Goal: Task Accomplishment & Management: Use online tool/utility

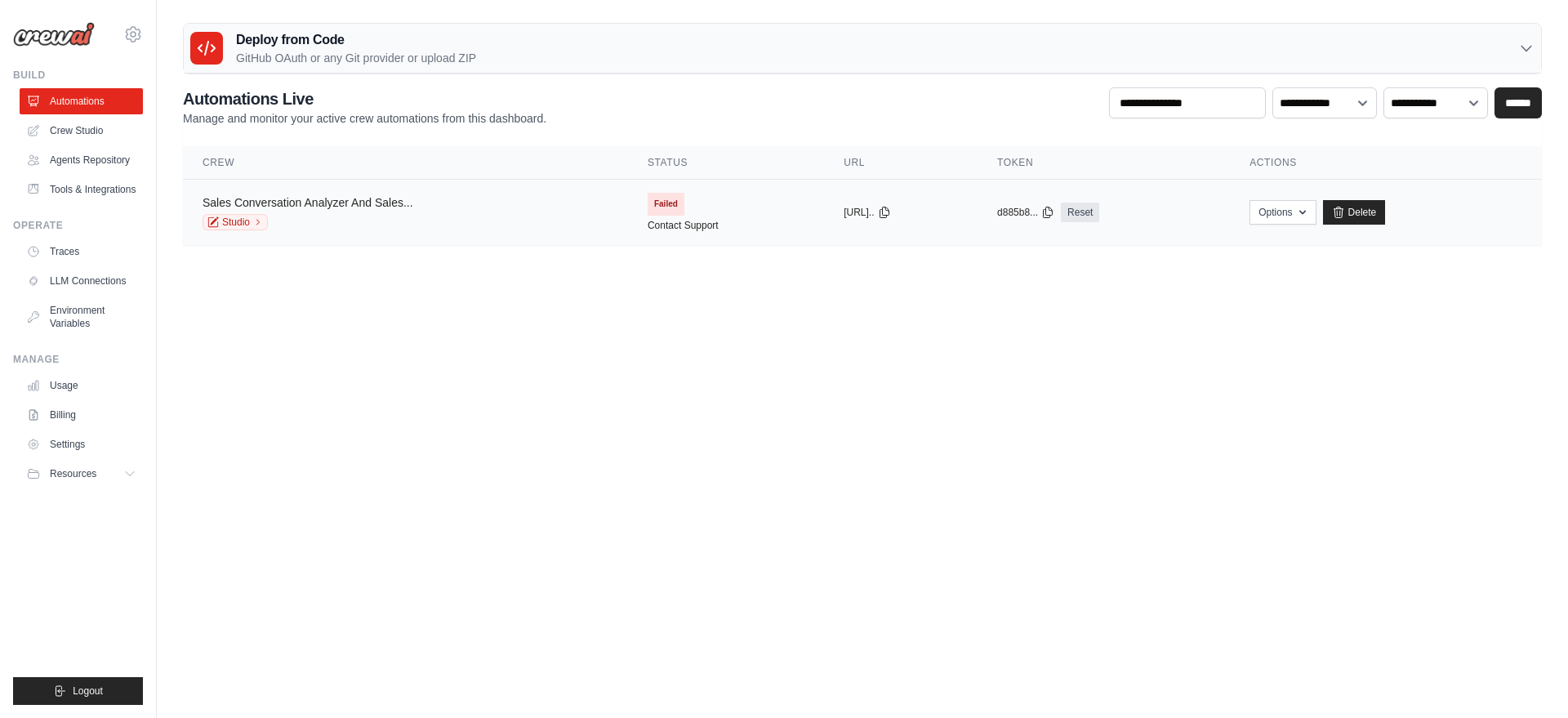
click at [349, 202] on link "Sales Conversation Analyzer And Sales..." at bounding box center [308, 202] width 211 height 13
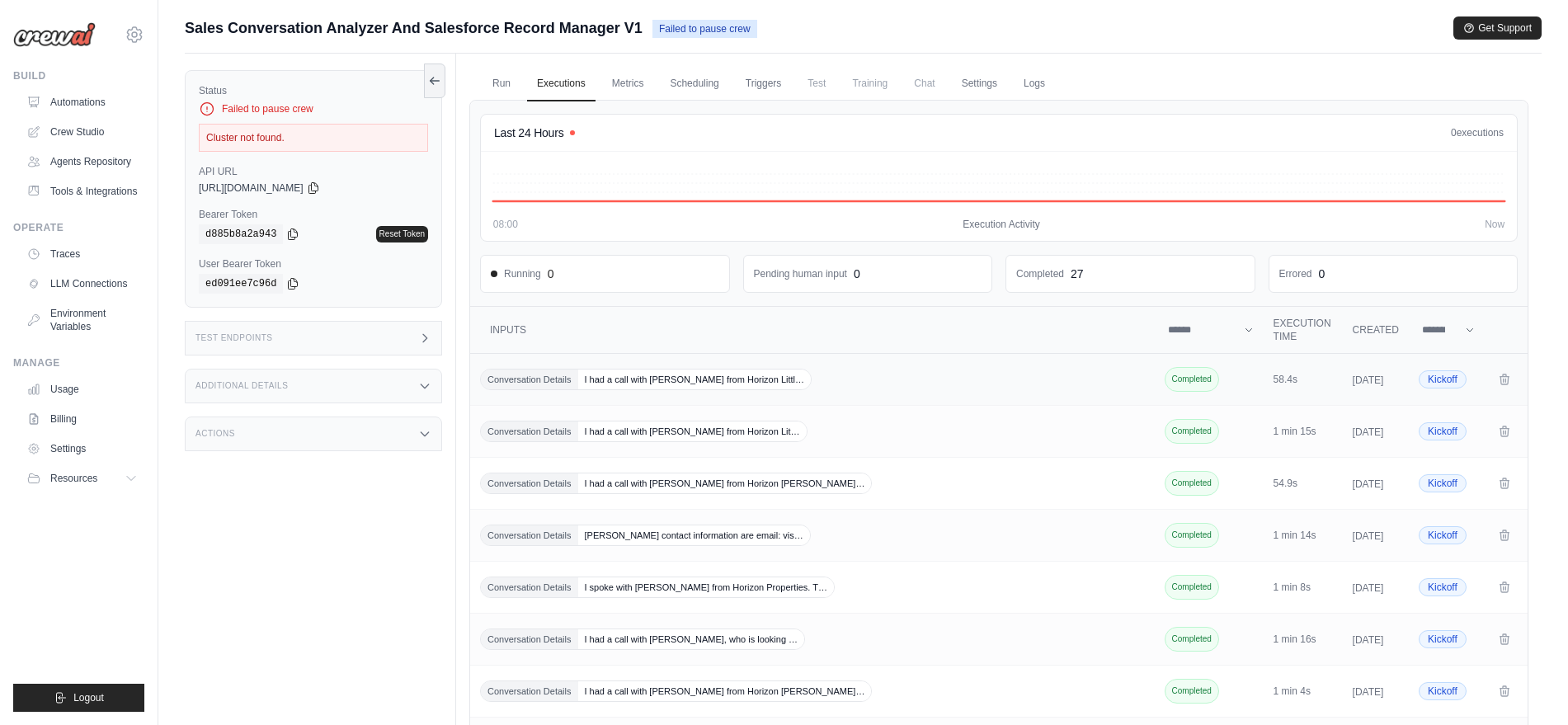
click at [756, 388] on span "I had a call with Varun Mendez from Horizon Littl…" at bounding box center [694, 380] width 234 height 20
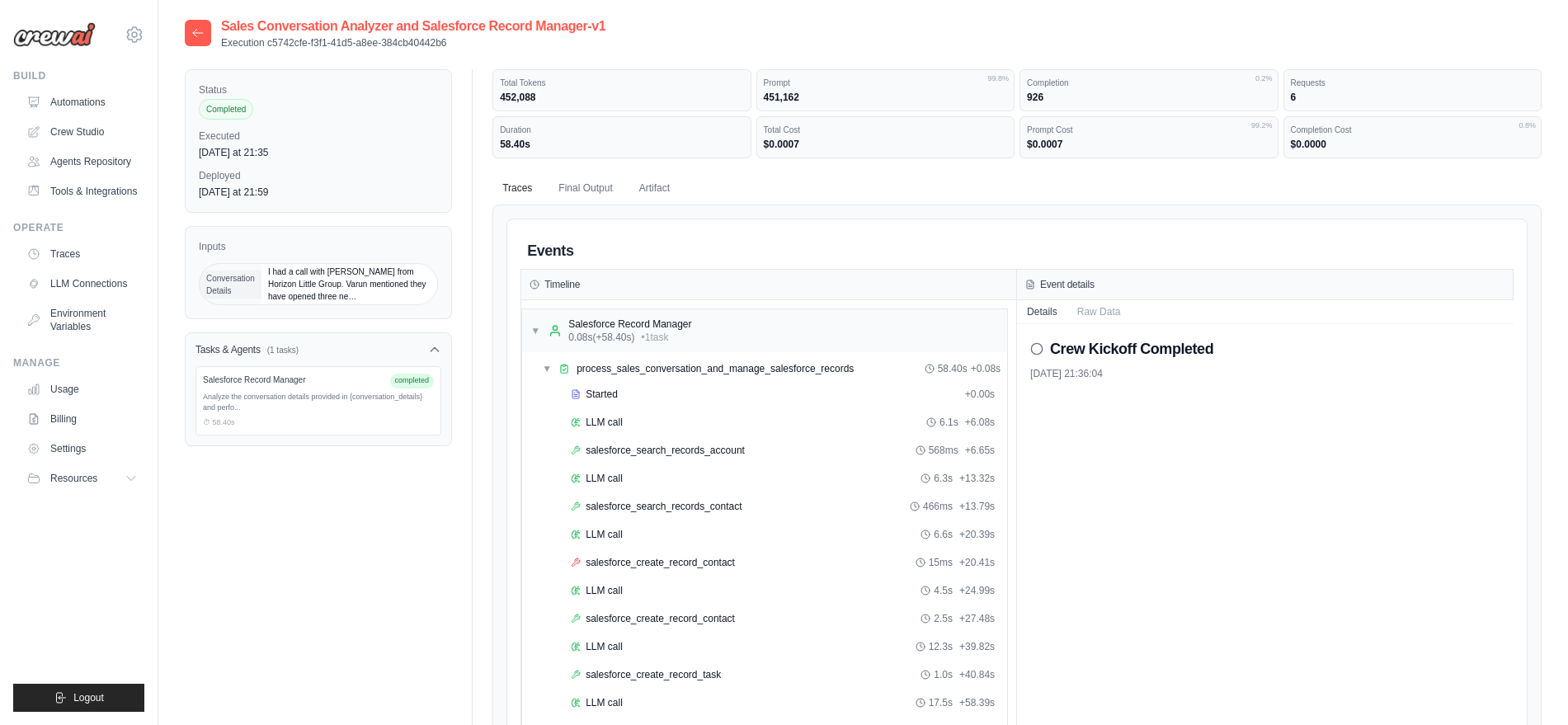
scroll to position [12, 0]
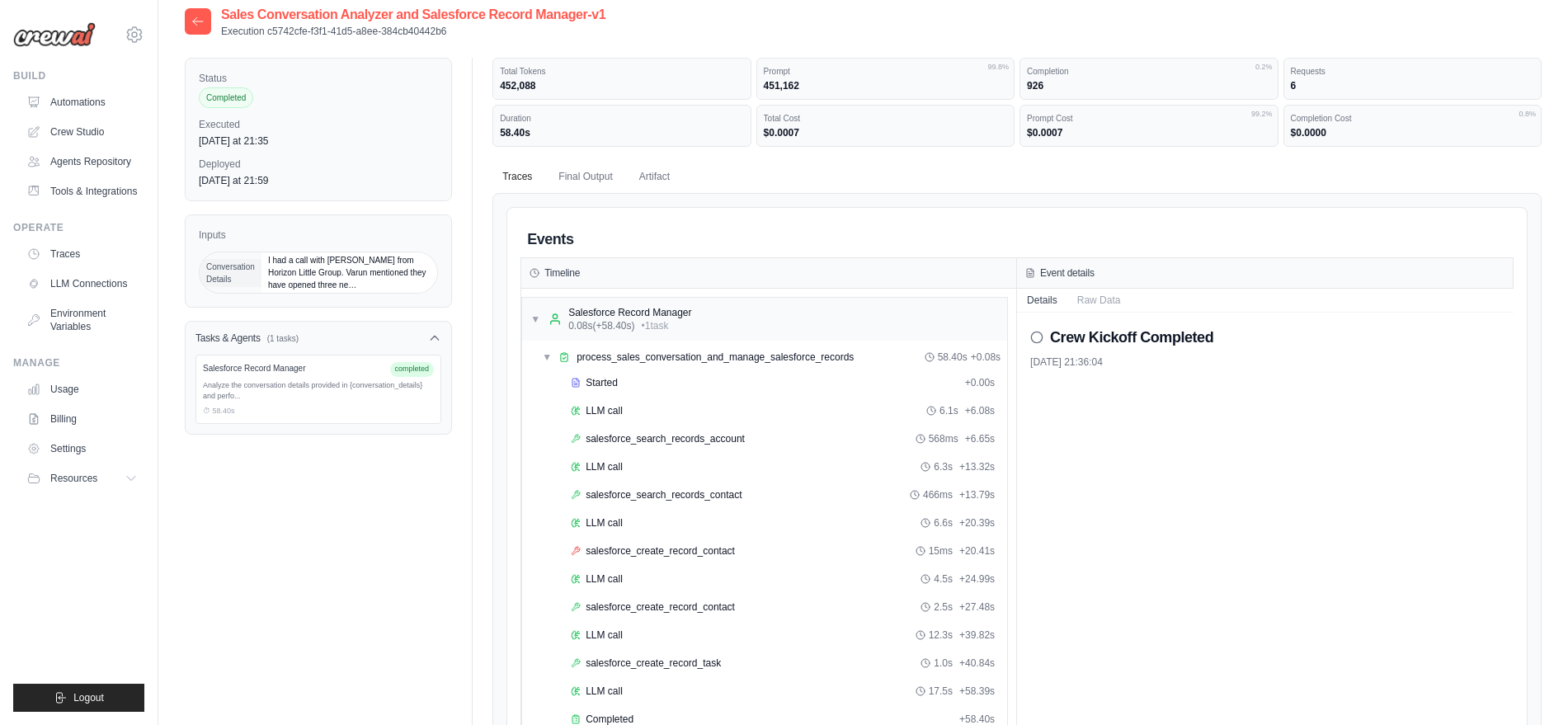
click at [341, 266] on span "I had a call with Varun Mendez from Horizon Little Group. Varun mentioned they …" at bounding box center [349, 273] width 175 height 40
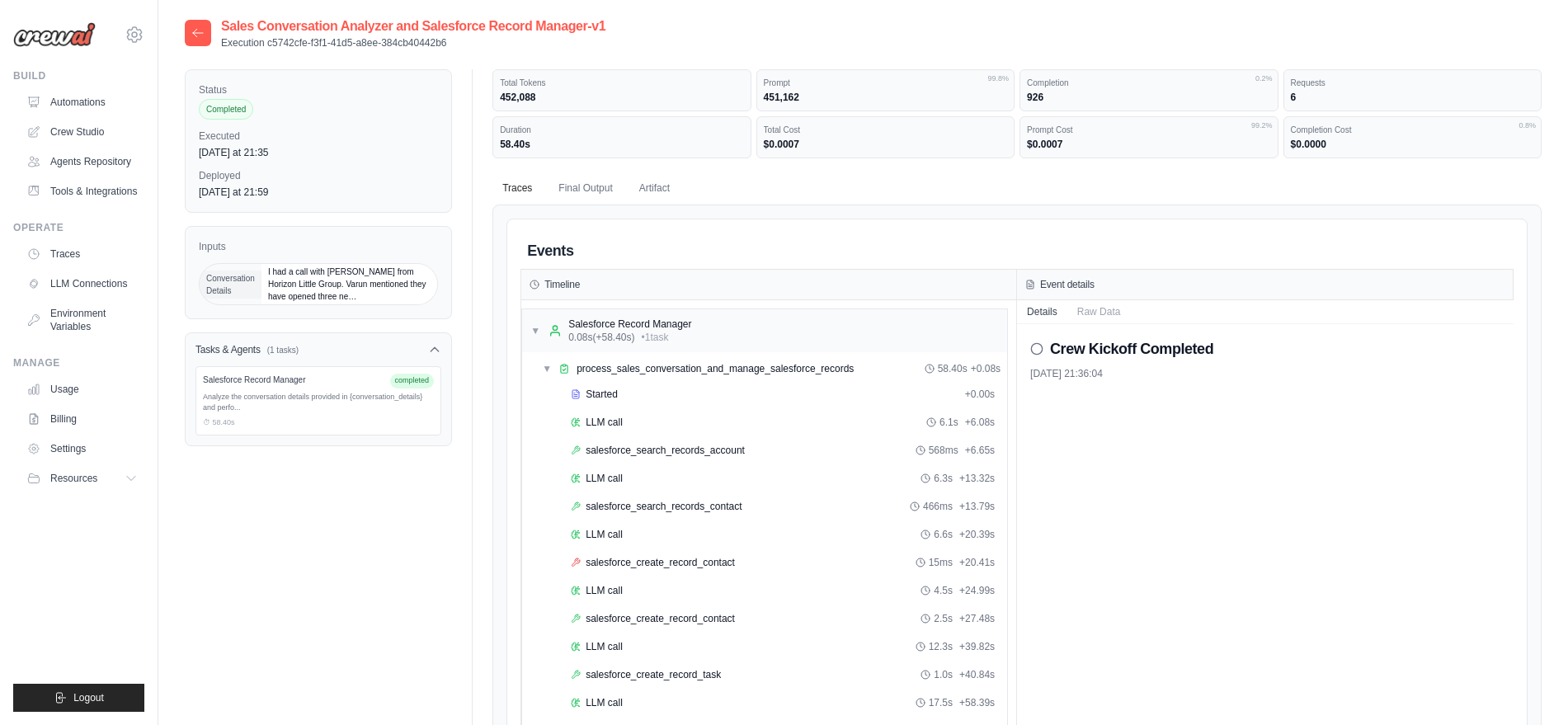
click at [339, 288] on span "I had a call with Varun Mendez from Horizon Little Group. Varun mentioned they …" at bounding box center [349, 283] width 175 height 40
copy div "I had a call with Varun Mendez from Horizon Little Group. Varun mentioned they …"
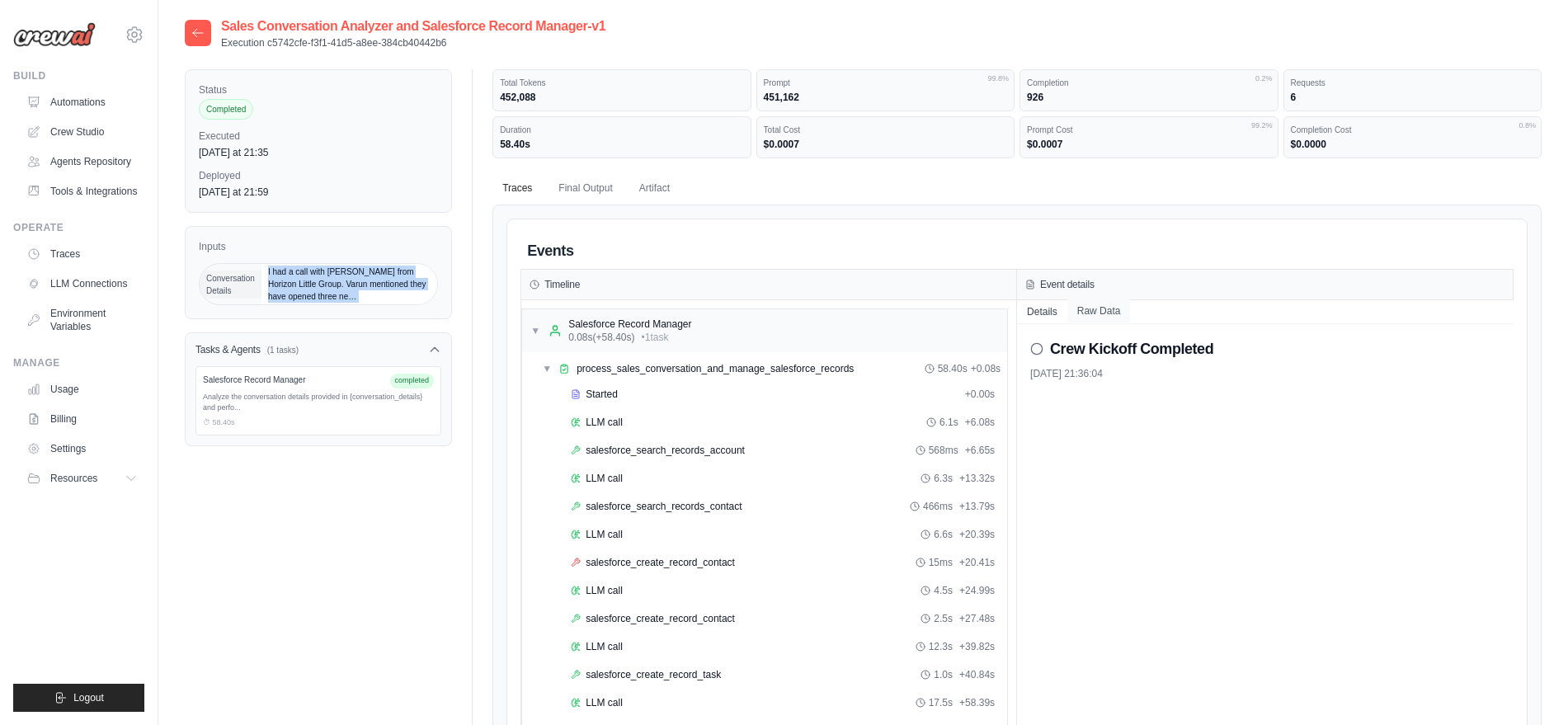
click at [1100, 316] on button "Raw Data" at bounding box center [1099, 310] width 64 height 23
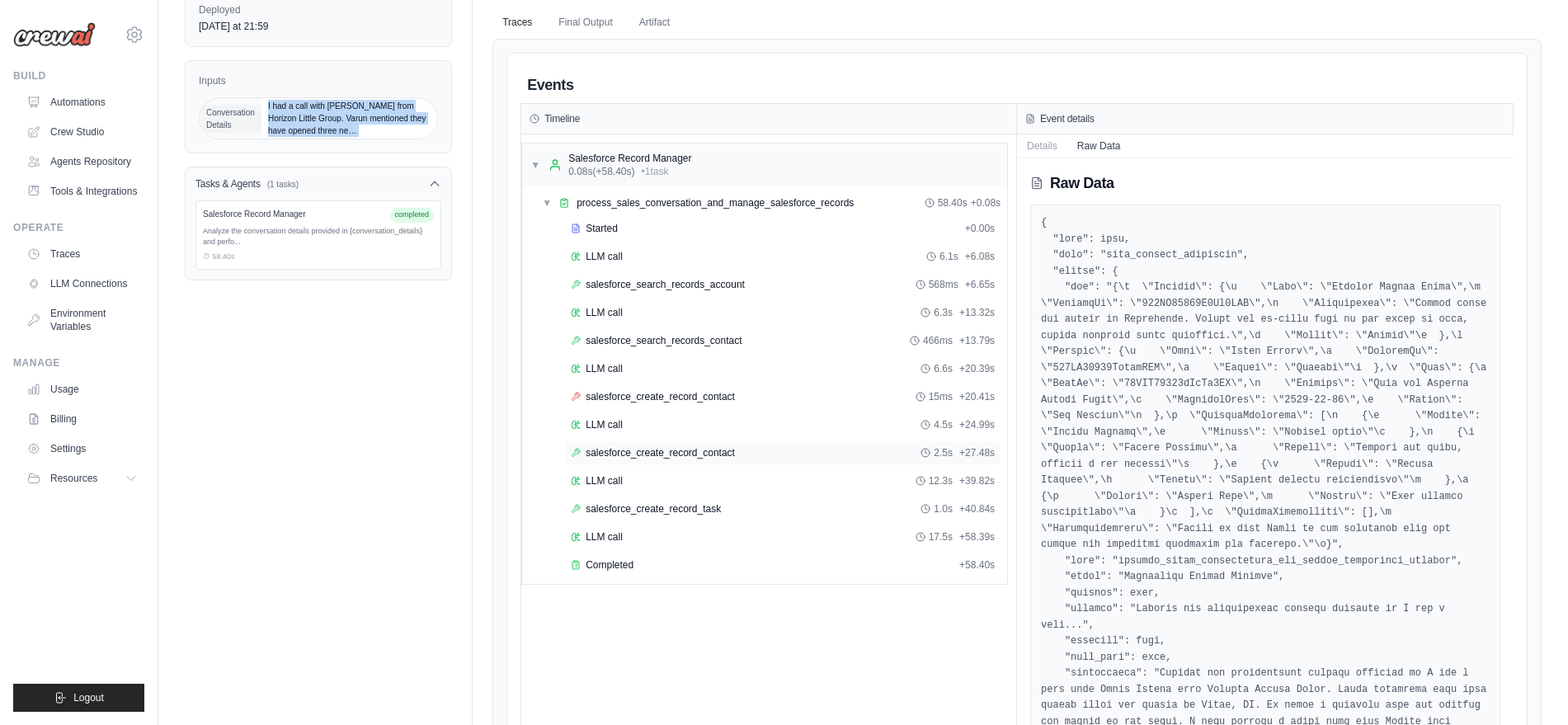
scroll to position [165, 0]
click at [763, 208] on span "process_sales_conversation_and_manage_salesforce_records" at bounding box center [714, 204] width 277 height 14
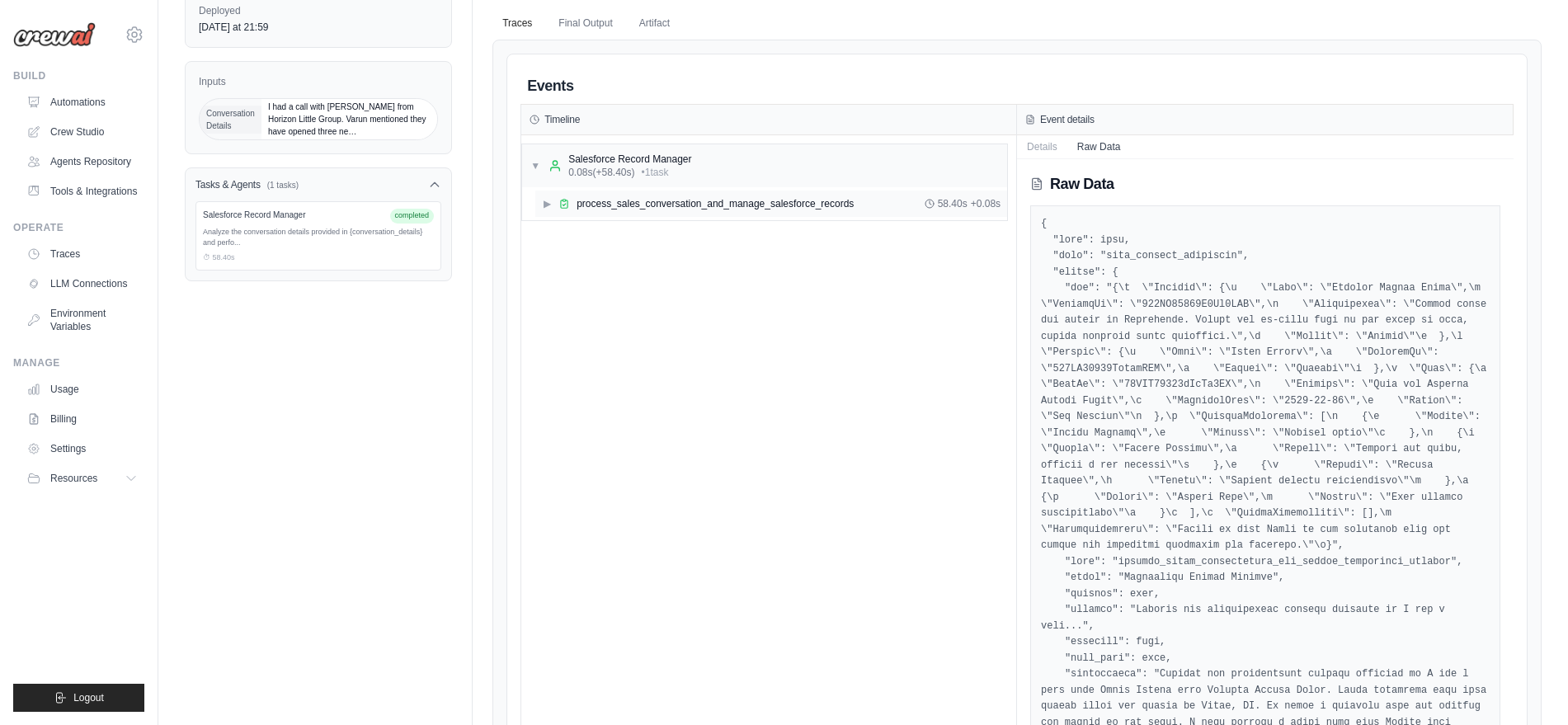
click at [763, 208] on span "process_sales_conversation_and_manage_salesforce_records" at bounding box center [714, 204] width 277 height 14
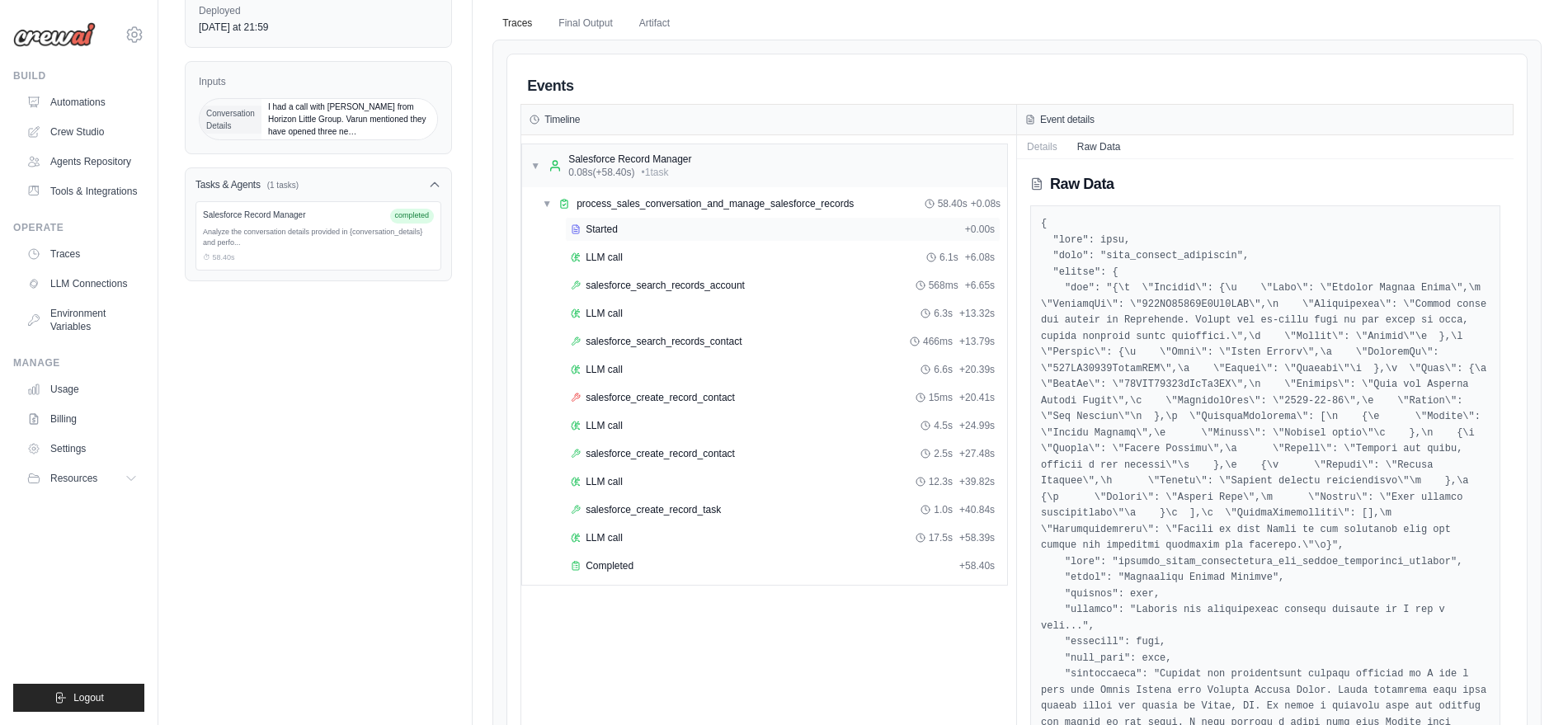
click at [718, 236] on div "Started + 0.00s" at bounding box center [783, 229] width 435 height 25
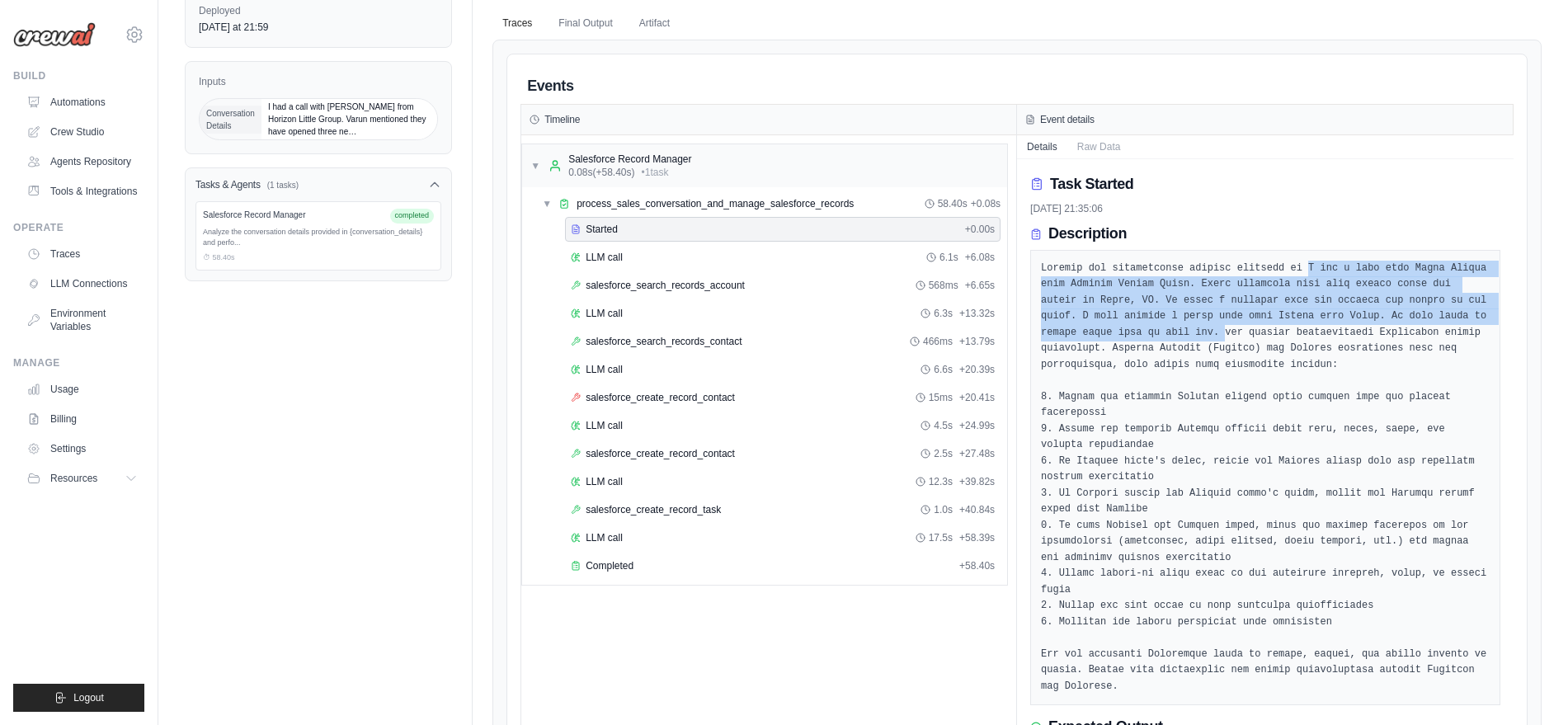
drag, startPoint x: 1283, startPoint y: 273, endPoint x: 1553, endPoint y: 323, distance: 274.6
click at [1553, 323] on div "Sales Conversation Analyzer and Salesforce Record Manager-v1 Execution c5742cfe…" at bounding box center [863, 453] width 1410 height 1204
copy pre "I had a call with Varun Mendez from Horizon Little Group. Varun mentioned they …"
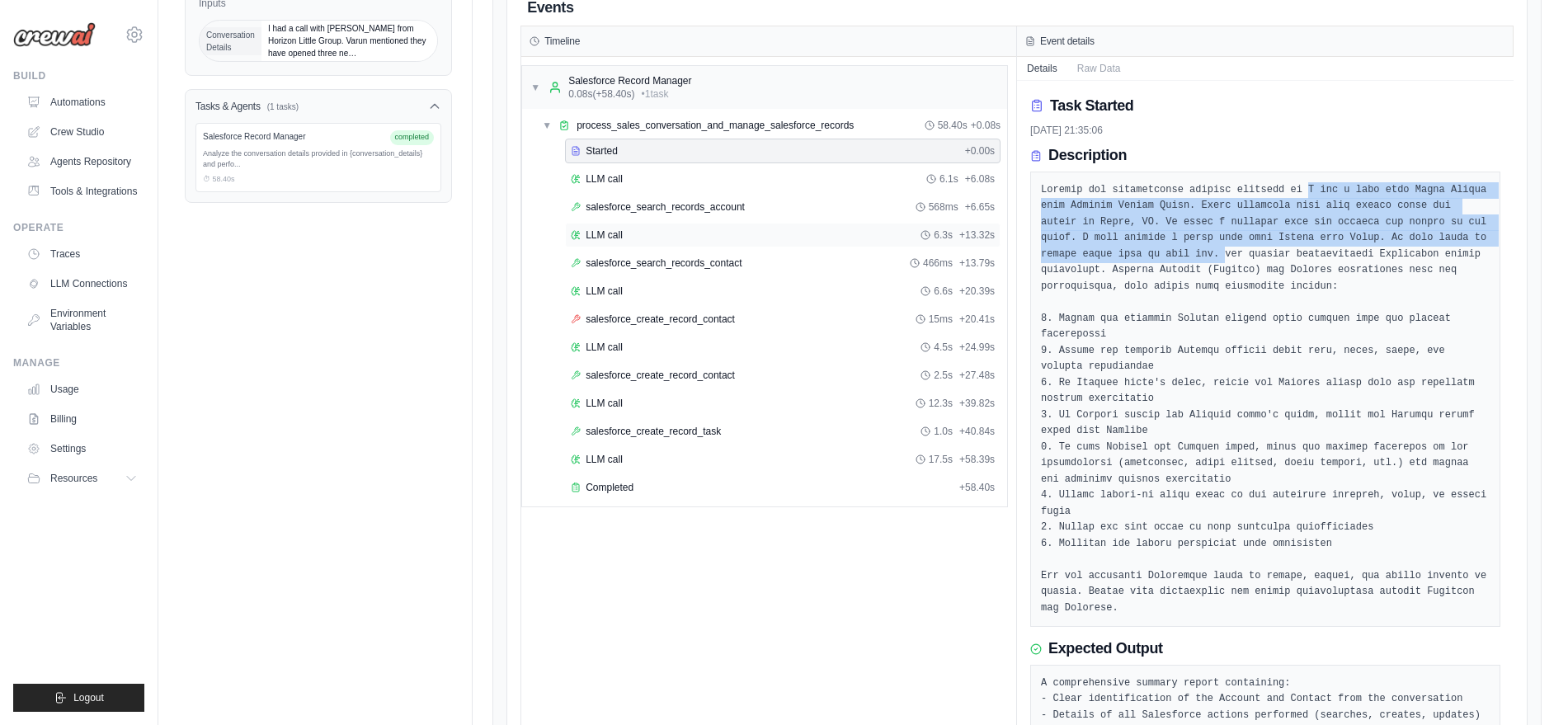
scroll to position [0, 0]
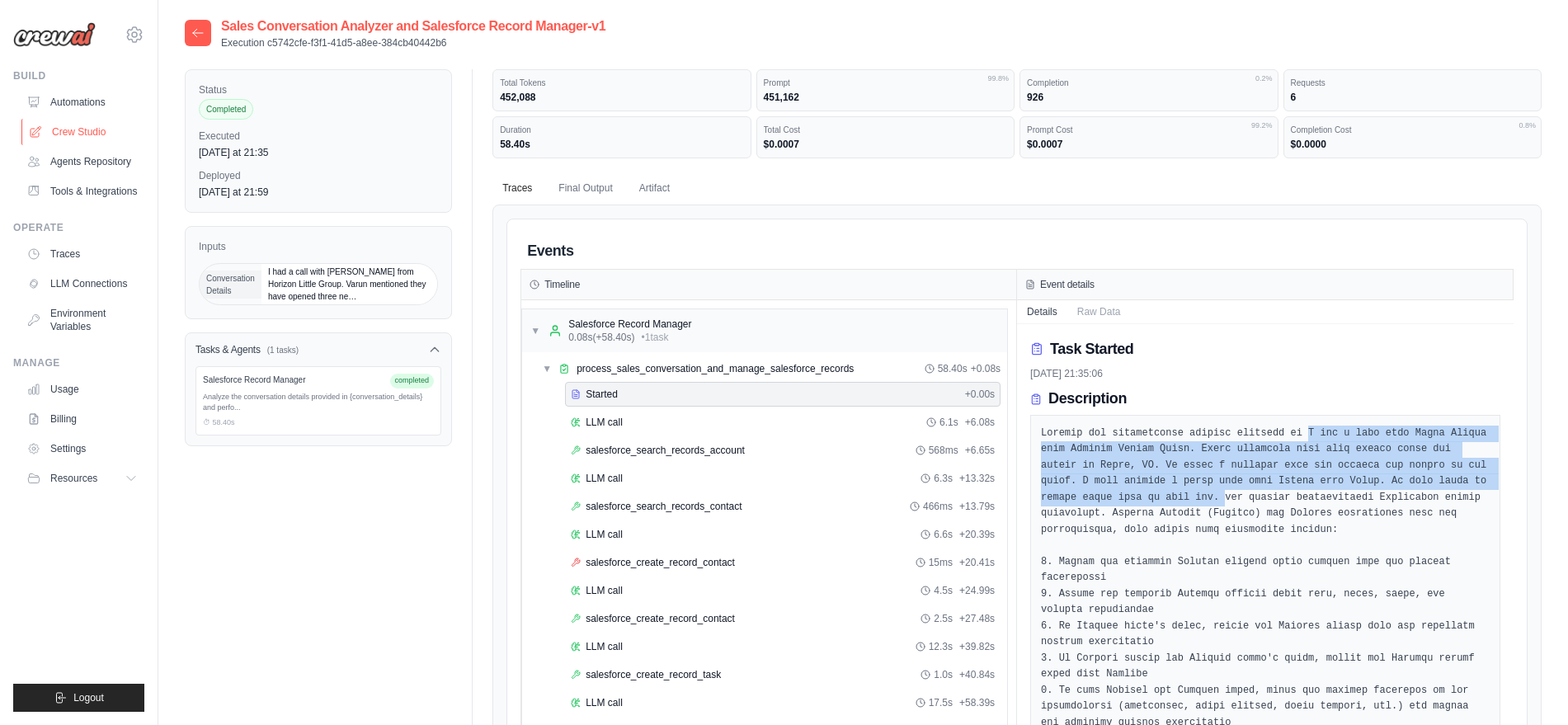
click at [91, 126] on link "Crew Studio" at bounding box center [84, 132] width 125 height 26
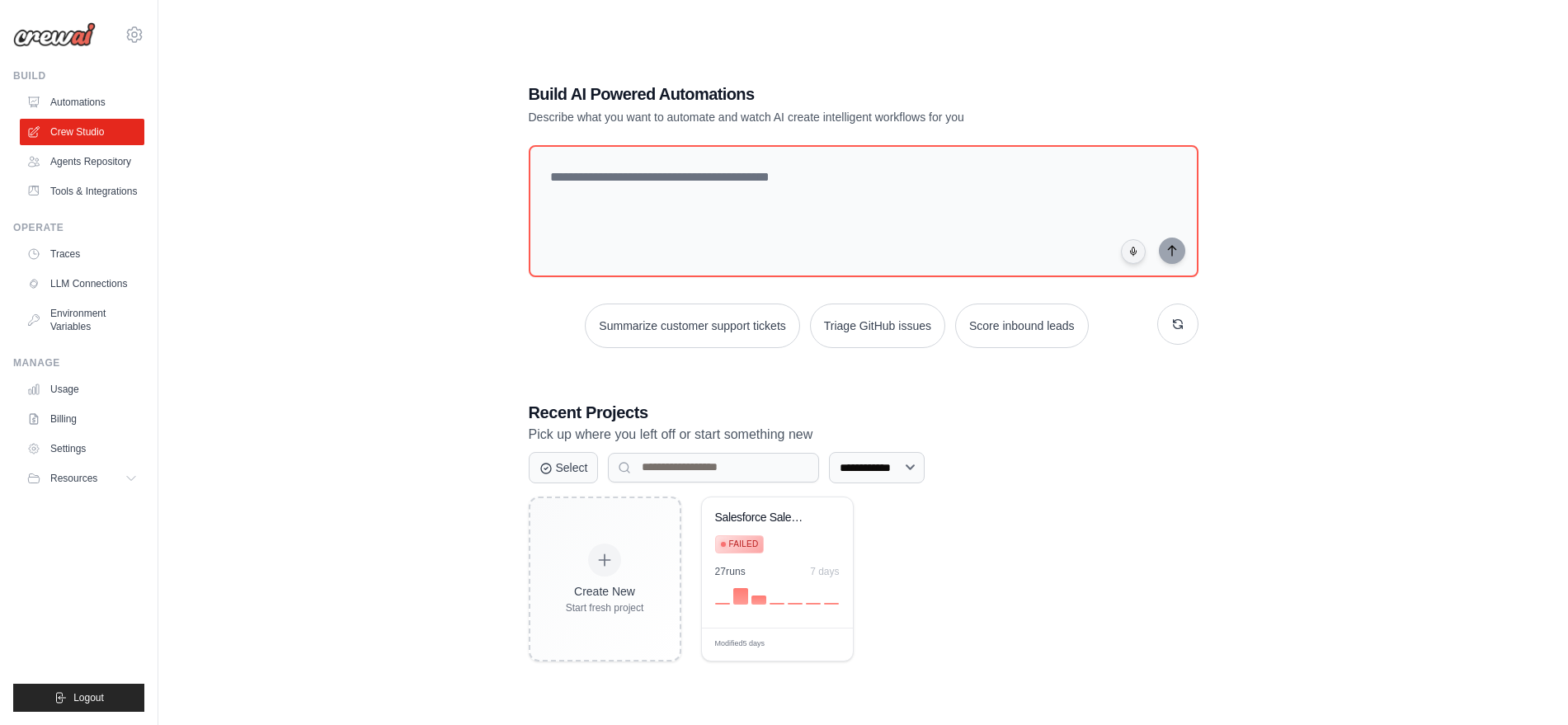
scroll to position [5, 0]
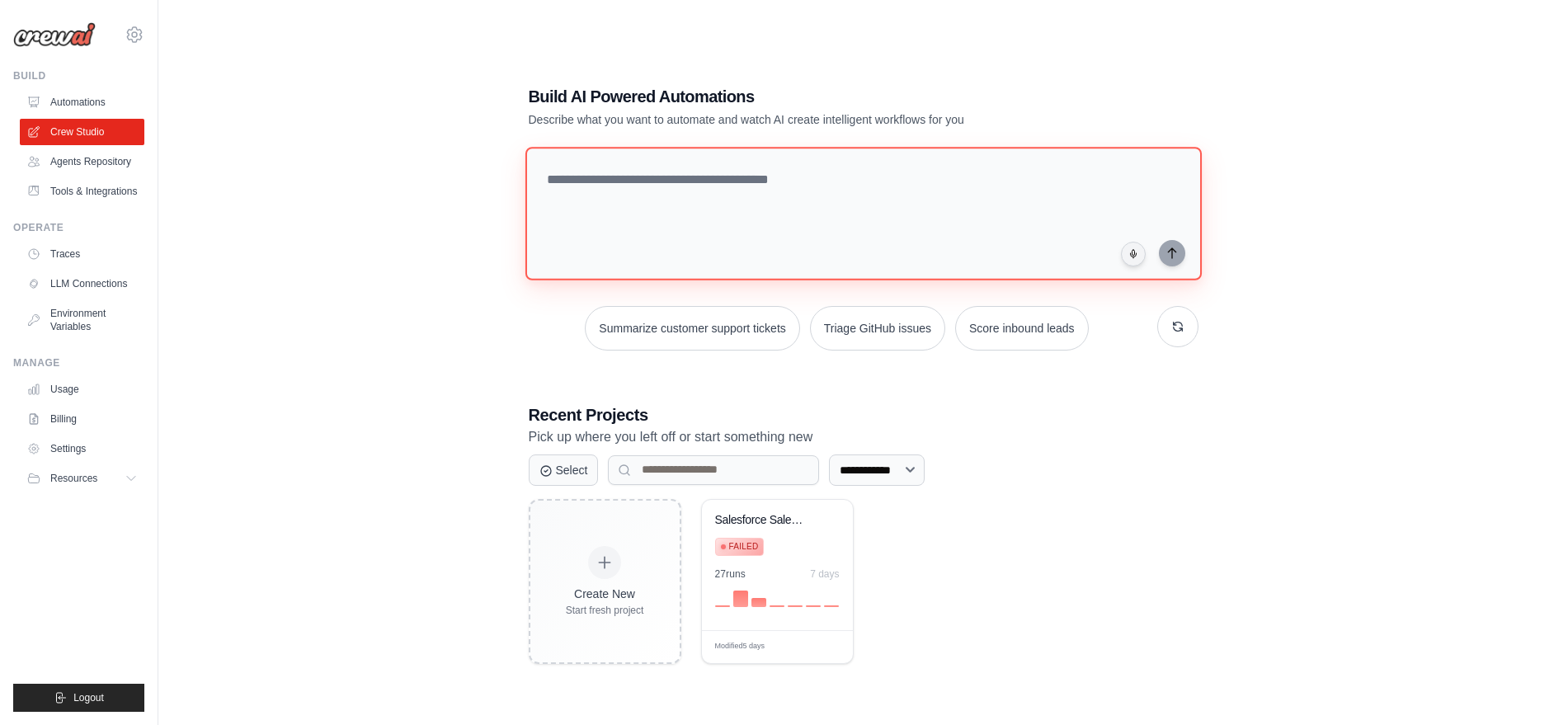
click at [661, 255] on textarea at bounding box center [863, 214] width 676 height 134
paste textarea "**********"
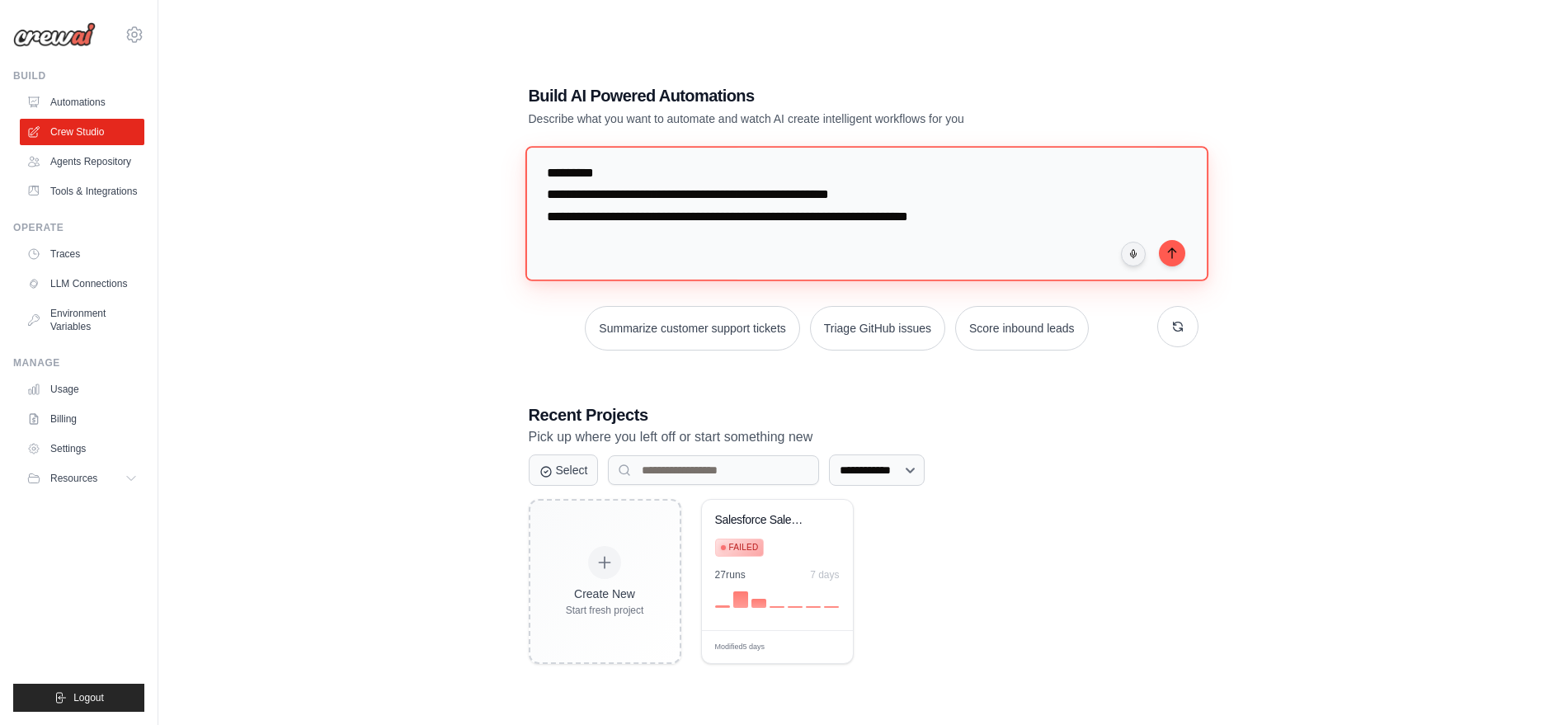
scroll to position [394, 0]
paste textarea "**********"
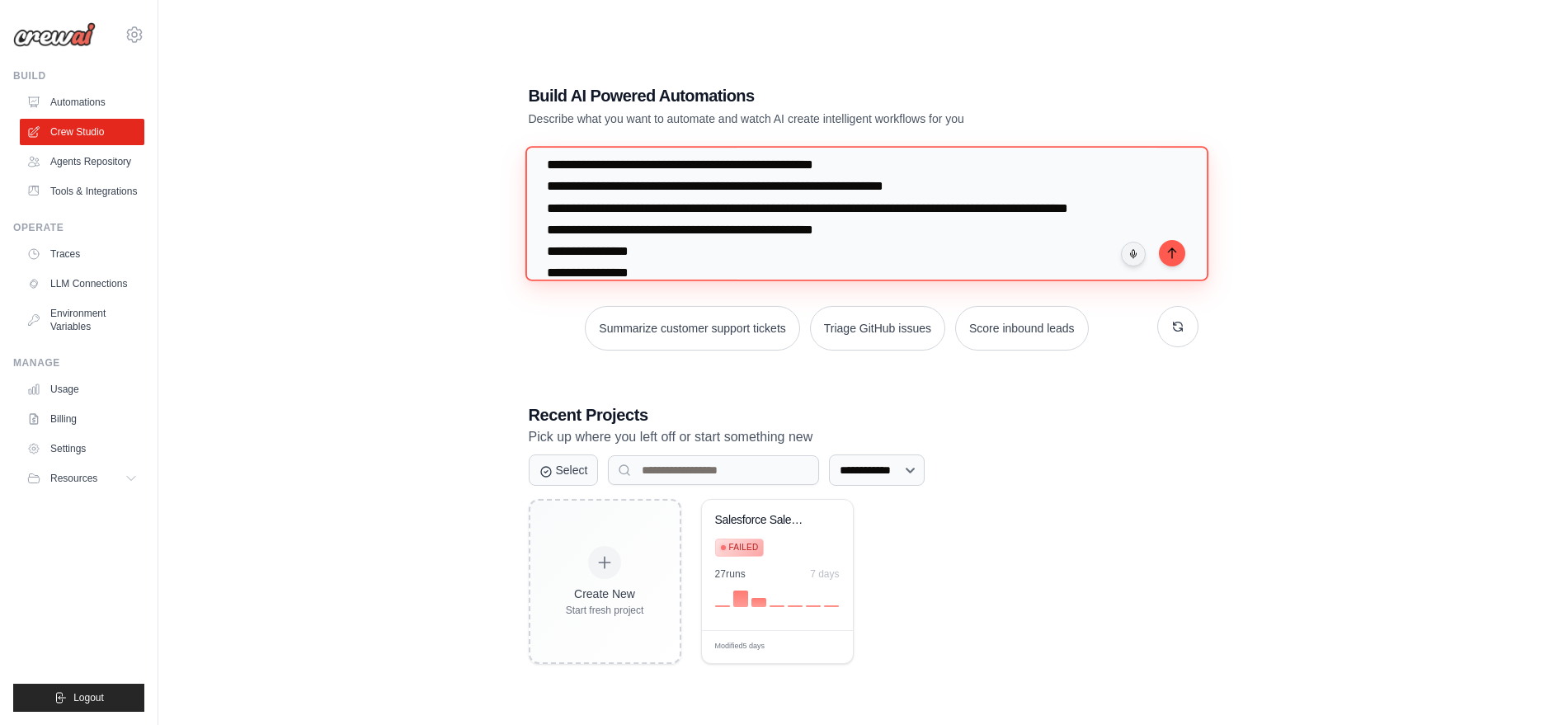
scroll to position [400, 0]
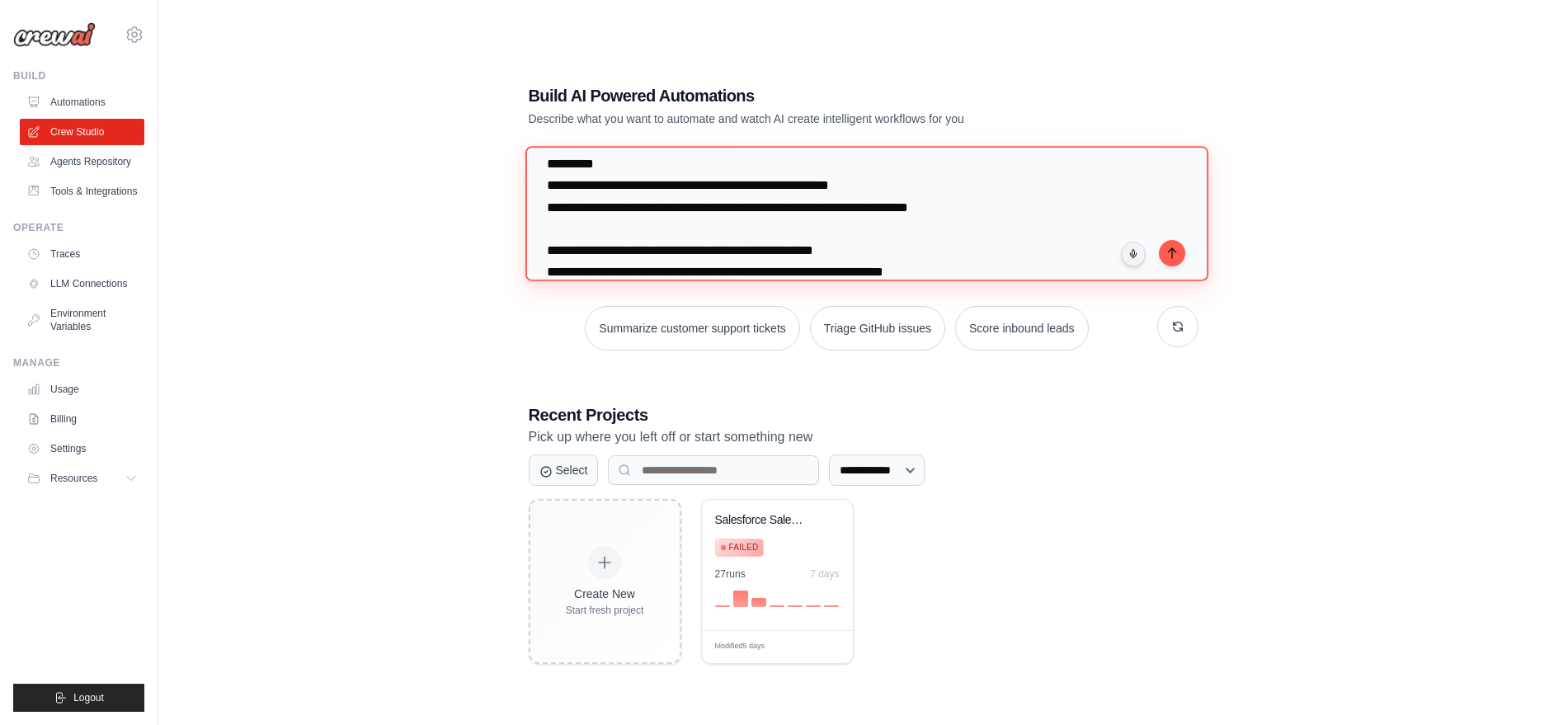
click at [539, 233] on textarea at bounding box center [866, 214] width 684 height 134
type textarea "**********"
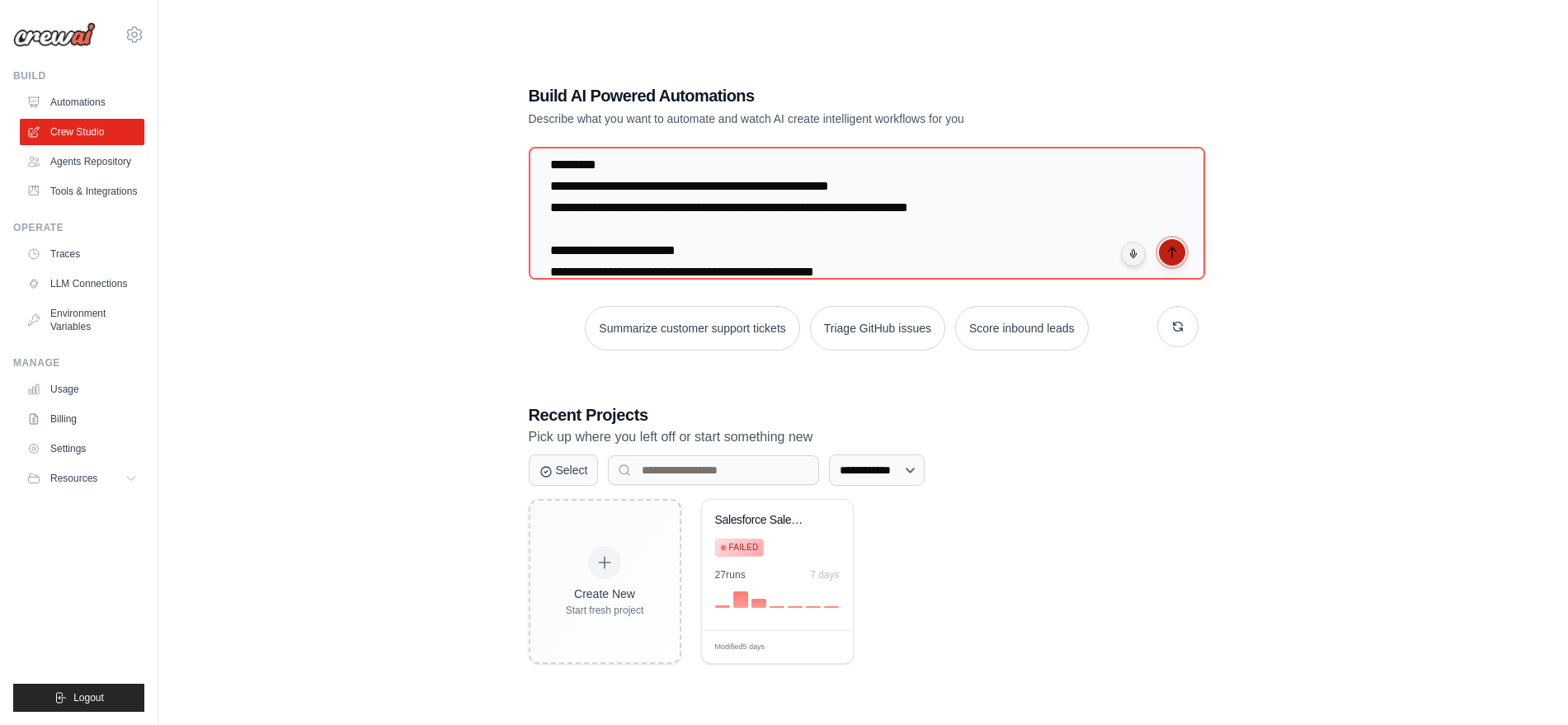
click at [1170, 256] on icon "submit" at bounding box center [1172, 252] width 14 height 14
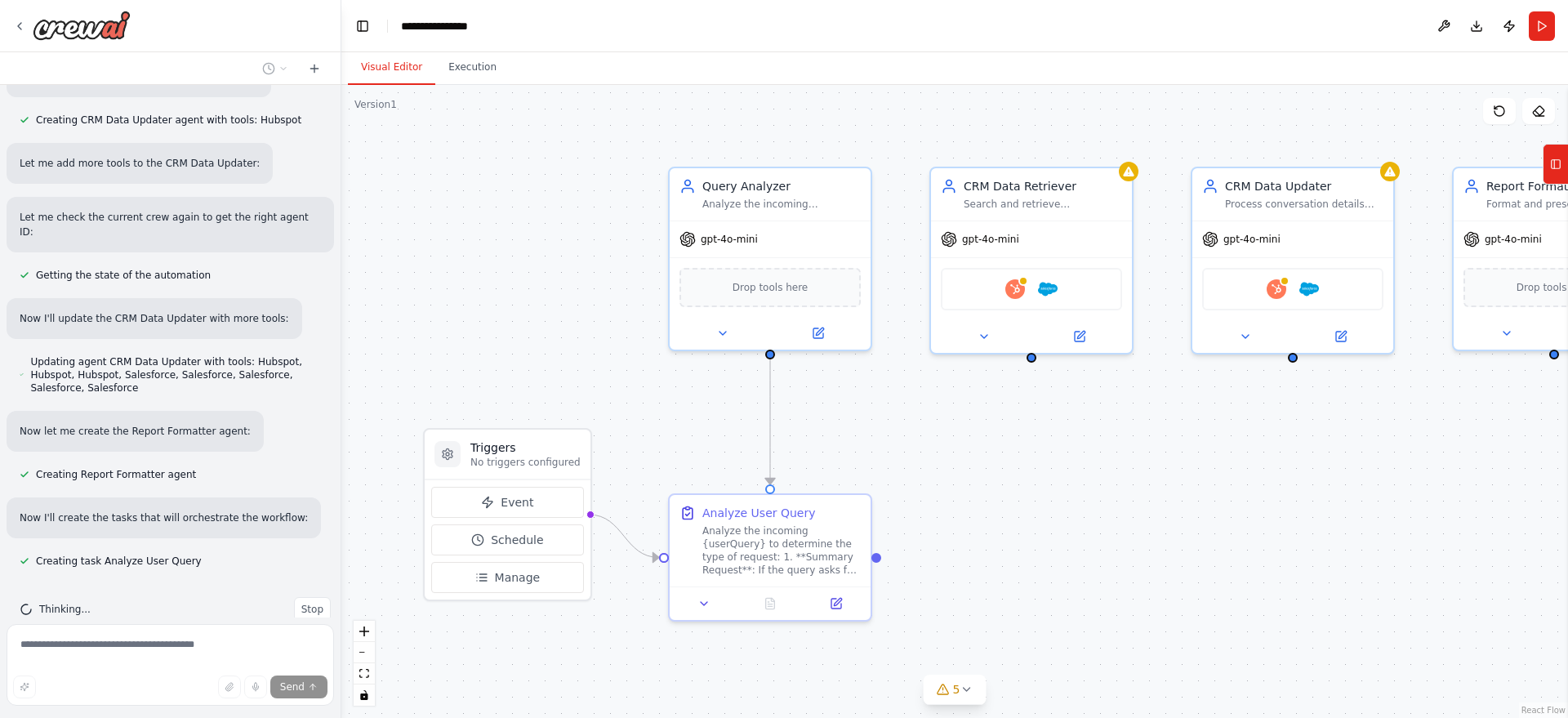
scroll to position [1758, 0]
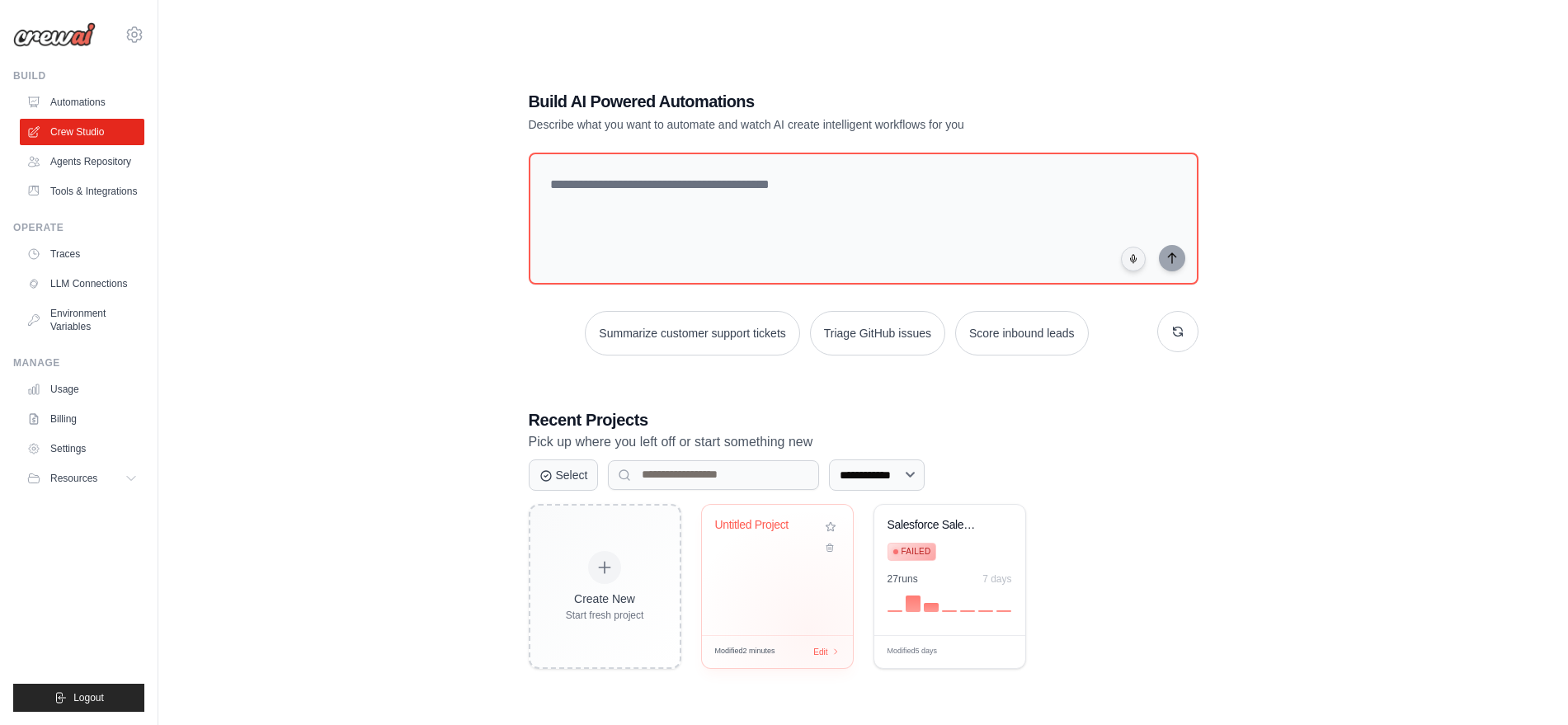
click at [809, 631] on div "Untitled Project Modified 2 minutes Edit" at bounding box center [777, 587] width 153 height 165
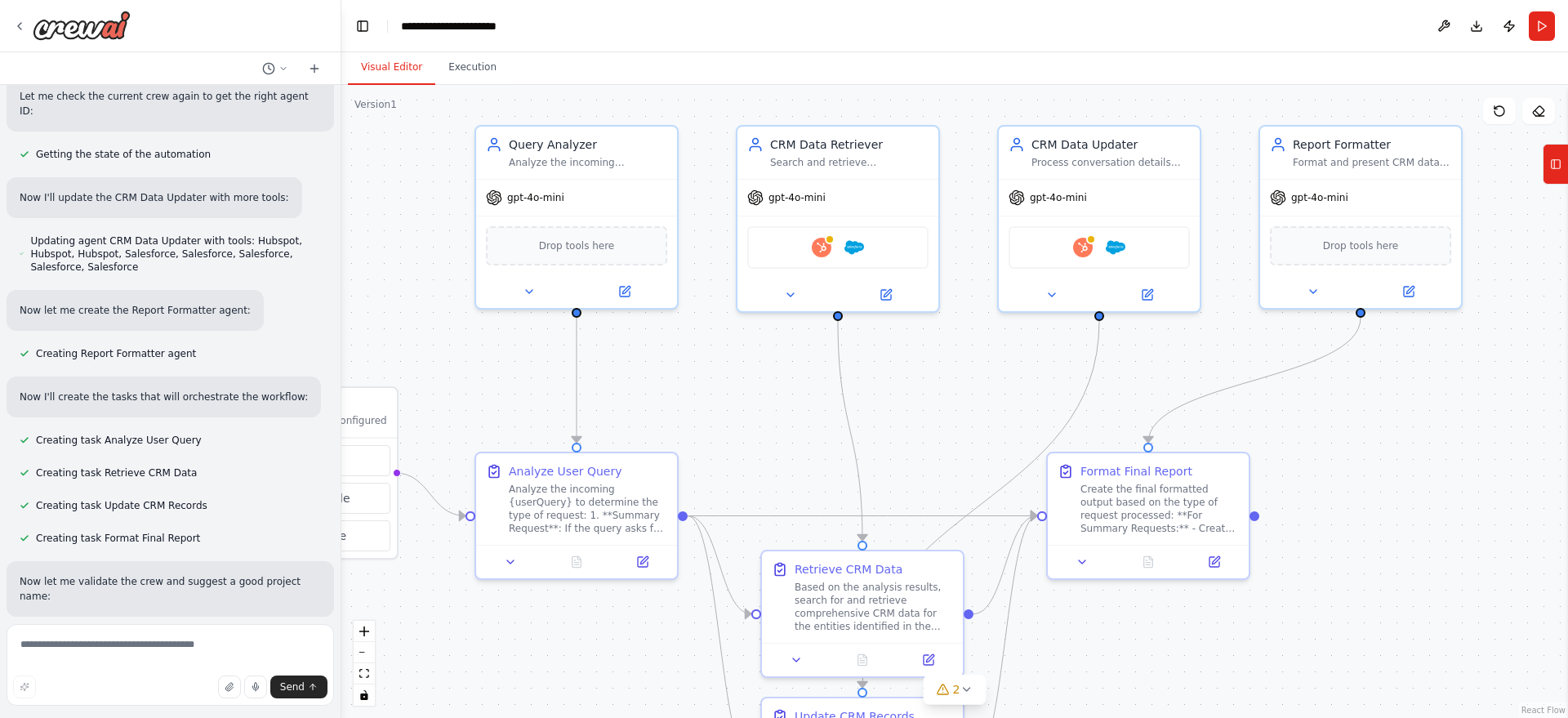
scroll to position [1879, 0]
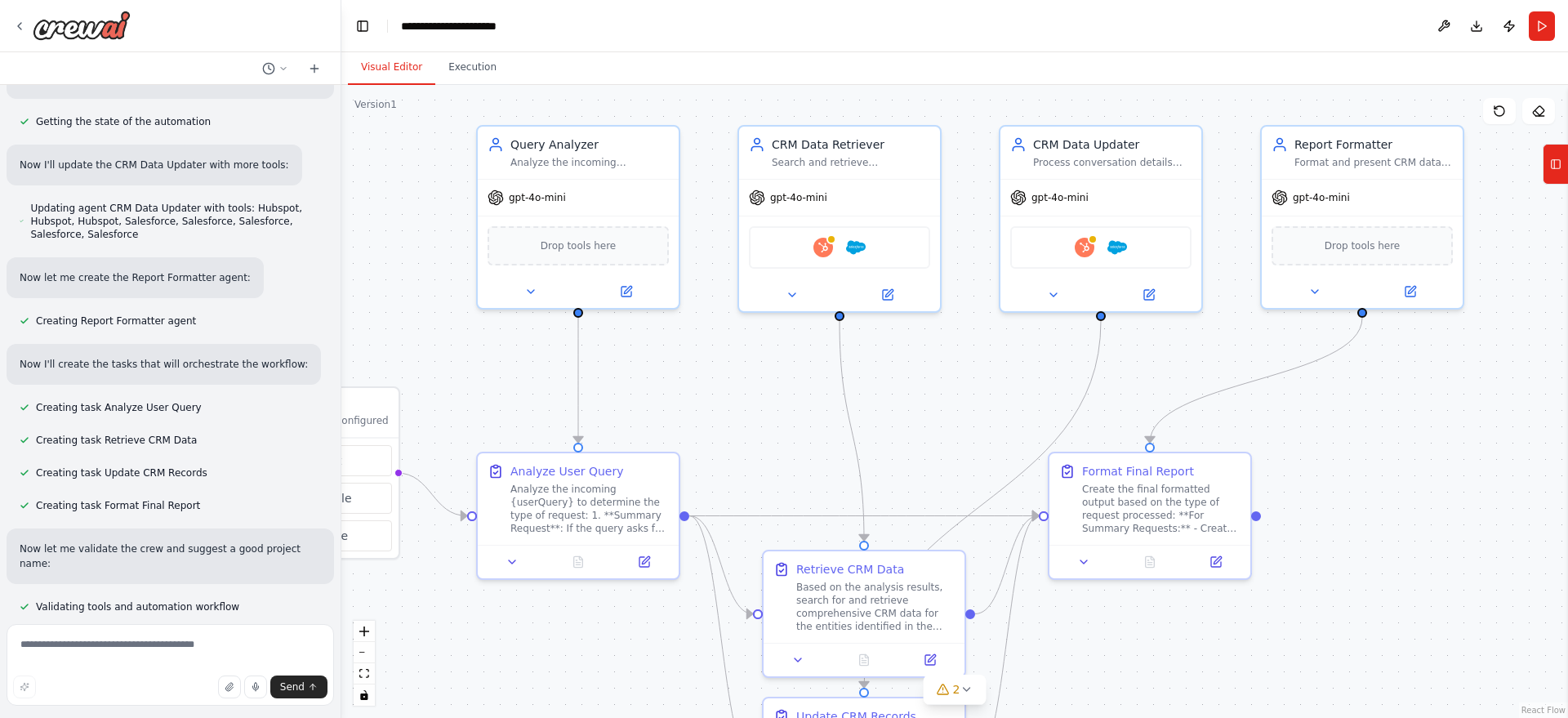
drag, startPoint x: 605, startPoint y: 256, endPoint x: 412, endPoint y: 214, distance: 197.5
click at [412, 214] on div ".deletable-edge-delete-btn { width: 20px; height: 20px; border: 0px solid #ffff…" at bounding box center [954, 400] width 1226 height 633
click at [1187, 514] on div "Create the final formatted output based on the type of request processed: **For…" at bounding box center [1161, 506] width 158 height 52
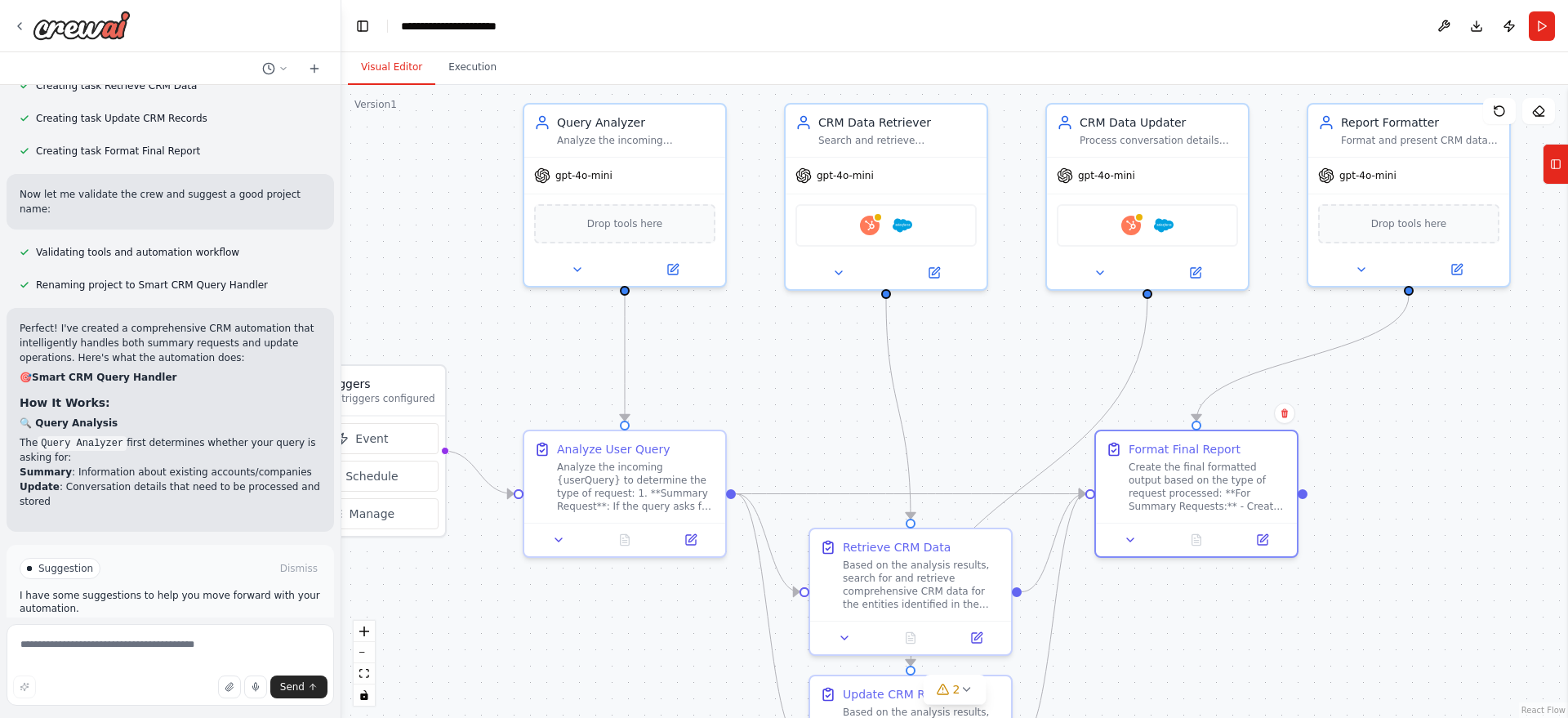
drag, startPoint x: 1129, startPoint y: 647, endPoint x: 1178, endPoint y: 619, distance: 56.4
click at [1178, 619] on div ".deletable-edge-delete-btn { width: 20px; height: 20px; border: 0px solid #ffff…" at bounding box center [954, 400] width 1226 height 633
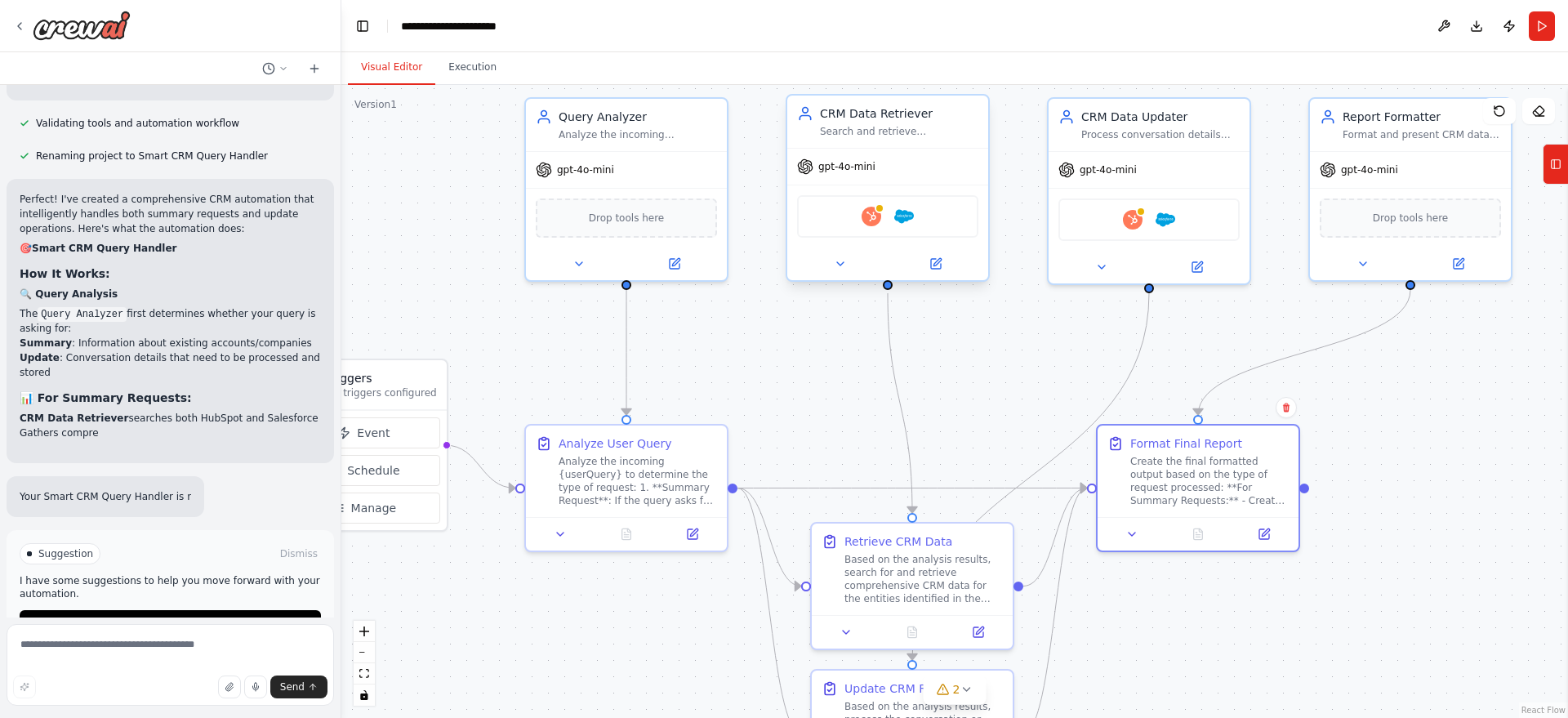
click at [889, 215] on div "Hubspot Salesforce" at bounding box center [887, 216] width 181 height 42
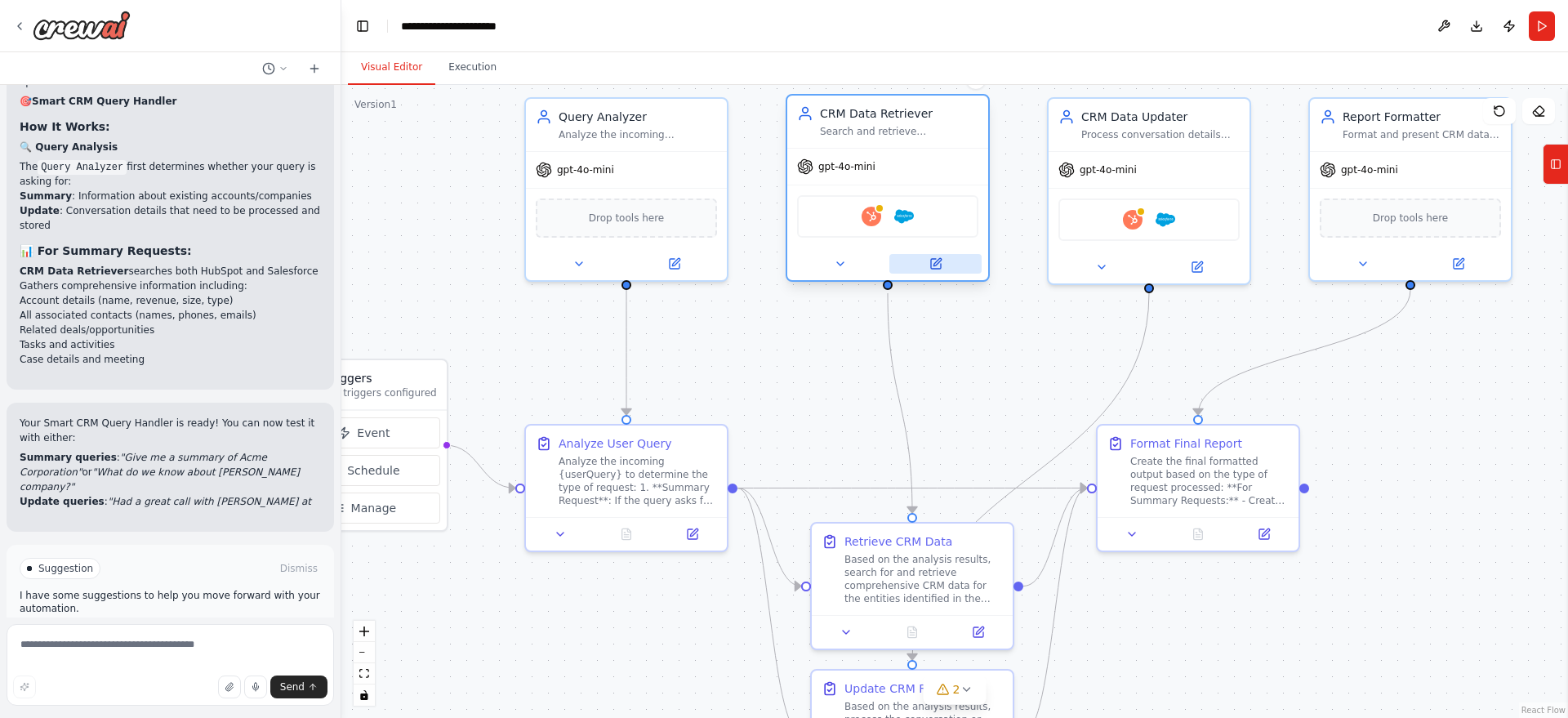
click at [951, 266] on button at bounding box center [935, 264] width 93 height 20
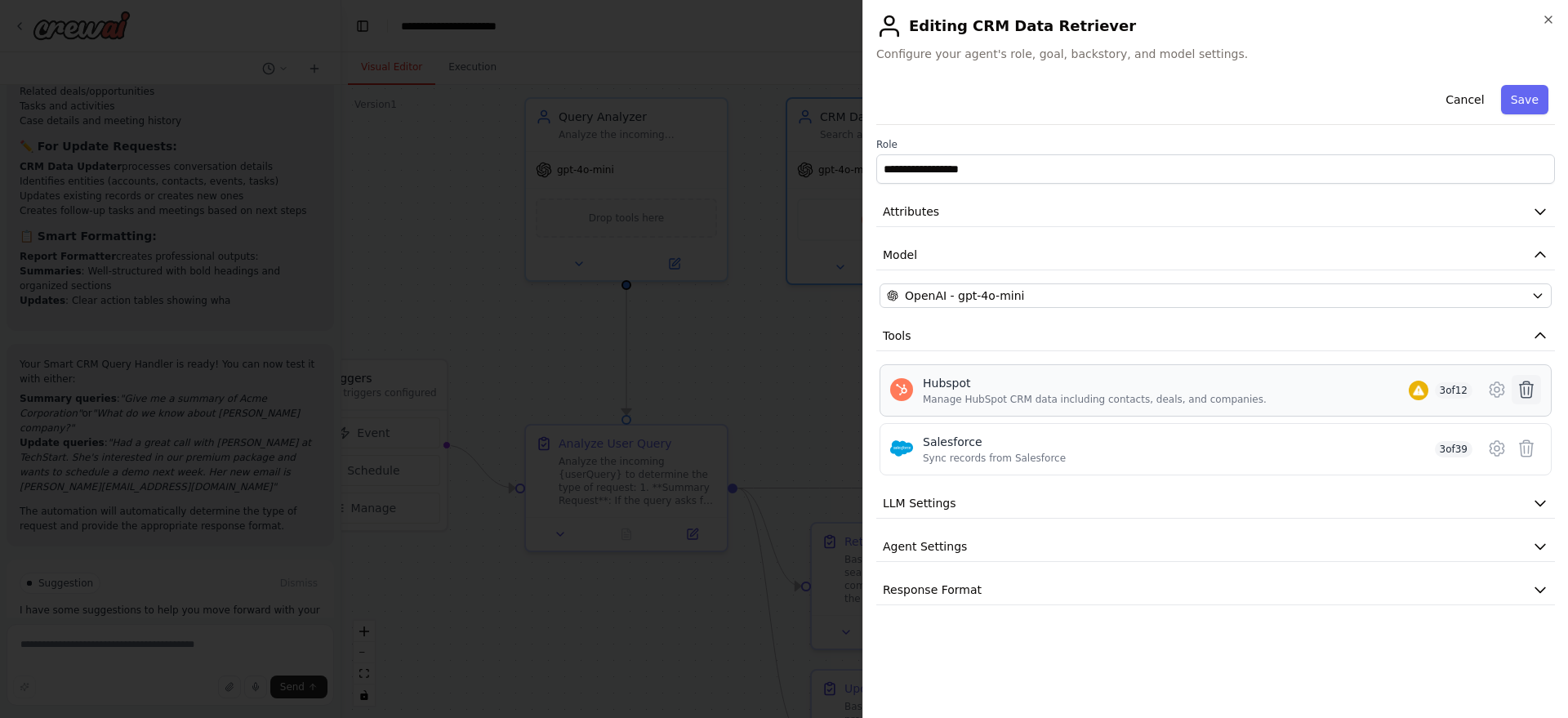
click at [1532, 390] on icon at bounding box center [1526, 390] width 13 height 16
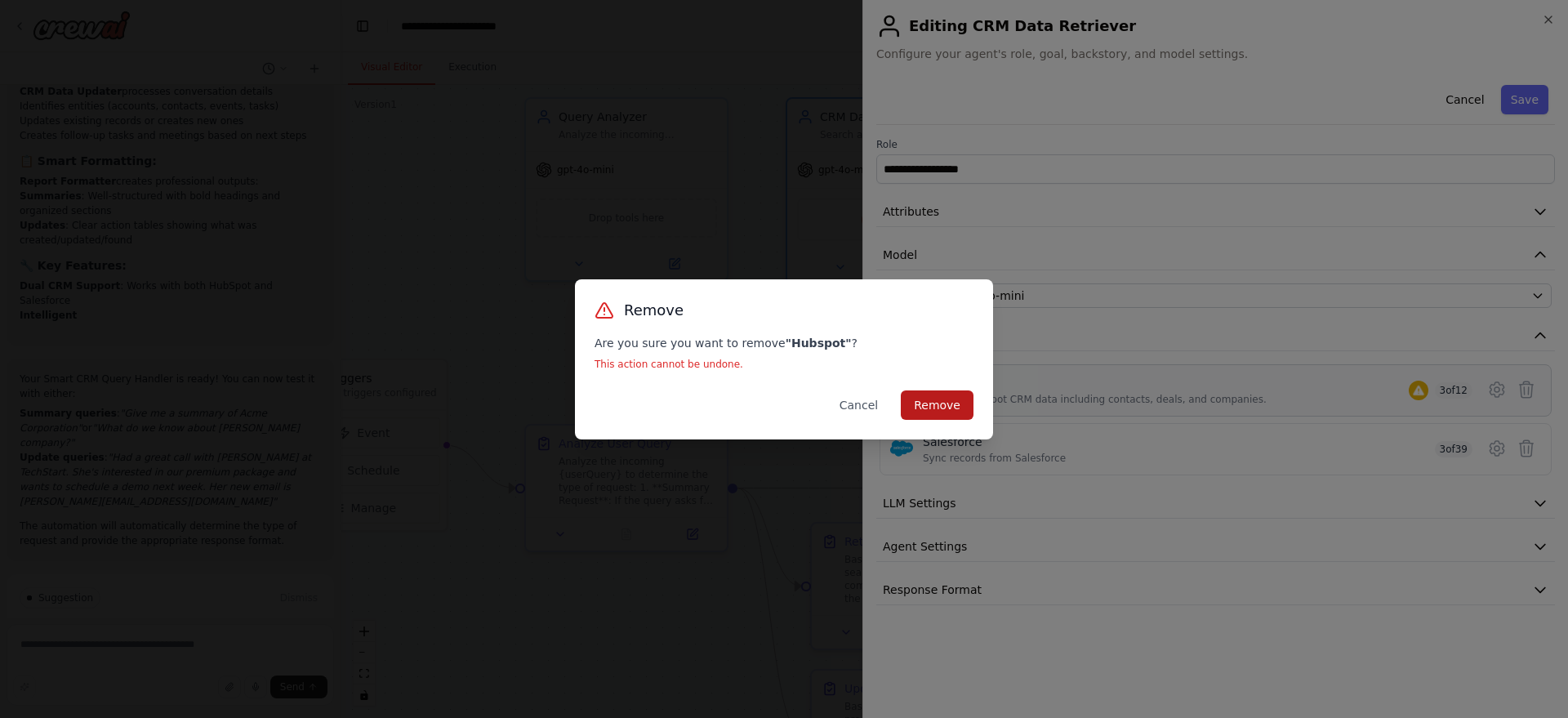
click at [928, 410] on button "Remove" at bounding box center [936, 405] width 73 height 30
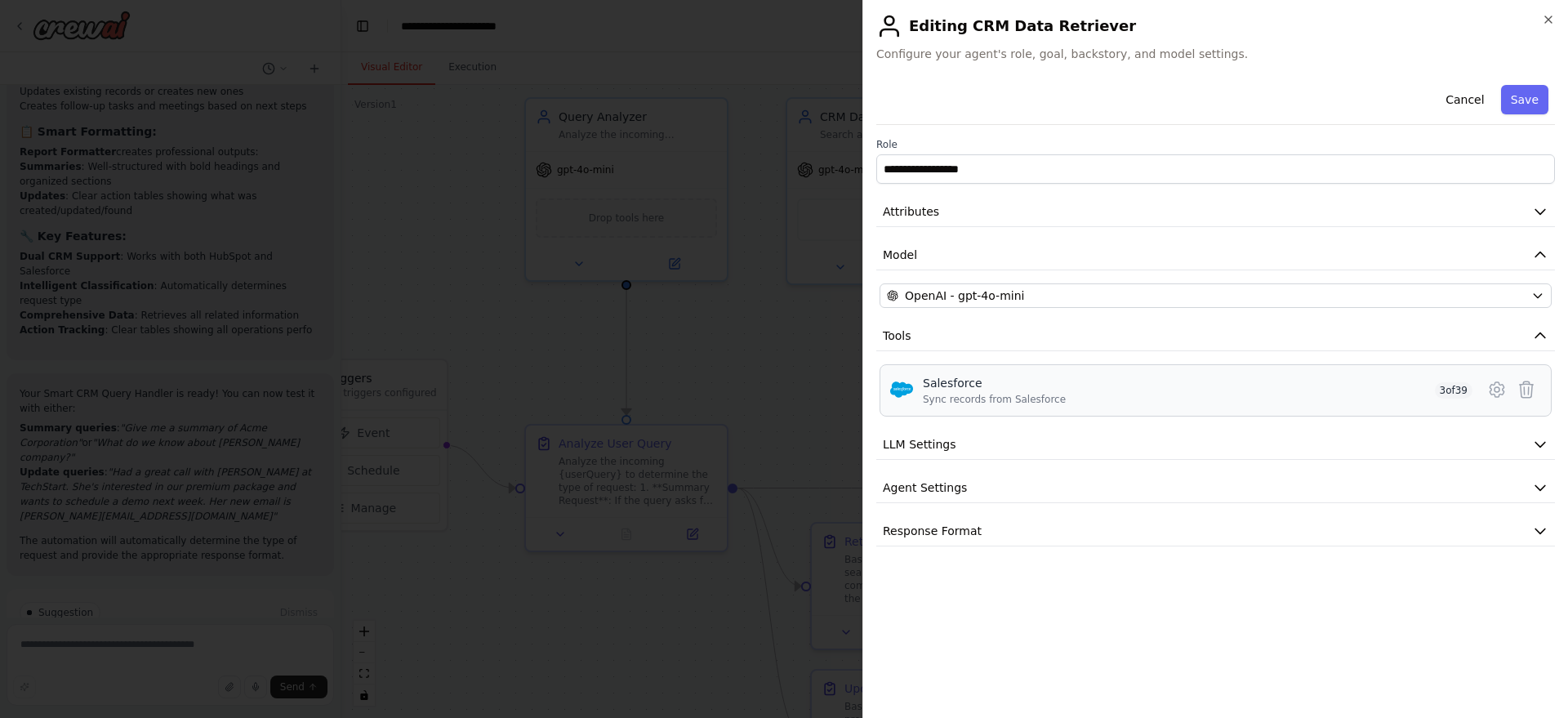
click at [1111, 402] on div "Salesforce Sync records from Salesforce 3 of 39" at bounding box center [1197, 390] width 550 height 31
click at [1491, 384] on icon at bounding box center [1495, 390] width 13 height 14
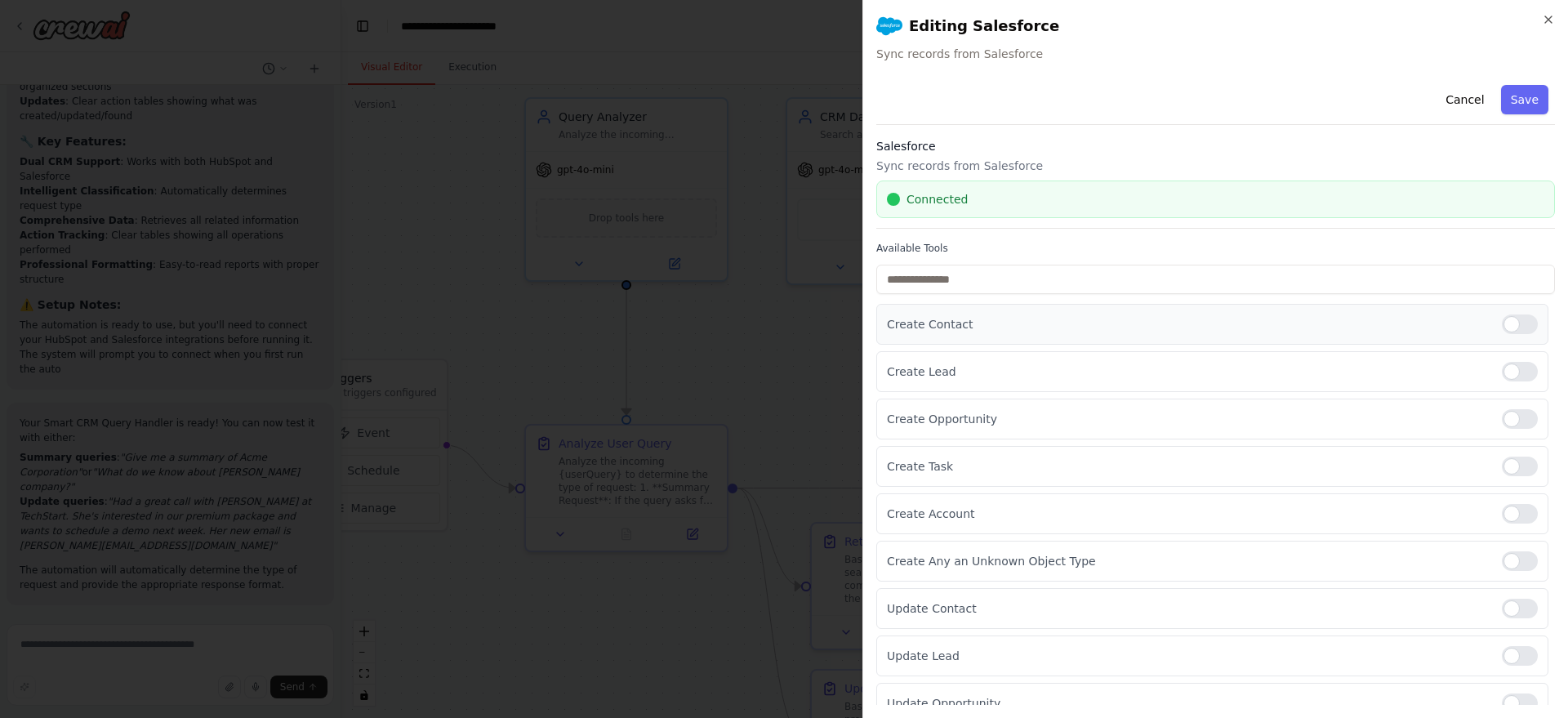
scroll to position [2962, 0]
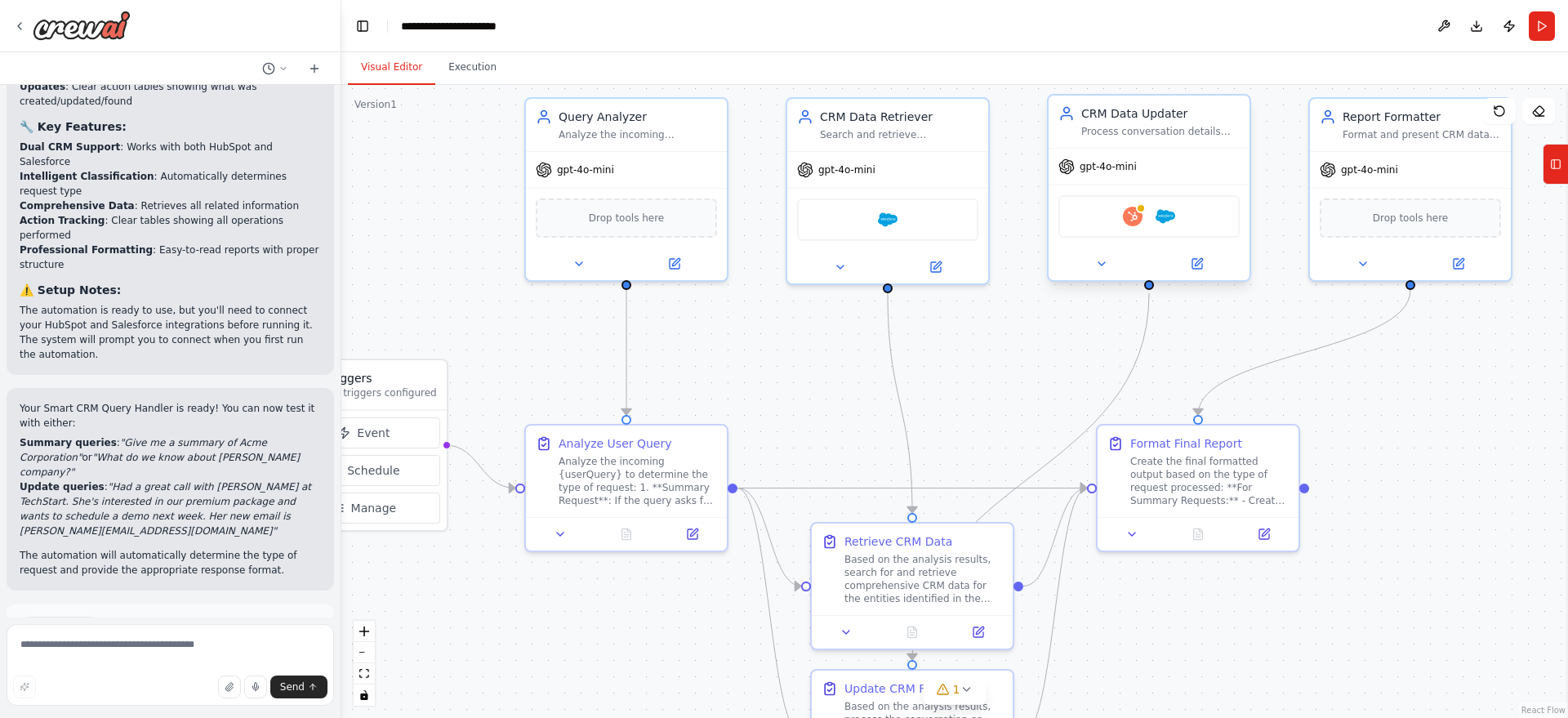
click at [1150, 221] on div "Hubspot Salesforce" at bounding box center [1148, 216] width 181 height 42
click at [1205, 275] on div at bounding box center [1148, 264] width 201 height 32
click at [1202, 265] on icon at bounding box center [1196, 264] width 10 height 10
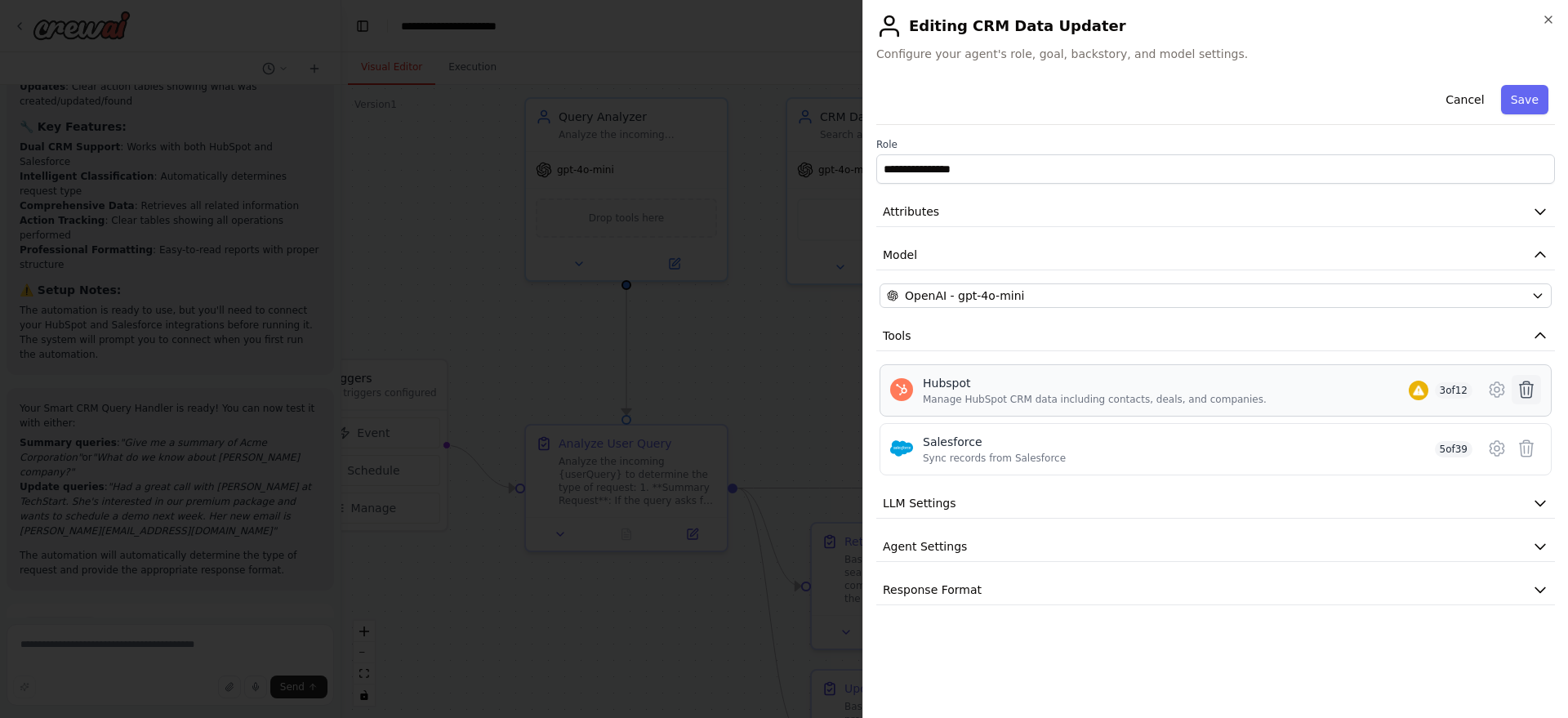
click at [1527, 386] on icon at bounding box center [1526, 390] width 20 height 20
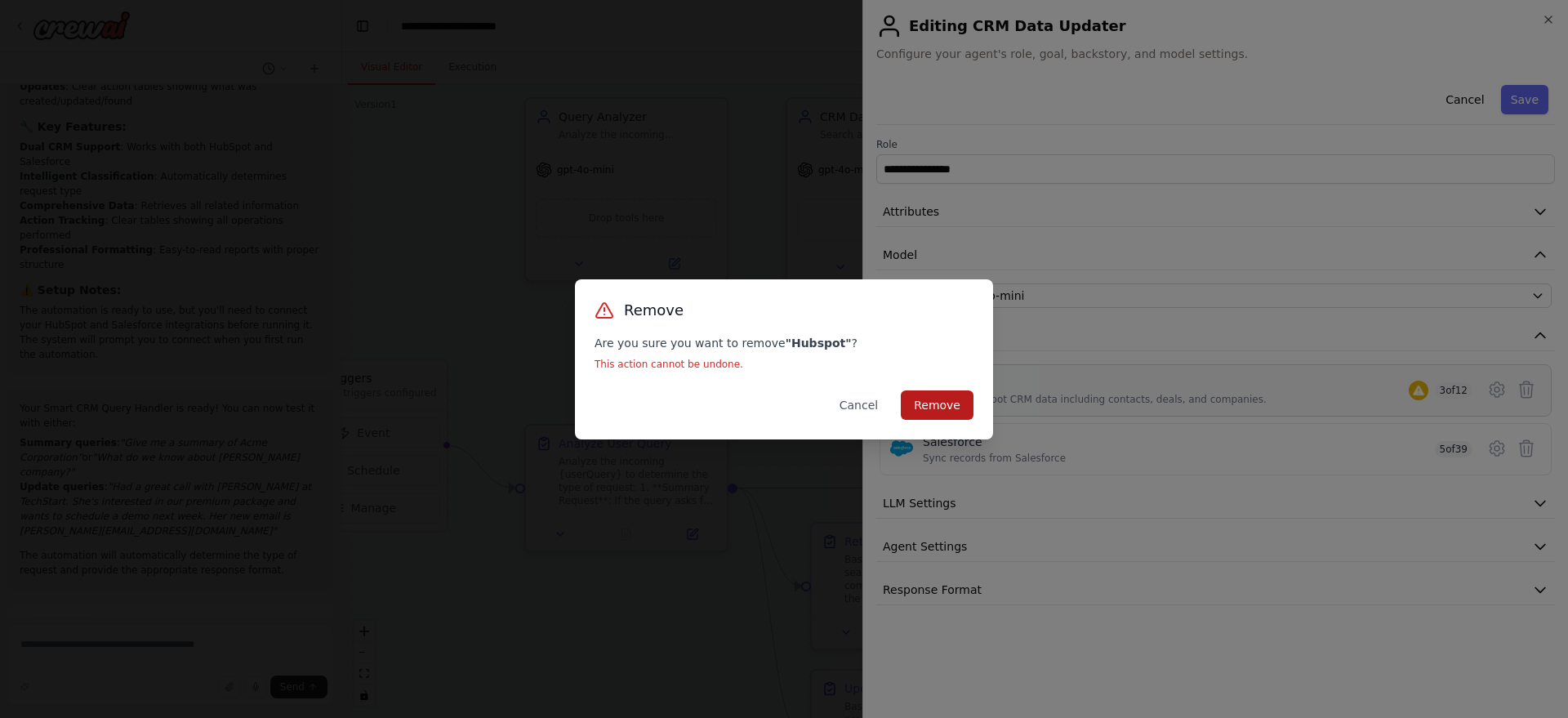
click at [935, 412] on button "Remove" at bounding box center [936, 405] width 73 height 30
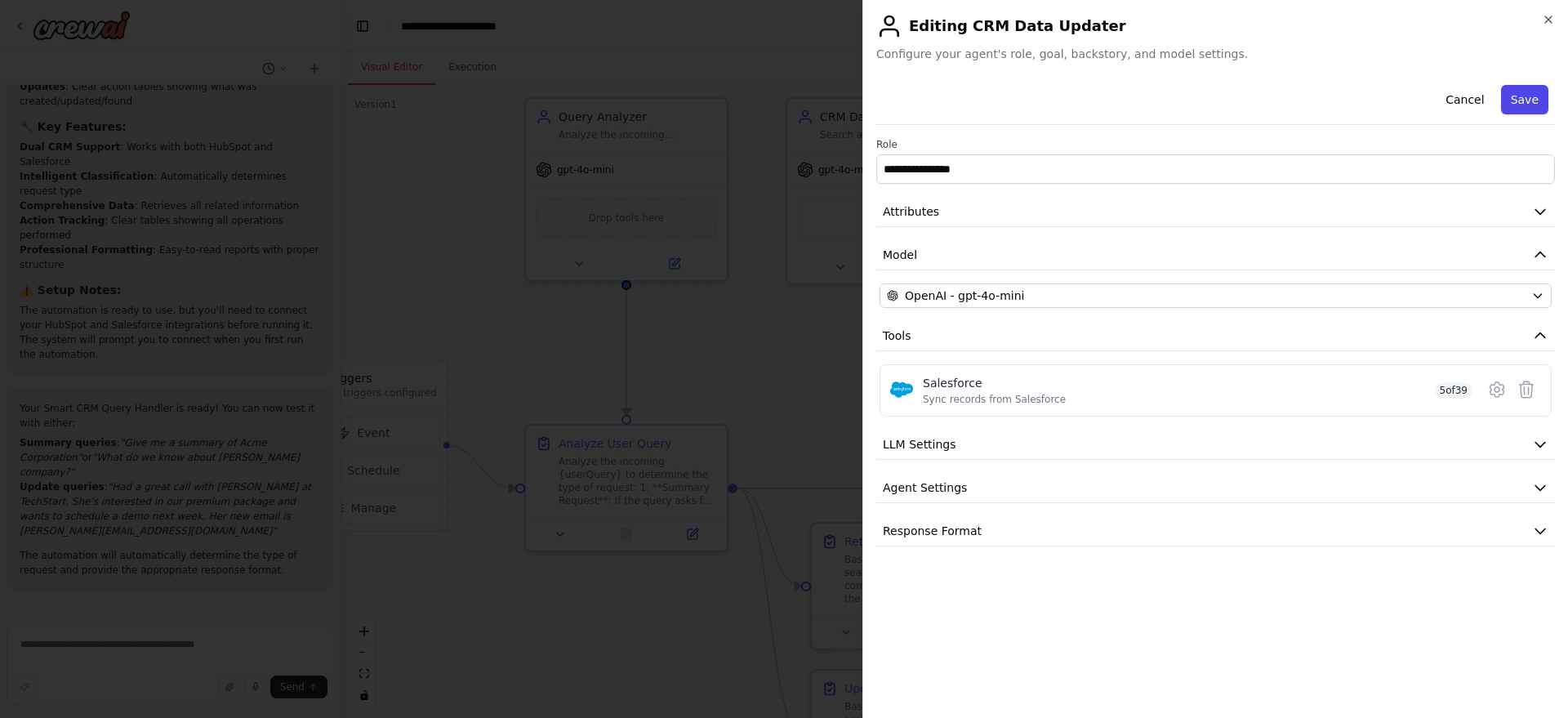
click at [1527, 98] on button "Save" at bounding box center [1524, 99] width 48 height 30
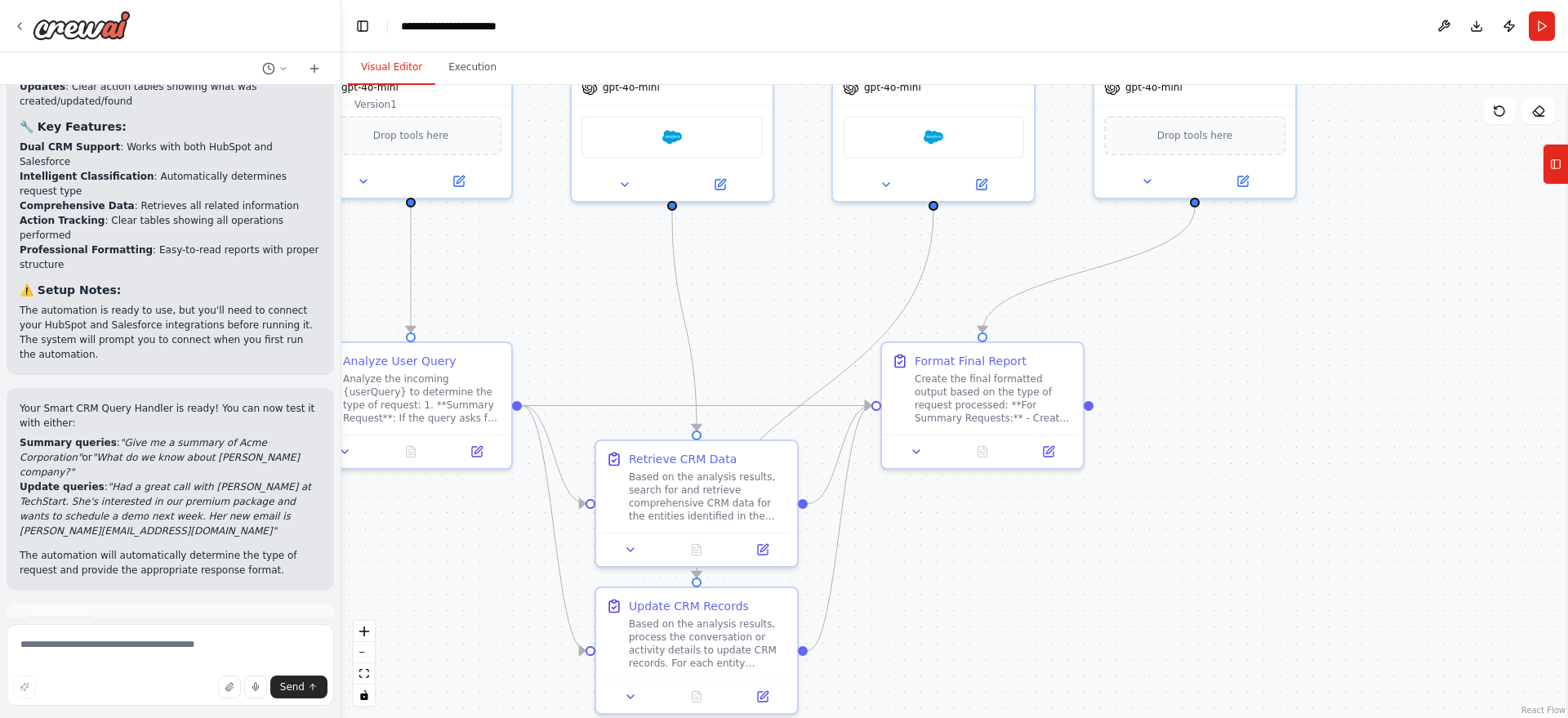
drag, startPoint x: 1348, startPoint y: 363, endPoint x: 1146, endPoint y: 358, distance: 202.1
click at [1146, 358] on div ".deletable-edge-delete-btn { width: 20px; height: 20px; border: 0px solid #ffff…" at bounding box center [954, 400] width 1226 height 633
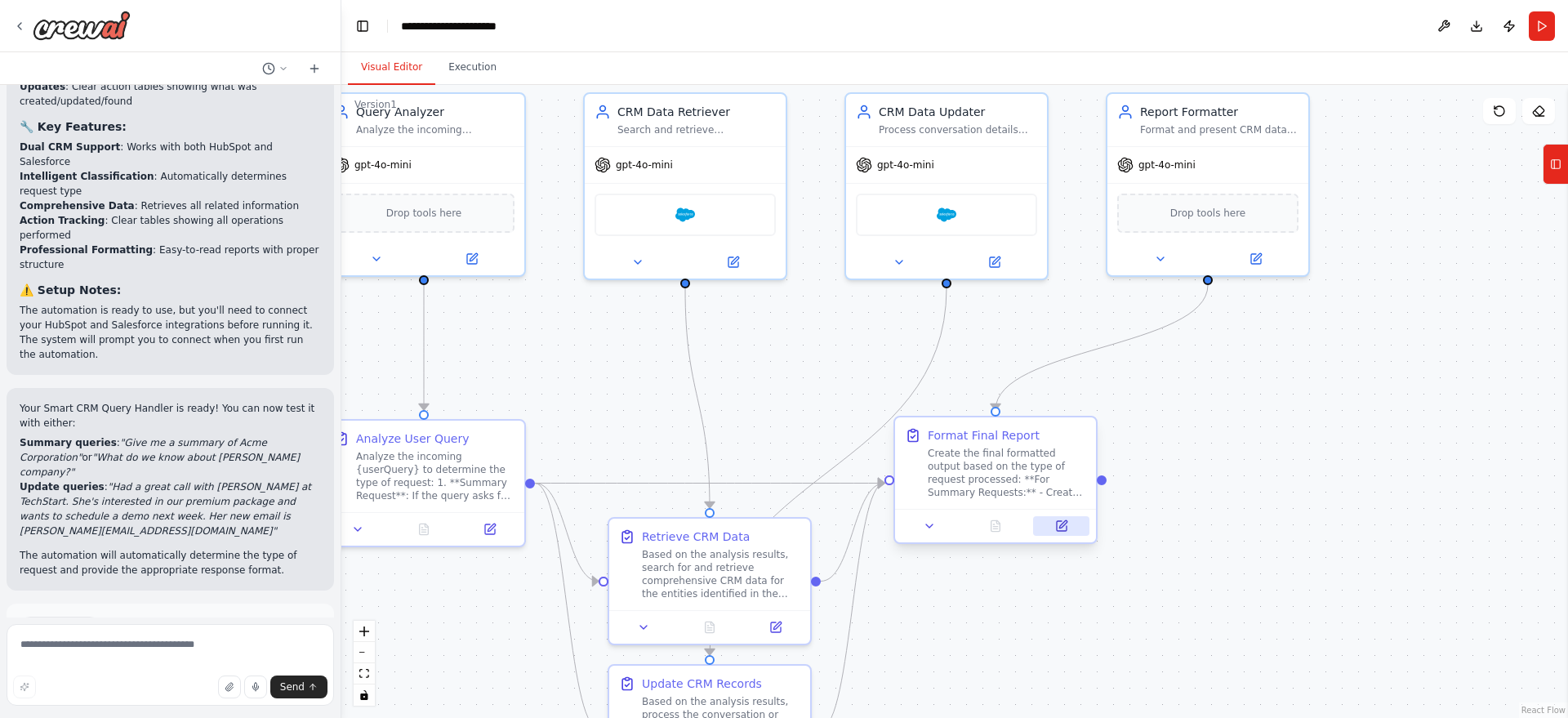
click at [1056, 526] on icon at bounding box center [1062, 525] width 13 height 13
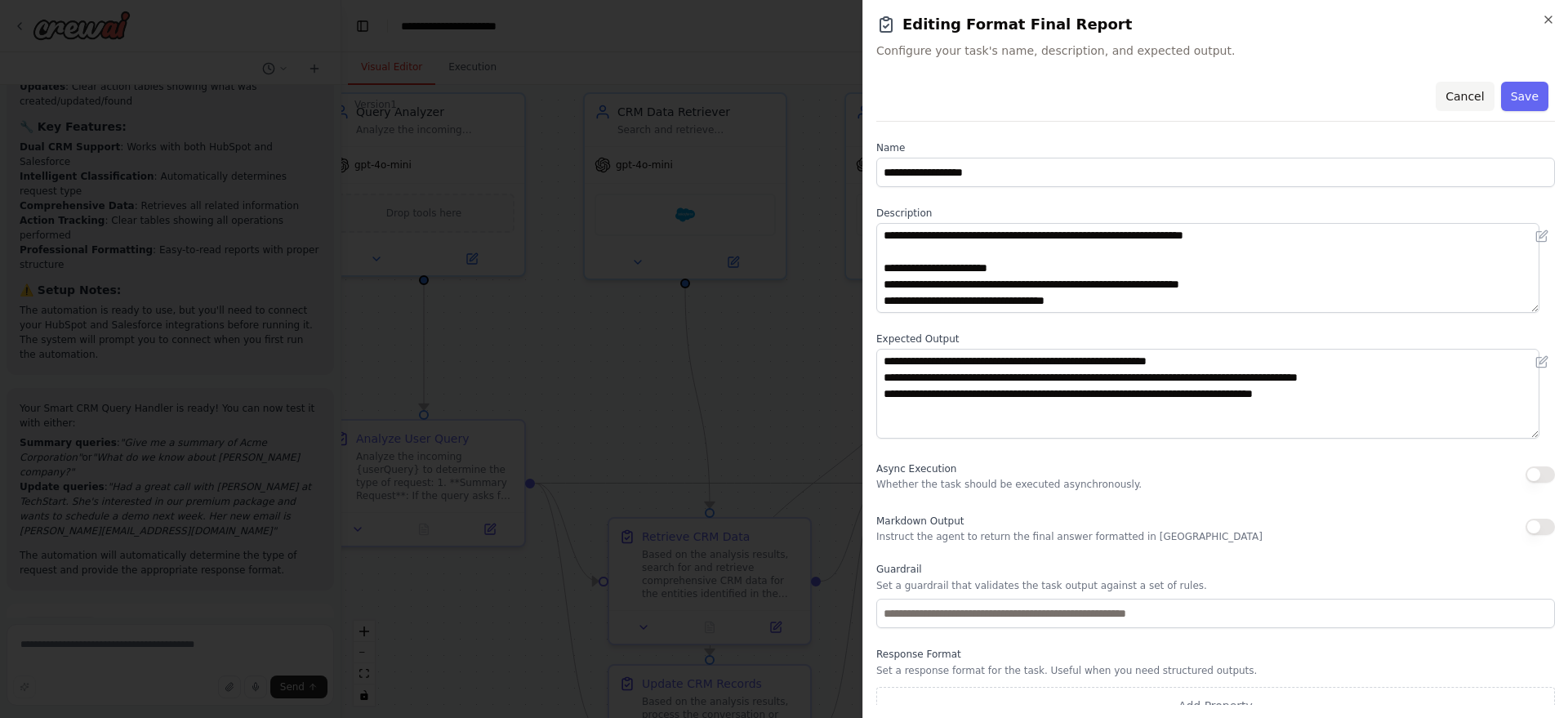
click at [1444, 88] on button "Cancel" at bounding box center [1465, 96] width 58 height 30
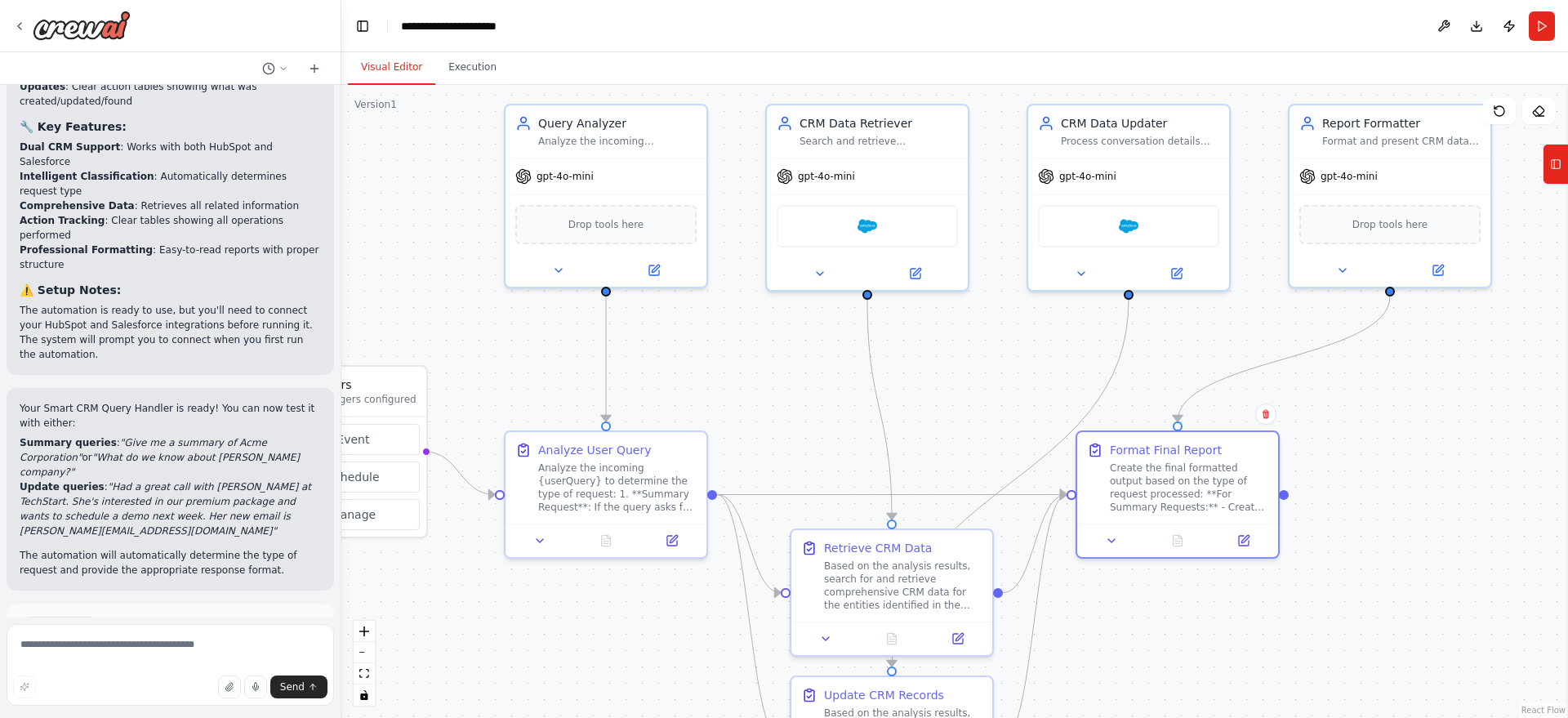
drag, startPoint x: 1251, startPoint y: 399, endPoint x: 1446, endPoint y: 402, distance: 195.0
click at [1446, 402] on div ".deletable-edge-delete-btn { width: 20px; height: 20px; border: 0px solid #ffff…" at bounding box center [954, 400] width 1226 height 633
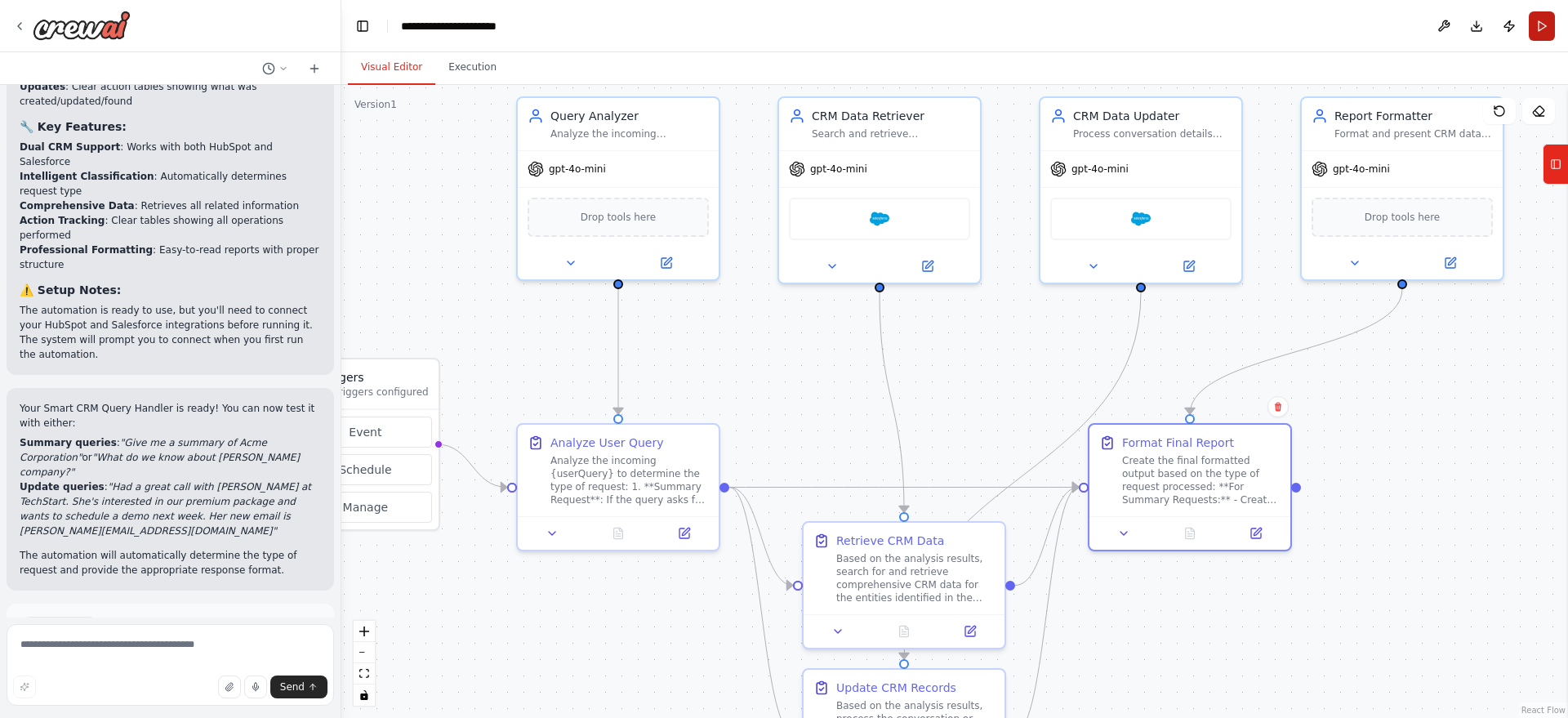
click at [1542, 33] on button "Run" at bounding box center [1541, 26] width 26 height 30
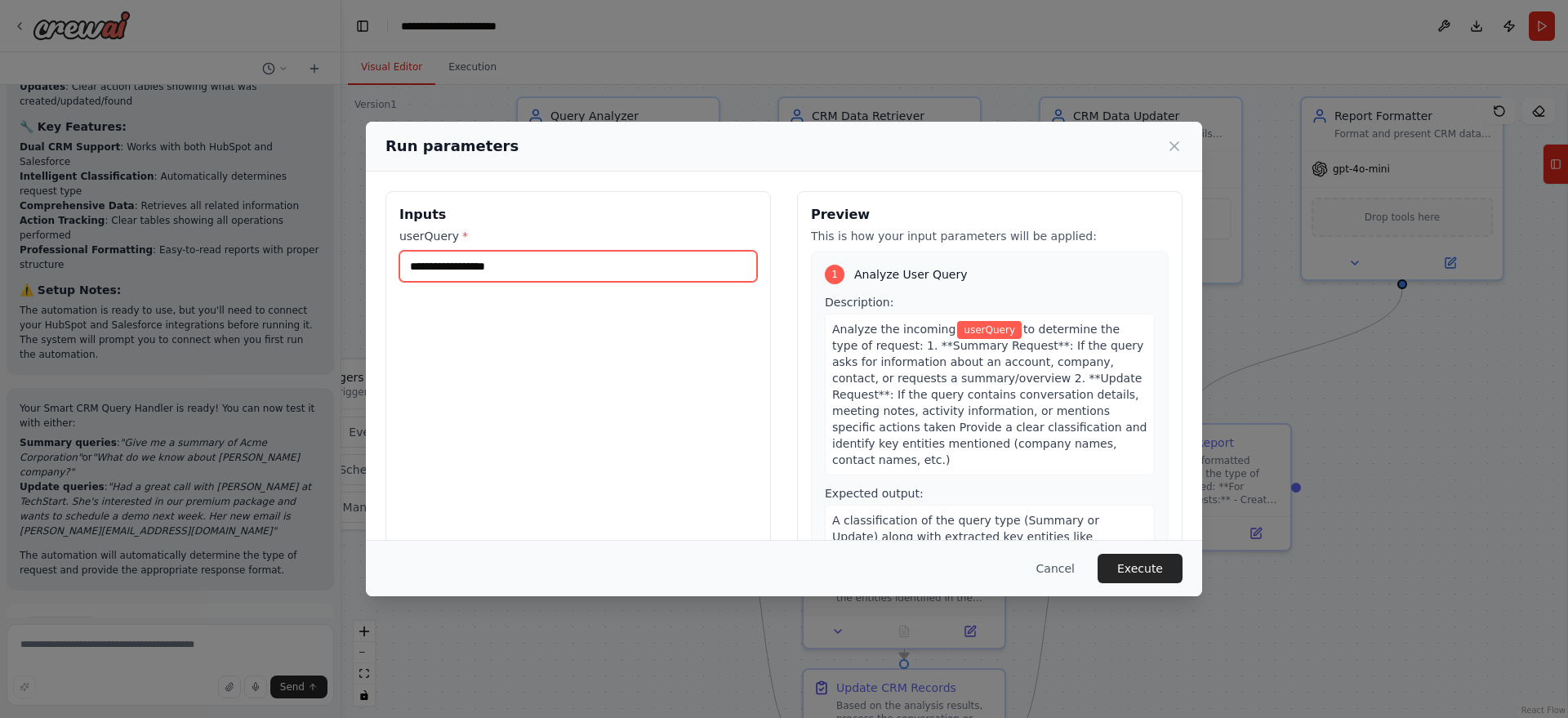
click at [497, 267] on input "userQuery *" at bounding box center [578, 266] width 358 height 31
paste input "**********"
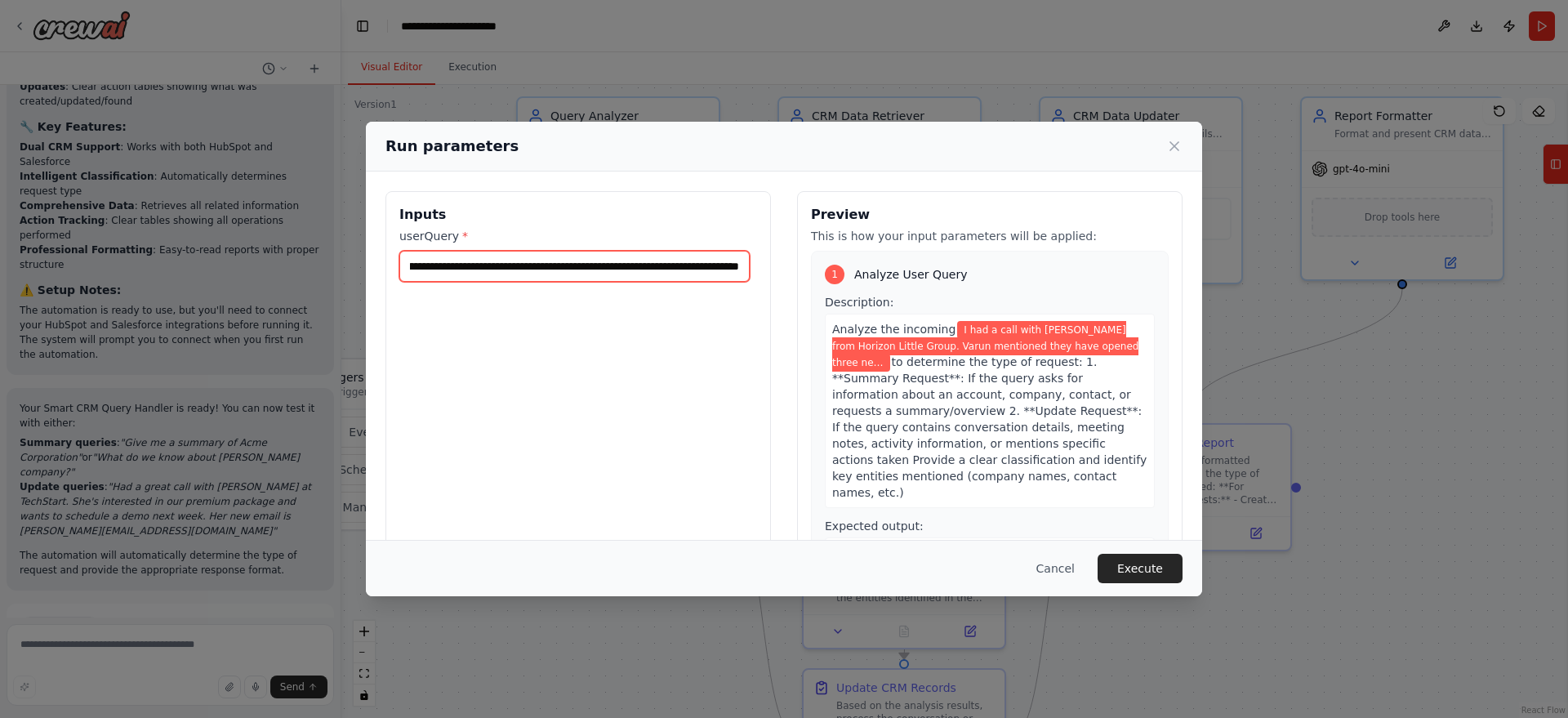
type input "**********"
click at [754, 360] on div "**********" at bounding box center [578, 384] width 385 height 387
click at [626, 274] on input "**********" at bounding box center [574, 266] width 350 height 31
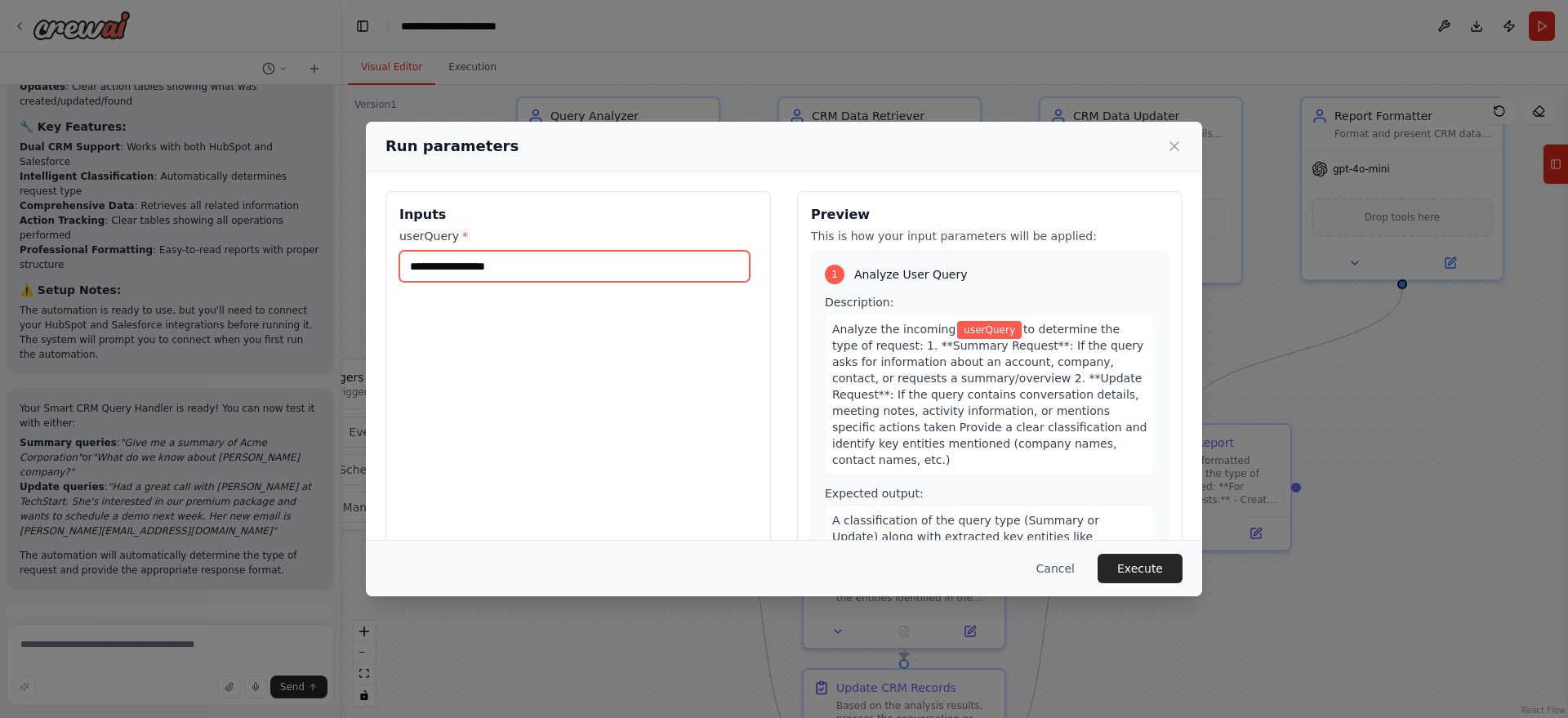
paste input "**********"
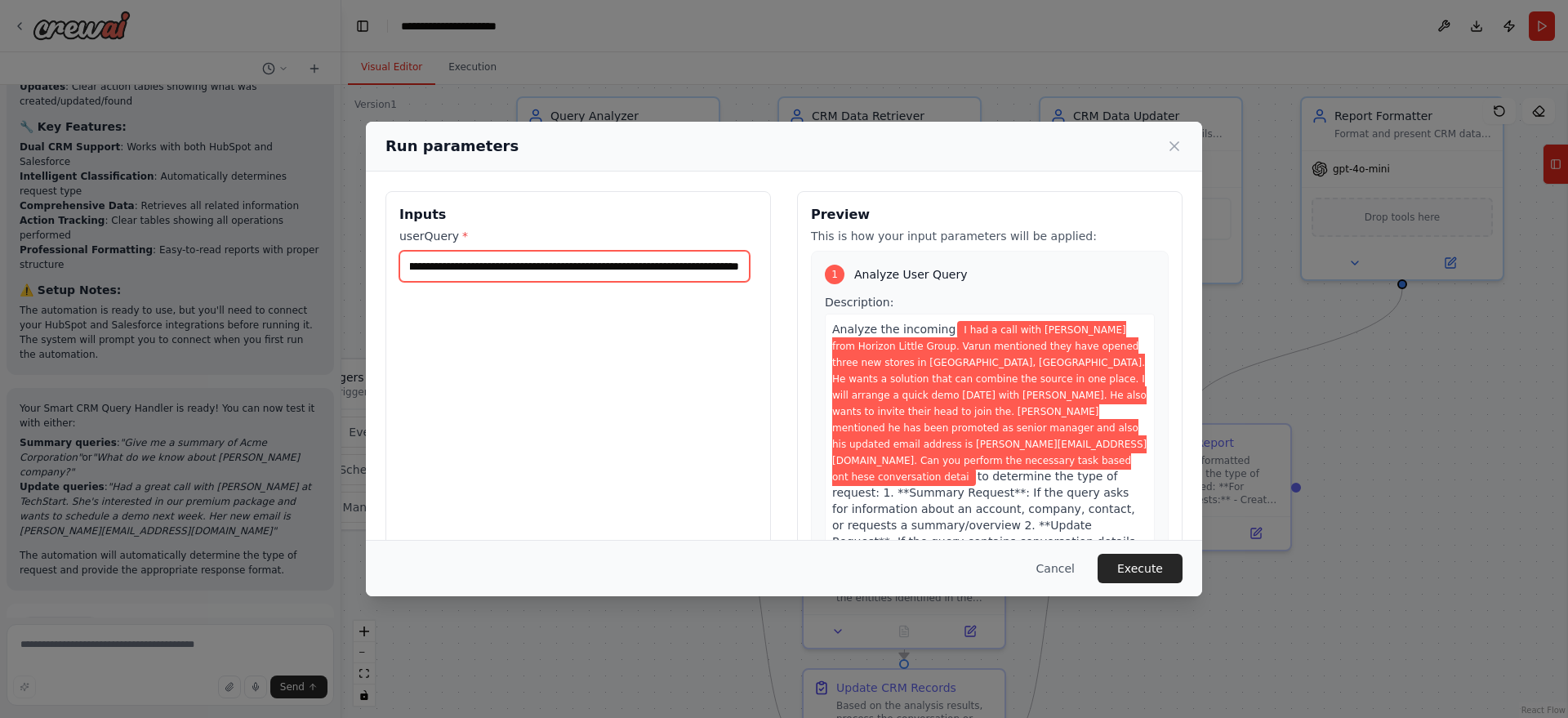
scroll to position [0, 2101]
type input "**********"
click at [1150, 561] on button "Execute" at bounding box center [1140, 568] width 85 height 30
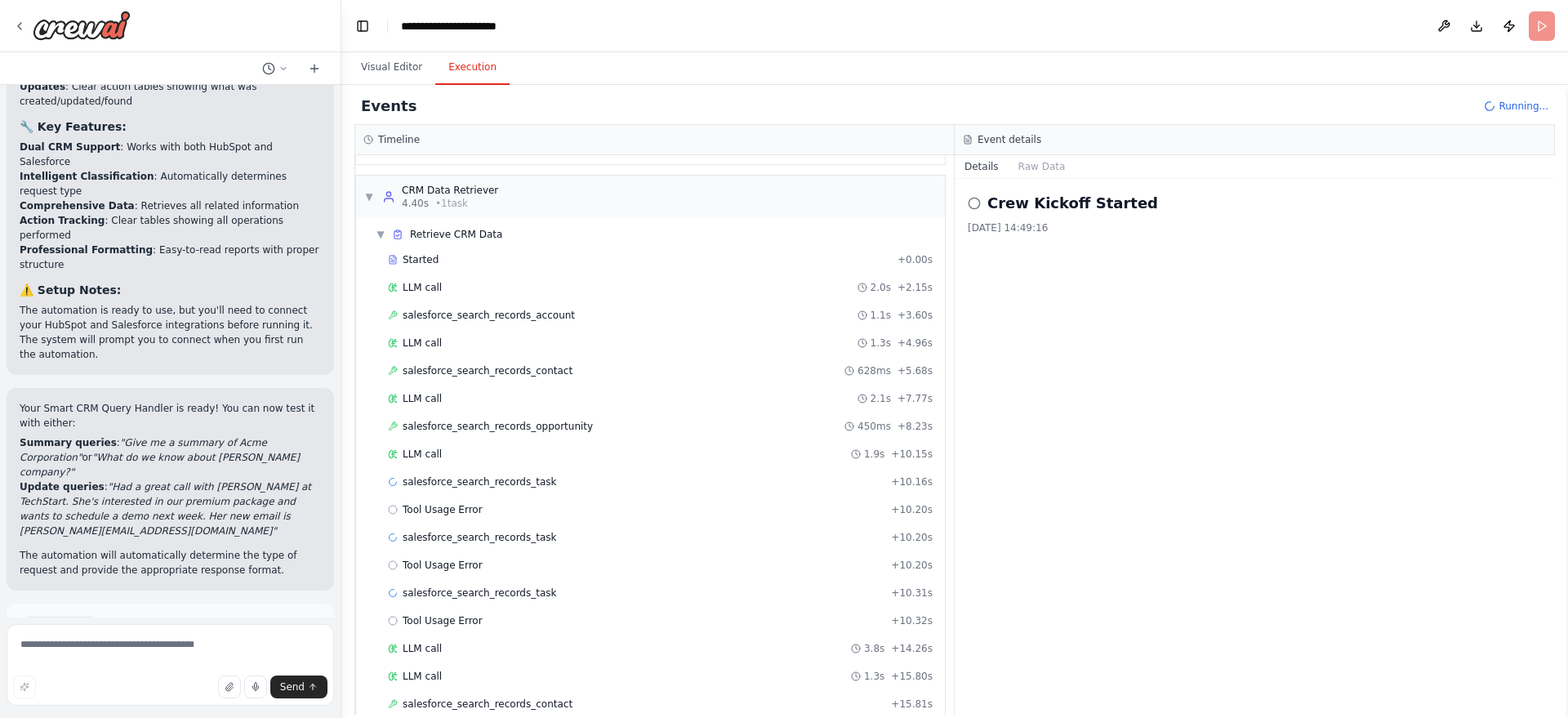
scroll to position [155, 0]
click at [614, 310] on div "salesforce_search_records_account 1.1s + 3.60s" at bounding box center [660, 319] width 556 height 24
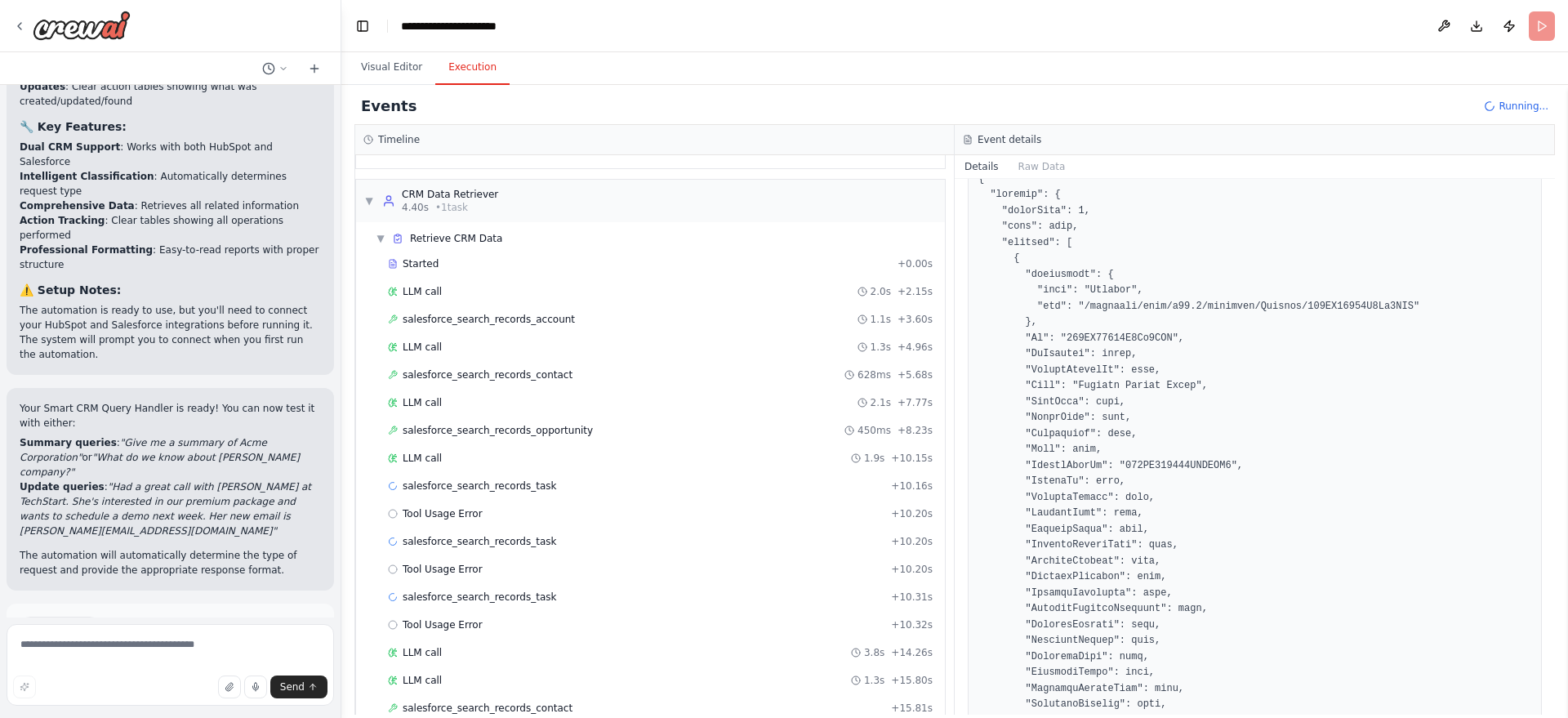
scroll to position [233, 0]
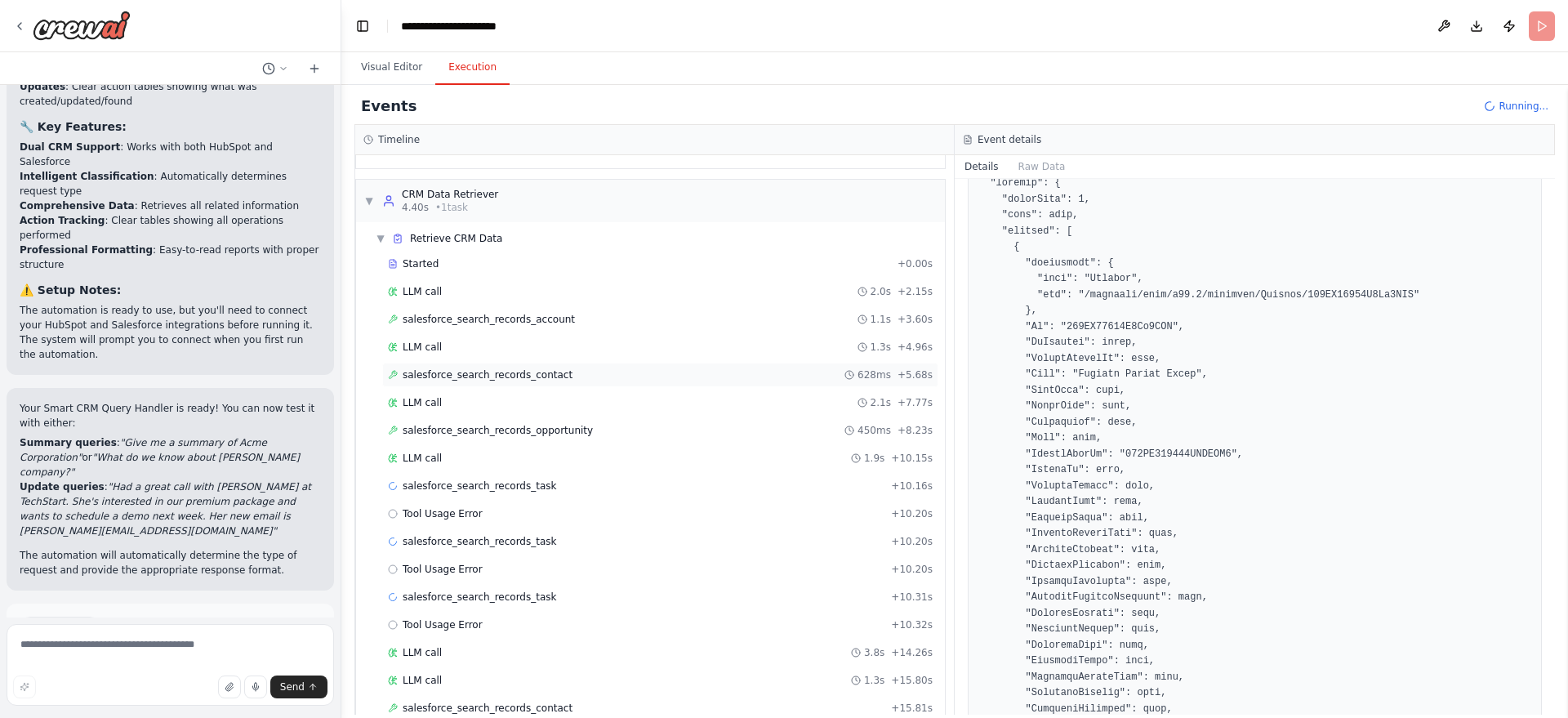
click at [564, 372] on div "salesforce_search_records_contact 628ms + 5.68s" at bounding box center [659, 374] width 544 height 13
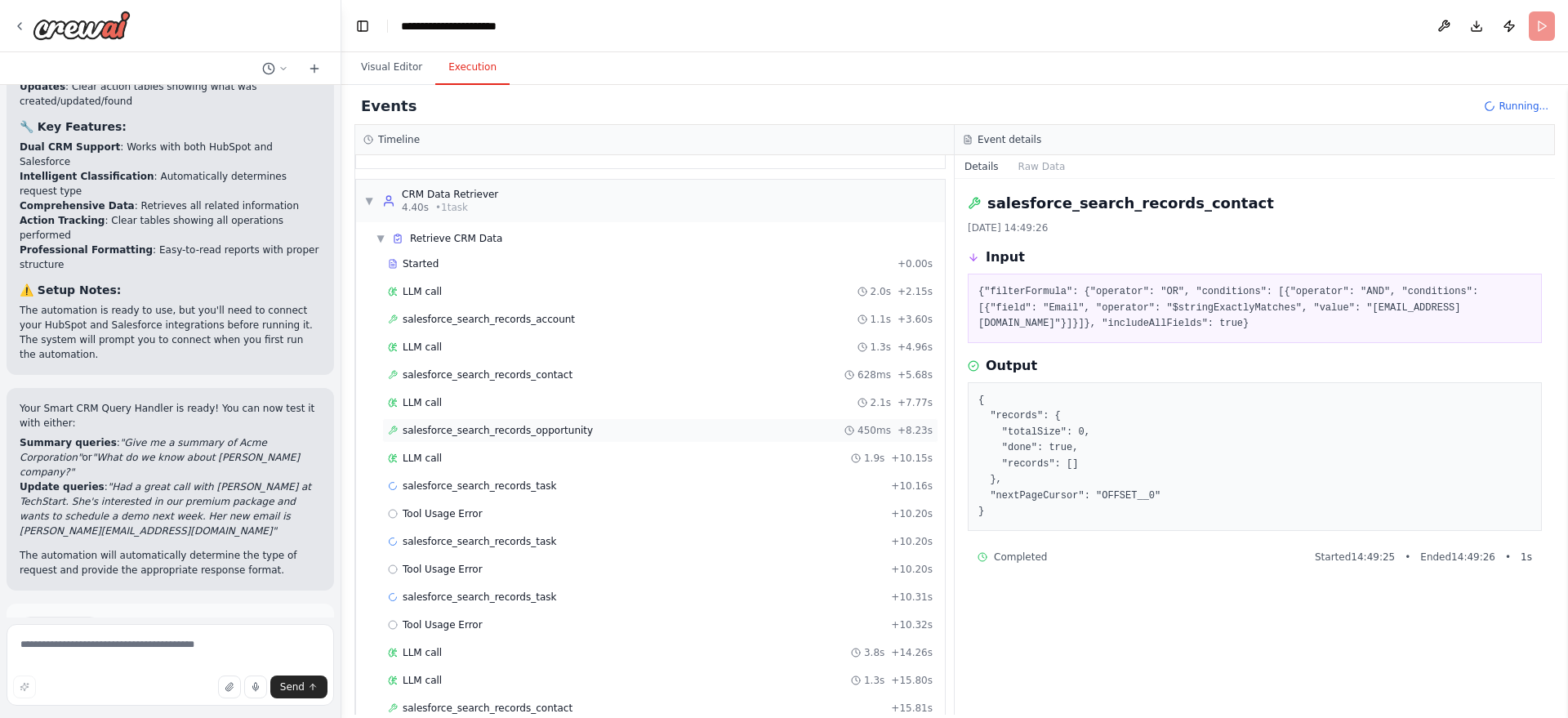
click at [605, 428] on div "salesforce_search_records_opportunity 450ms + 8.23s" at bounding box center [659, 430] width 544 height 13
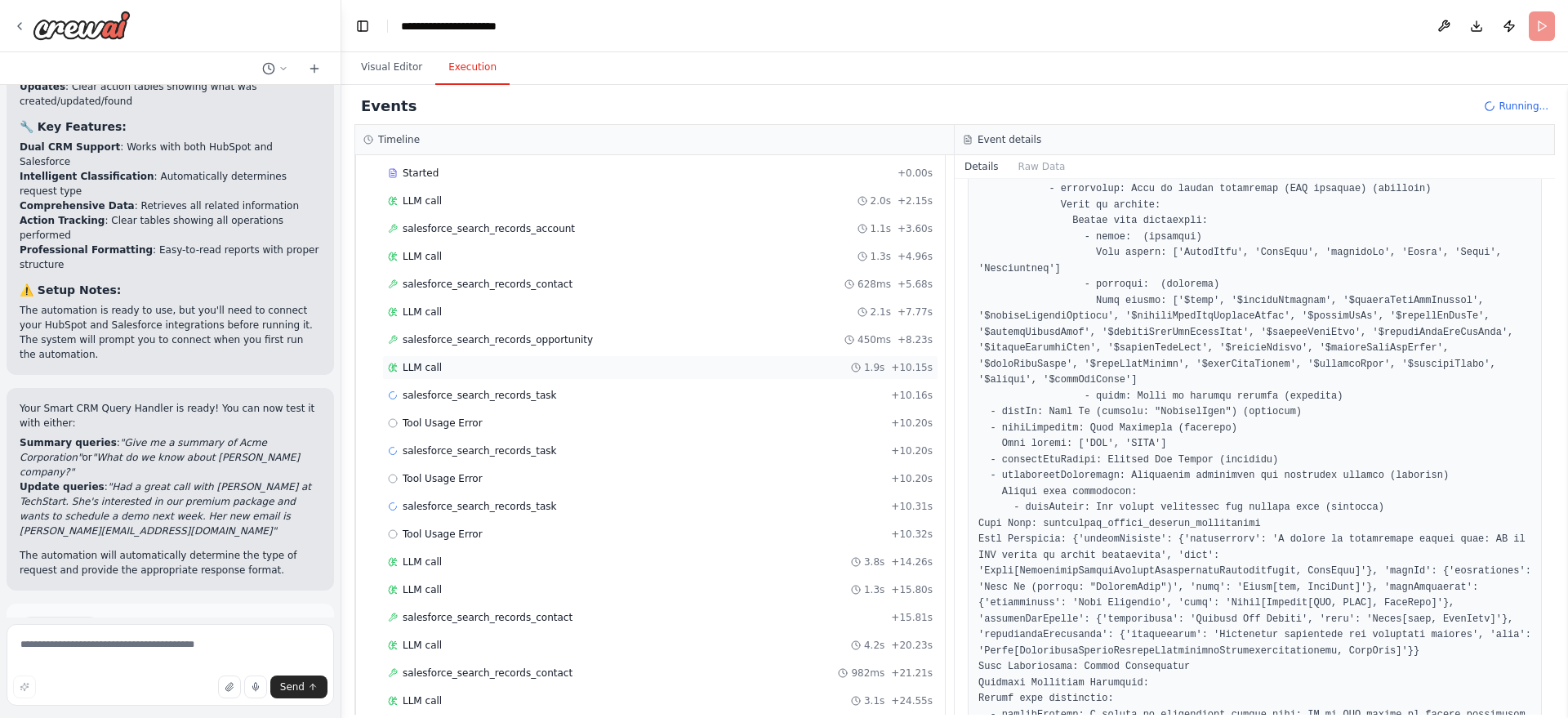
scroll to position [324, 0]
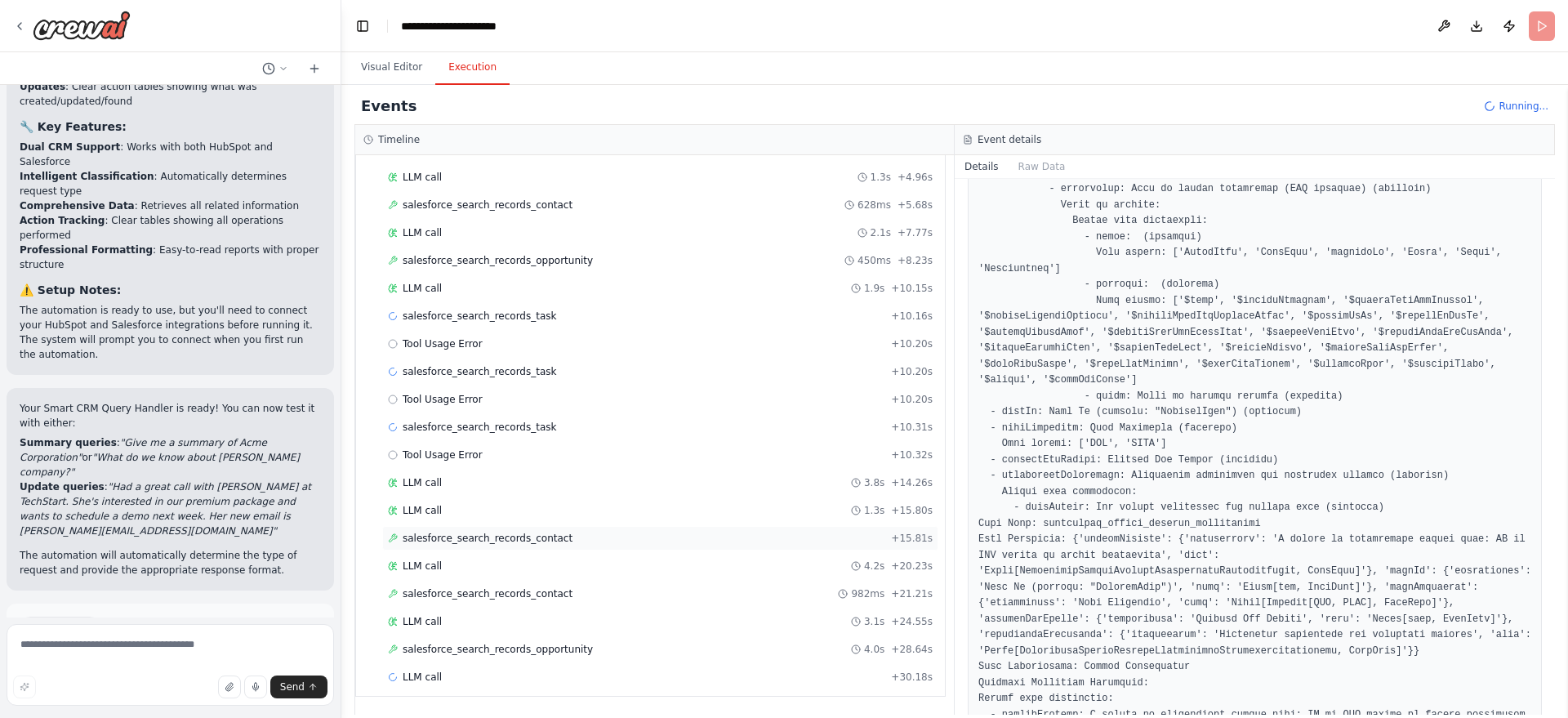
click at [503, 529] on div "salesforce_search_records_contact + 15.81s" at bounding box center [660, 538] width 556 height 24
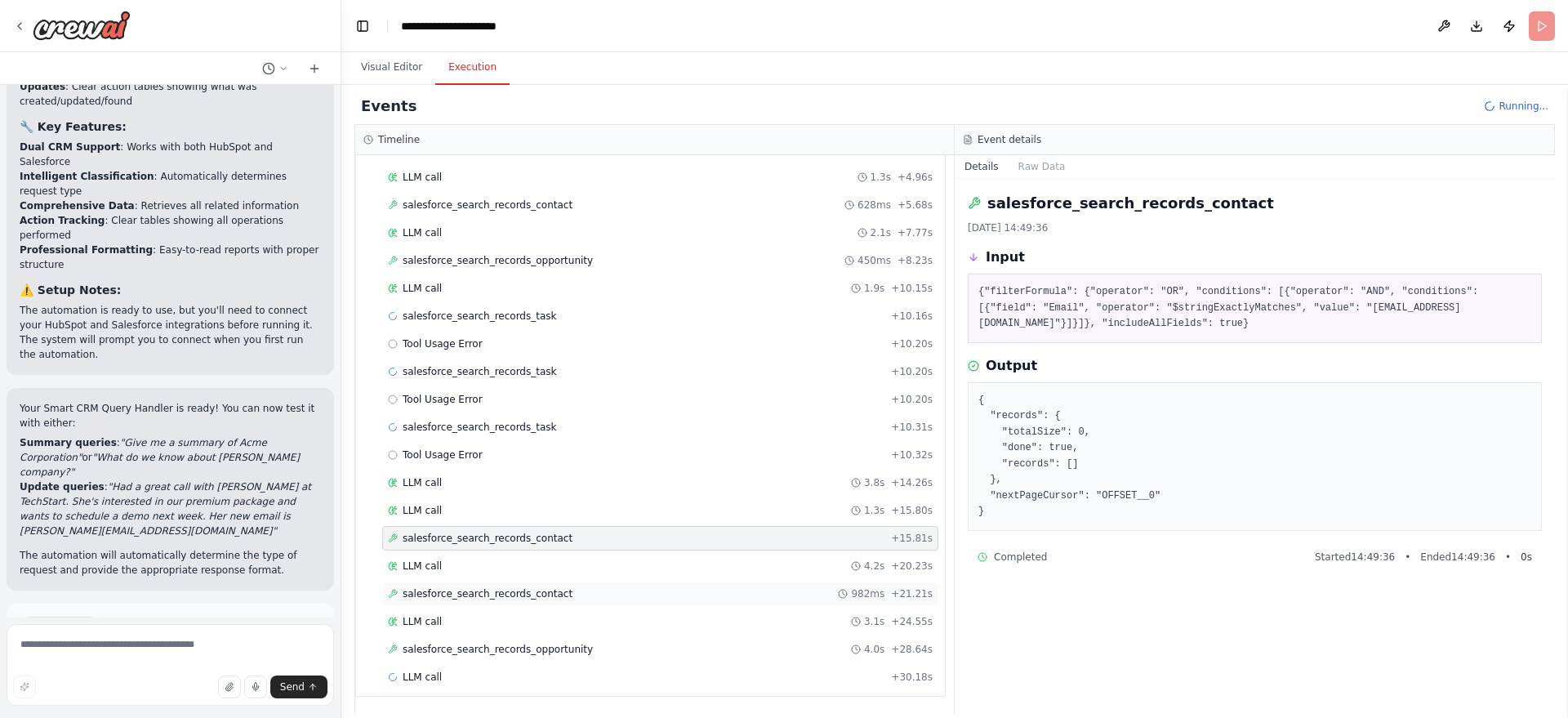
click at [530, 584] on div "salesforce_search_records_contact 982ms + 21.21s" at bounding box center [660, 593] width 556 height 24
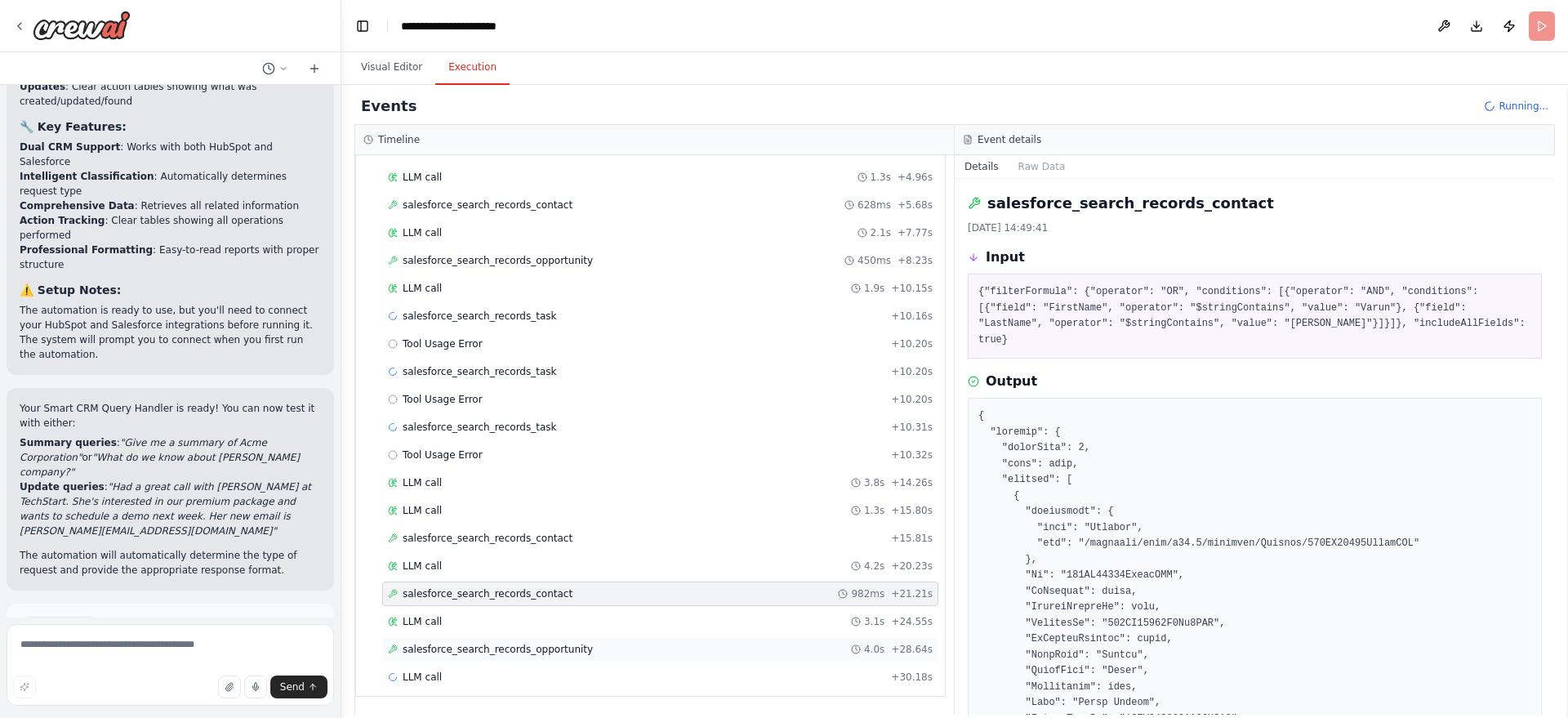
click at [535, 642] on span "salesforce_search_records_opportunity" at bounding box center [497, 649] width 190 height 13
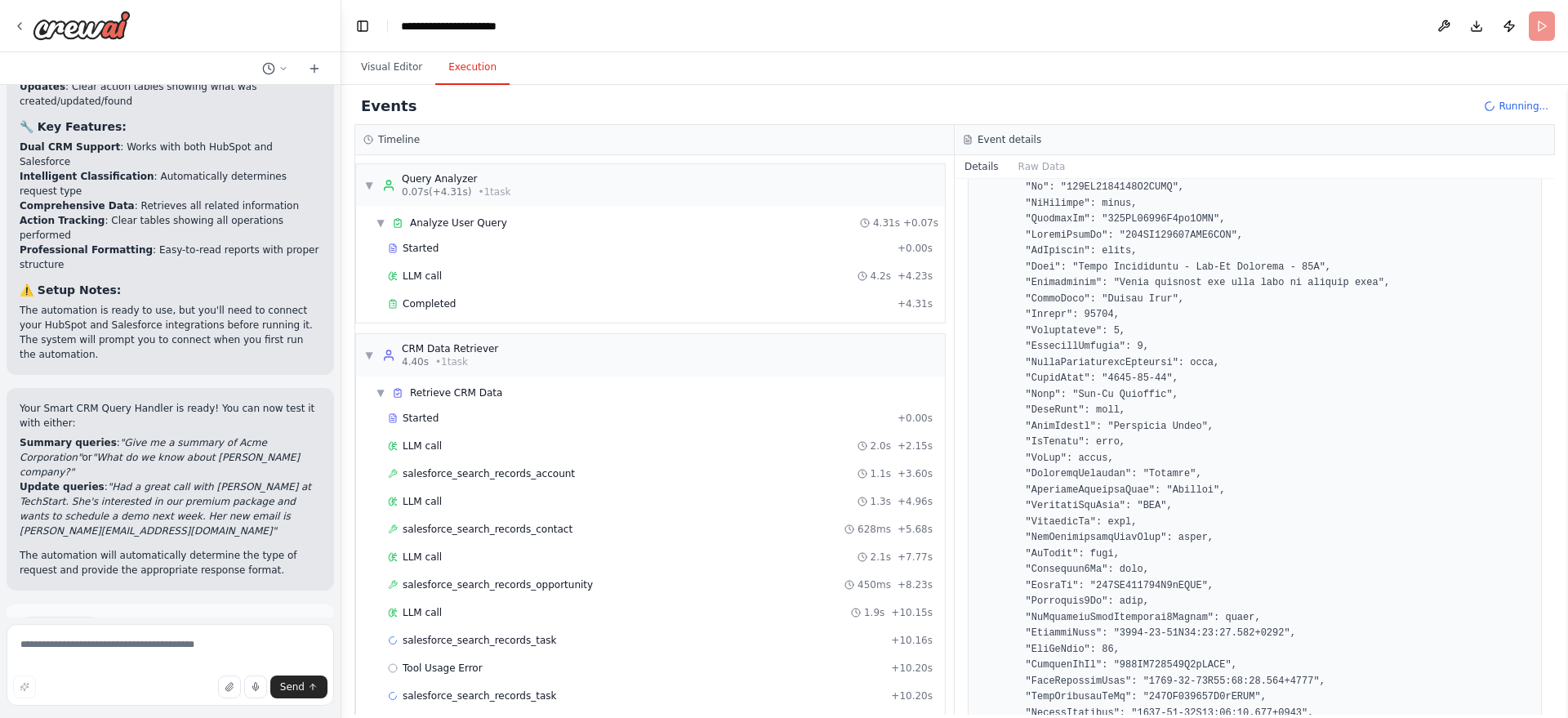
click at [163, 690] on span "Run Automation" at bounding box center [177, 696] width 79 height 13
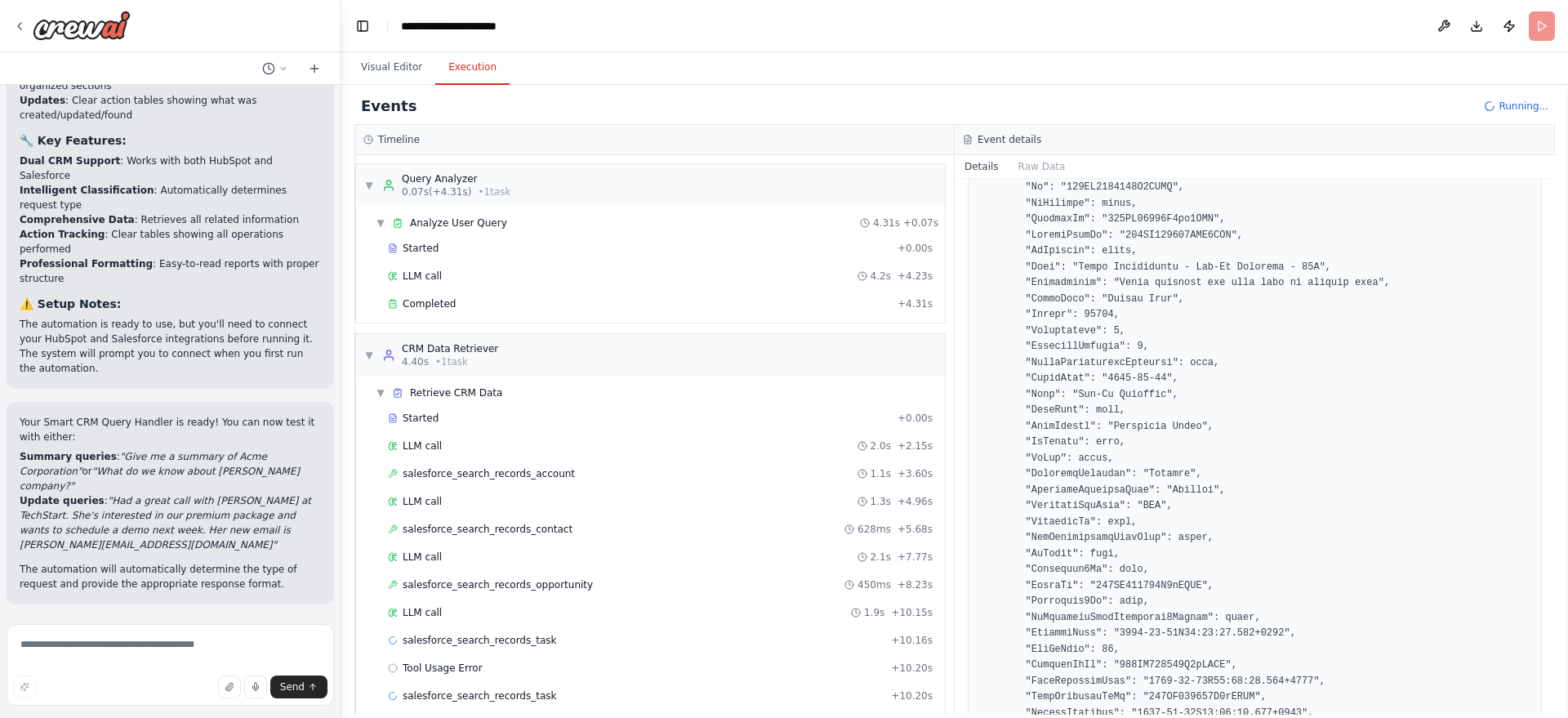
scroll to position [2830, 0]
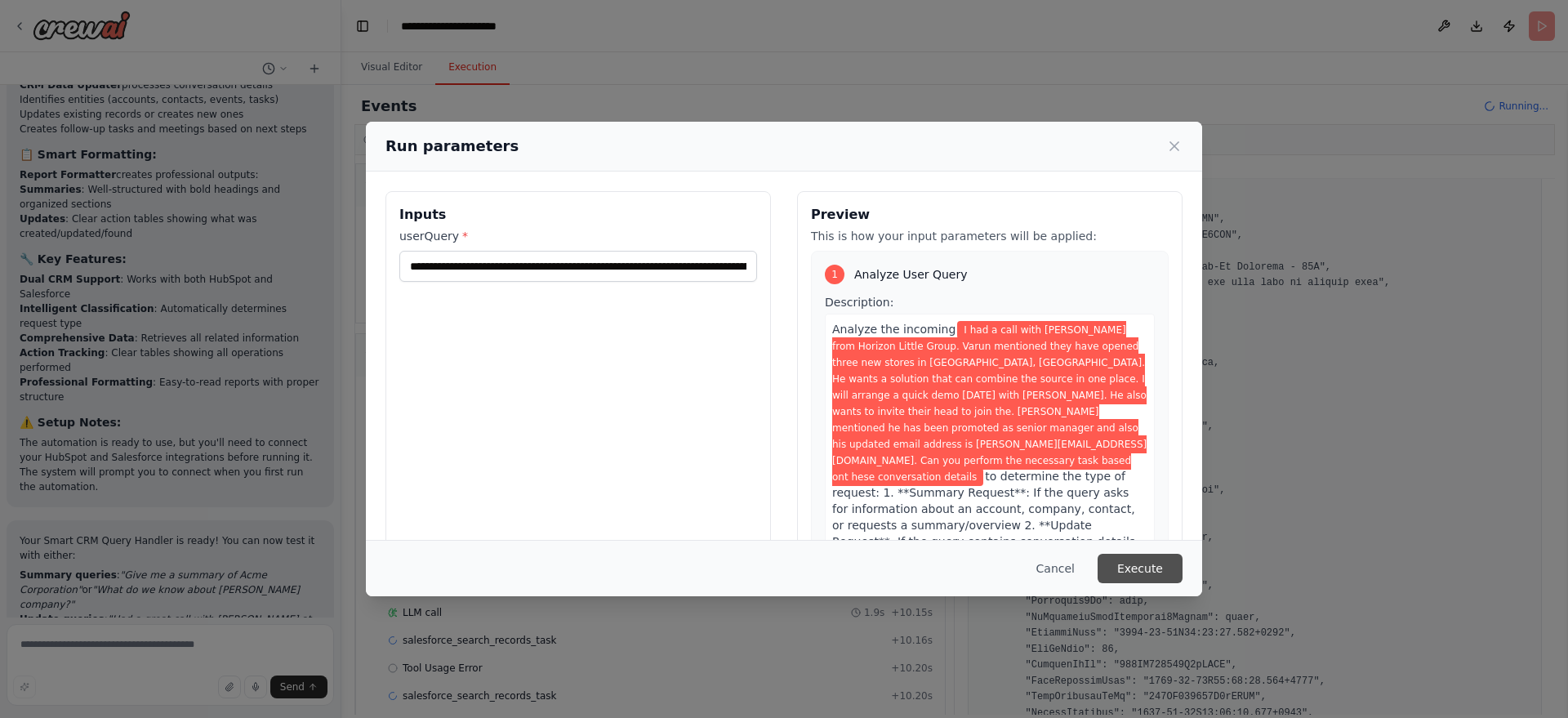
click at [1139, 570] on button "Execute" at bounding box center [1140, 568] width 85 height 30
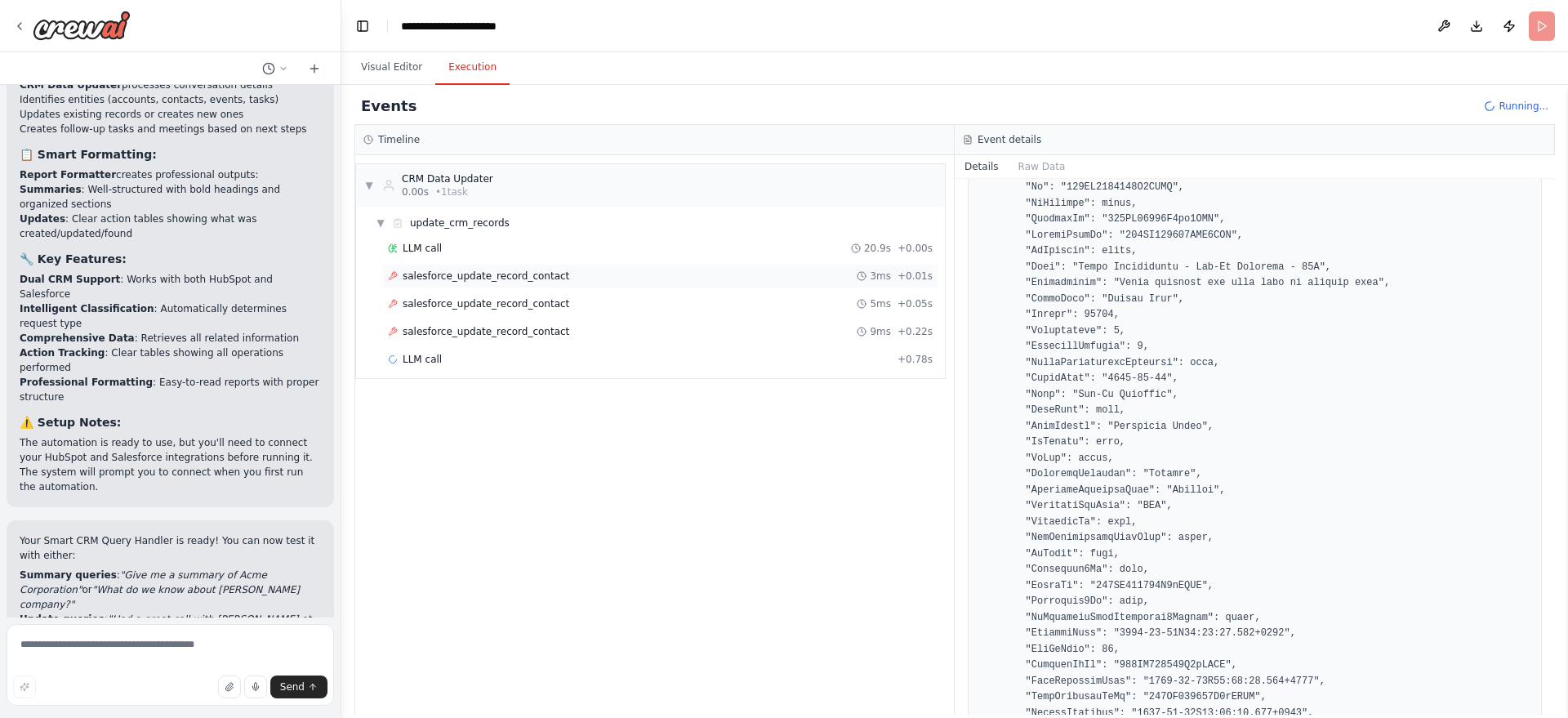
click at [533, 270] on span "salesforce_update_record_contact" at bounding box center [485, 276] width 166 height 13
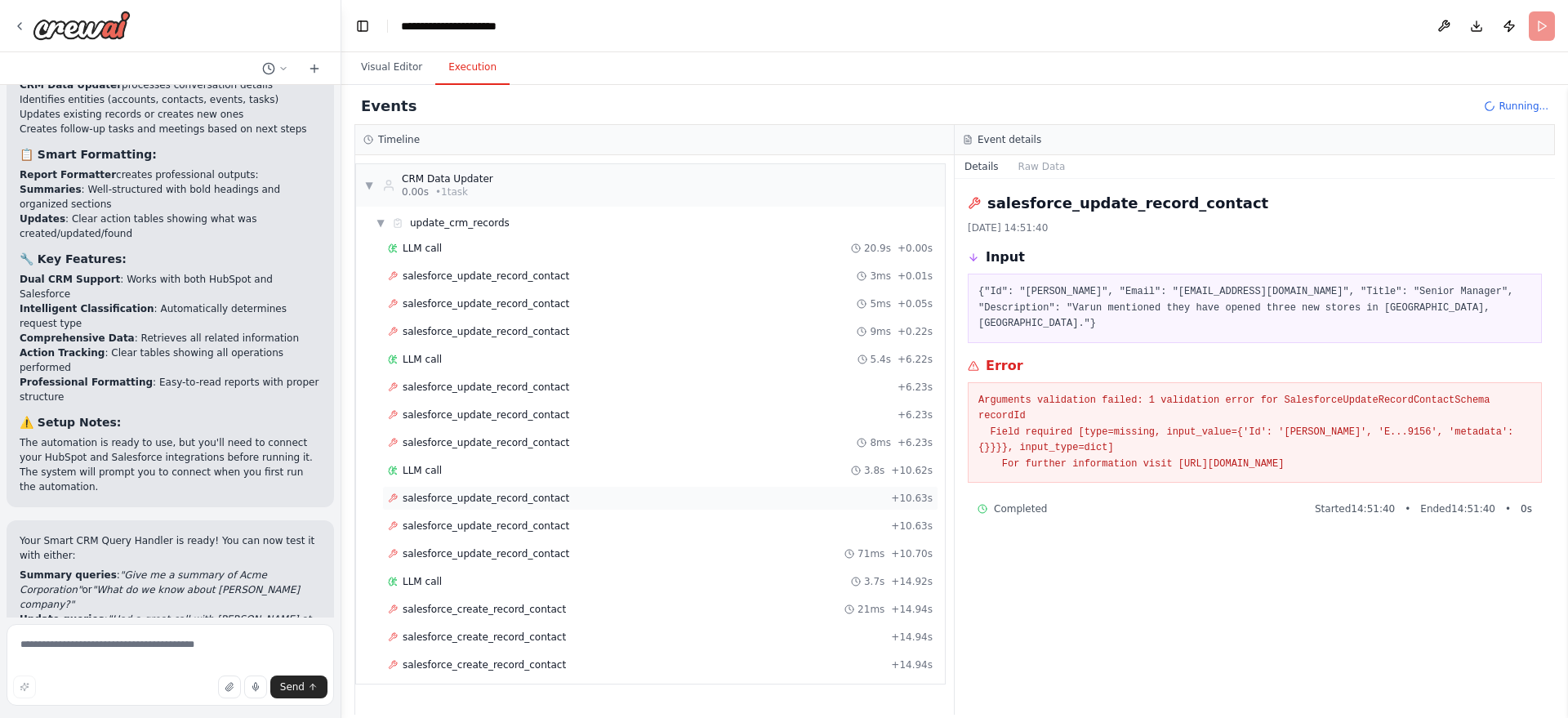
click at [503, 509] on div "salesforce_update_record_contact + 10.63s" at bounding box center [660, 498] width 556 height 24
click at [504, 600] on div "salesforce_create_record_contact 21ms + 14.94s" at bounding box center [660, 608] width 556 height 24
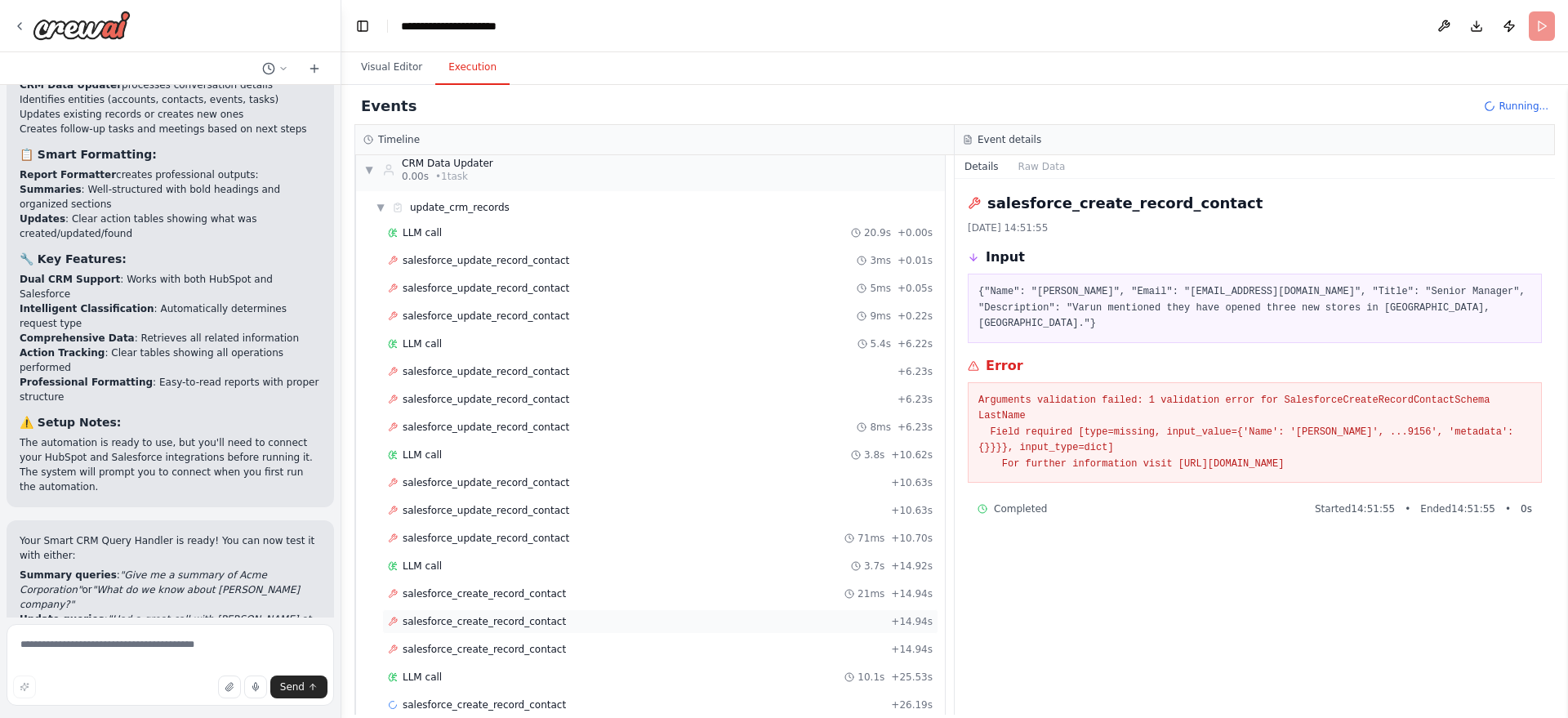
scroll to position [43, 0]
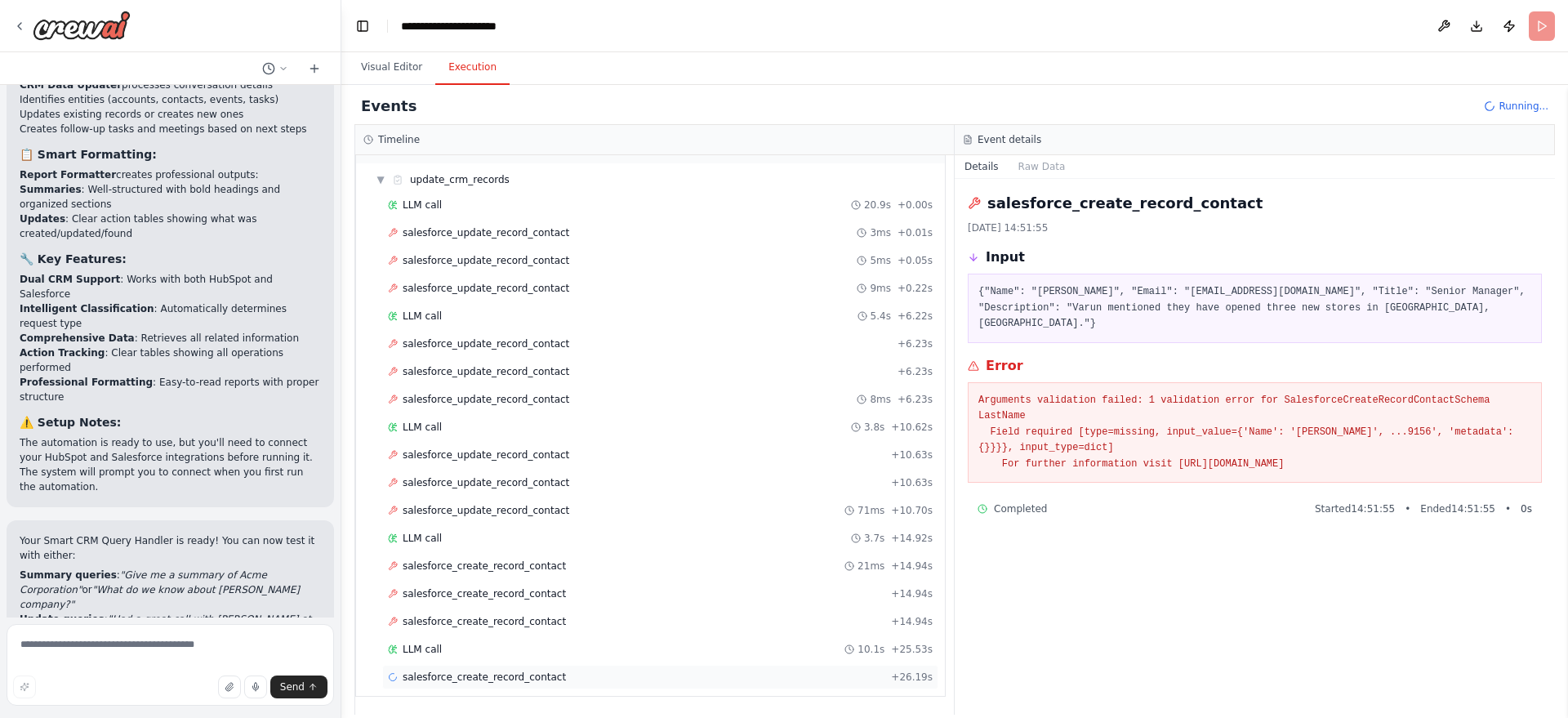
click at [531, 674] on span "salesforce_create_record_contact" at bounding box center [484, 677] width 164 height 13
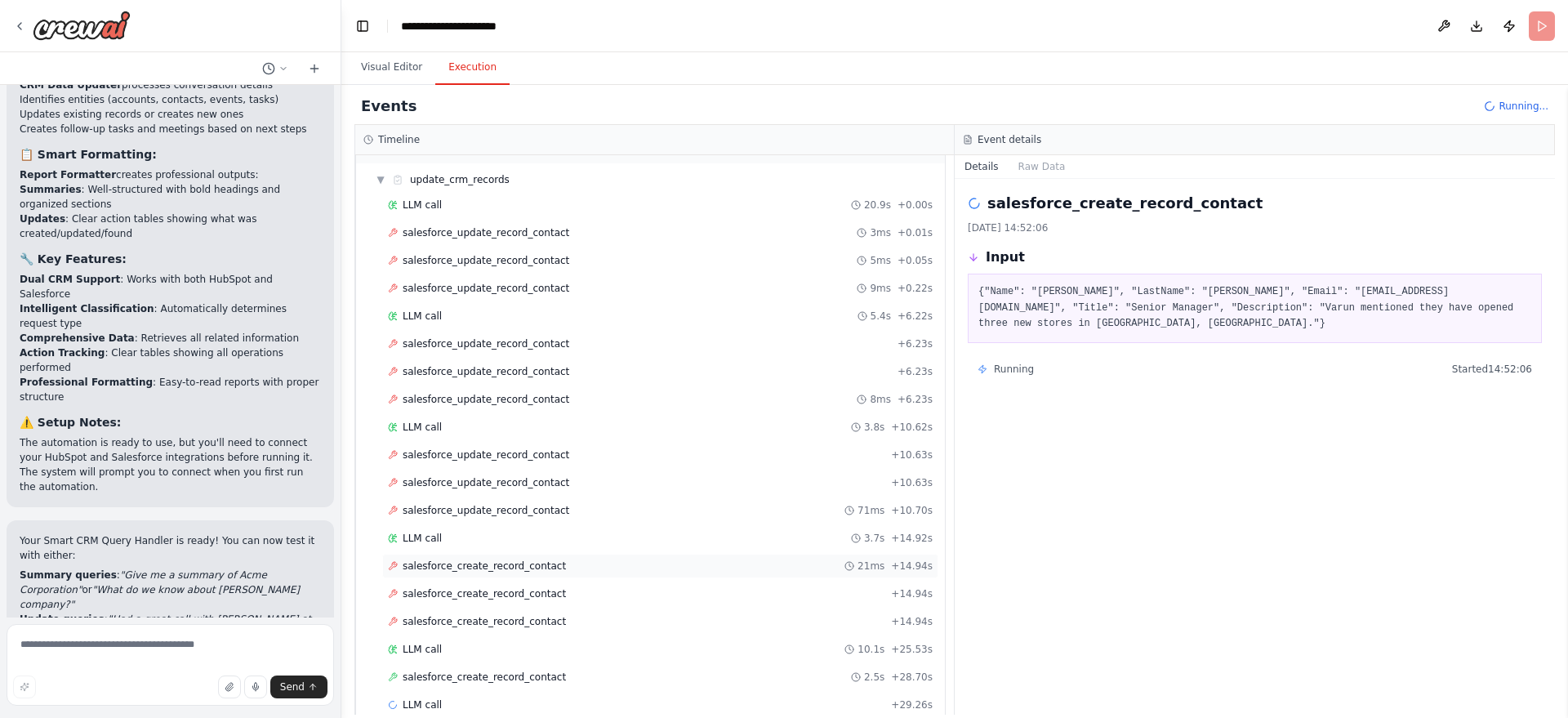
scroll to position [71, 0]
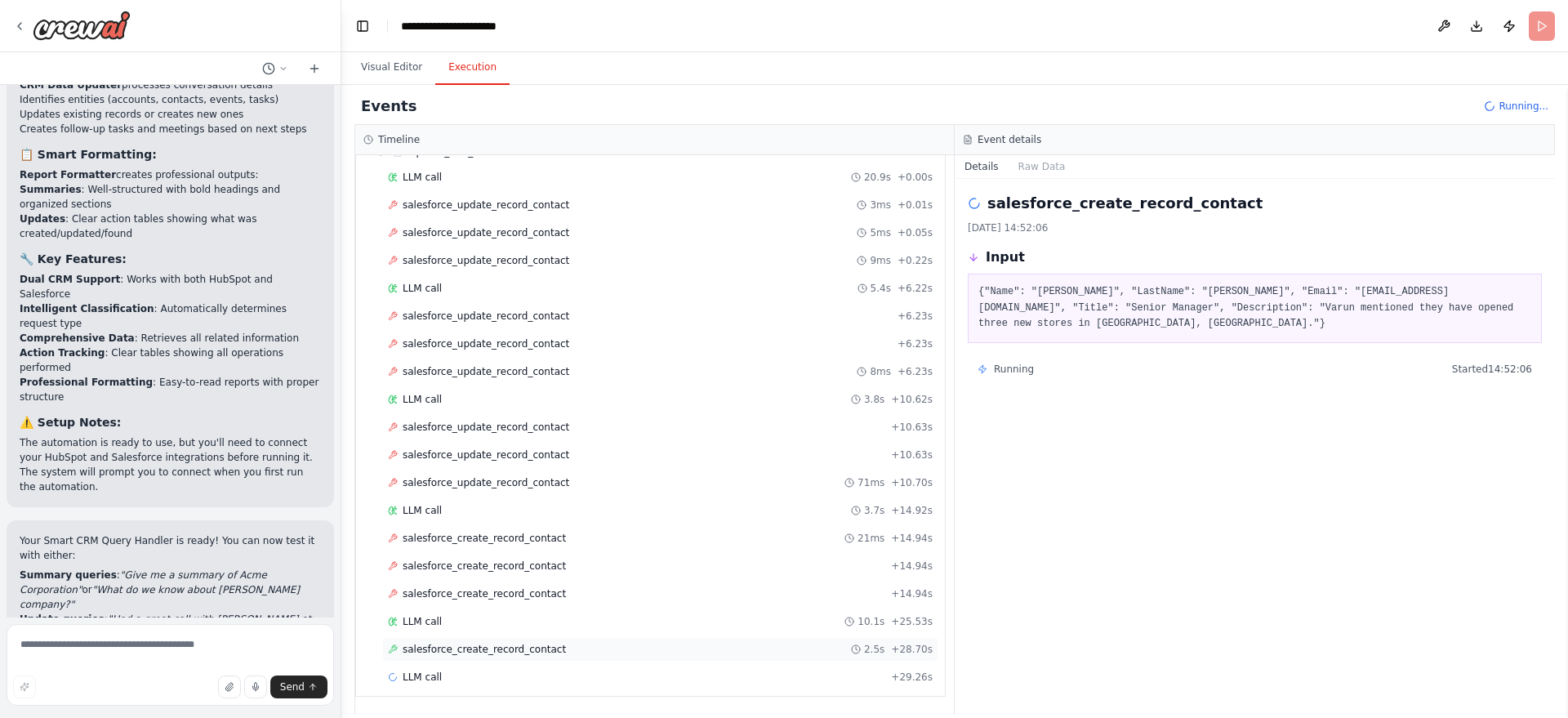
click at [537, 649] on span "salesforce_create_record_contact" at bounding box center [484, 649] width 164 height 13
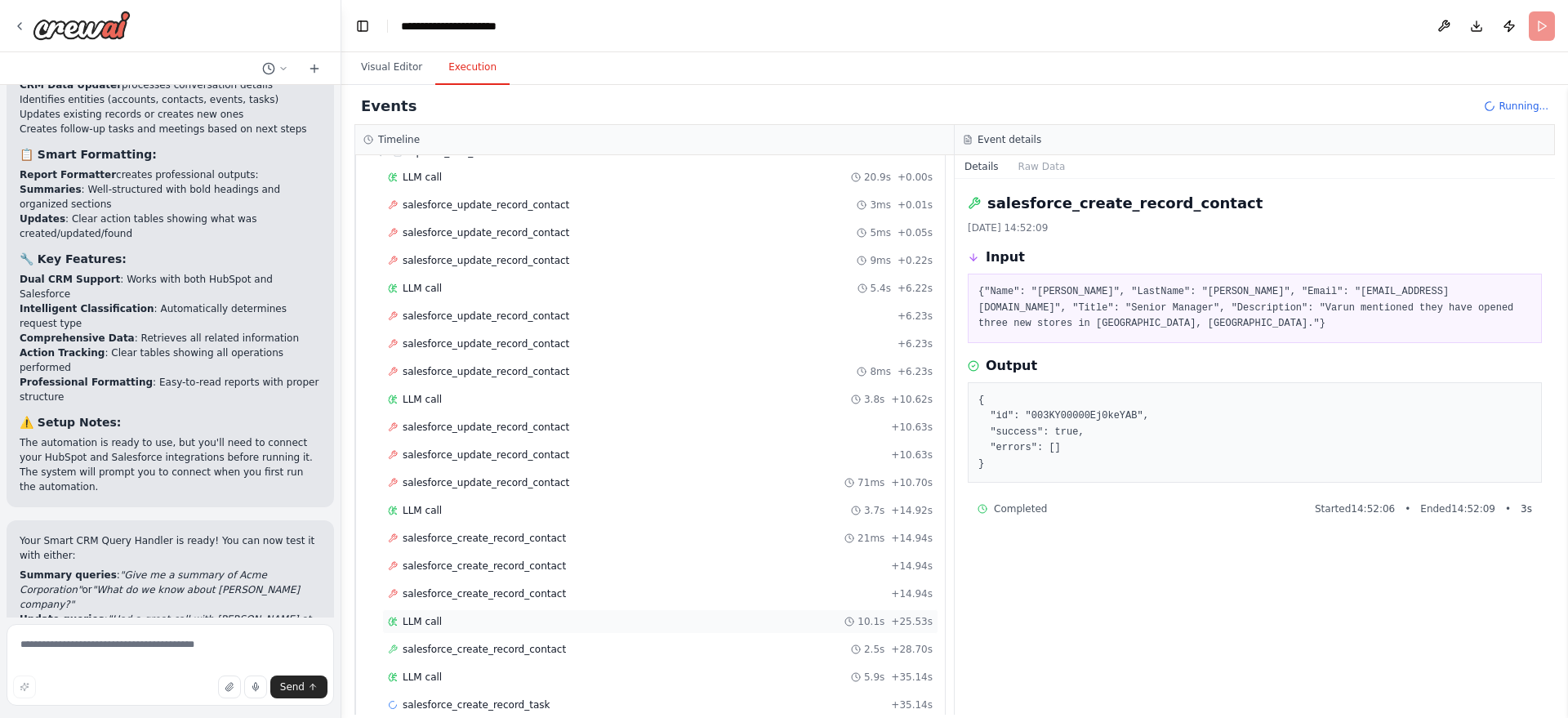
scroll to position [99, 0]
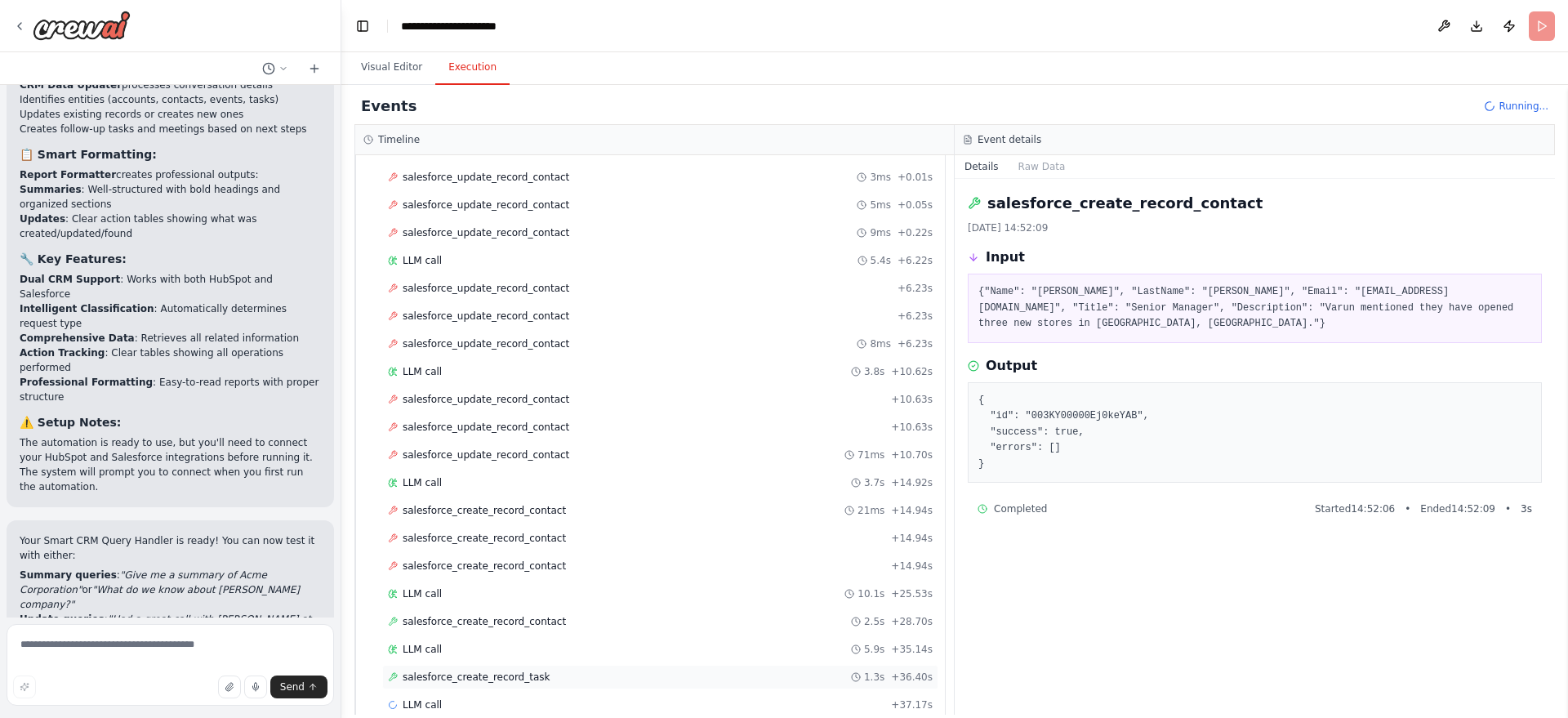
click at [499, 678] on span "salesforce_create_record_task" at bounding box center [475, 677] width 147 height 13
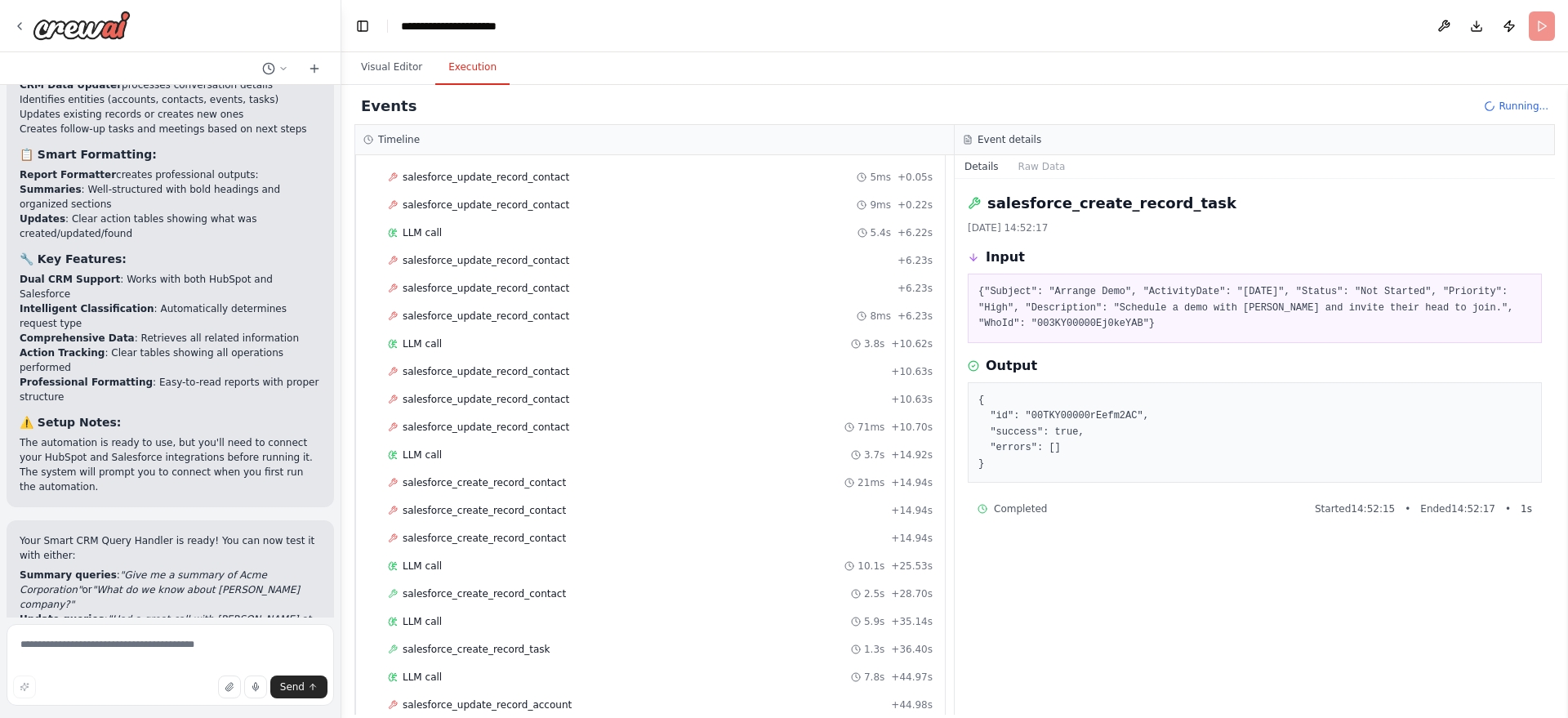
scroll to position [210, 0]
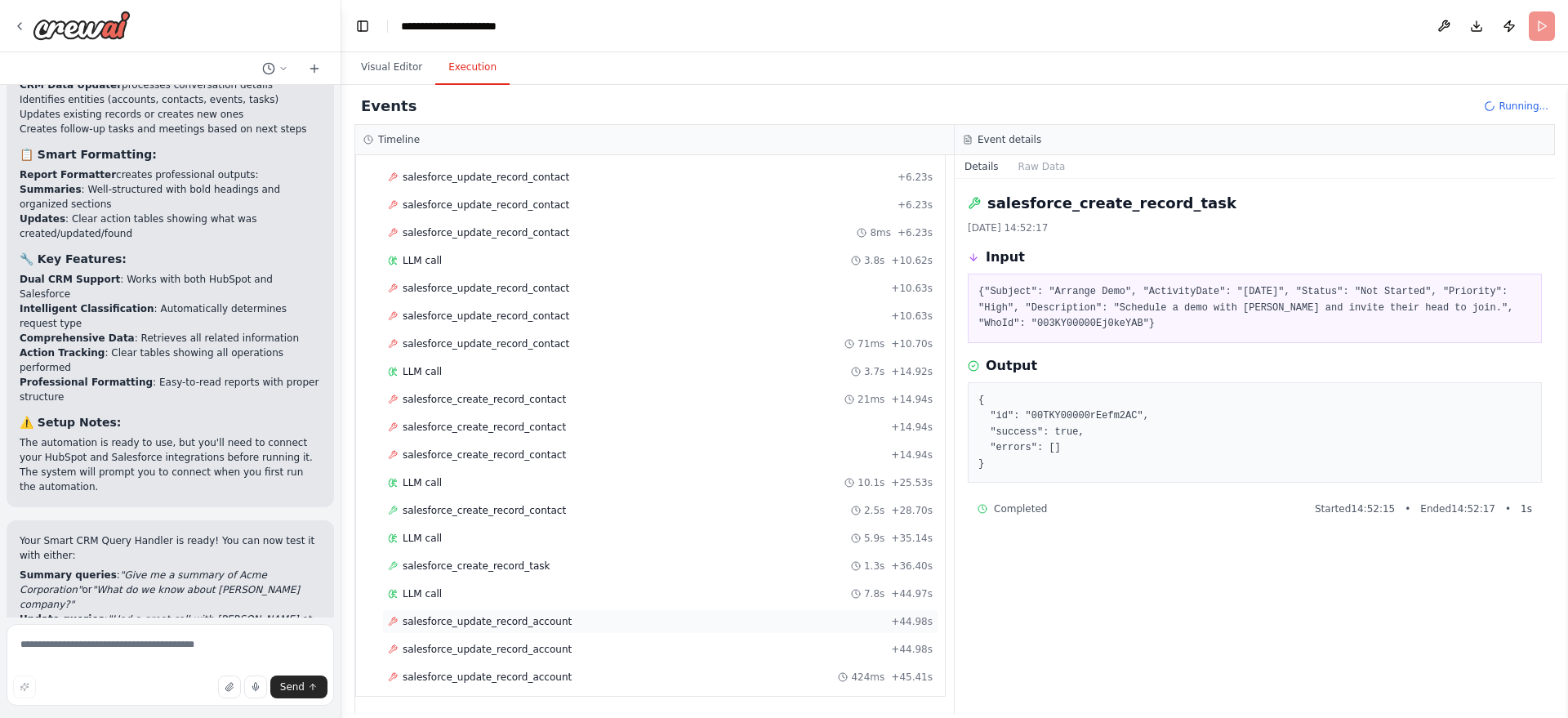
click at [551, 620] on div "salesforce_update_record_account + 44.98s" at bounding box center [659, 621] width 544 height 13
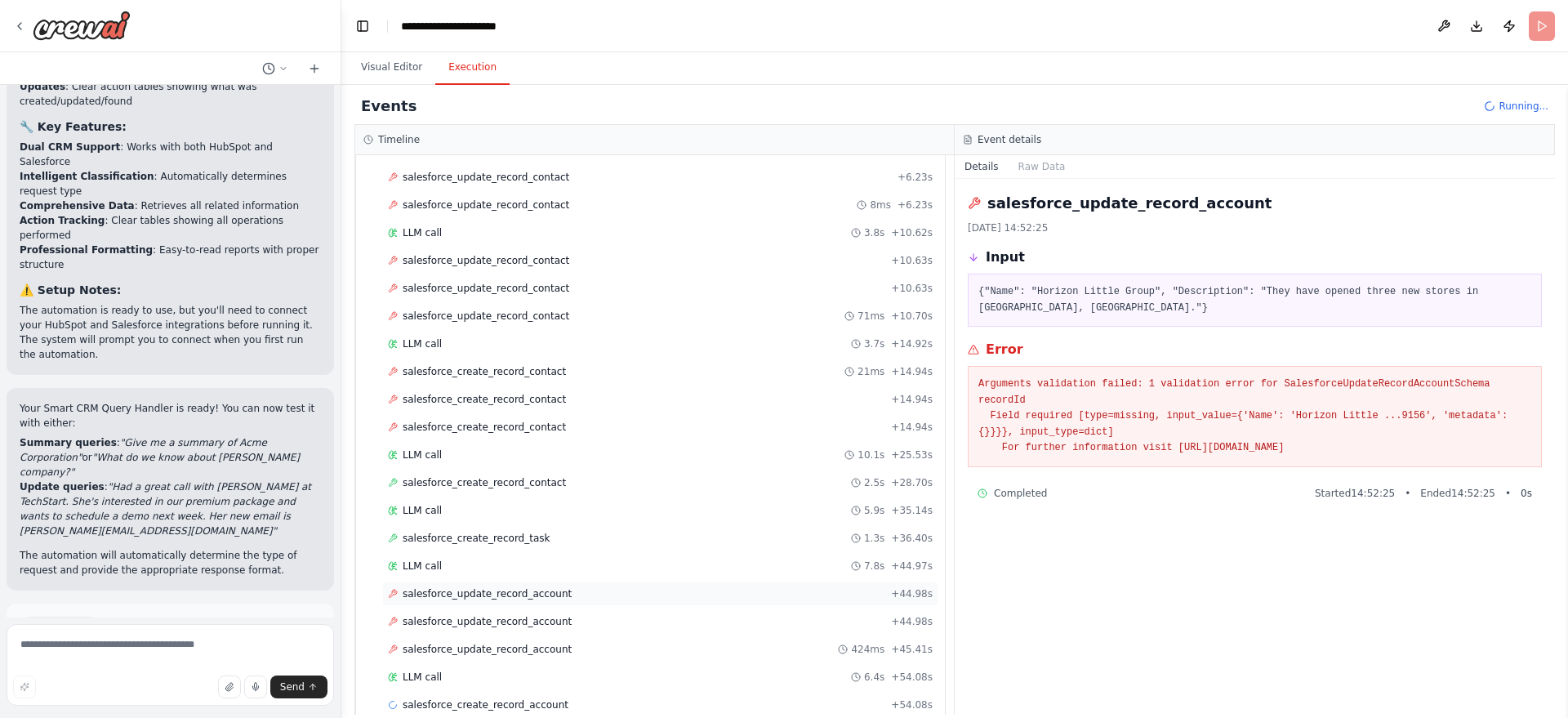
scroll to position [265, 0]
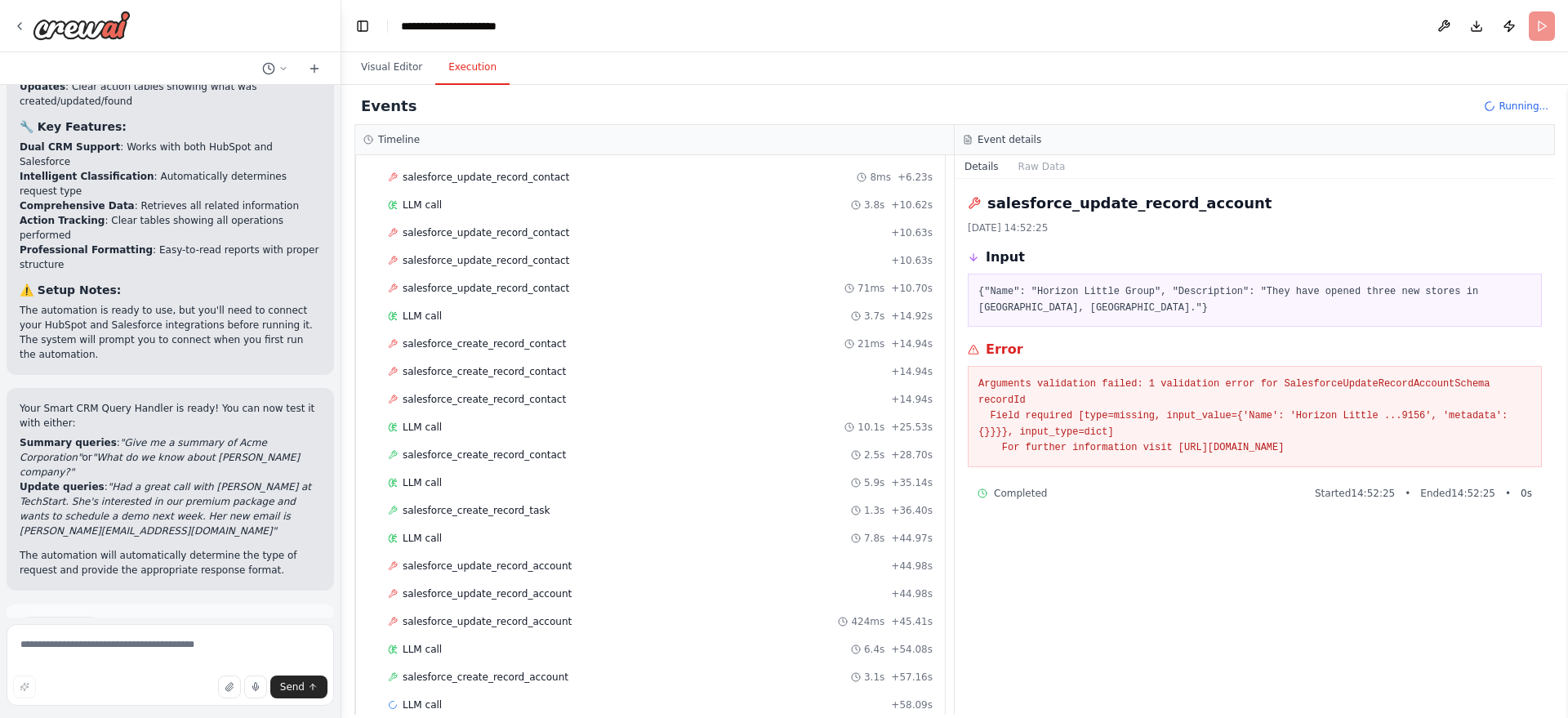
click at [506, 682] on span "salesforce_create_record_account" at bounding box center [485, 677] width 166 height 13
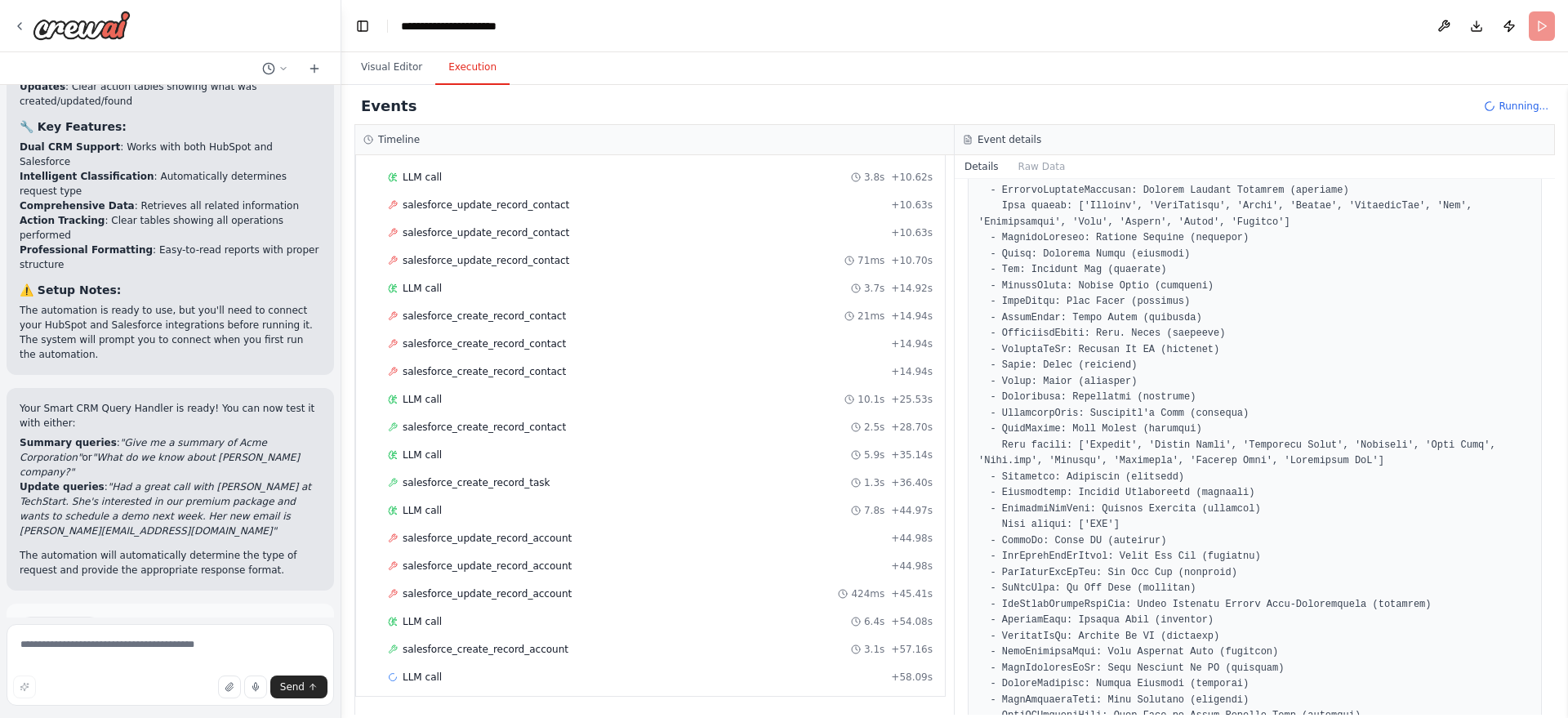
scroll to position [3682, 0]
click at [495, 665] on div "LLM call + 58.09s" at bounding box center [660, 677] width 556 height 24
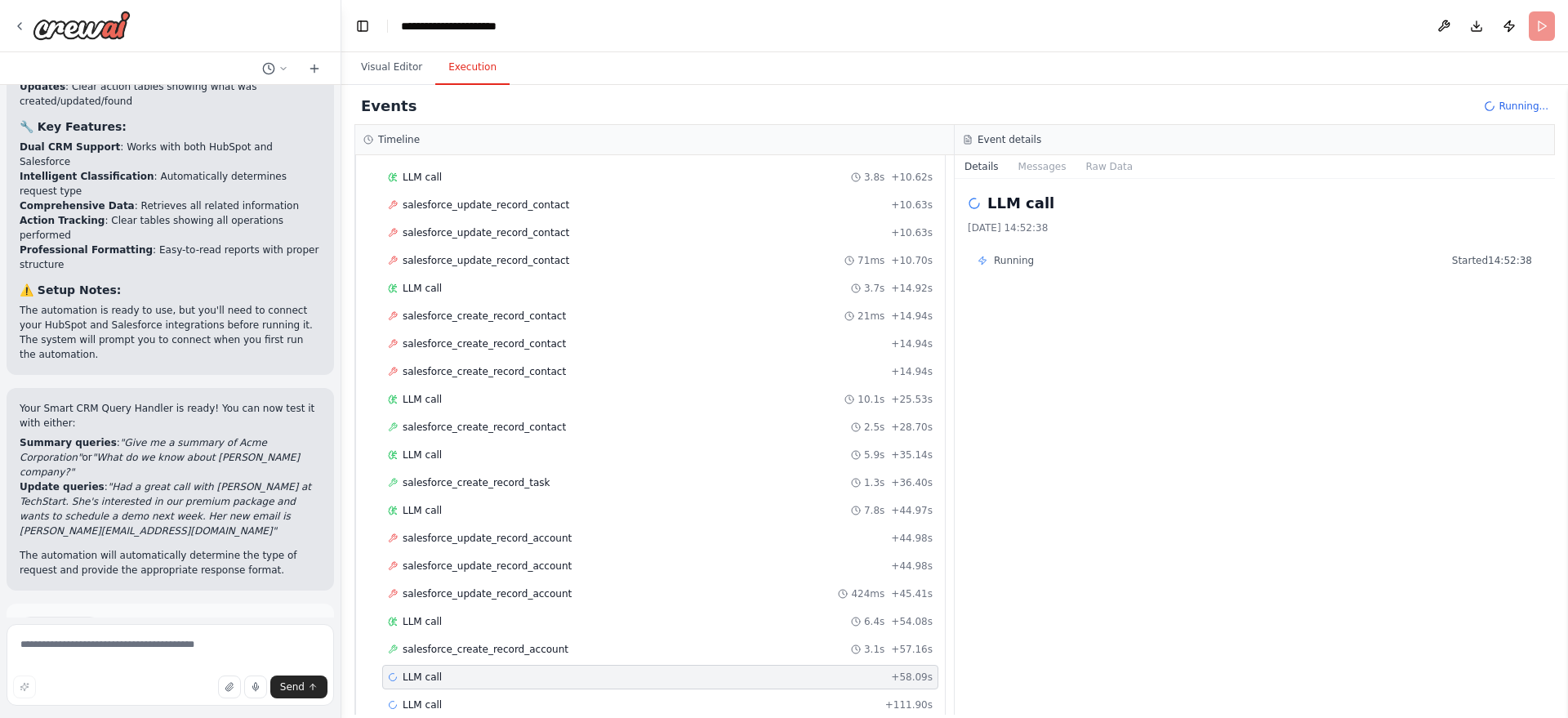
scroll to position [321, 0]
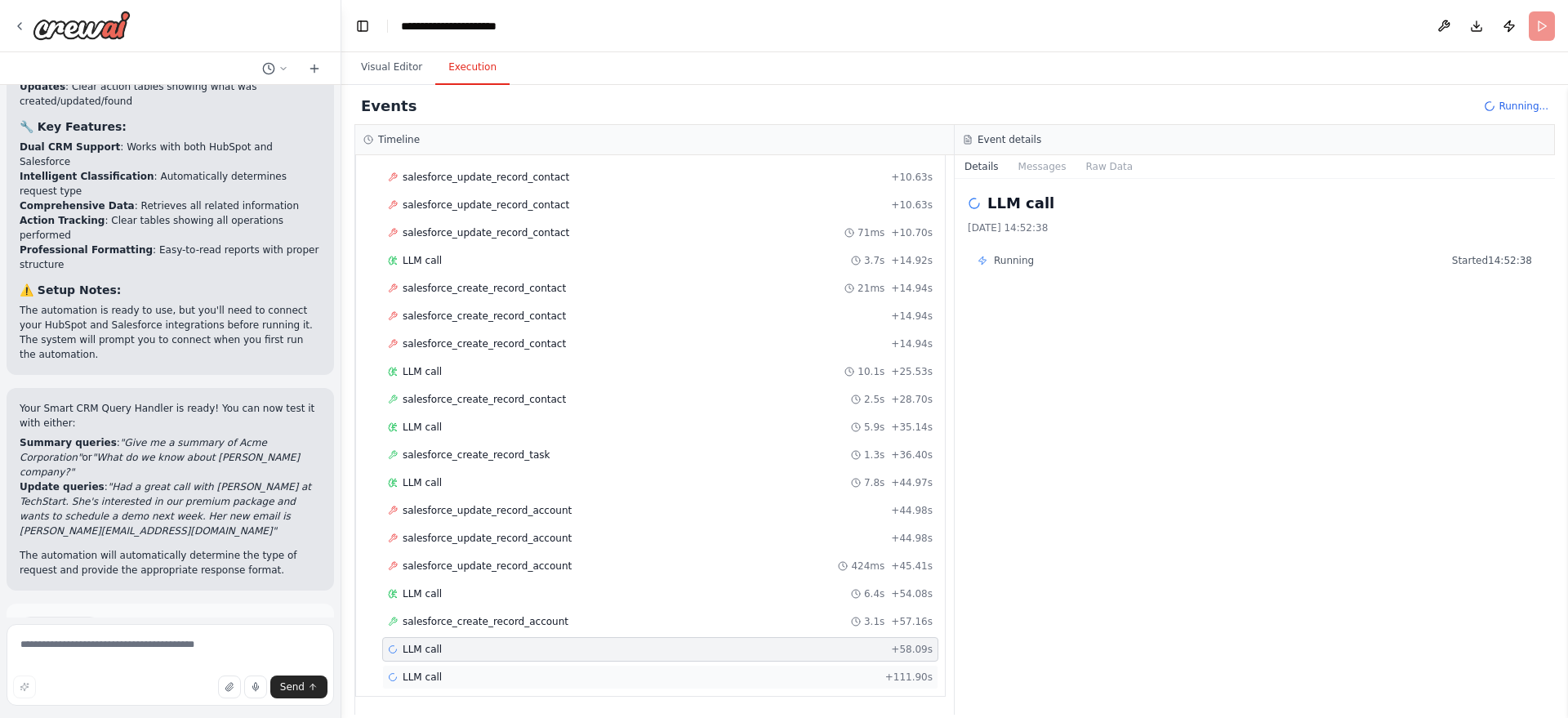
click at [483, 674] on div "LLM call + 111.90s" at bounding box center [659, 677] width 544 height 13
click at [470, 625] on span "salesforce_create_record_account" at bounding box center [485, 621] width 166 height 13
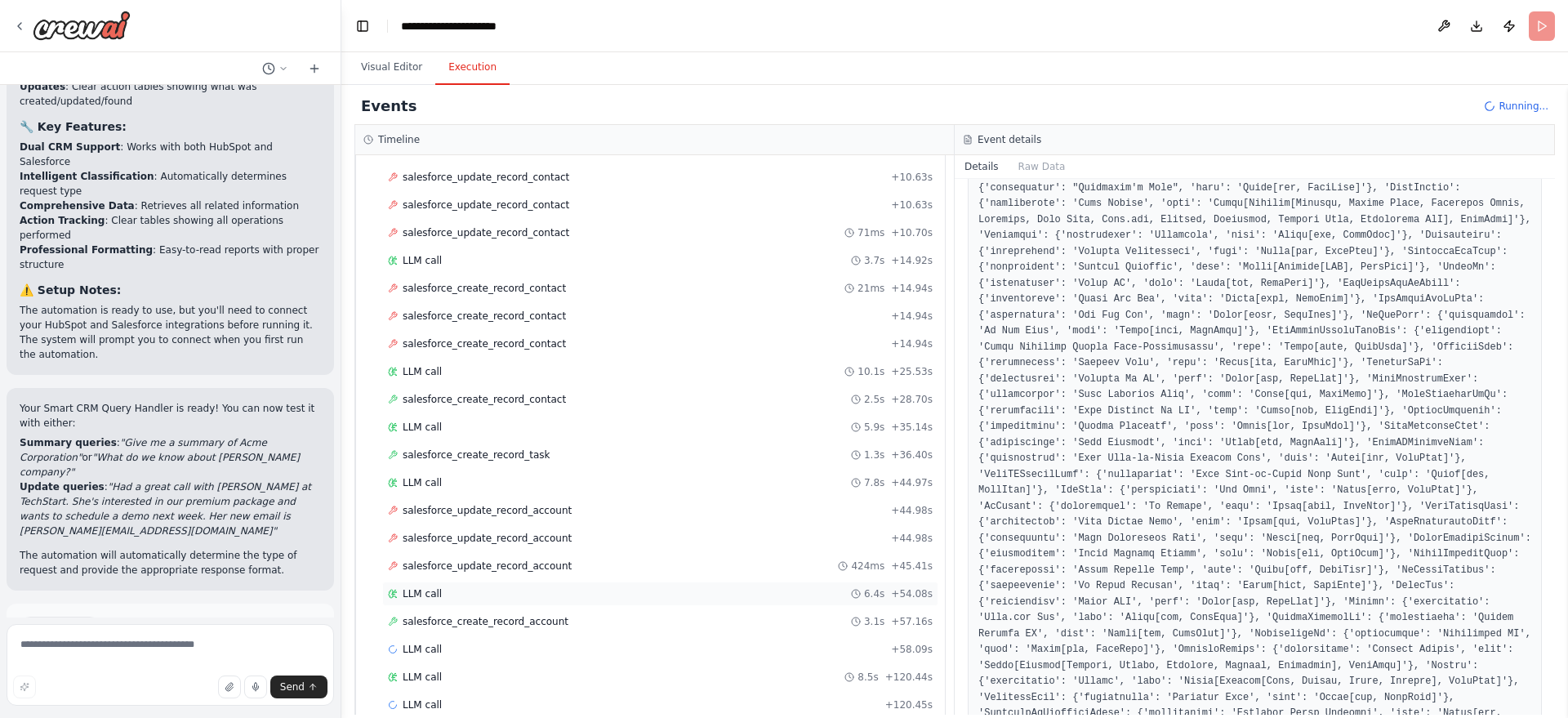
scroll to position [349, 0]
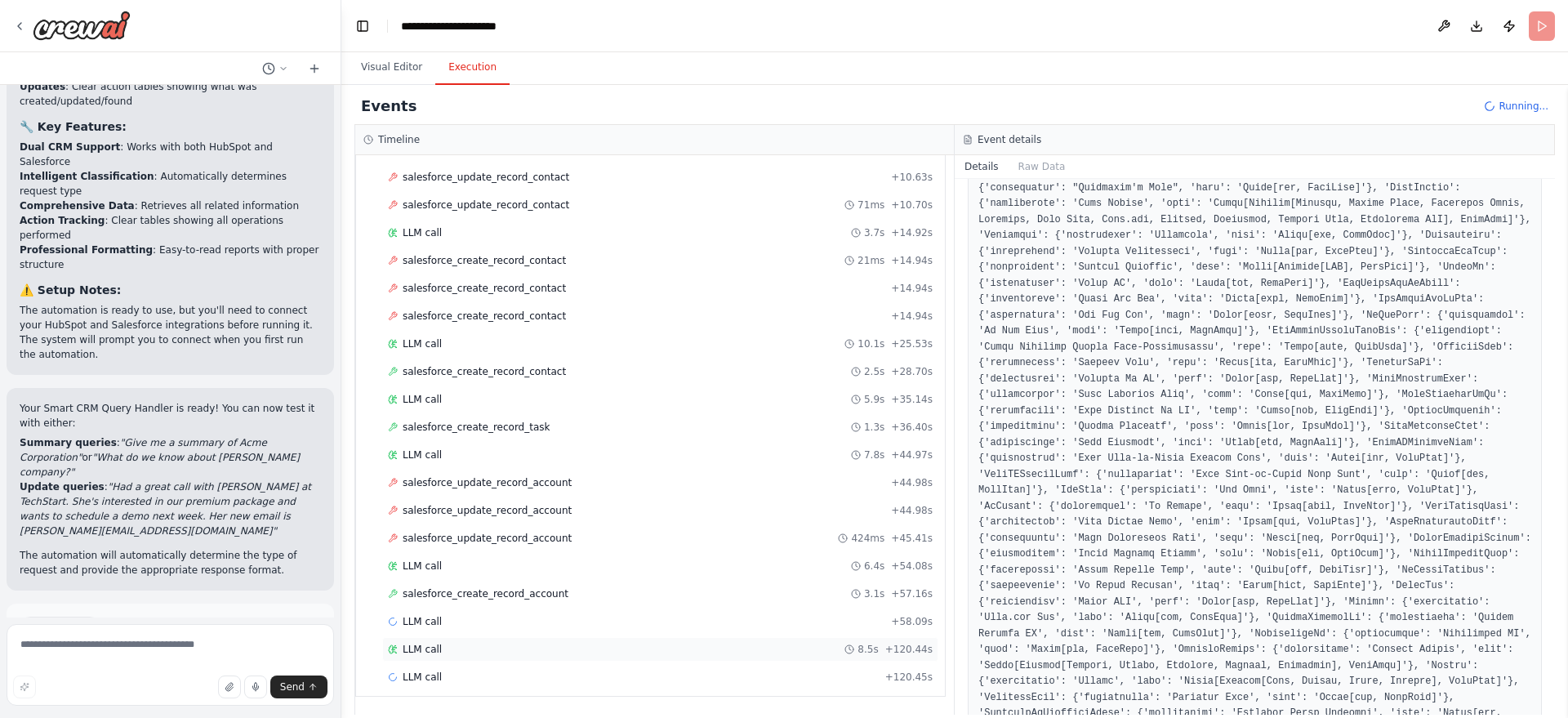
click at [444, 647] on div "LLM call 8.5s + 120.44s" at bounding box center [659, 649] width 544 height 13
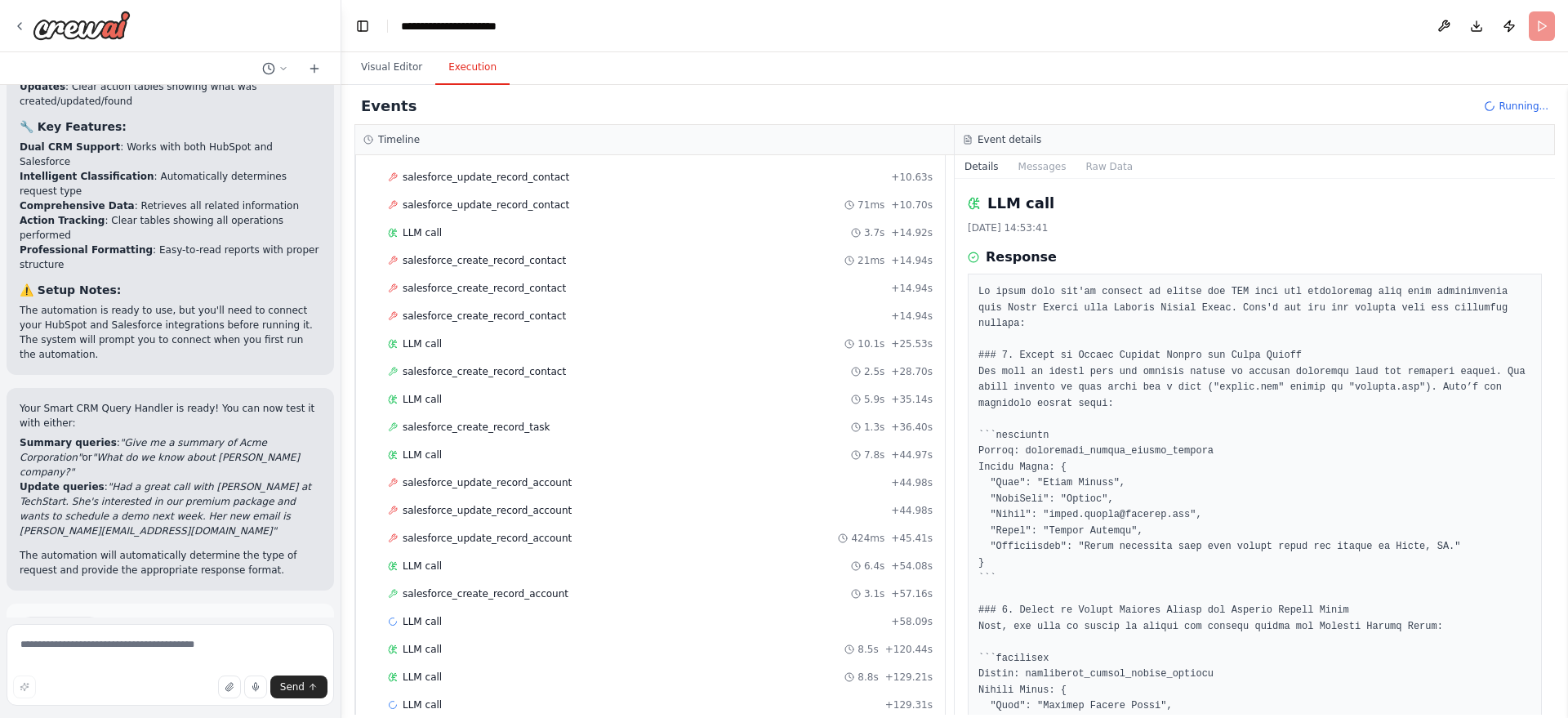
scroll to position [471, 0]
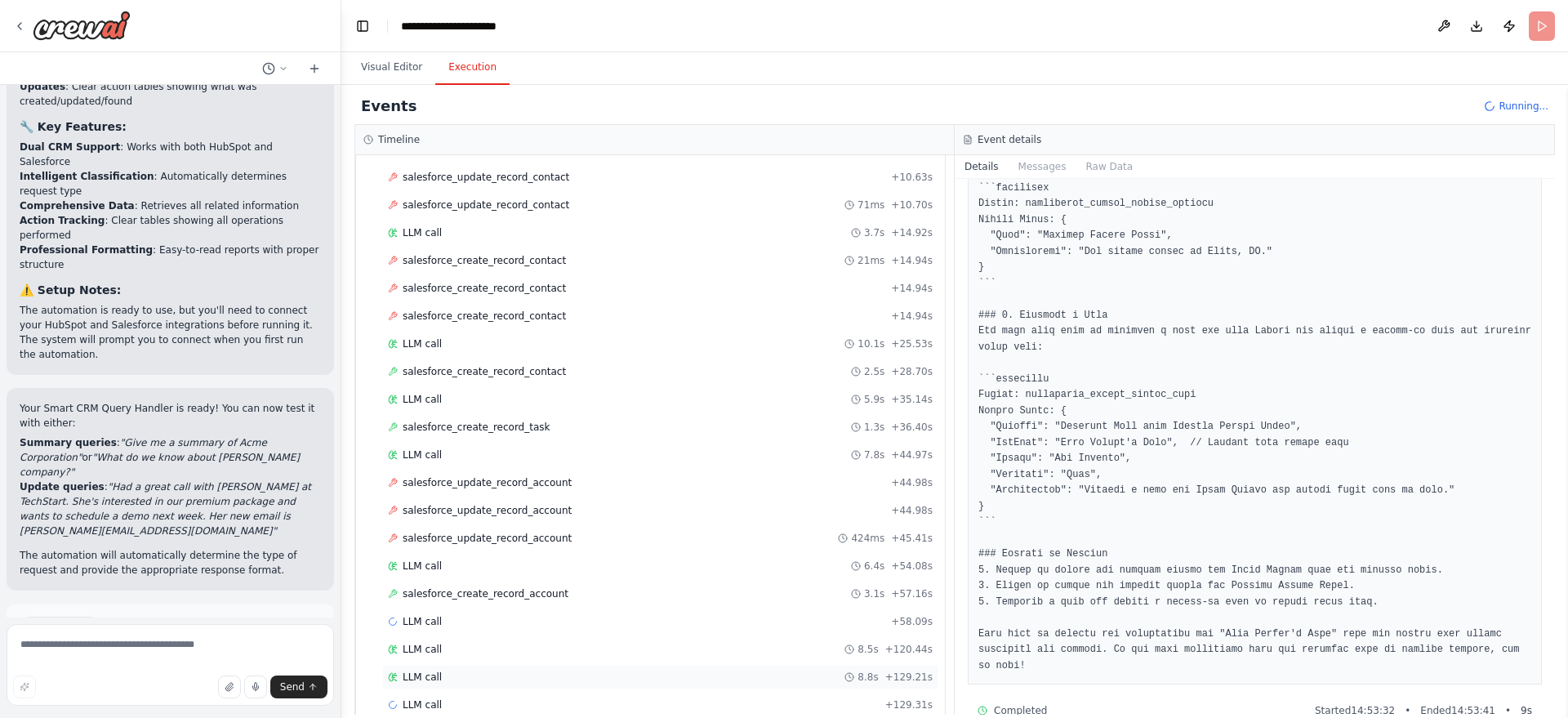
click at [479, 675] on div "LLM call 8.8s + 129.21s" at bounding box center [659, 677] width 544 height 13
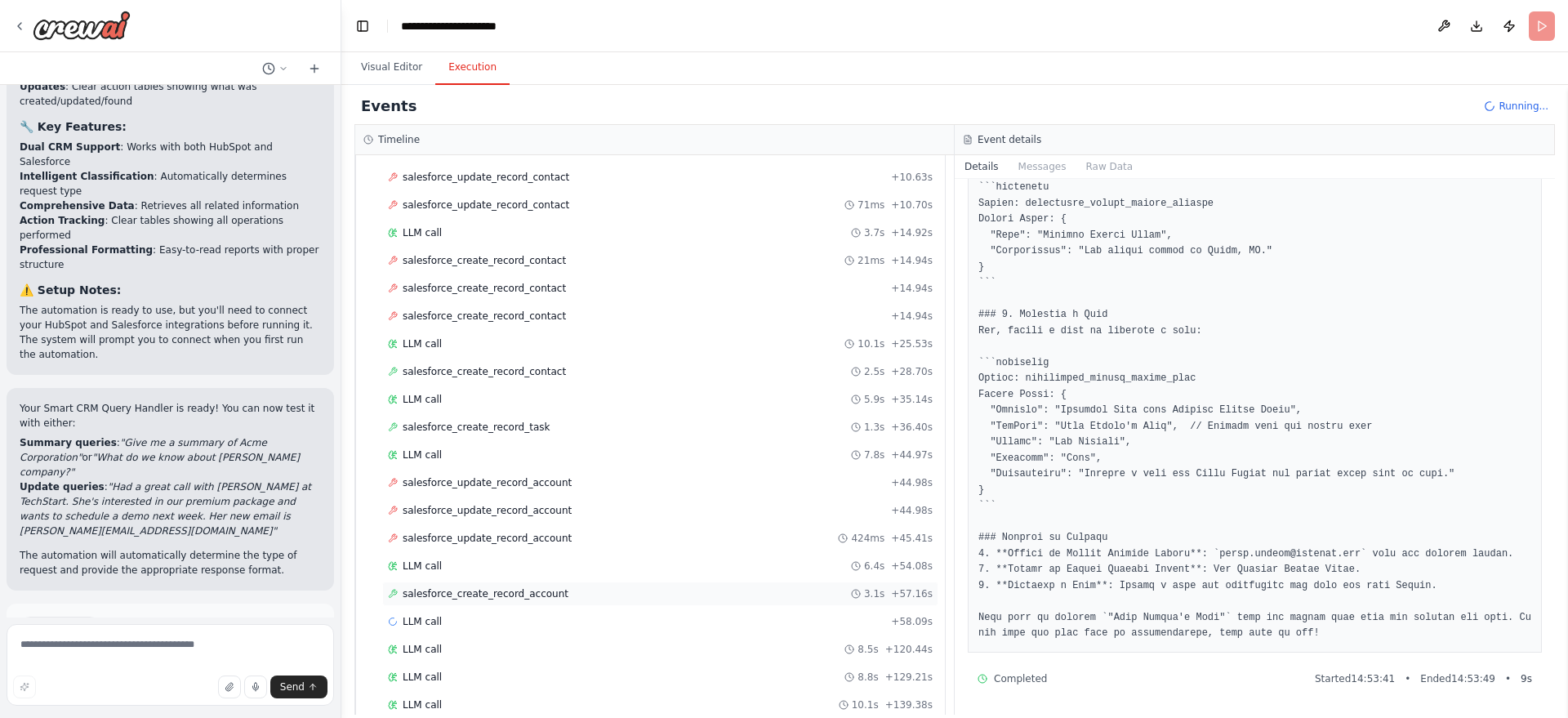
scroll to position [404, 0]
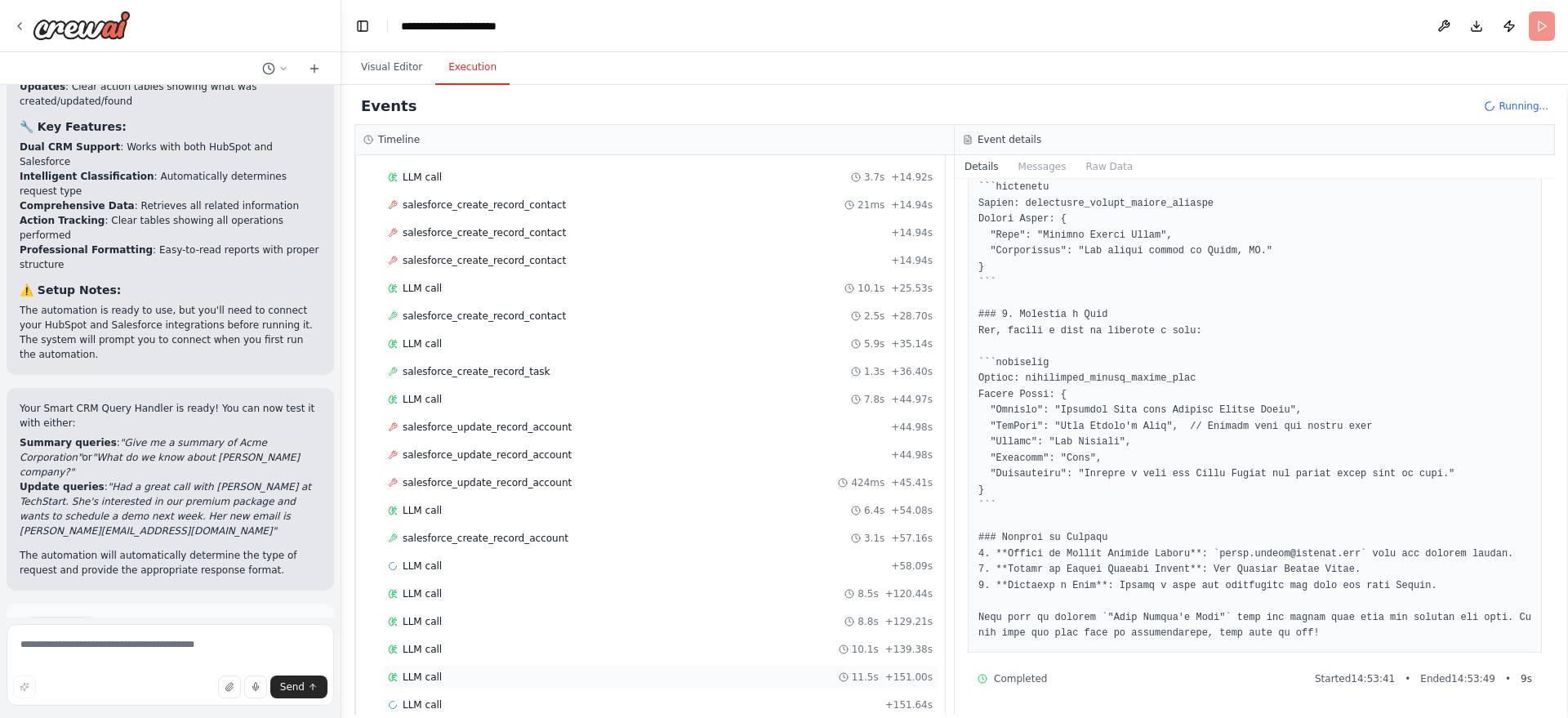
click at [505, 678] on div "LLM call 11.5s + 151.00s" at bounding box center [659, 677] width 544 height 13
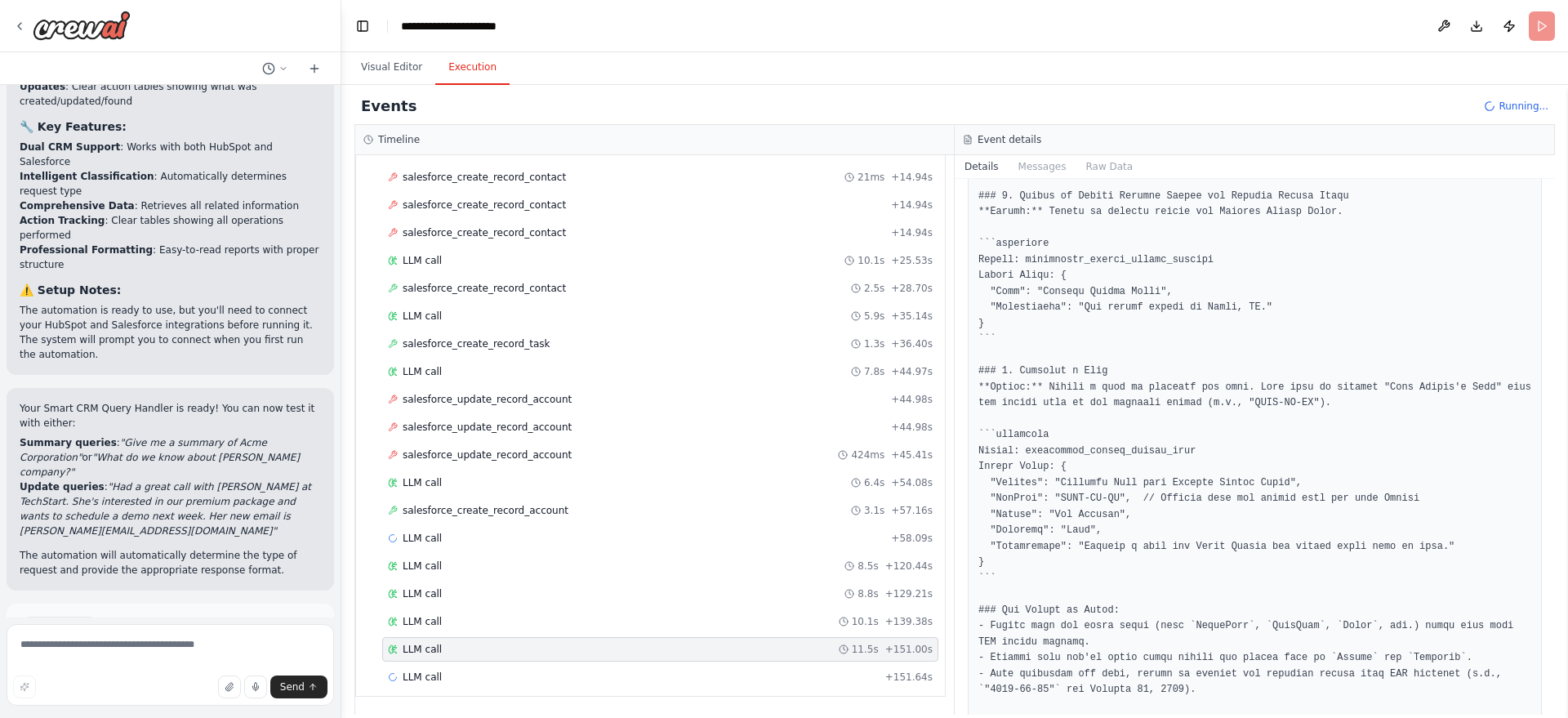
scroll to position [518, 0]
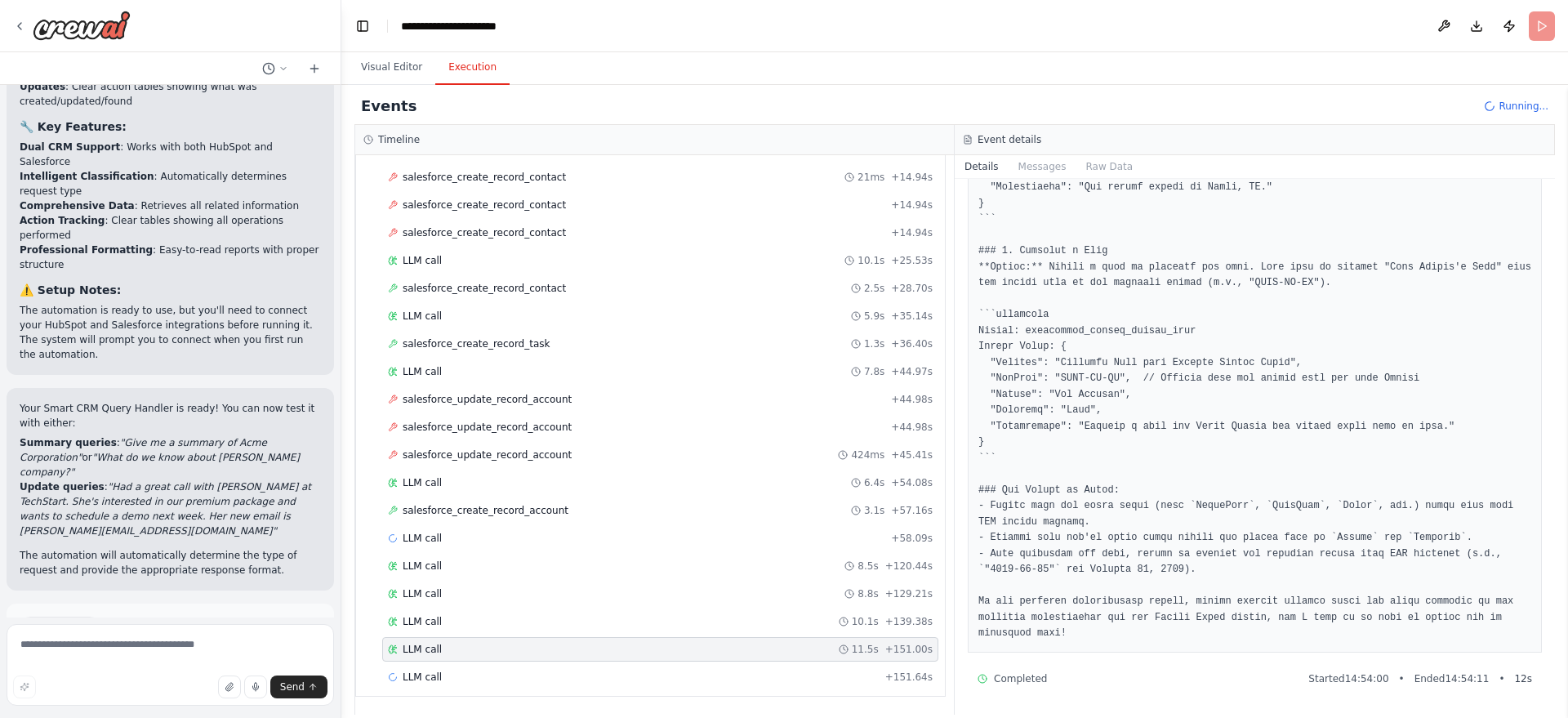
click at [192, 684] on button "Improve automation" at bounding box center [170, 696] width 301 height 26
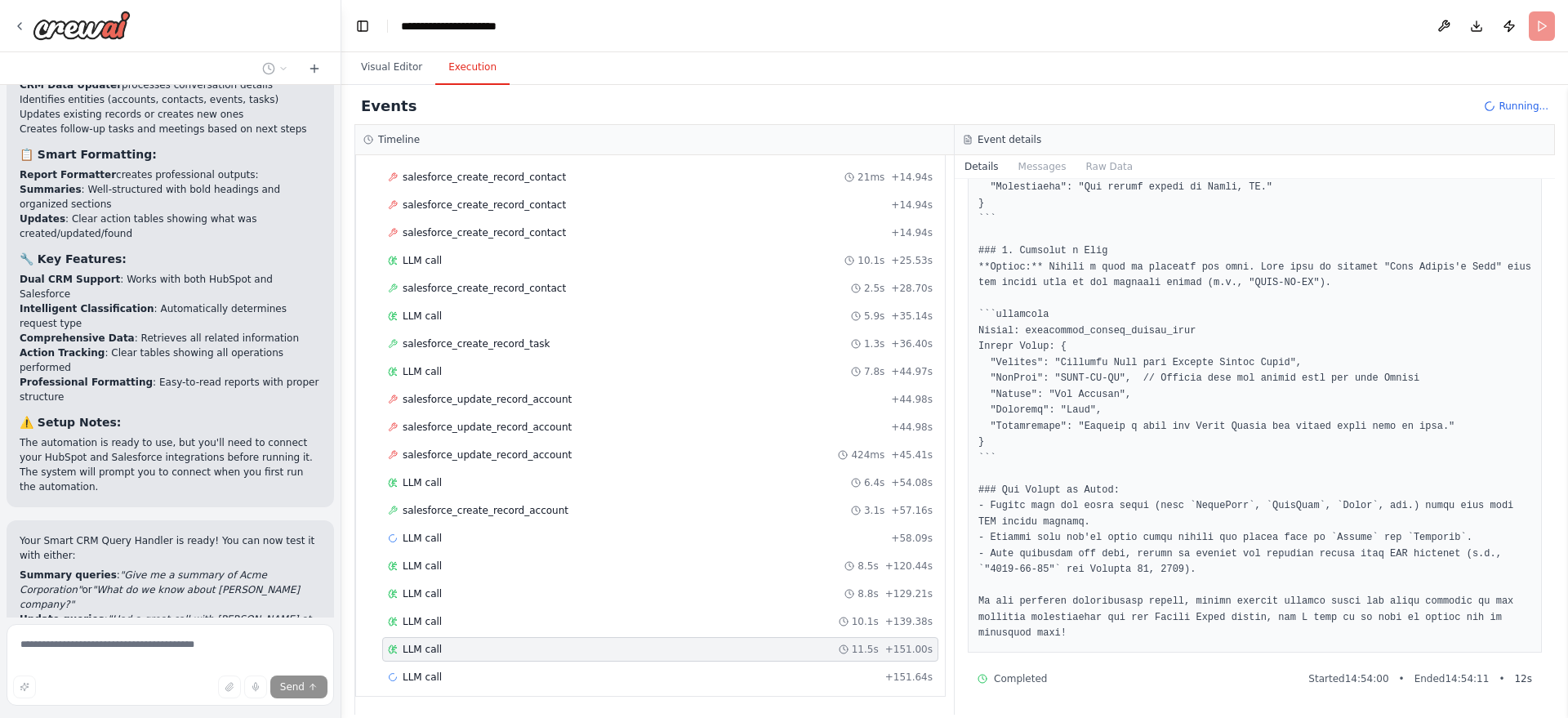
scroll to position [2894, 0]
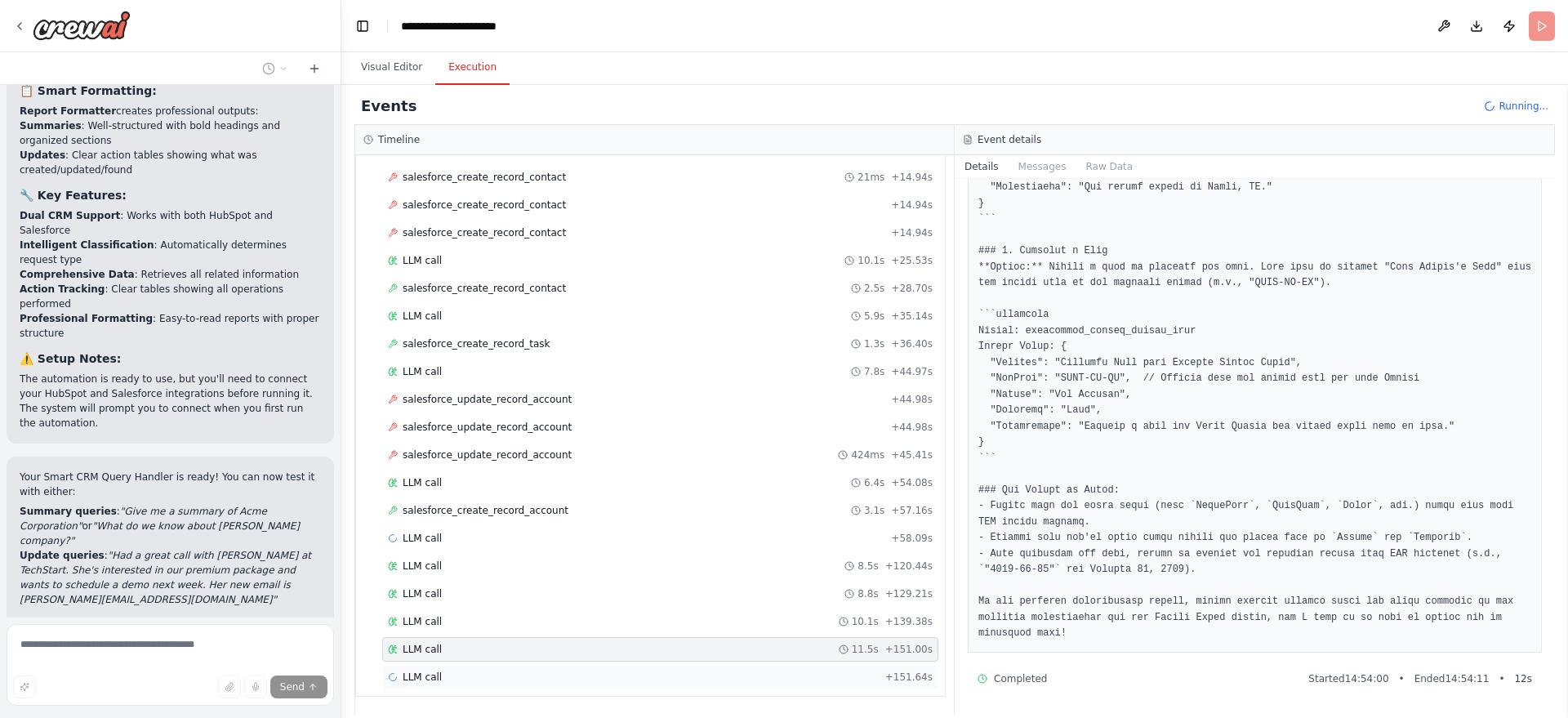
click at [416, 667] on div "LLM call + 151.64s" at bounding box center [660, 677] width 556 height 24
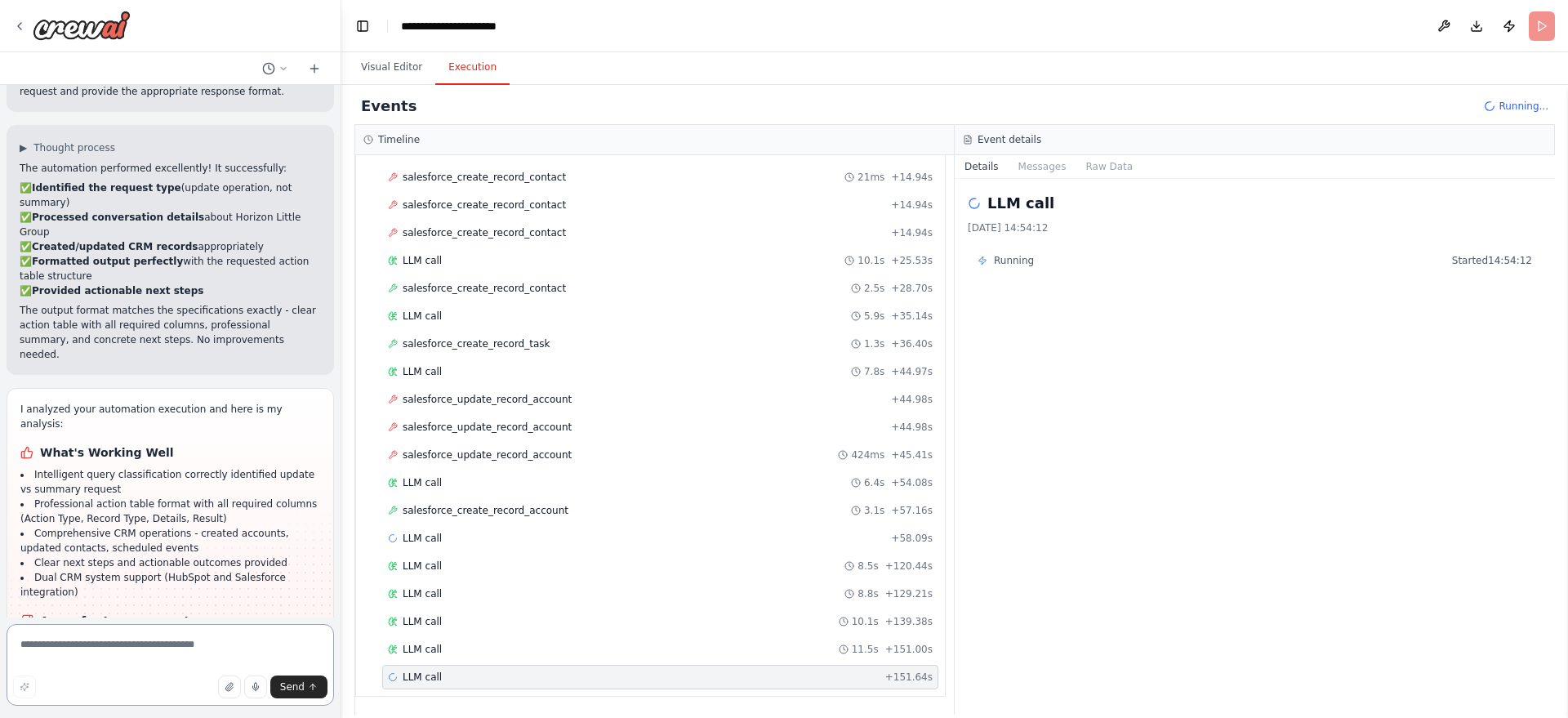
scroll to position [3465, 0]
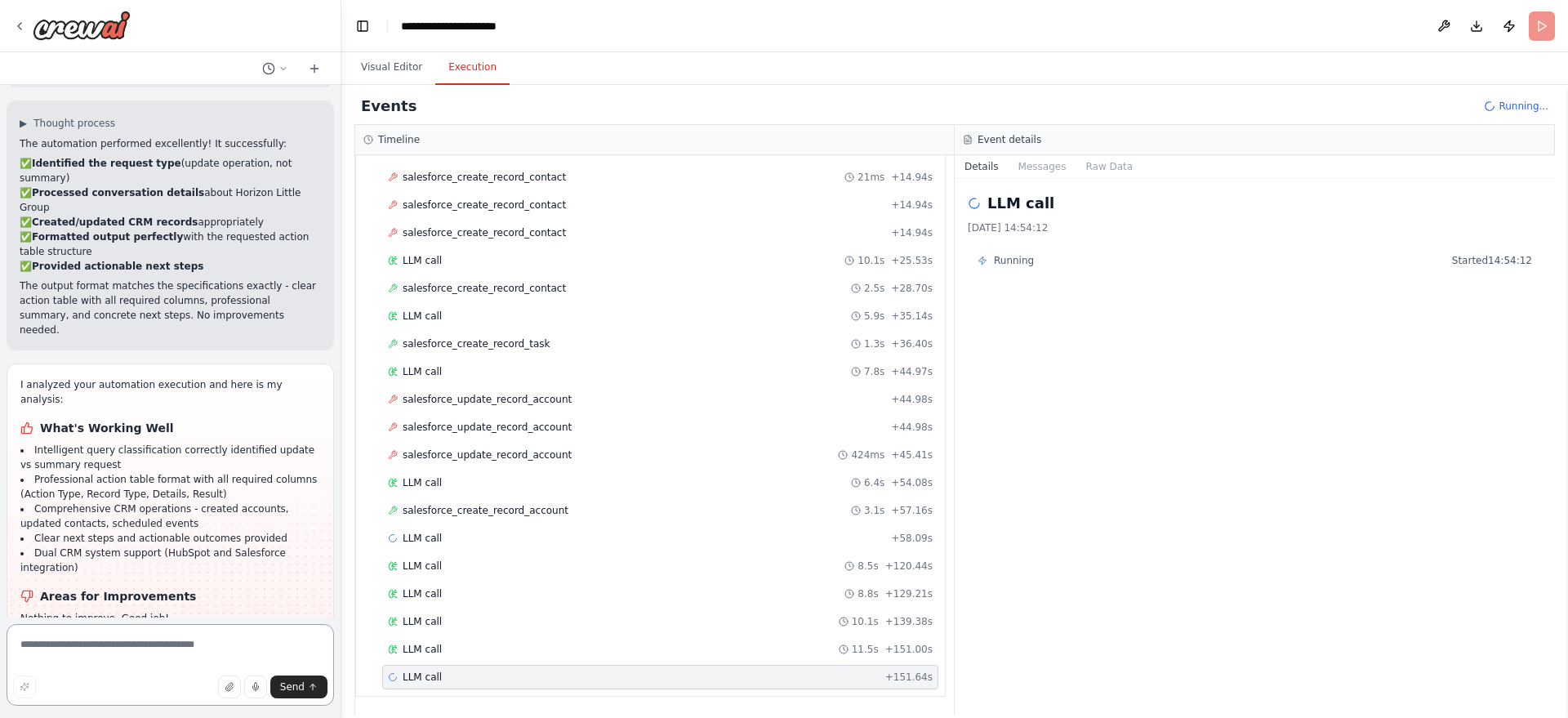
click at [162, 644] on textarea at bounding box center [170, 664] width 327 height 82
click at [461, 703] on div "Completed" at bounding box center [632, 705] width 490 height 13
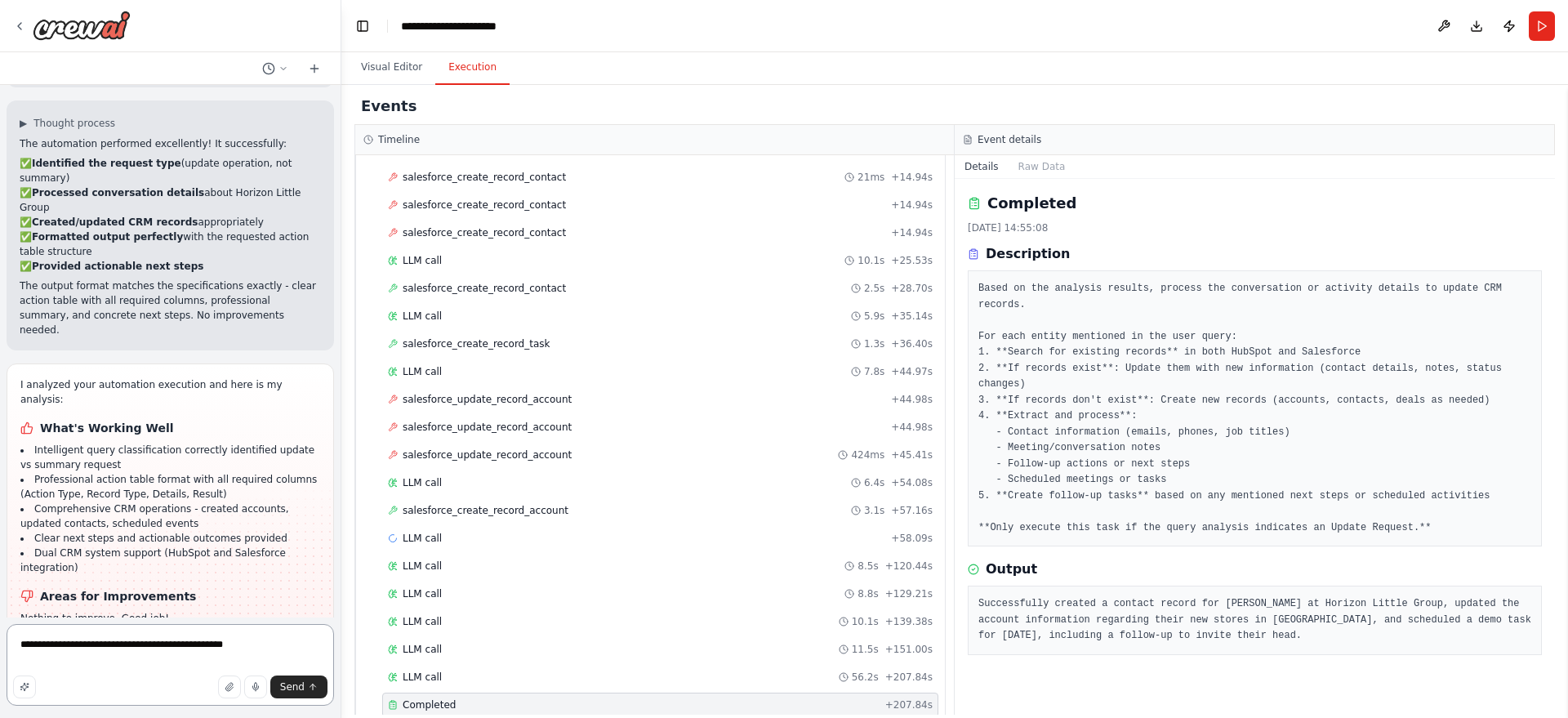
click at [270, 650] on textarea "**********" at bounding box center [170, 664] width 327 height 82
type textarea "**********"
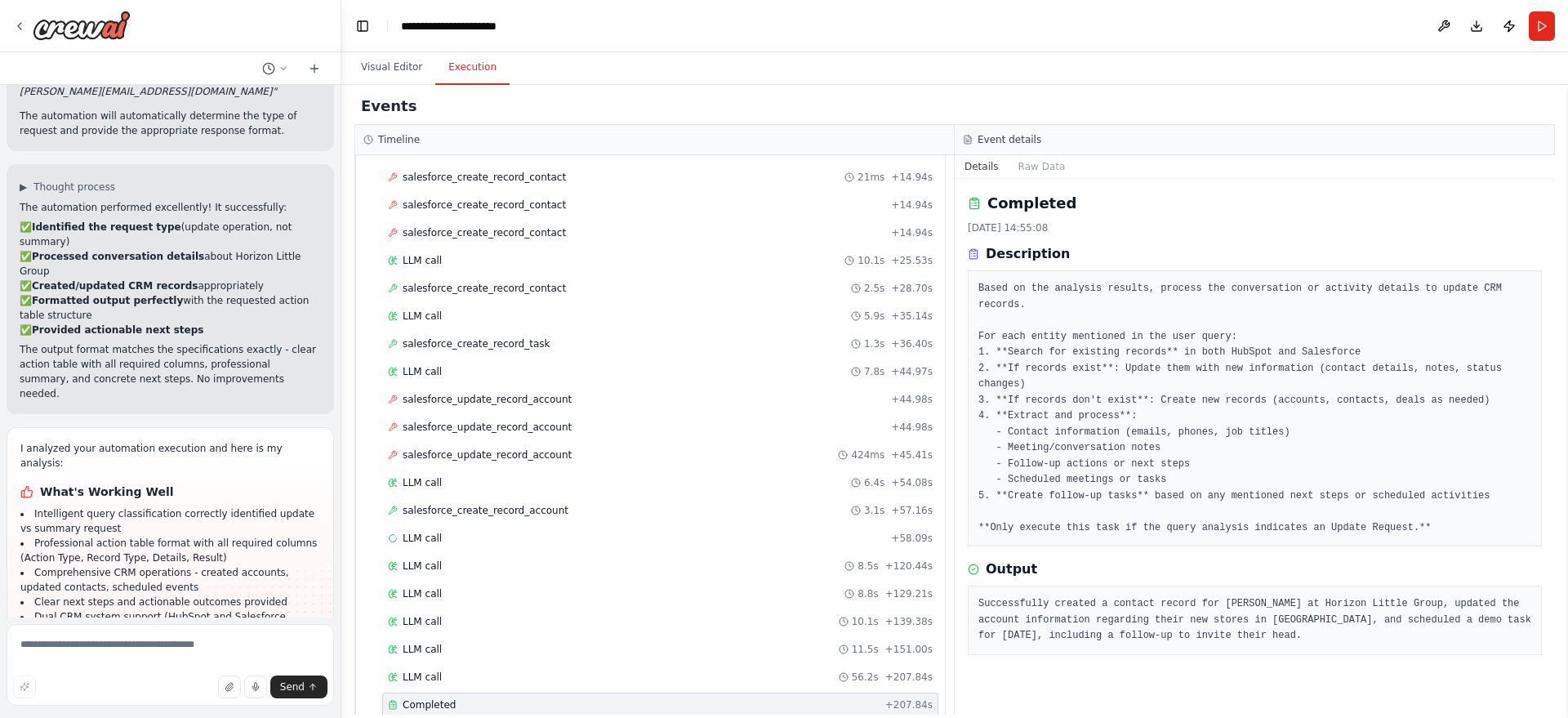
scroll to position [3491, 0]
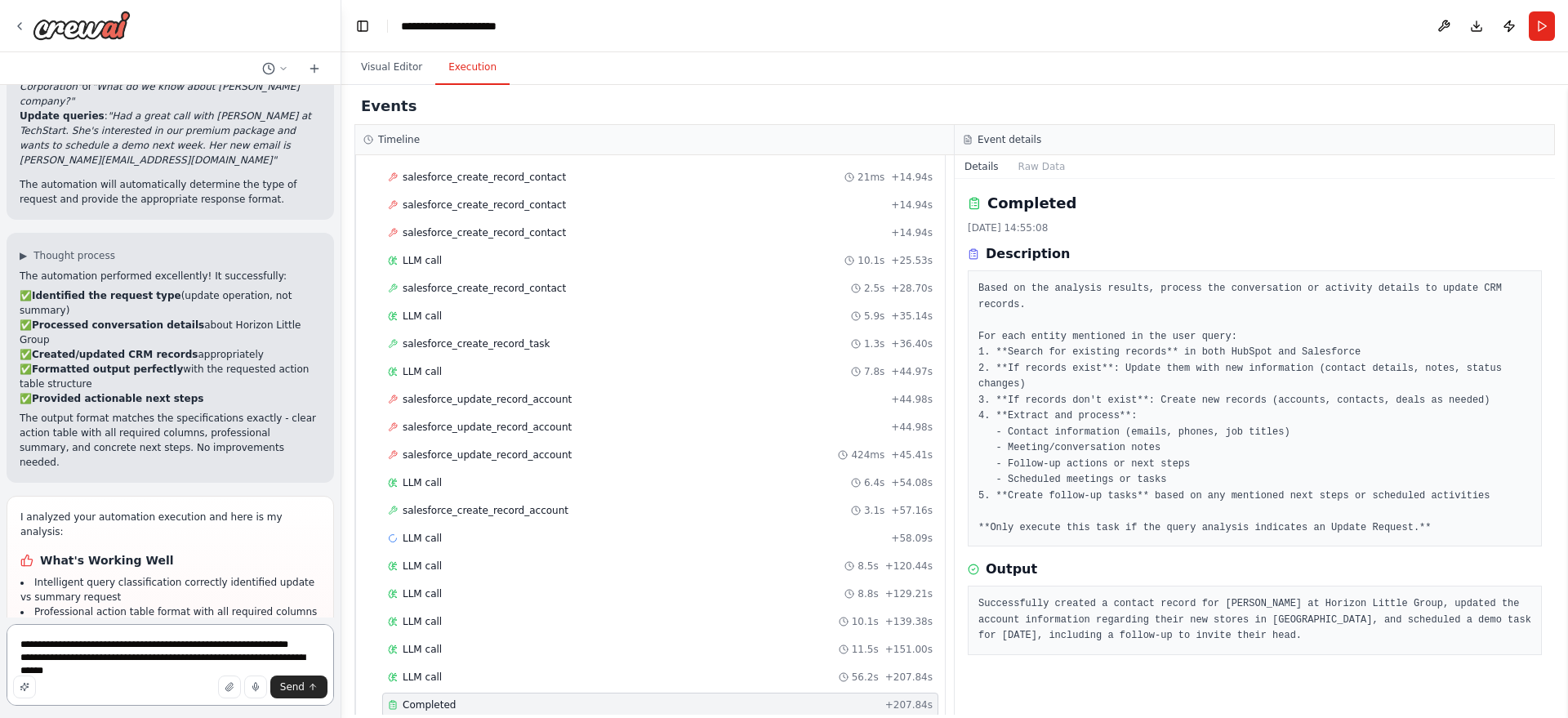
scroll to position [3355, 0]
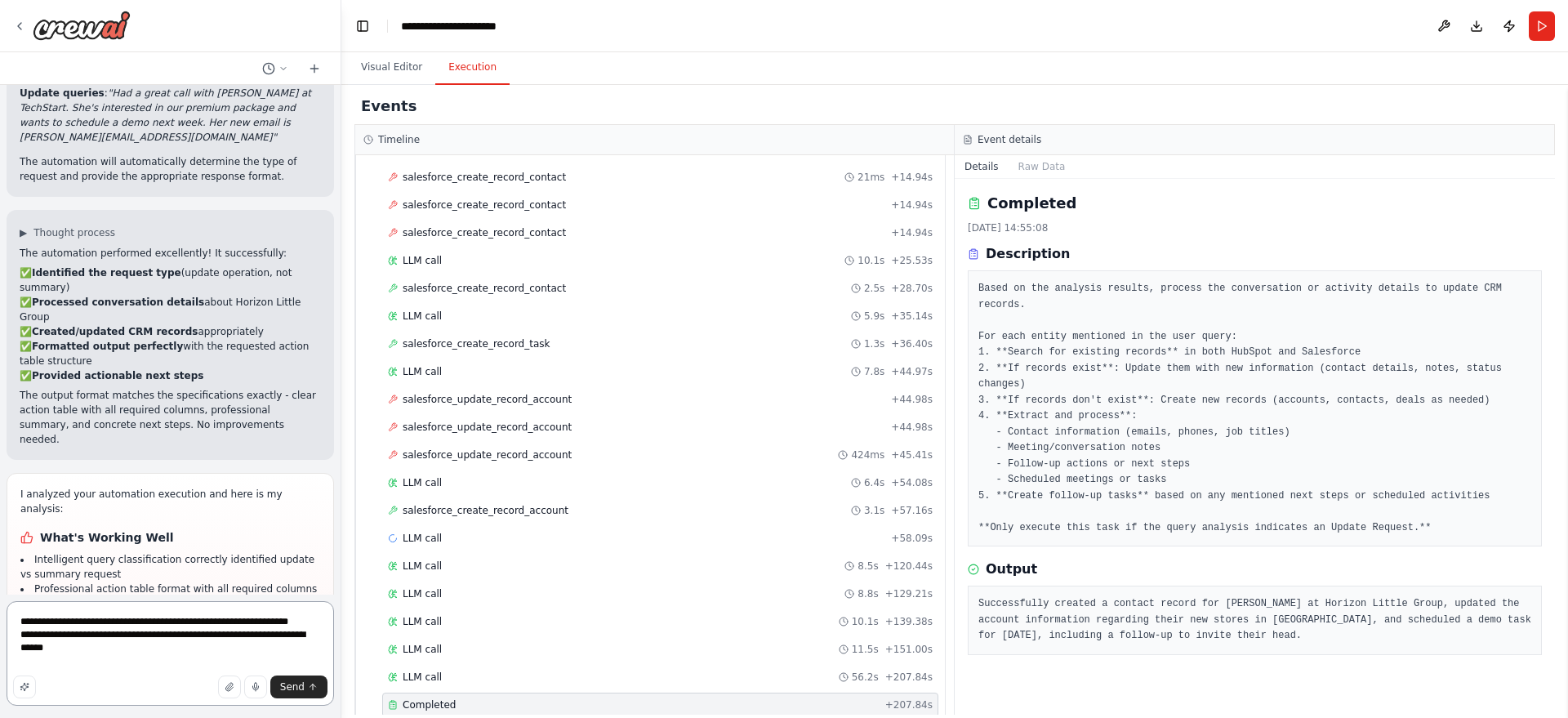
click at [58, 672] on textarea "**********" at bounding box center [170, 653] width 327 height 104
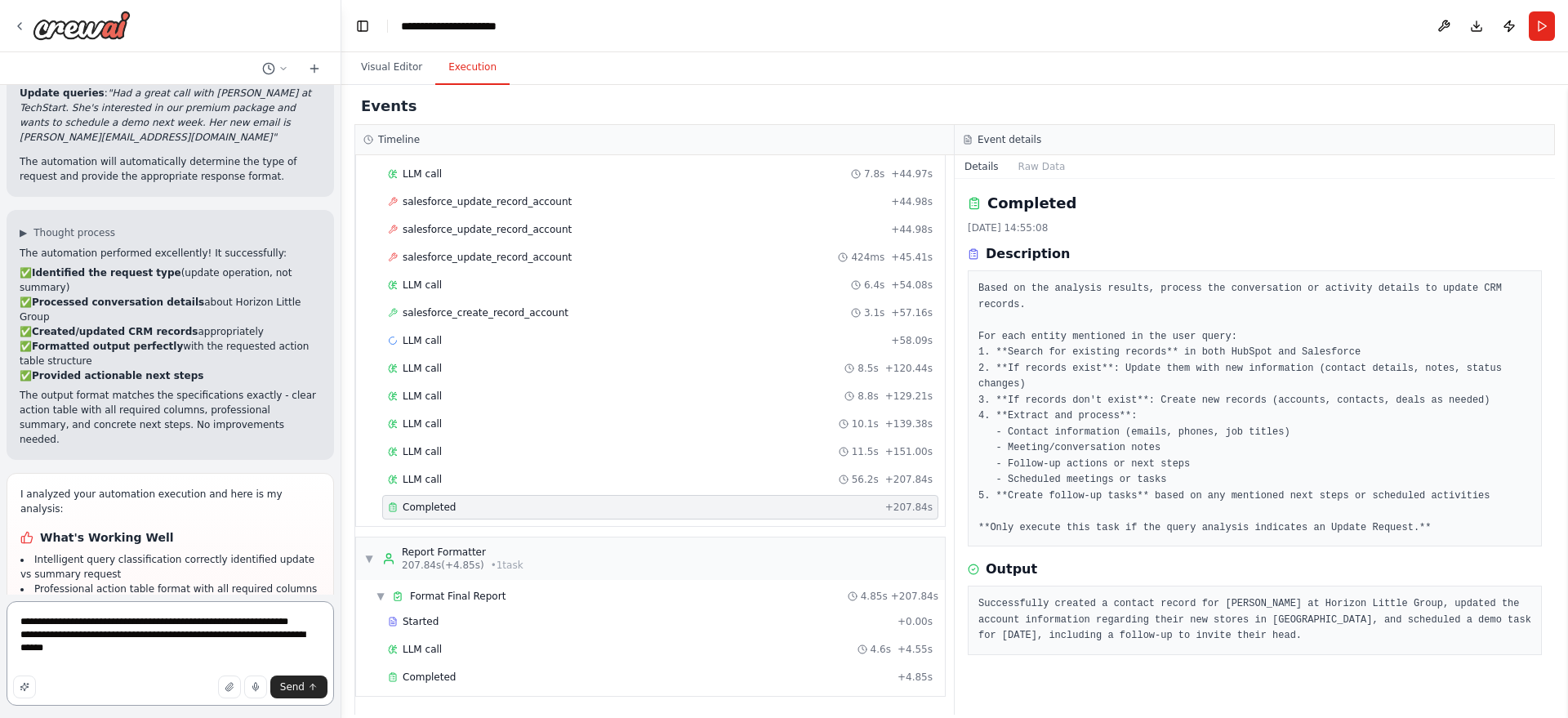
click at [67, 673] on textarea "**********" at bounding box center [170, 653] width 327 height 104
click at [244, 650] on textarea "**********" at bounding box center [170, 653] width 327 height 104
click at [288, 659] on textarea "**********" at bounding box center [170, 653] width 327 height 104
click at [309, 659] on textarea "**********" at bounding box center [170, 653] width 327 height 104
type textarea "**********"
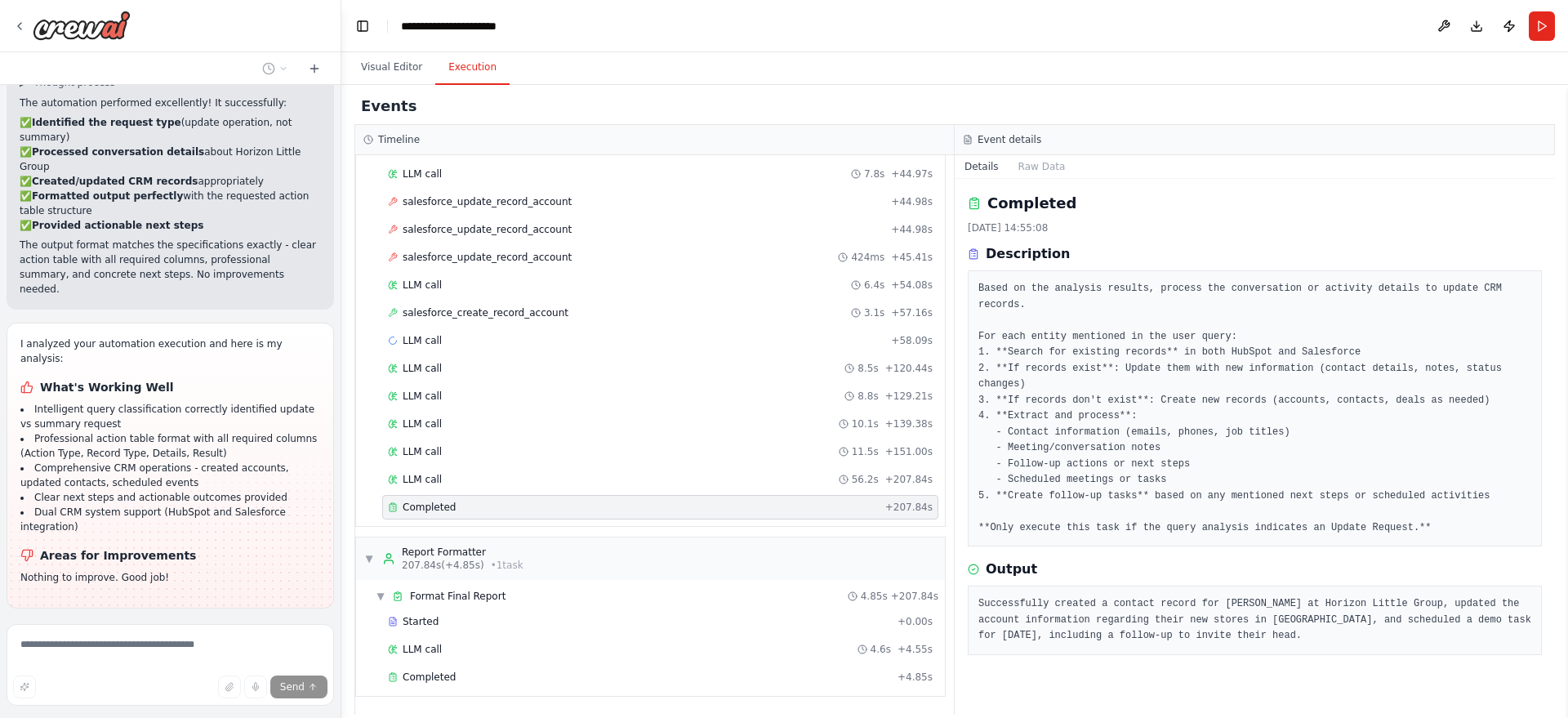
scroll to position [3539, 0]
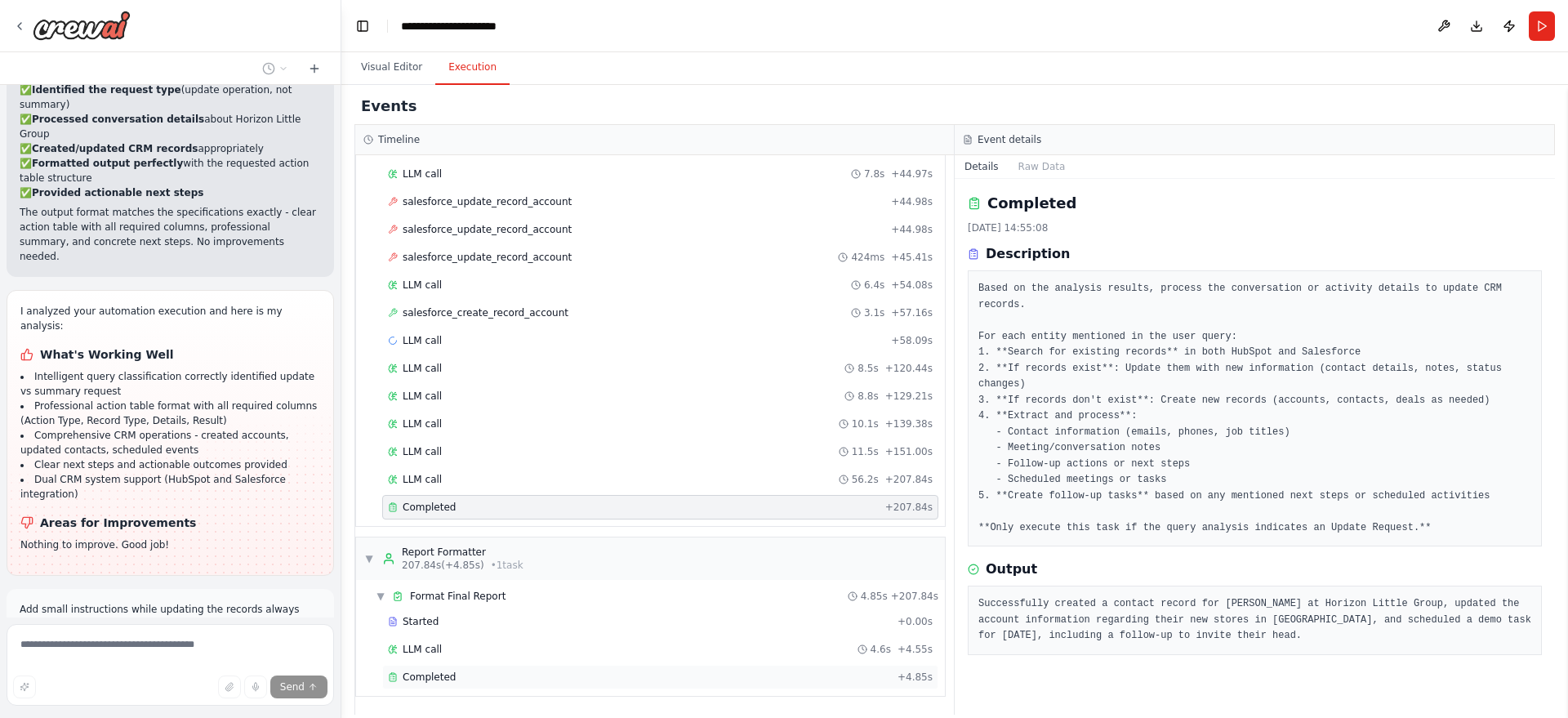
click at [459, 677] on div "Completed" at bounding box center [639, 677] width 503 height 13
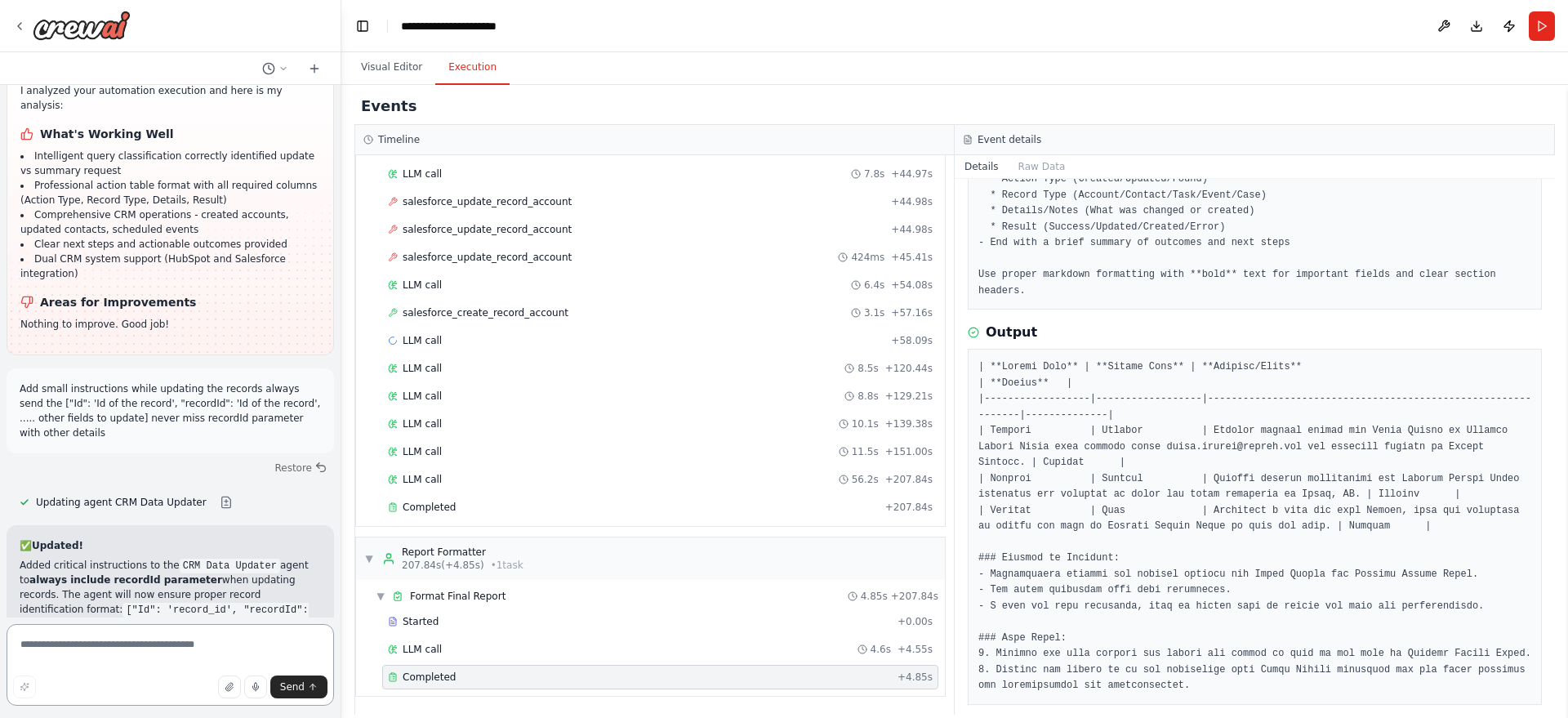
scroll to position [3774, 0]
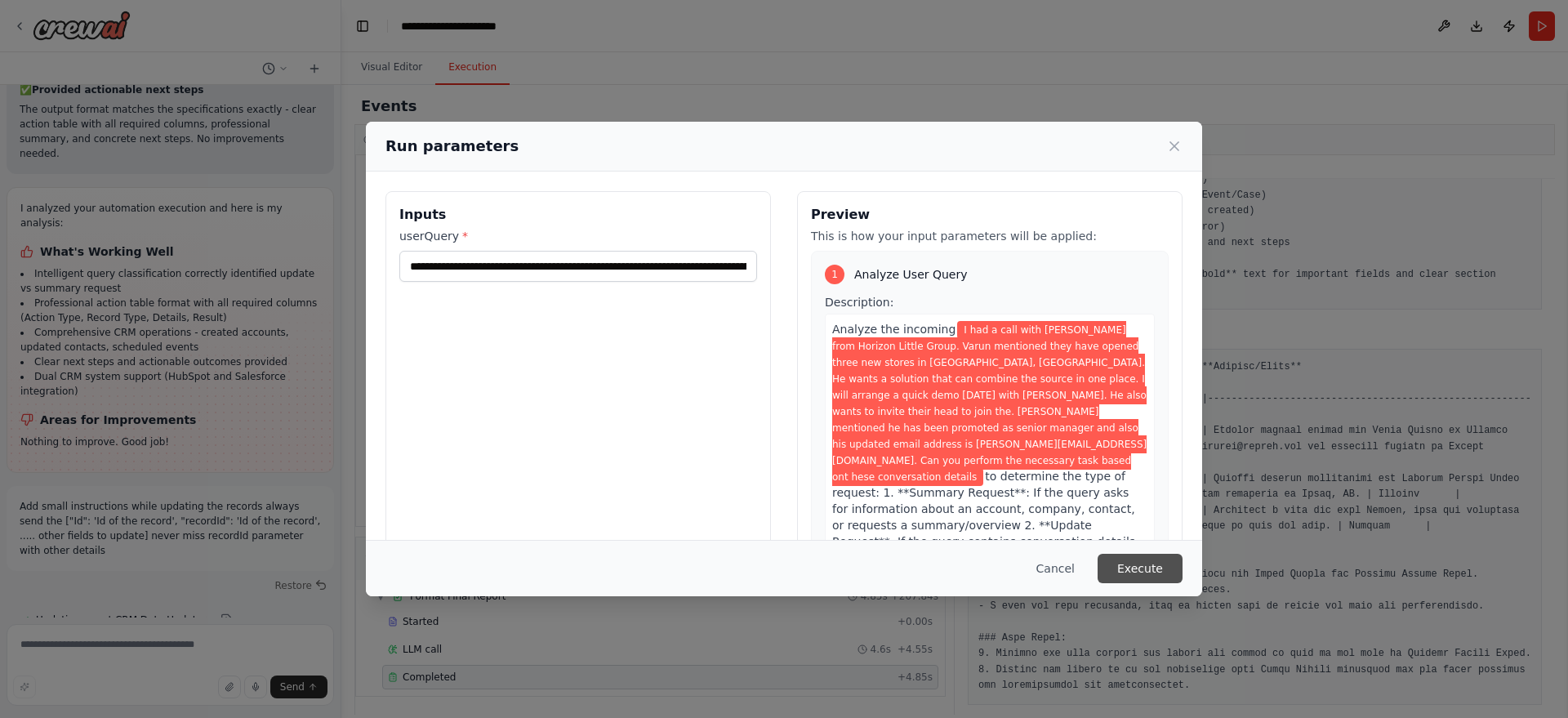
click at [1144, 559] on button "Execute" at bounding box center [1140, 568] width 85 height 30
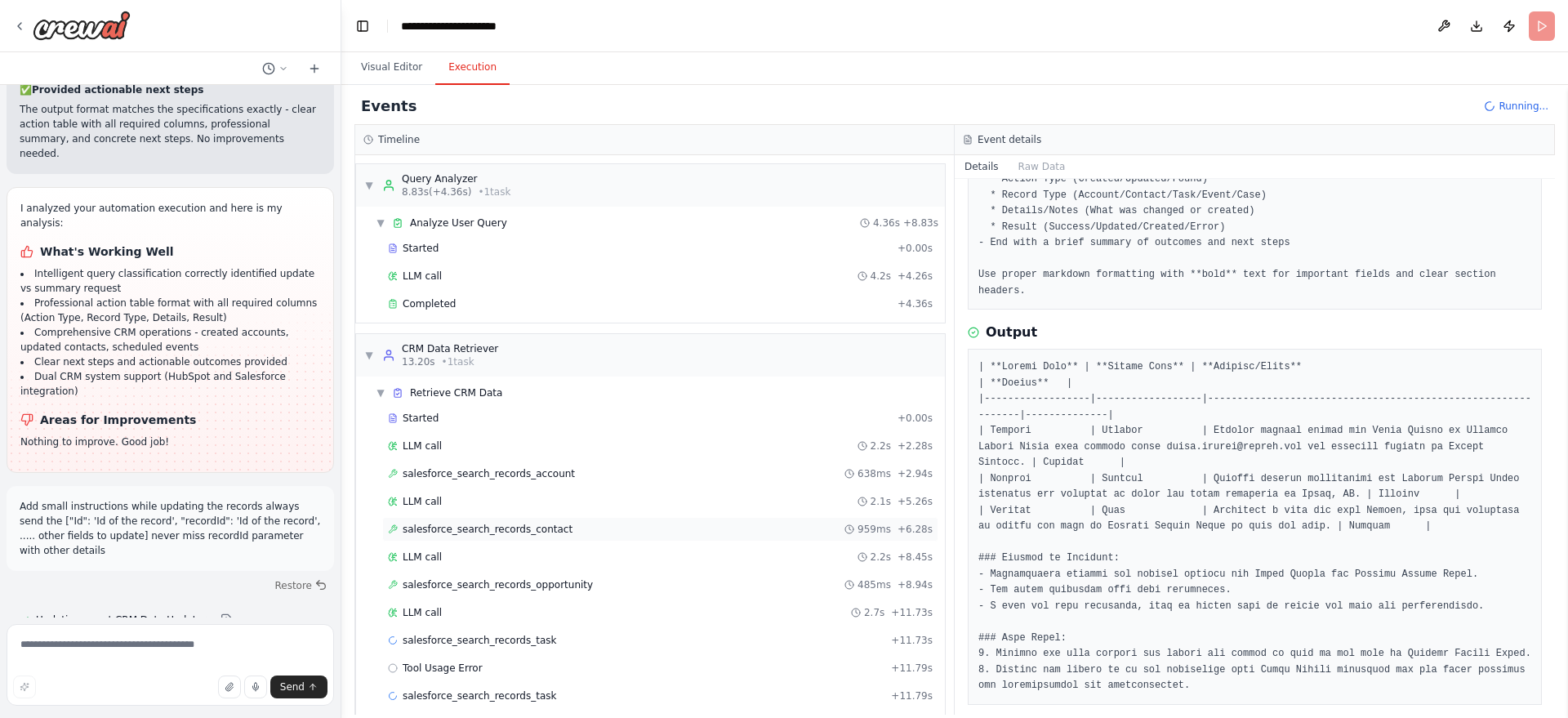
click at [526, 533] on span "salesforce_search_records_contact" at bounding box center [487, 529] width 170 height 13
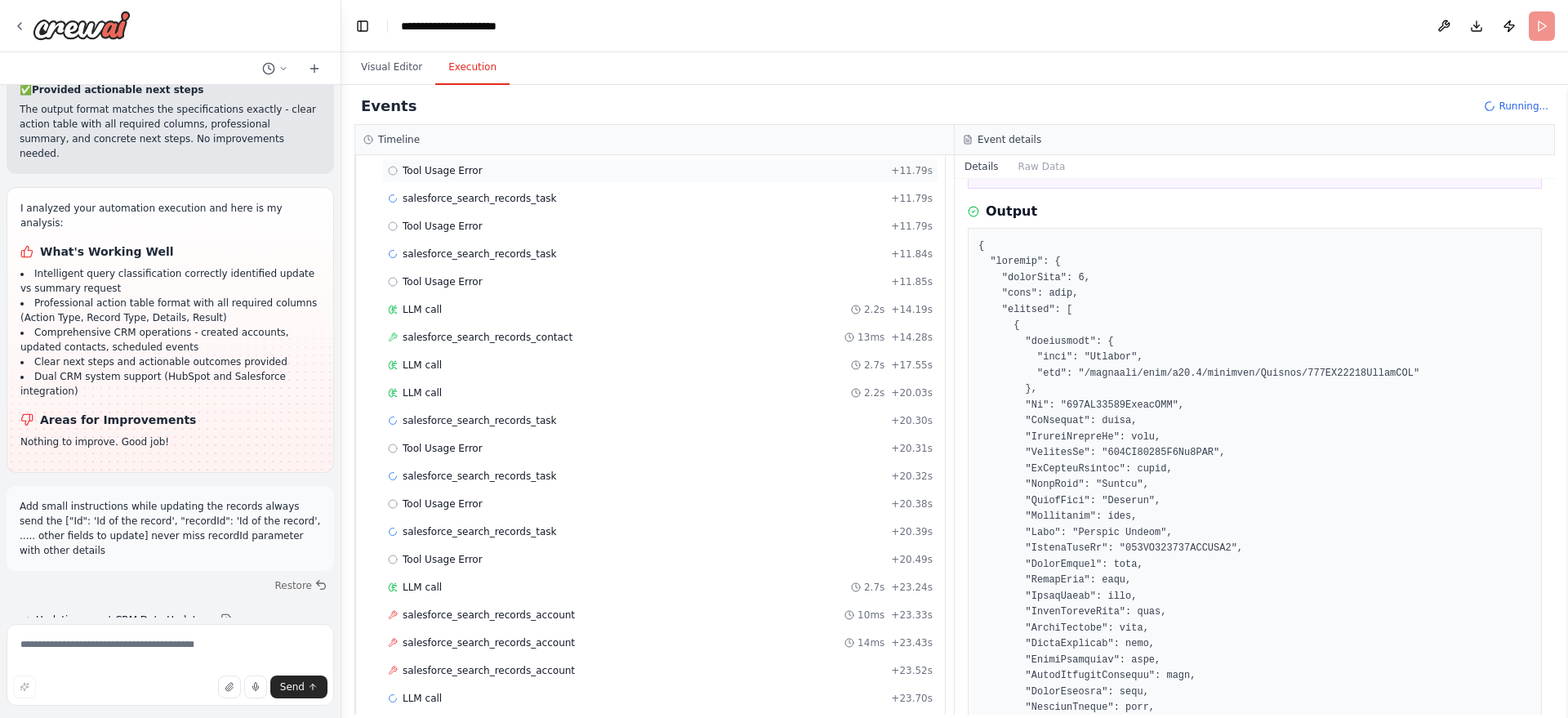
scroll to position [518, 0]
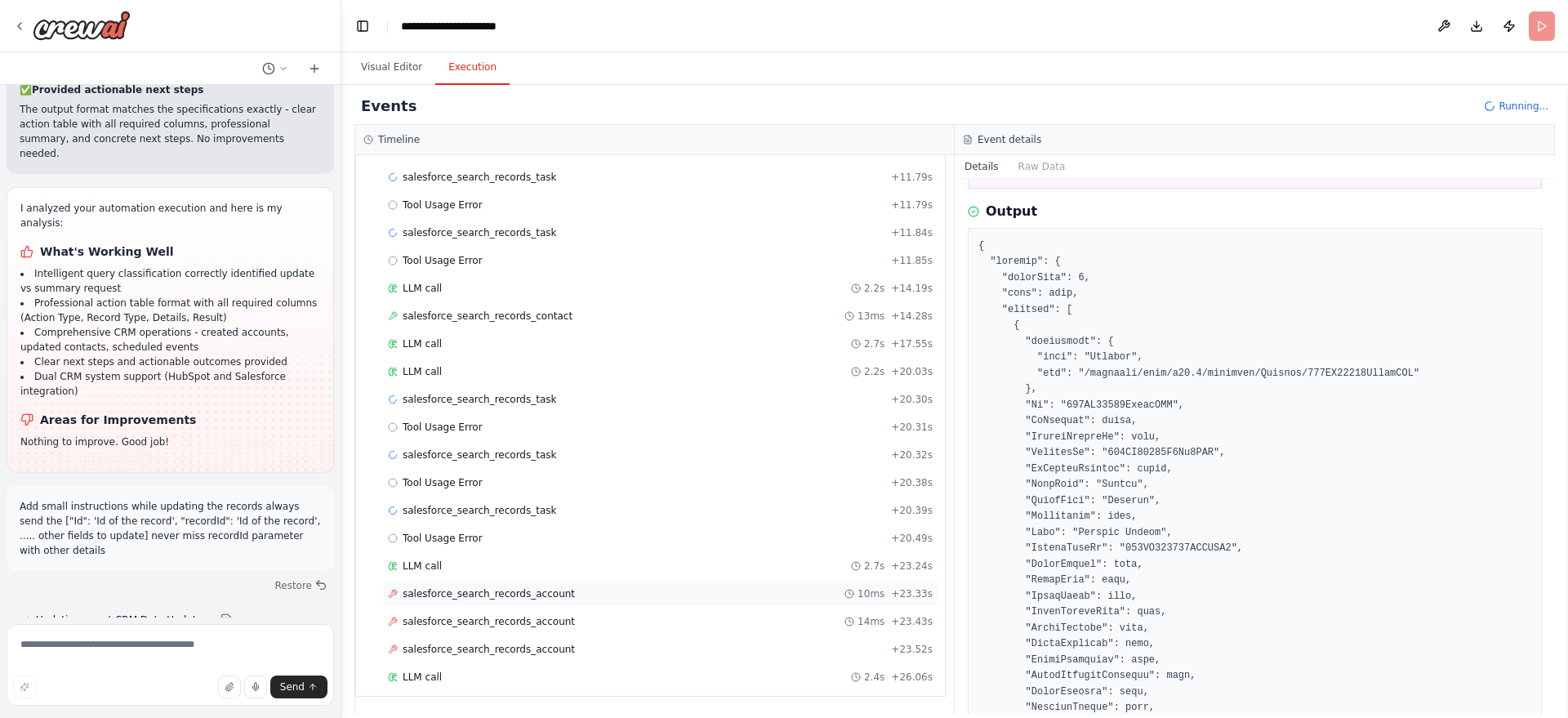
click at [577, 591] on div "salesforce_search_records_account 10ms + 23.33s" at bounding box center [659, 594] width 544 height 13
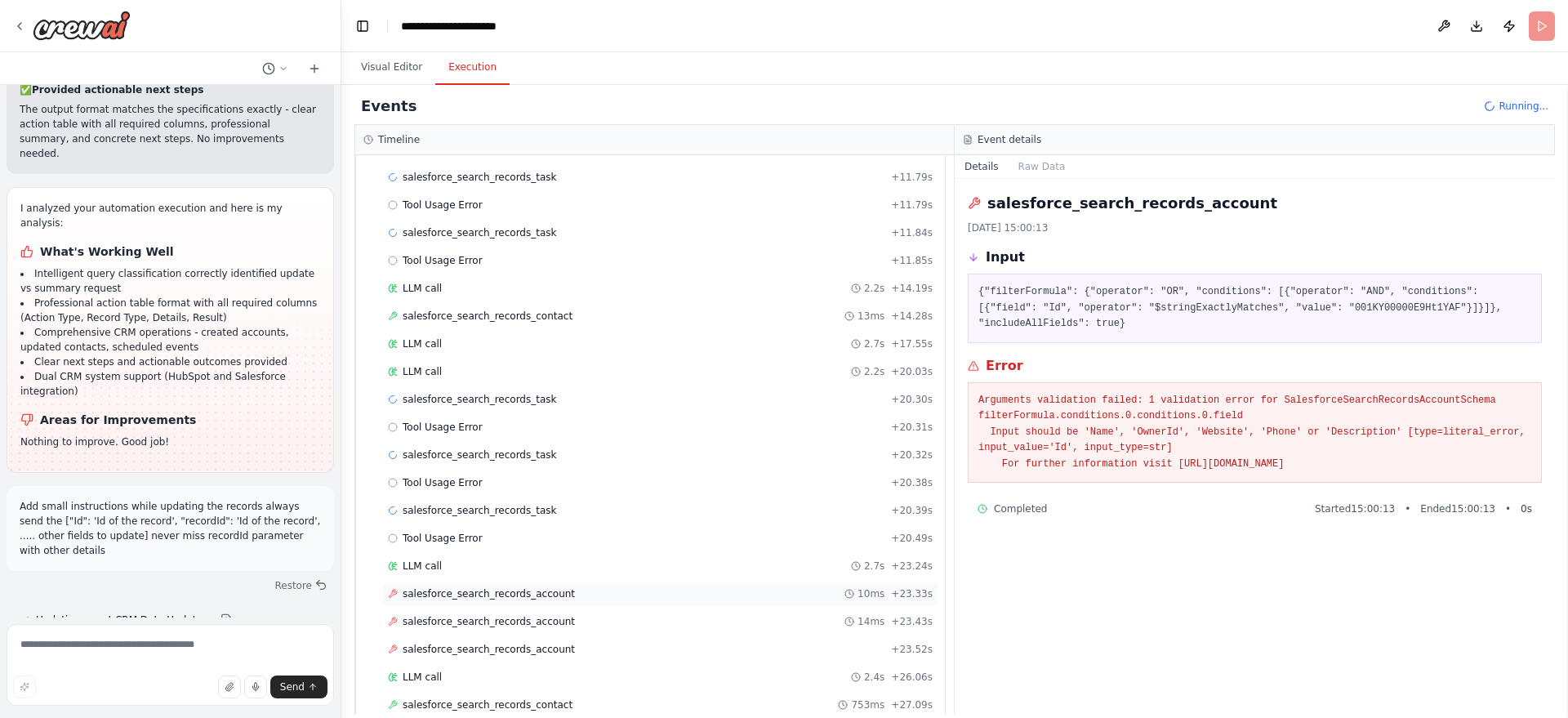
scroll to position [658, 0]
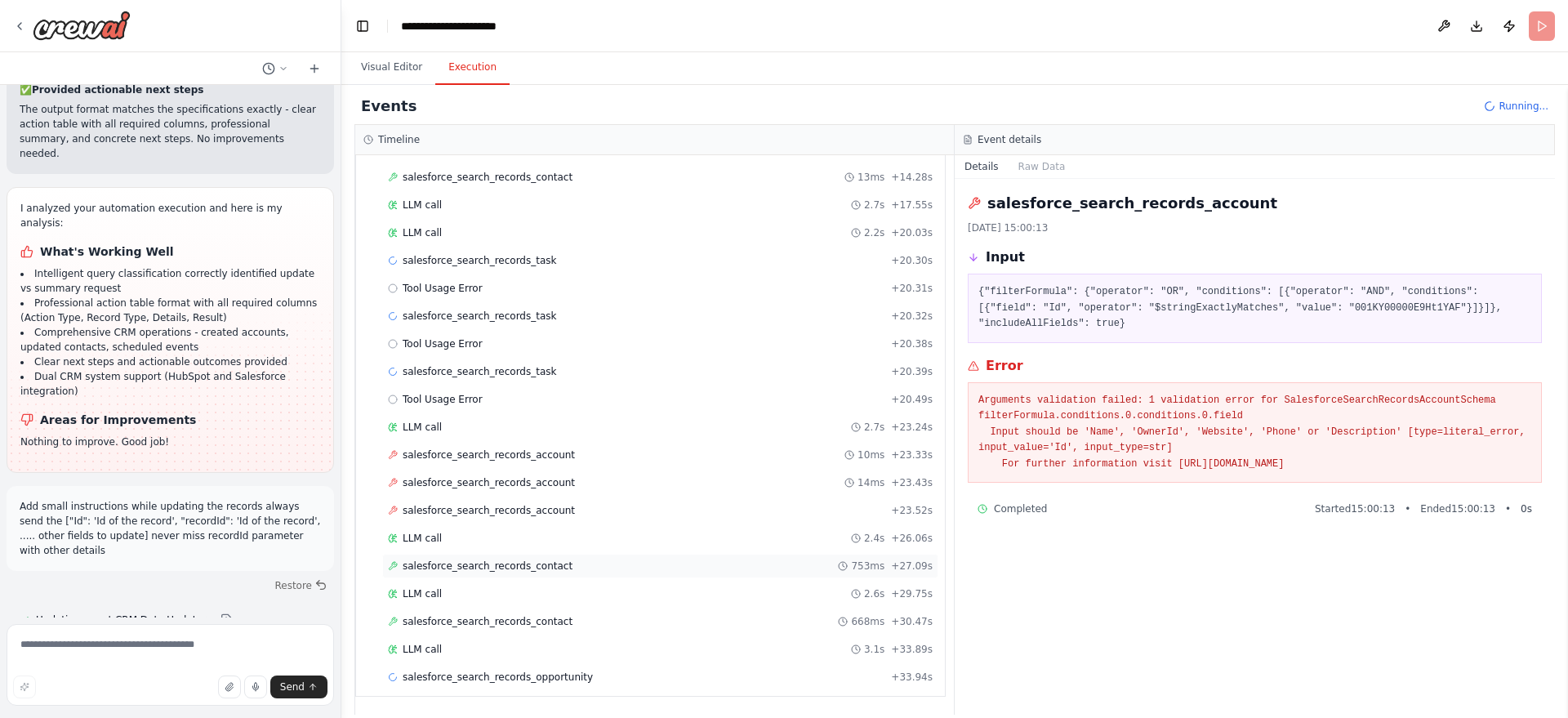
click at [524, 553] on div "salesforce_search_records_contact 753ms + 27.09s" at bounding box center [660, 565] width 556 height 24
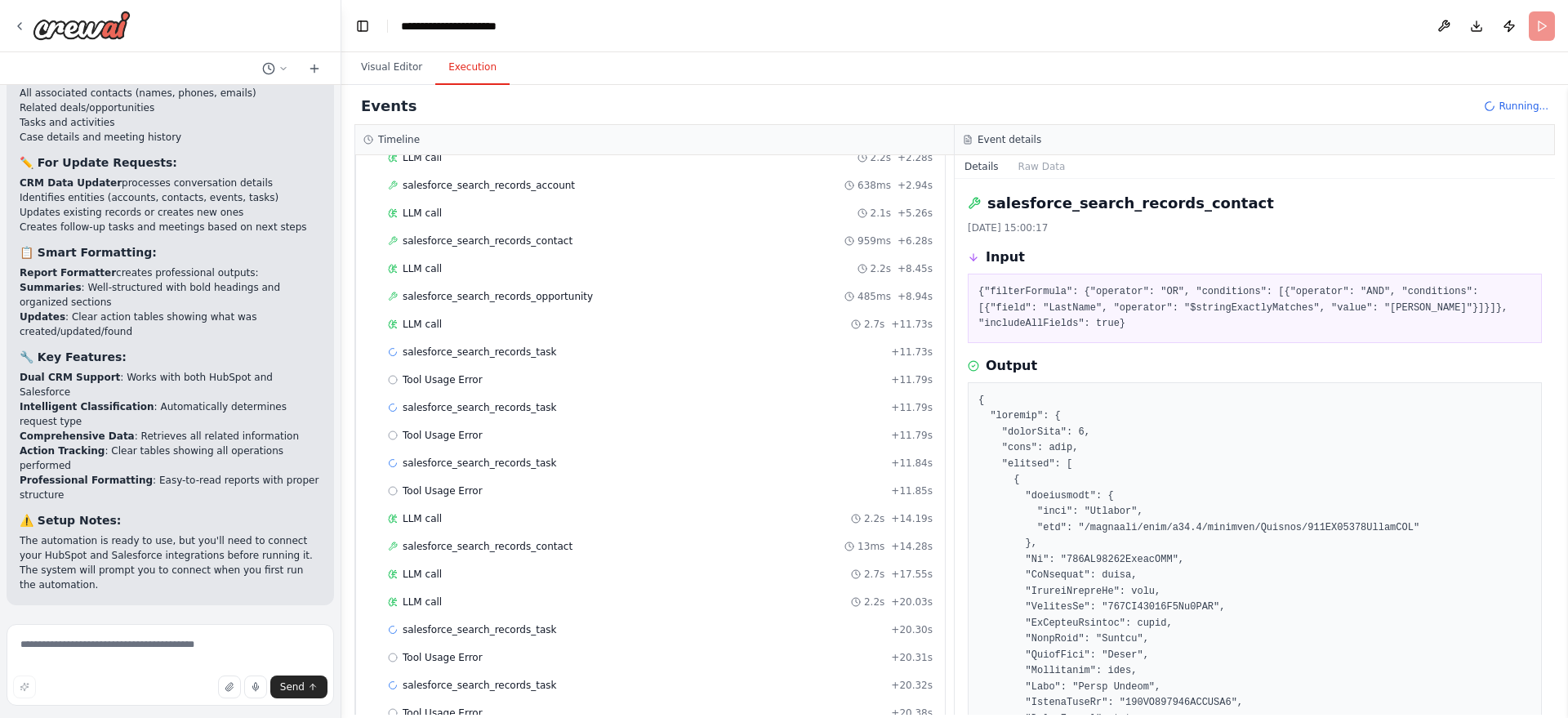
scroll to position [685, 0]
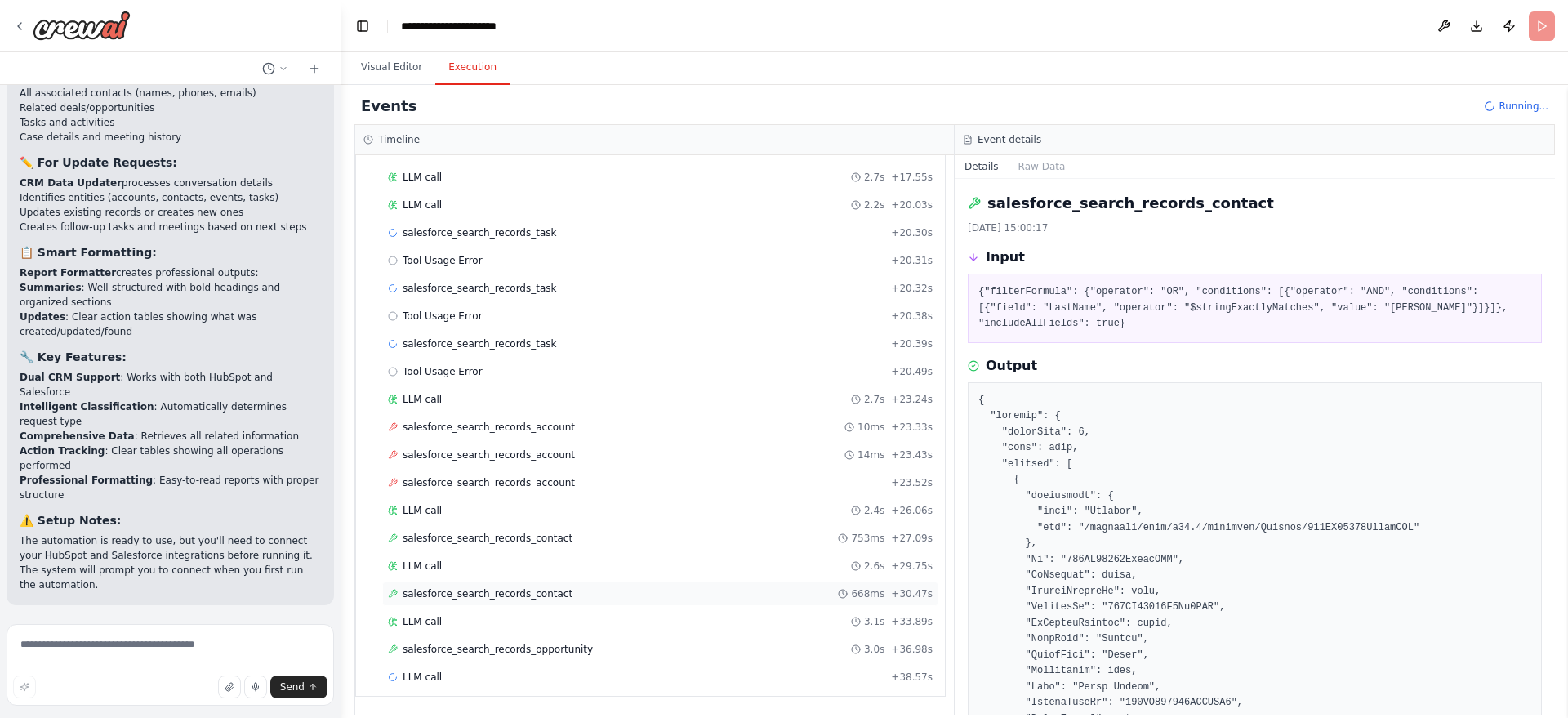
click at [622, 604] on div "salesforce_search_records_contact 668ms + 30.47s" at bounding box center [660, 593] width 556 height 24
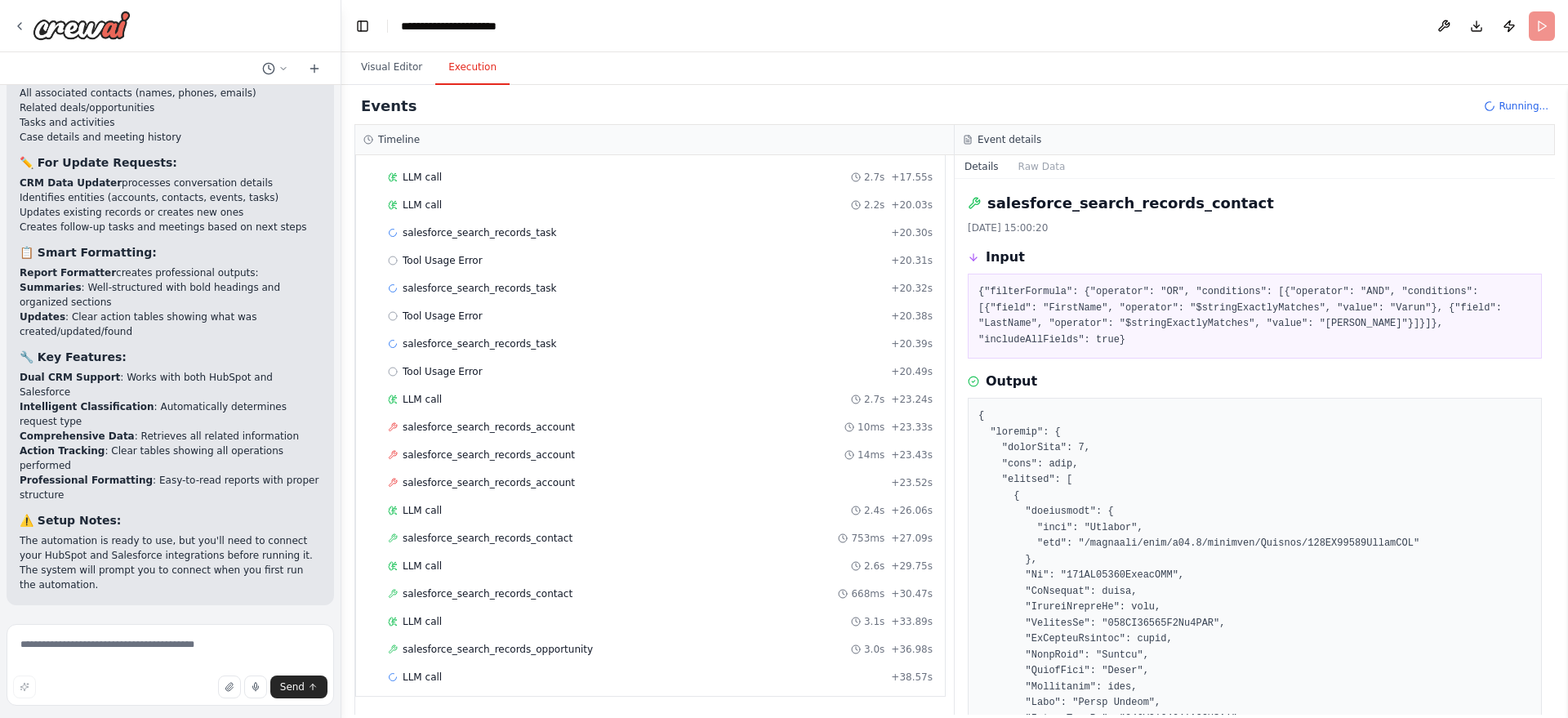
click at [544, 637] on div "salesforce_search_records_opportunity 3.0s + 36.98s" at bounding box center [660, 649] width 556 height 24
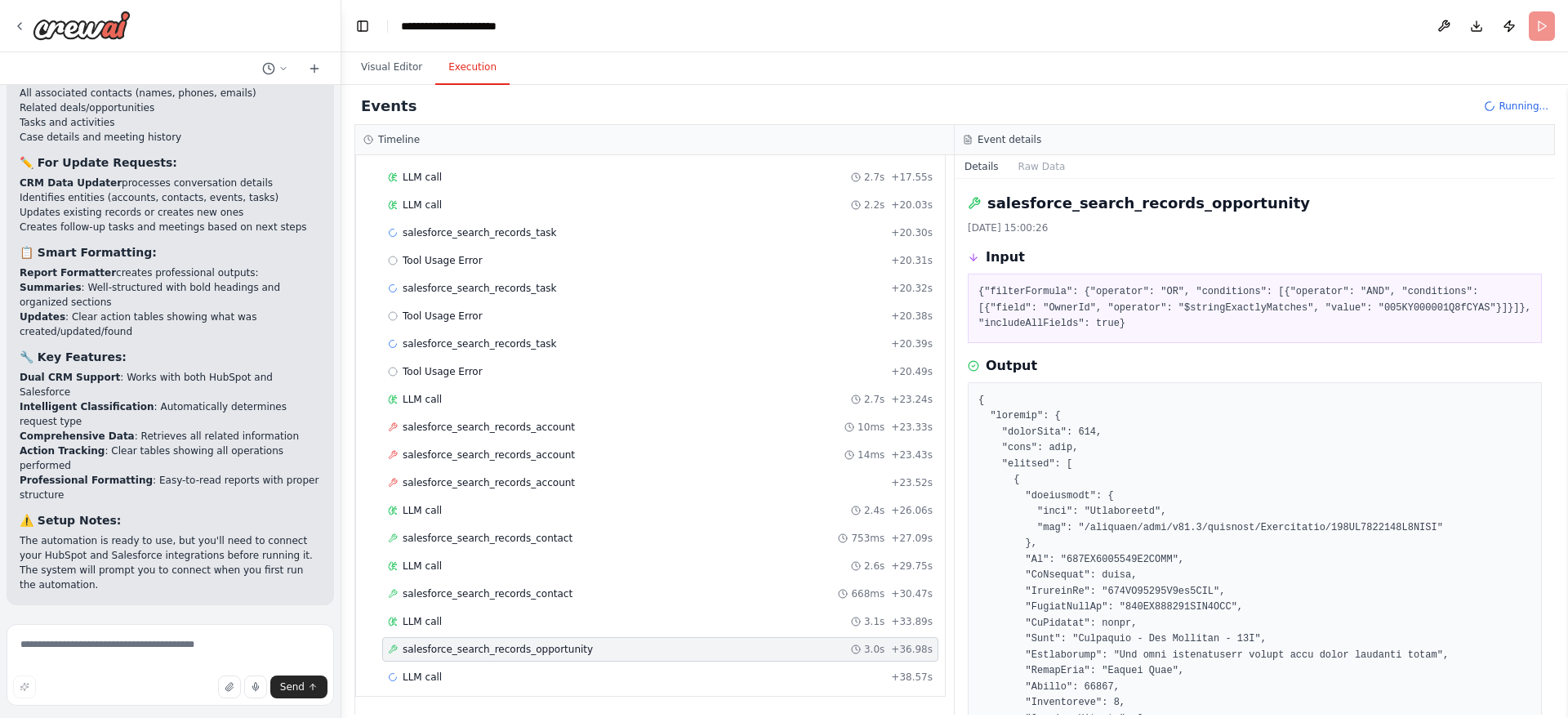
click at [544, 644] on span "salesforce_search_records_opportunity" at bounding box center [497, 649] width 190 height 13
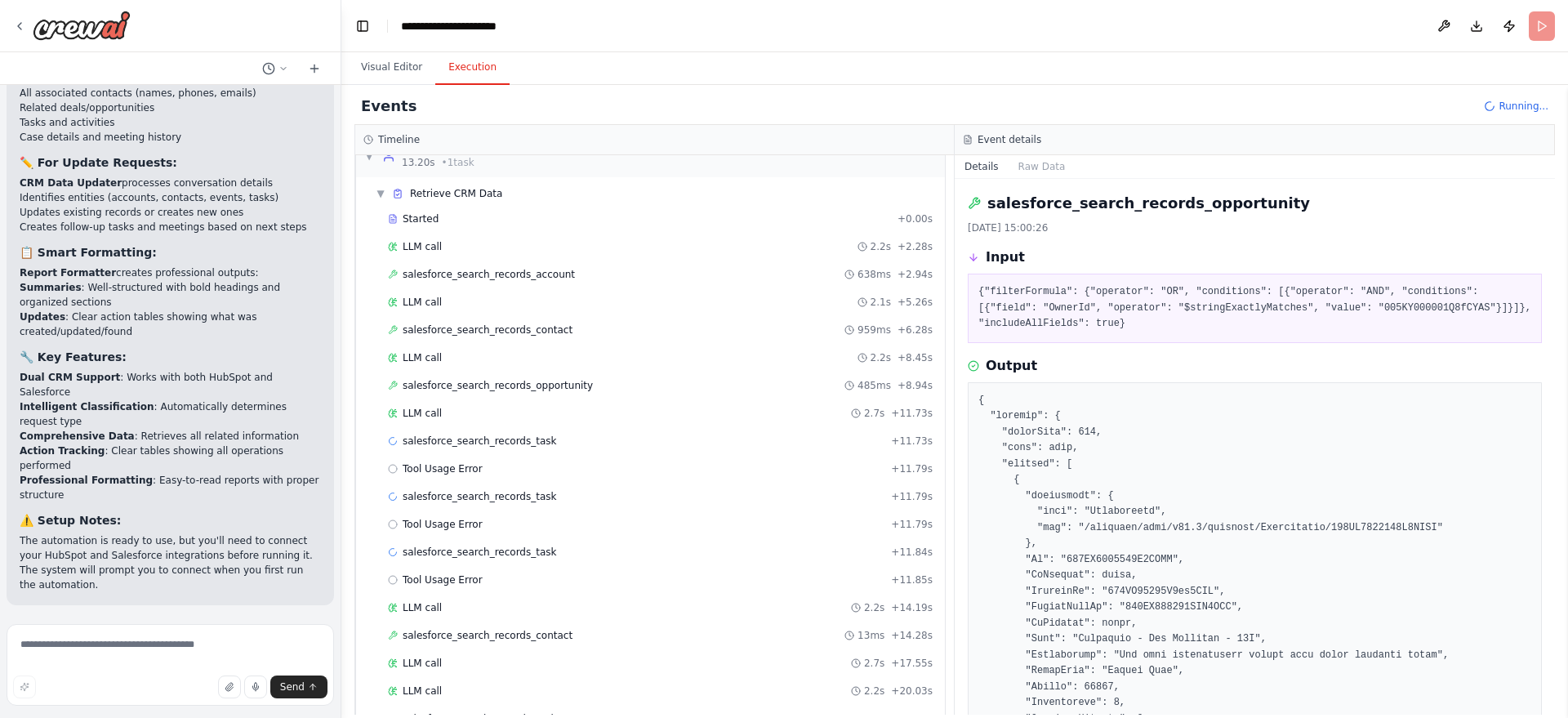
scroll to position [0, 0]
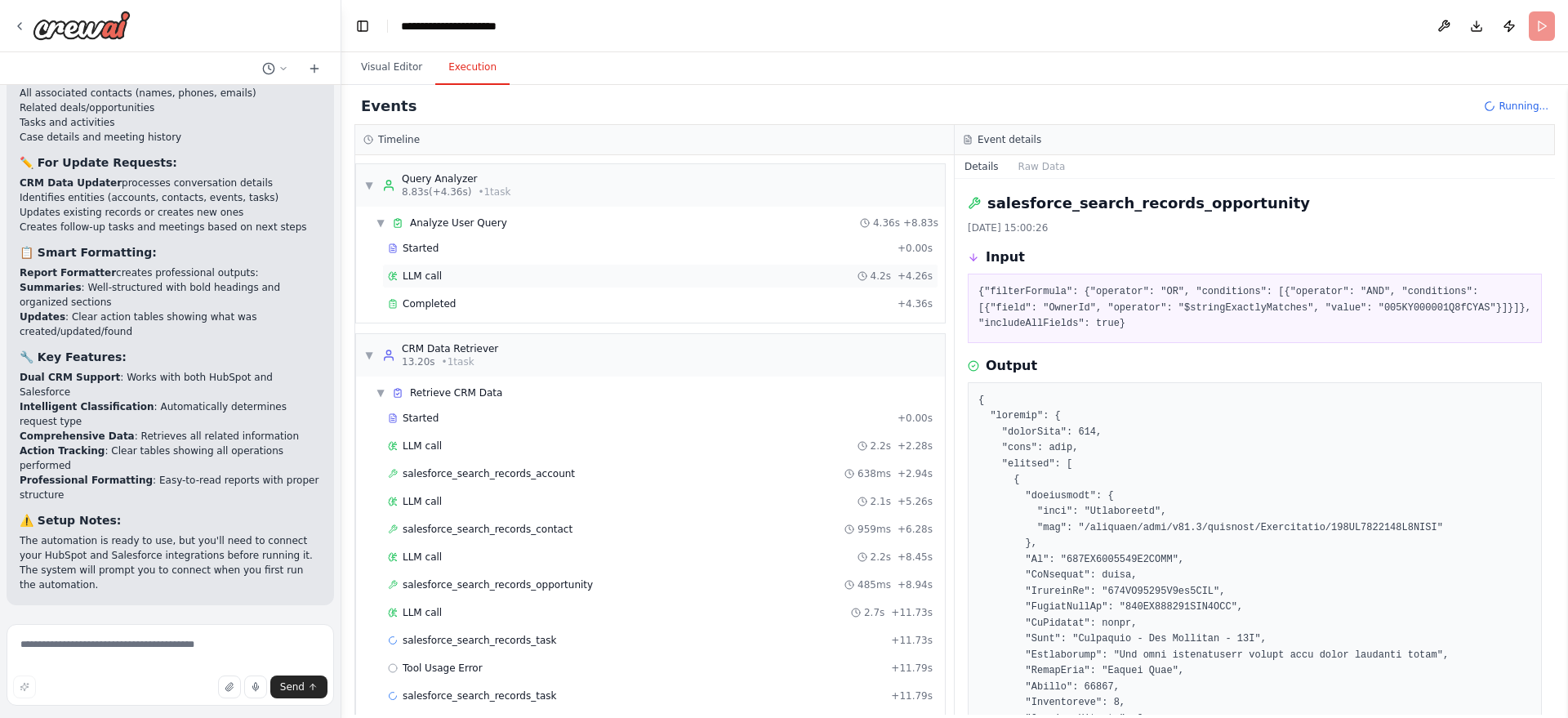
click at [488, 279] on div "LLM call 4.2s + 4.26s" at bounding box center [659, 276] width 544 height 13
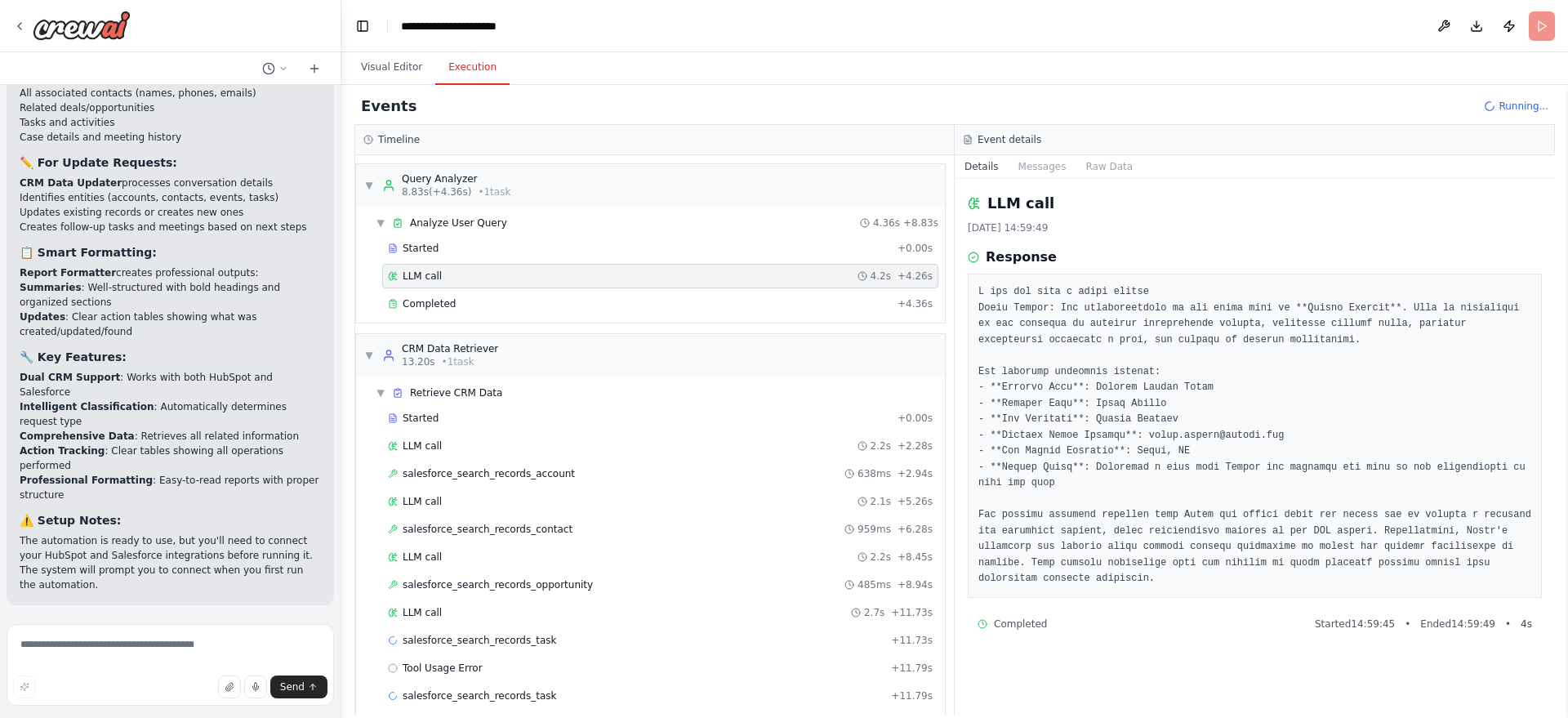
click at [488, 279] on div "LLM call 4.2s + 4.26s" at bounding box center [659, 276] width 544 height 13
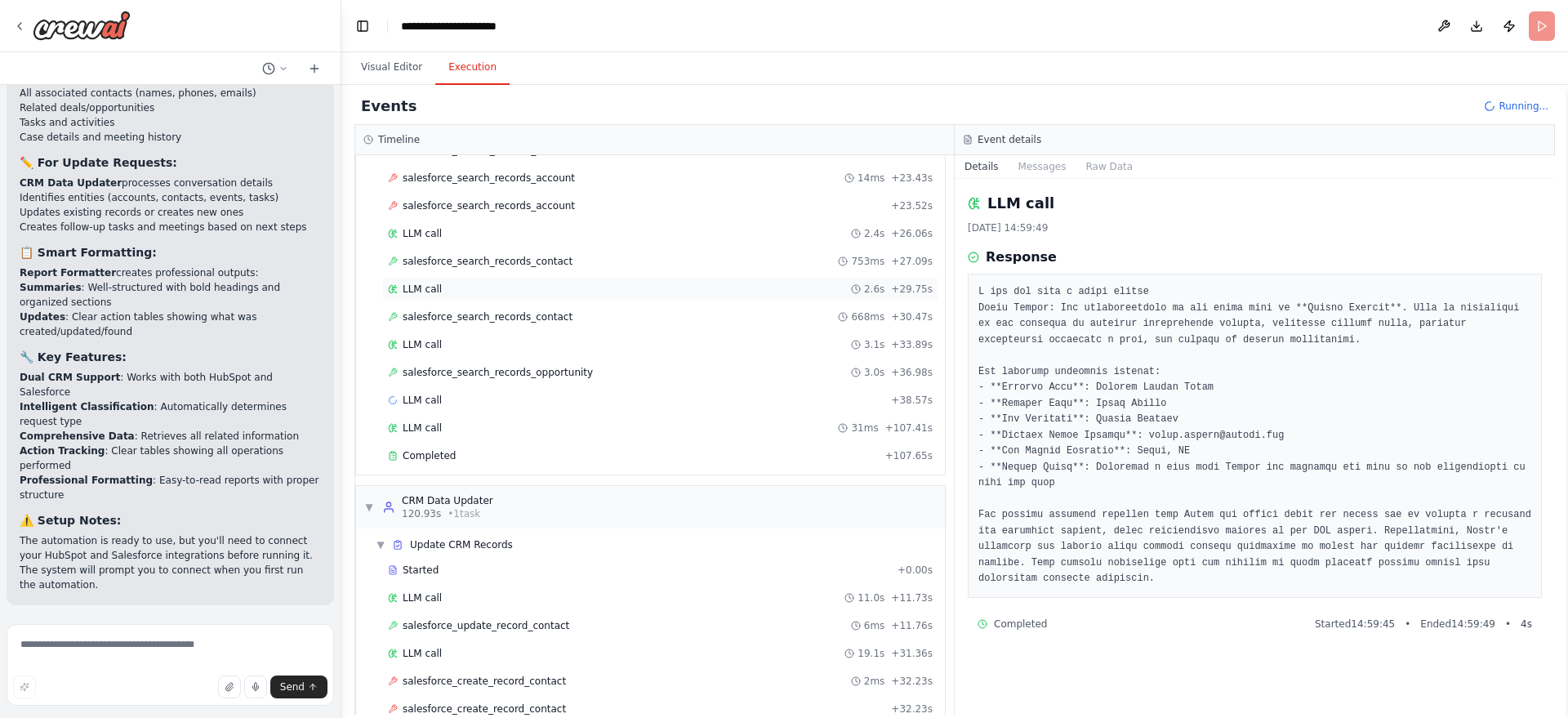
scroll to position [1189, 0]
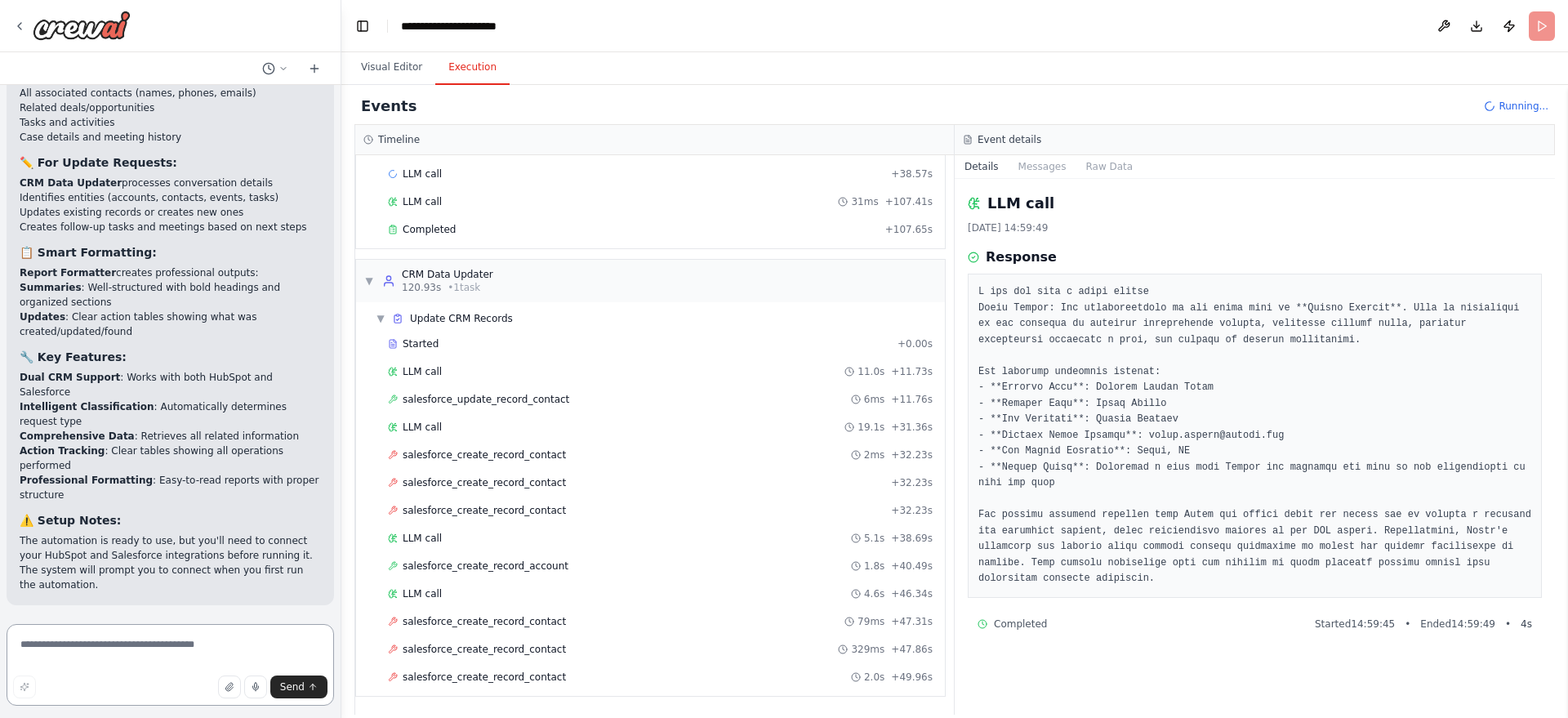
click at [86, 639] on textarea at bounding box center [170, 664] width 327 height 82
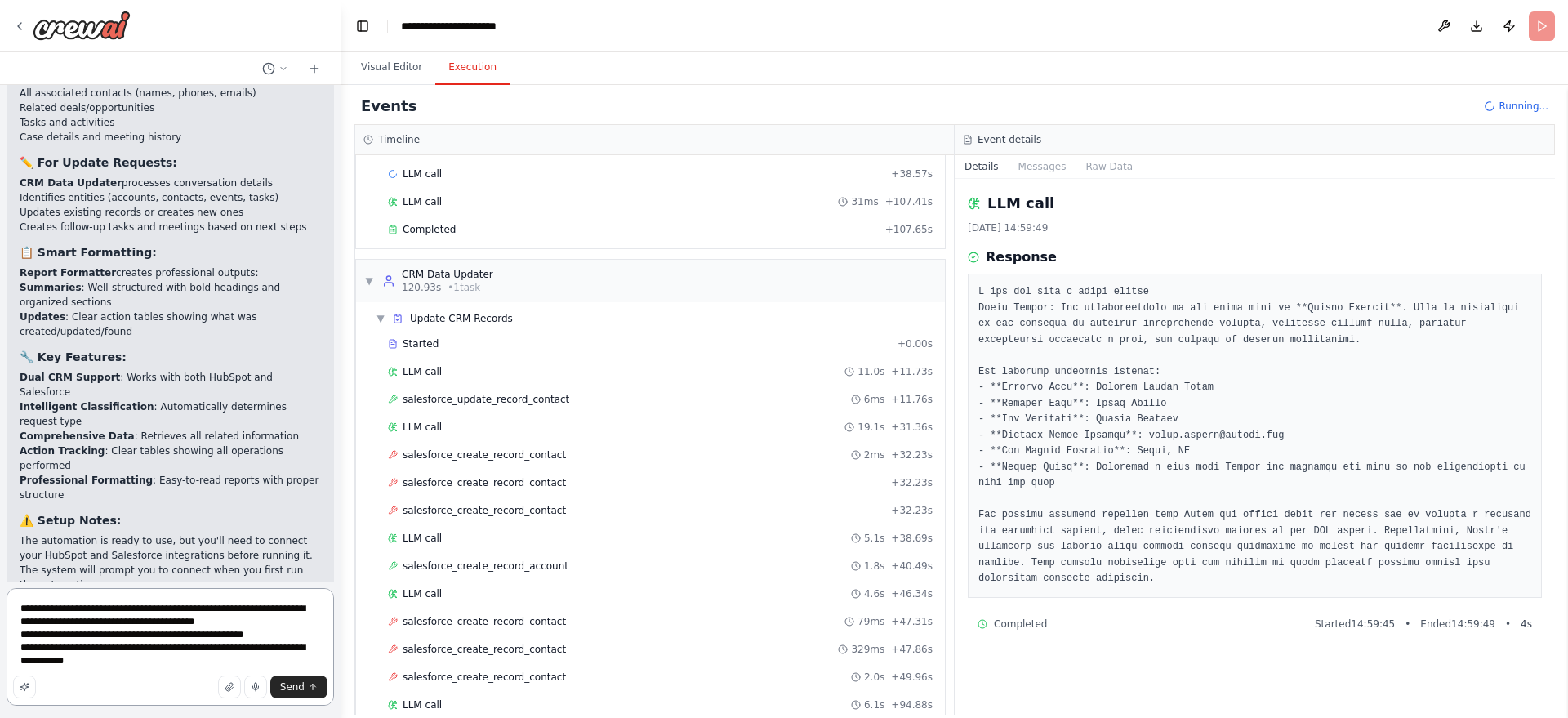
type textarea "**********"
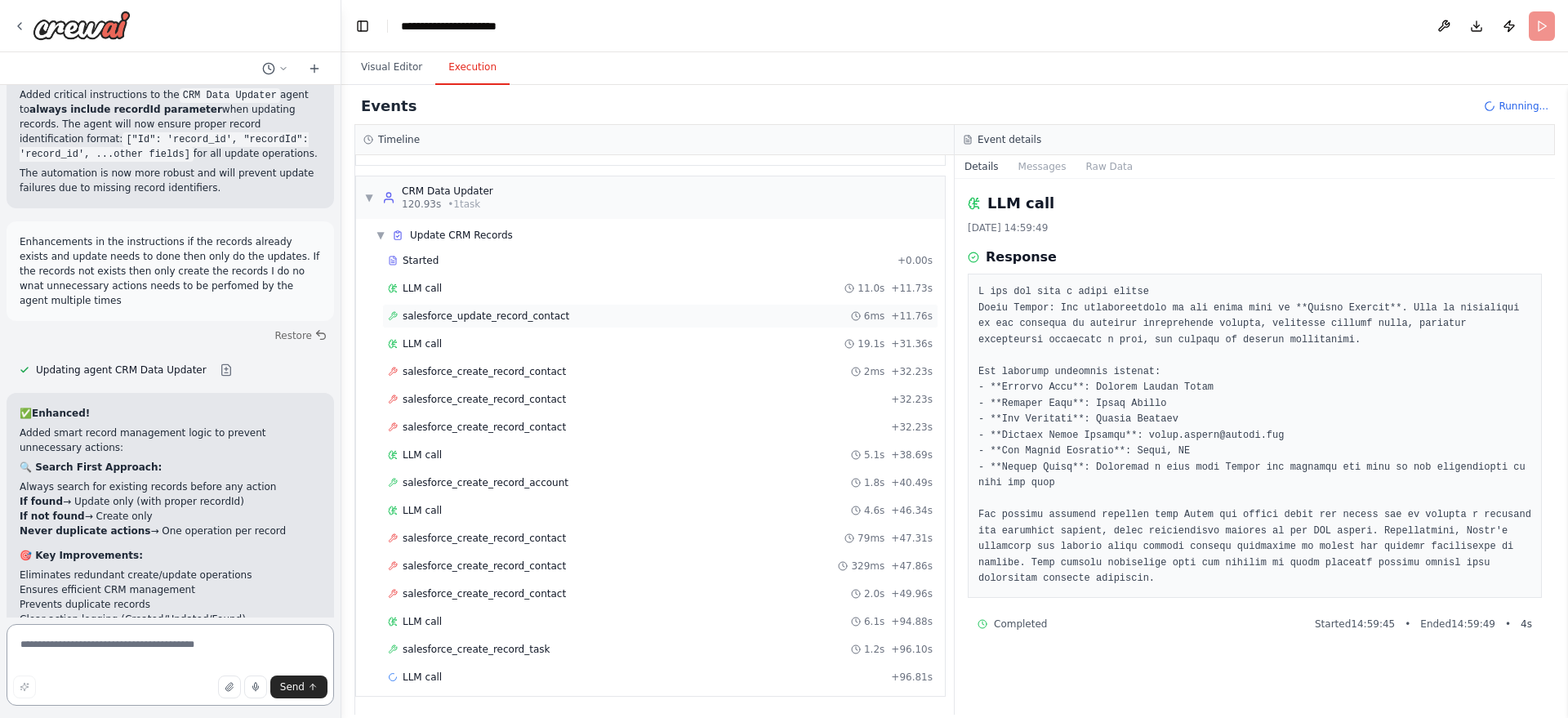
scroll to position [1270, 0]
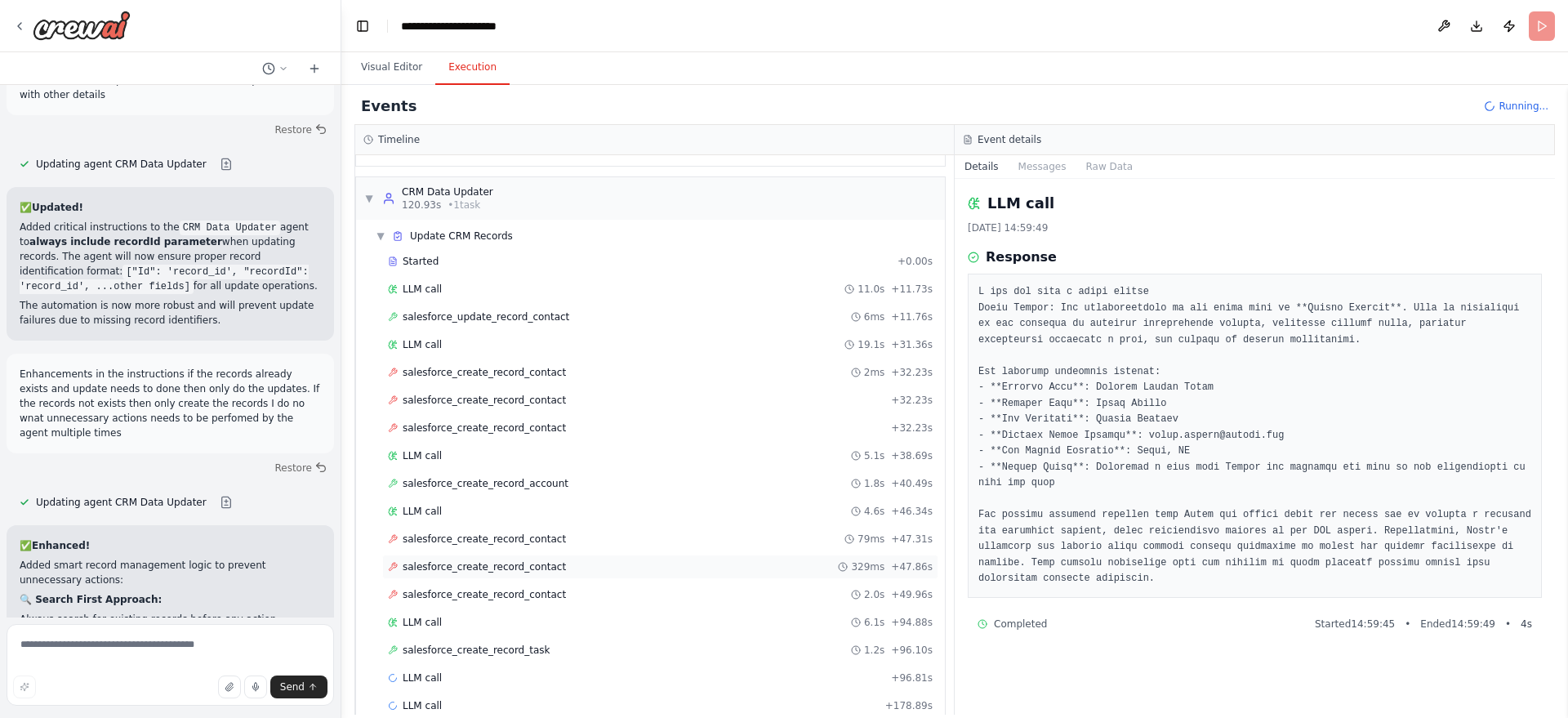
scroll to position [1299, 0]
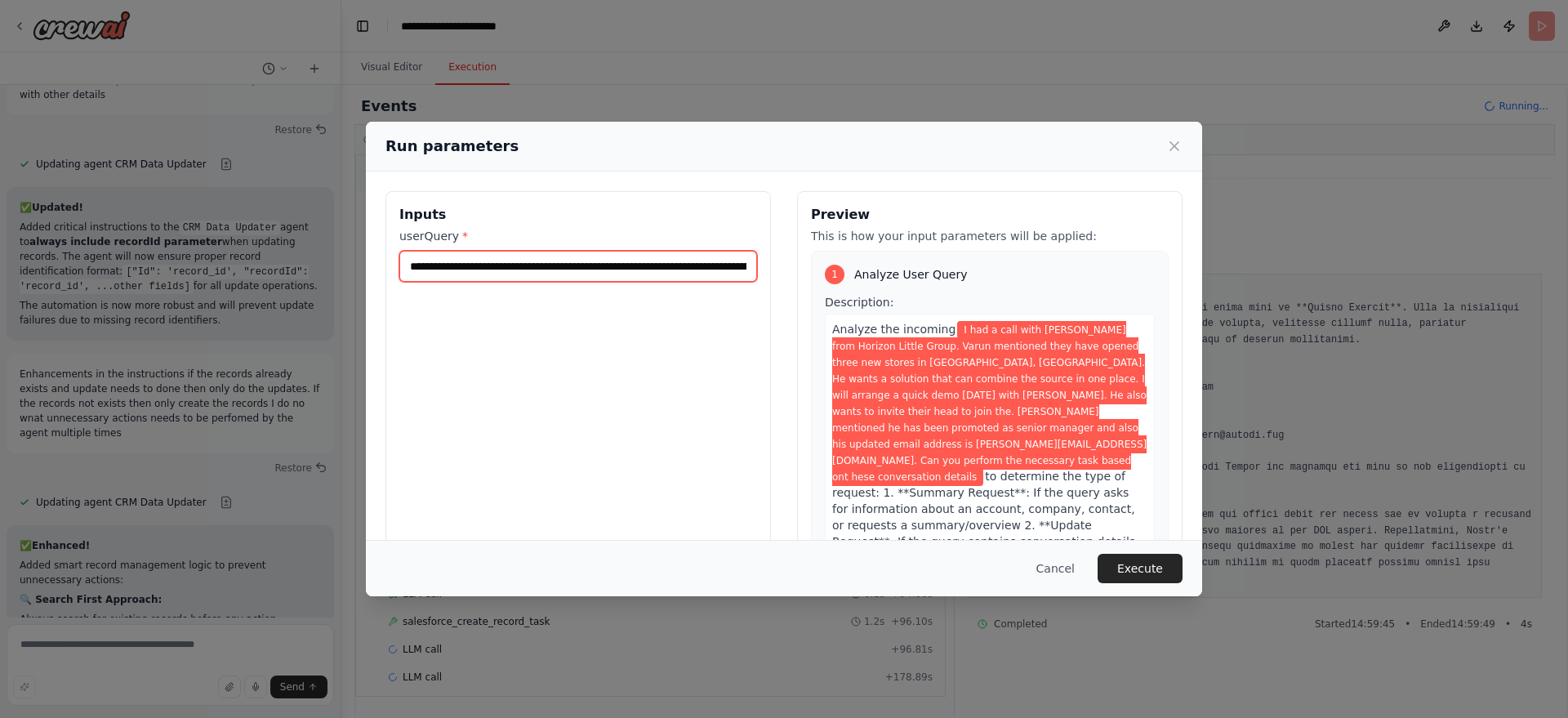
click at [562, 266] on input "**********" at bounding box center [578, 266] width 358 height 31
drag, startPoint x: 587, startPoint y: 266, endPoint x: 219, endPoint y: 340, distance: 375.4
click at [219, 340] on div "**********" at bounding box center [784, 359] width 1568 height 718
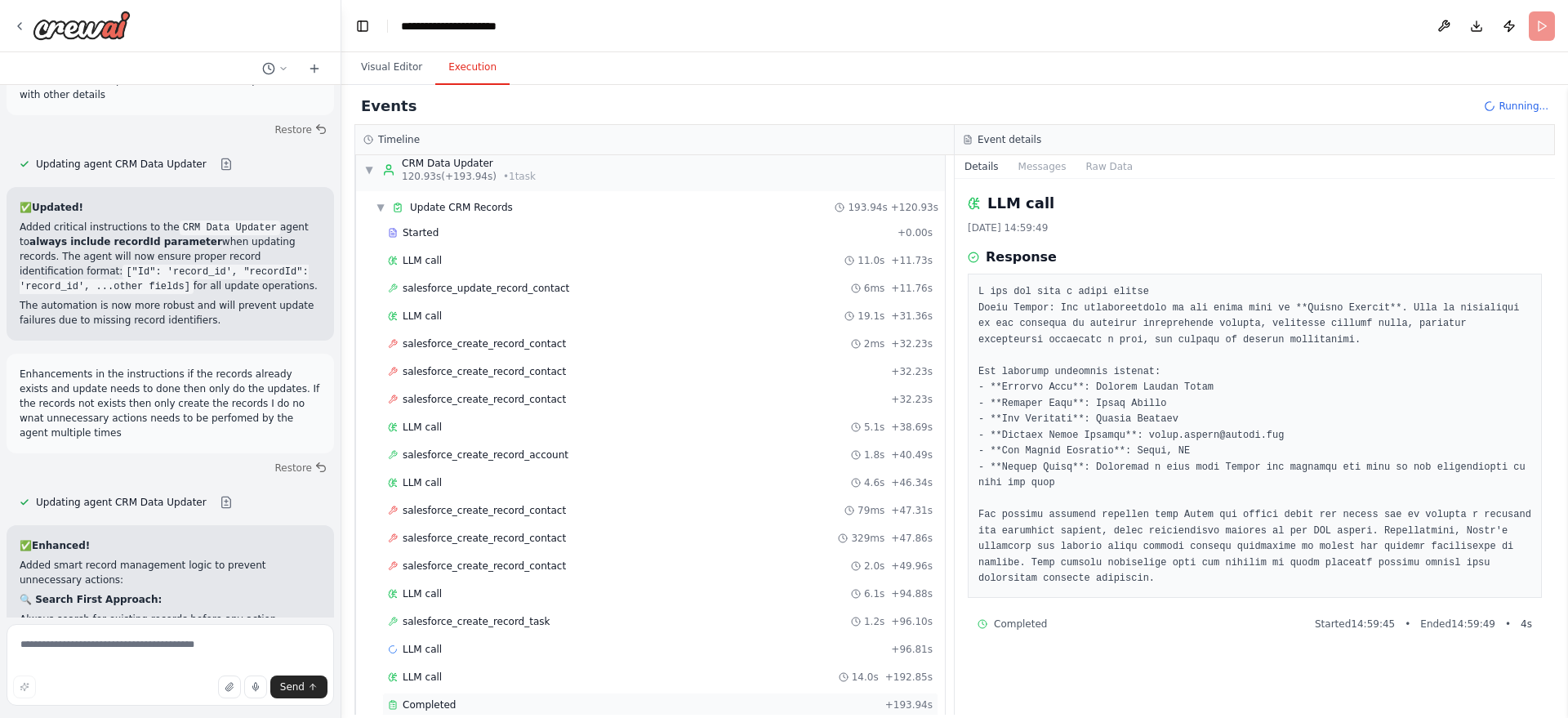
click at [455, 705] on div "Completed" at bounding box center [632, 705] width 490 height 13
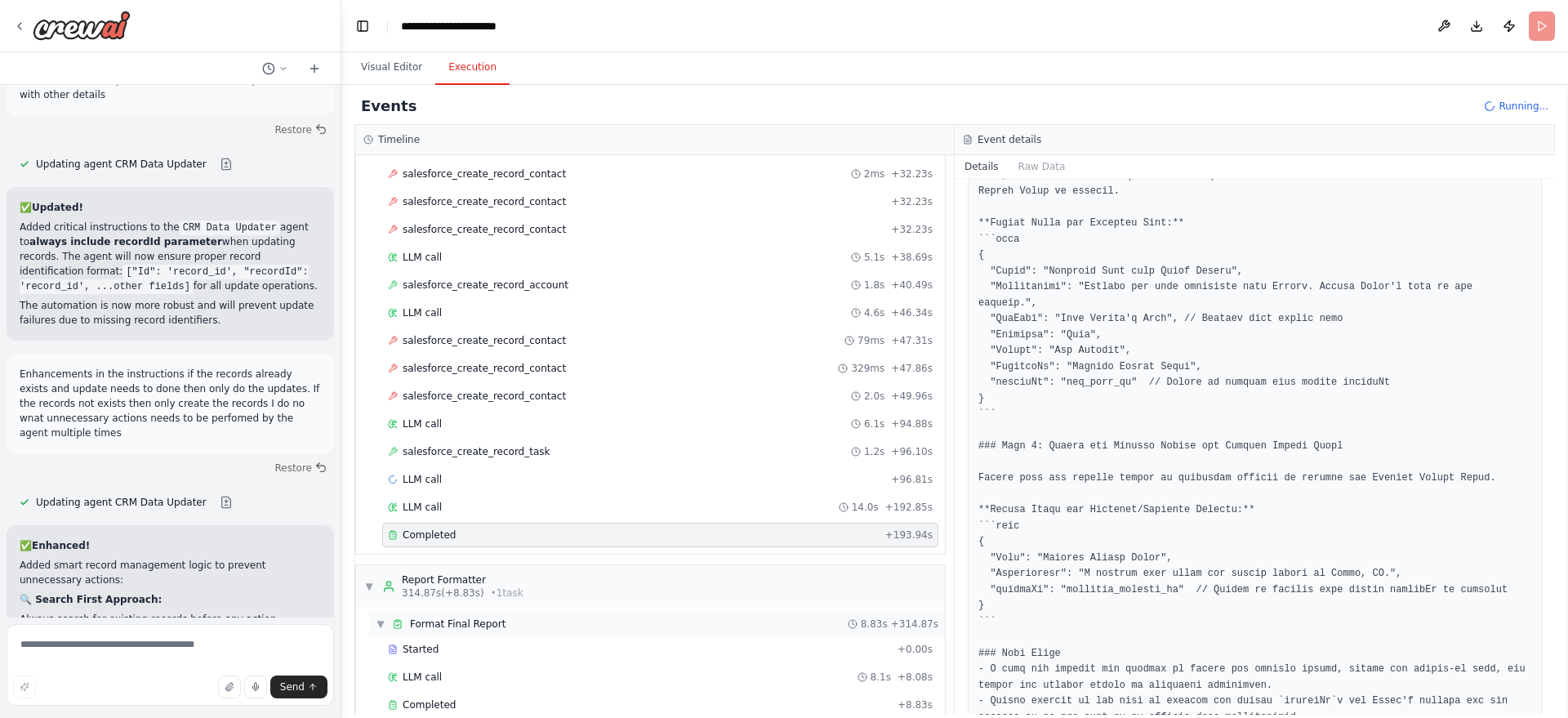
scroll to position [4230, 0]
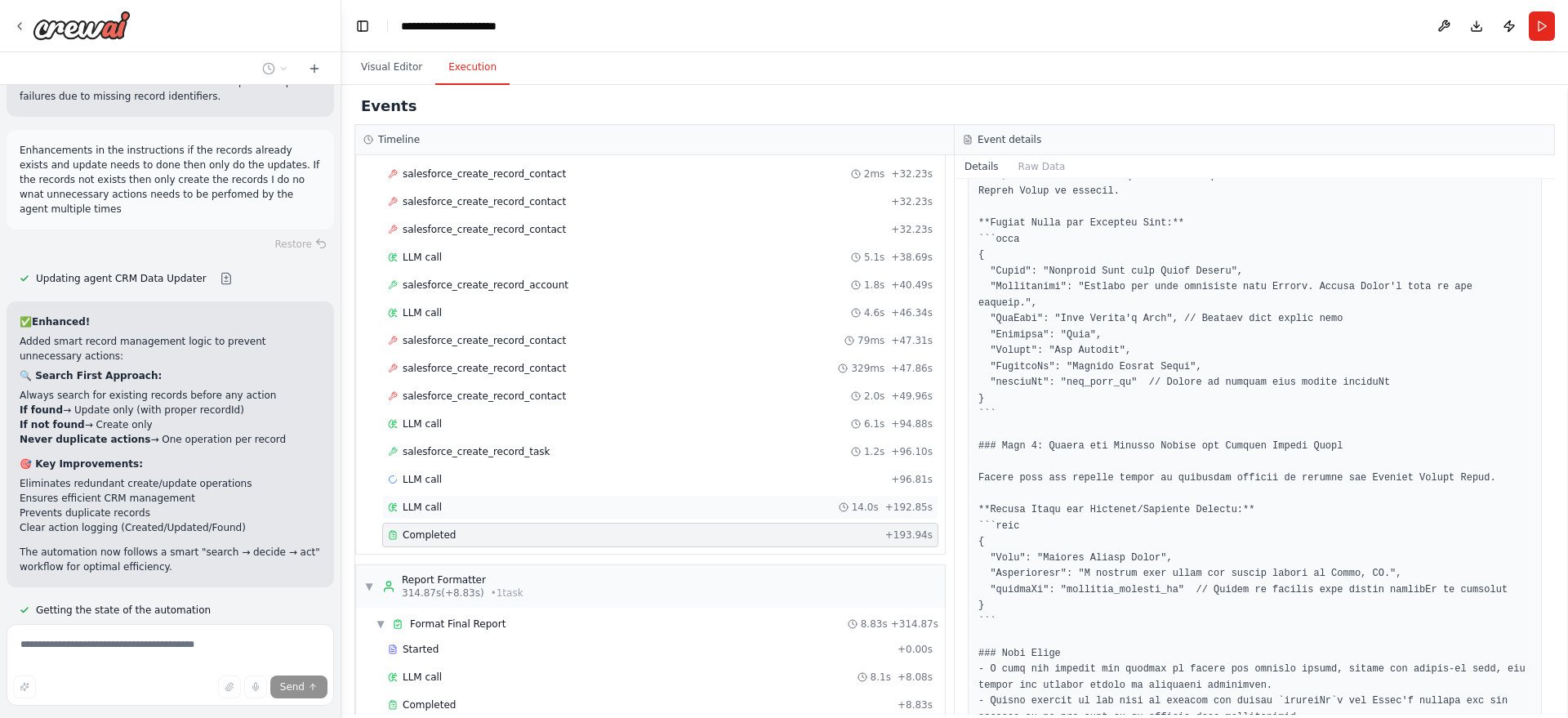
scroll to position [1497, 0]
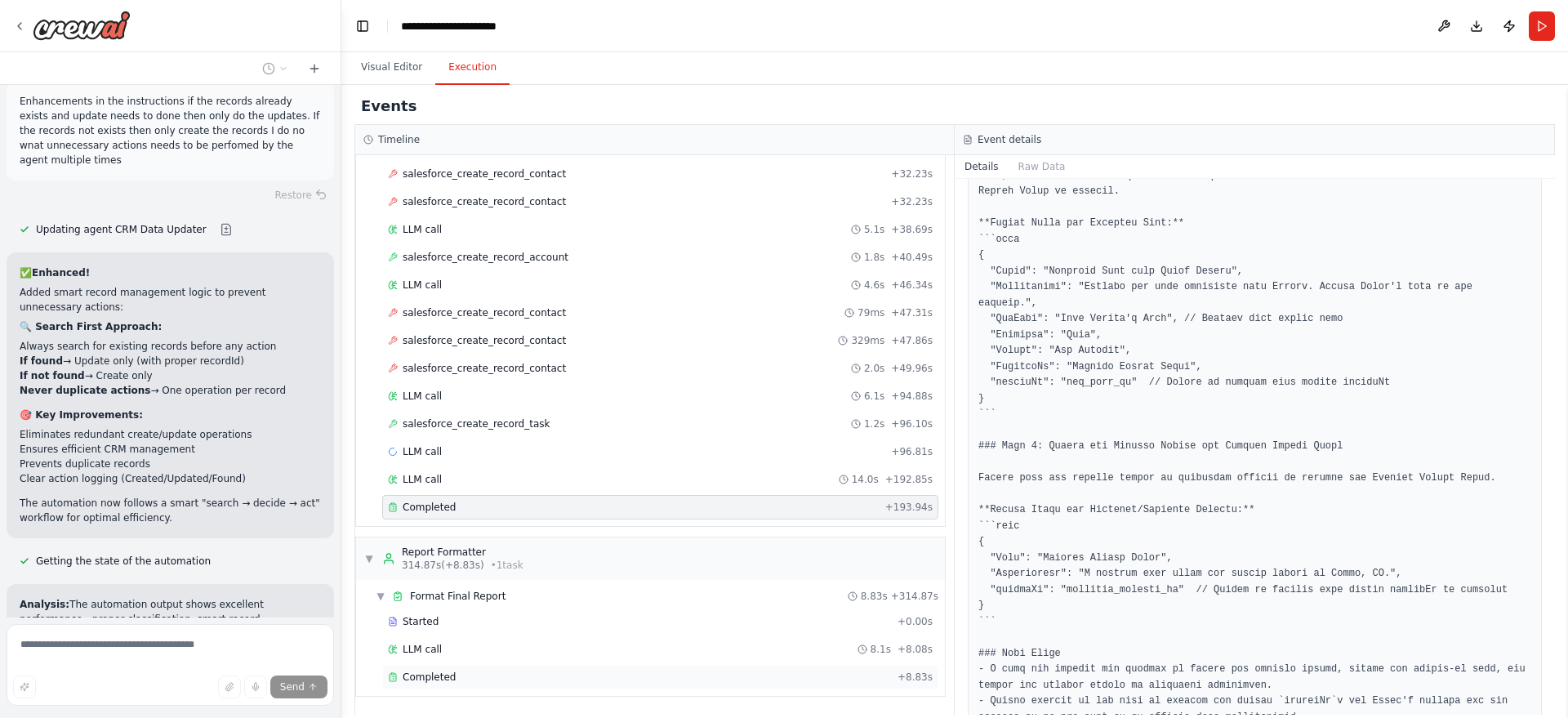
click at [534, 677] on div "Completed" at bounding box center [639, 677] width 503 height 13
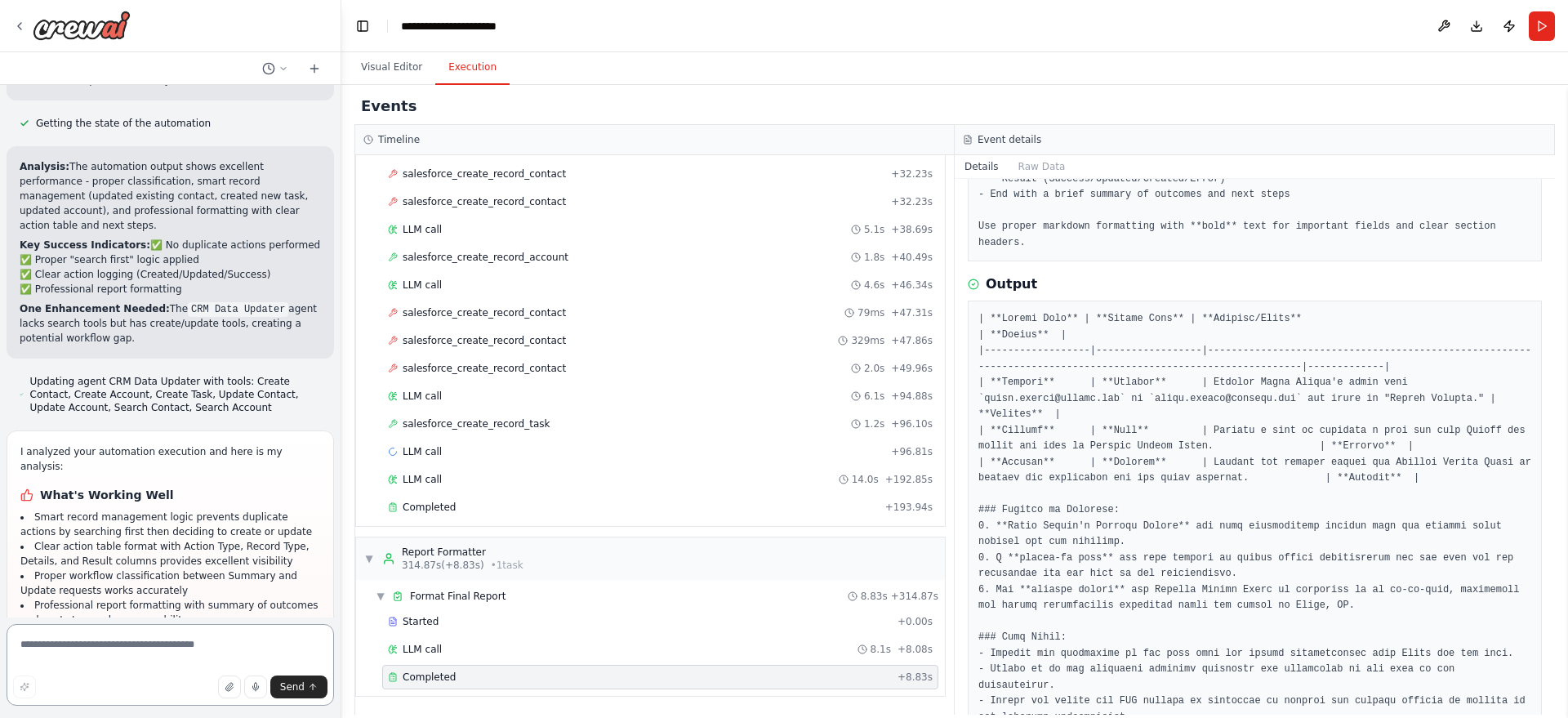
scroll to position [4933, 0]
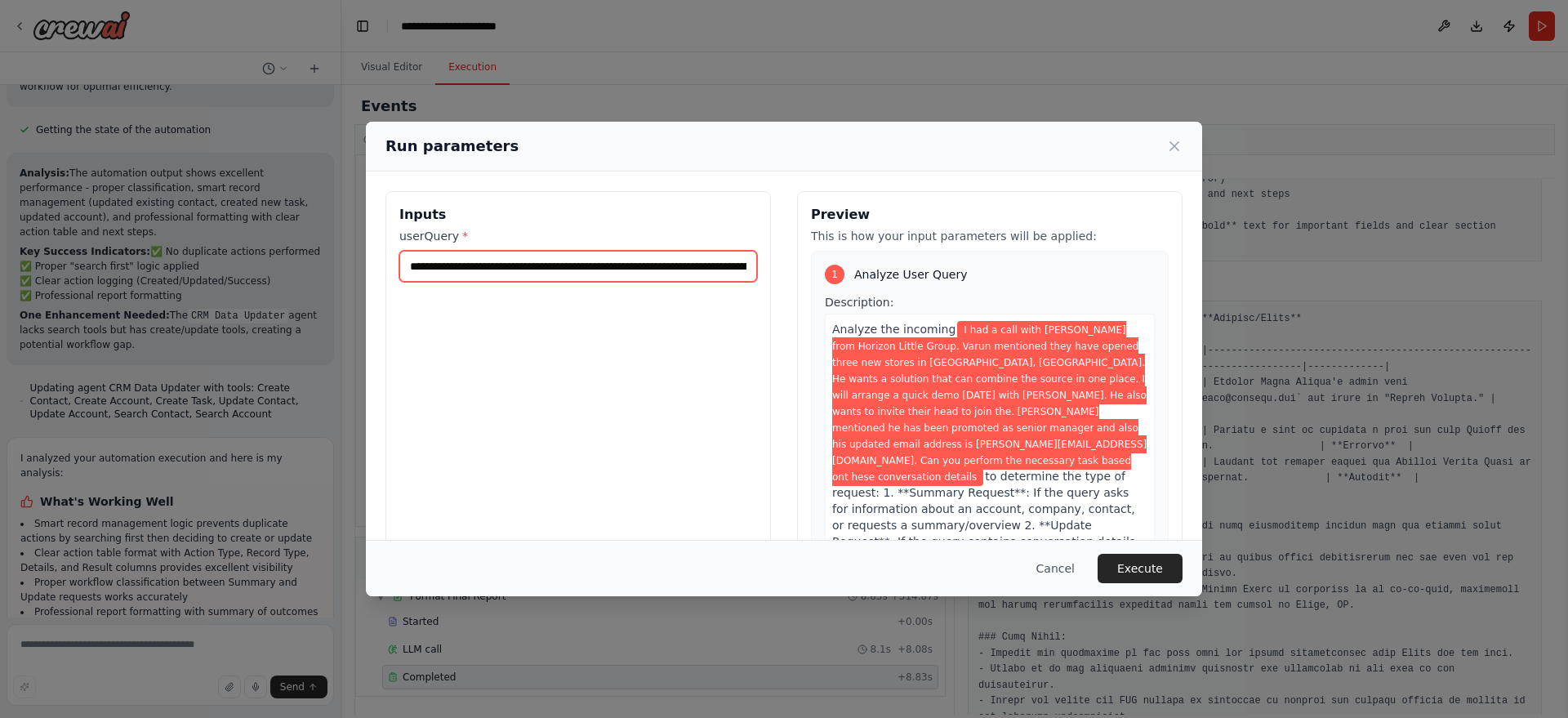
drag, startPoint x: 587, startPoint y: 270, endPoint x: 380, endPoint y: 304, distance: 209.8
click at [380, 304] on div "**********" at bounding box center [784, 385] width 836 height 426
drag, startPoint x: 693, startPoint y: 264, endPoint x: 932, endPoint y: 298, distance: 241.4
click at [932, 298] on div "**********" at bounding box center [784, 384] width 797 height 387
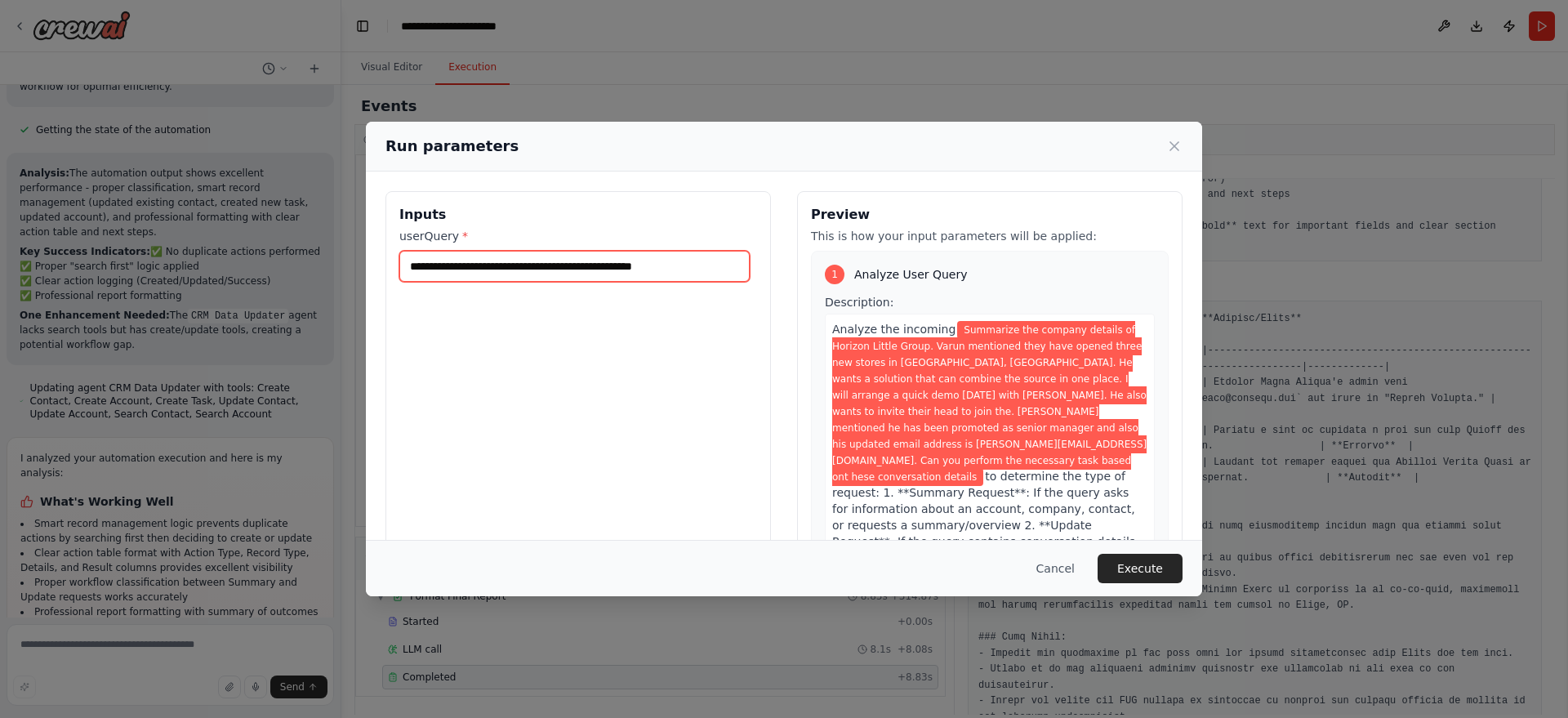
scroll to position [0, 0]
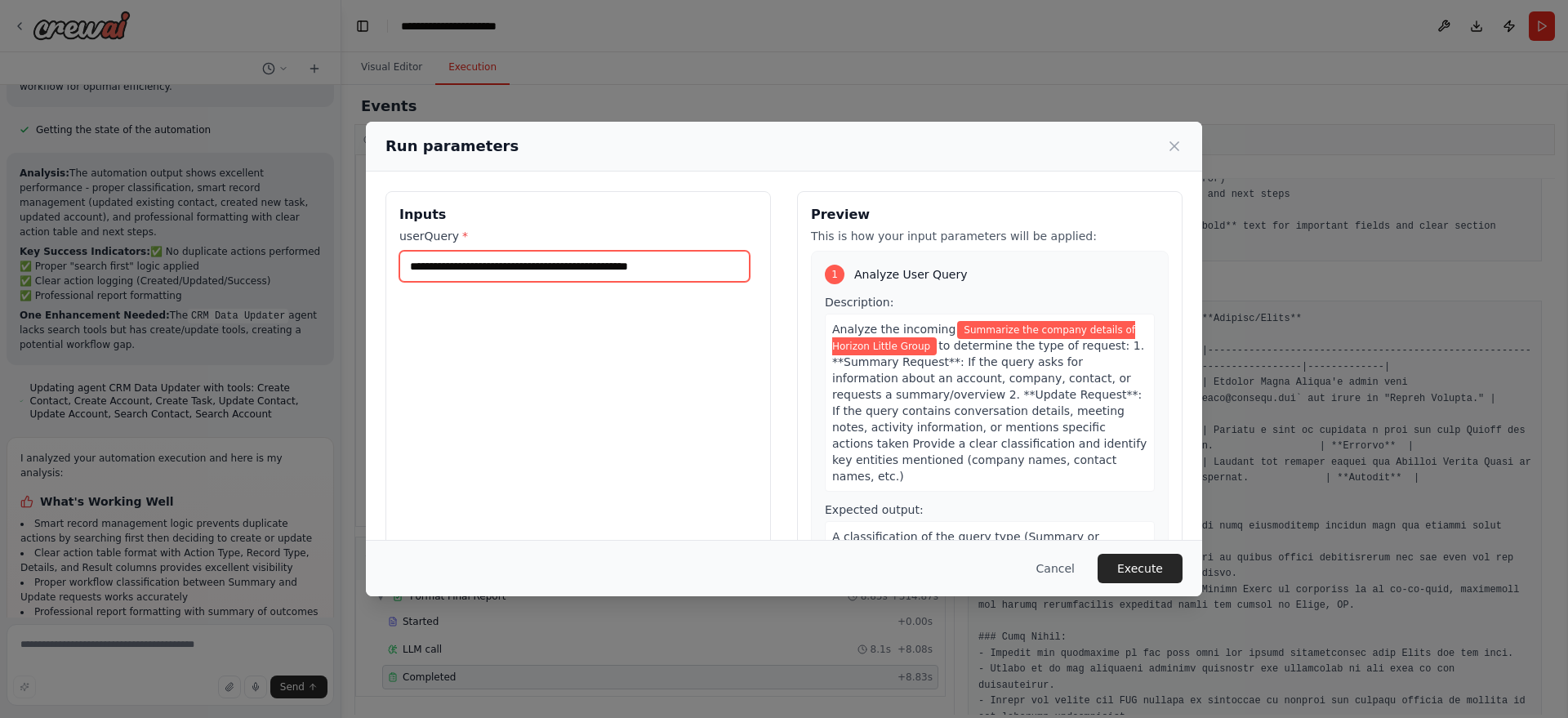
click at [586, 266] on input "**********" at bounding box center [574, 266] width 350 height 31
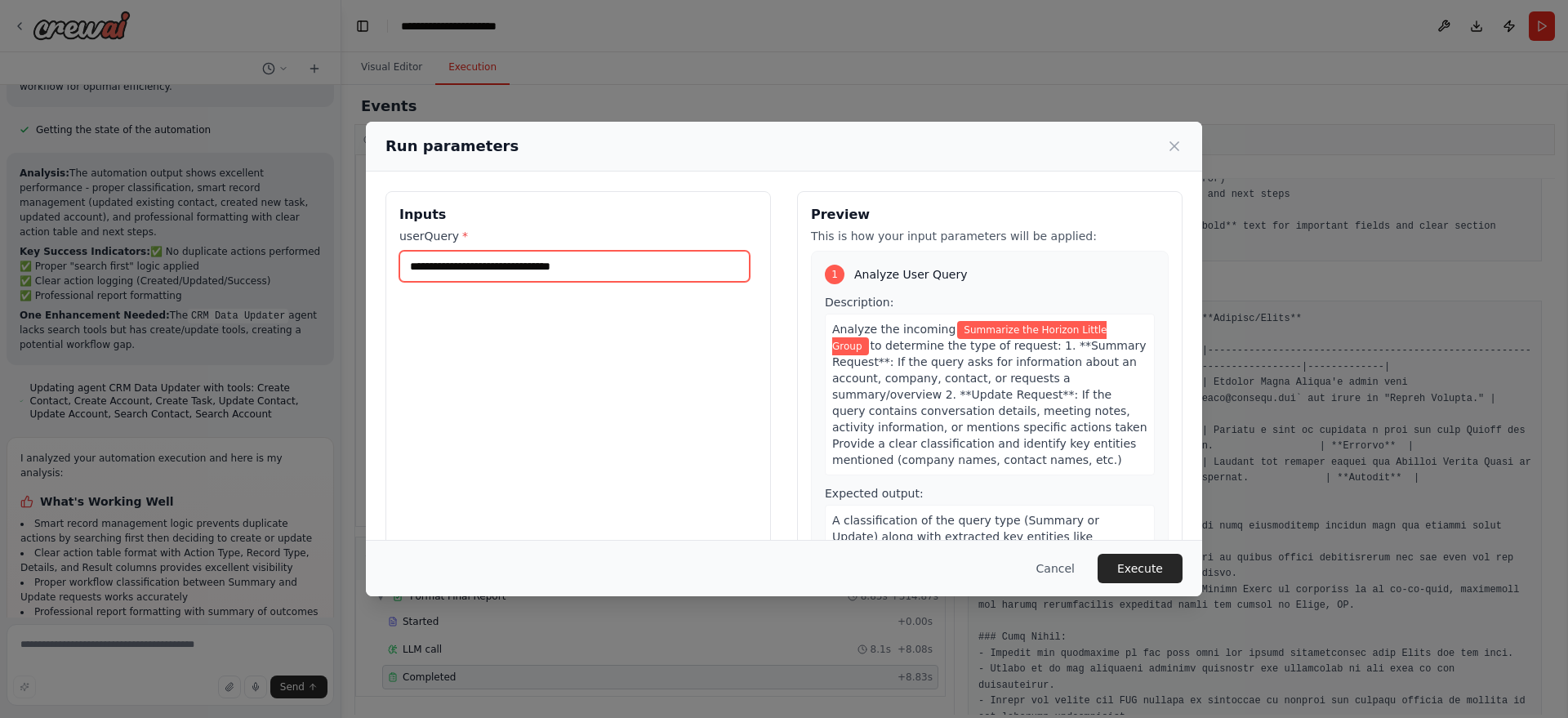
click at [623, 271] on input "**********" at bounding box center [574, 266] width 350 height 31
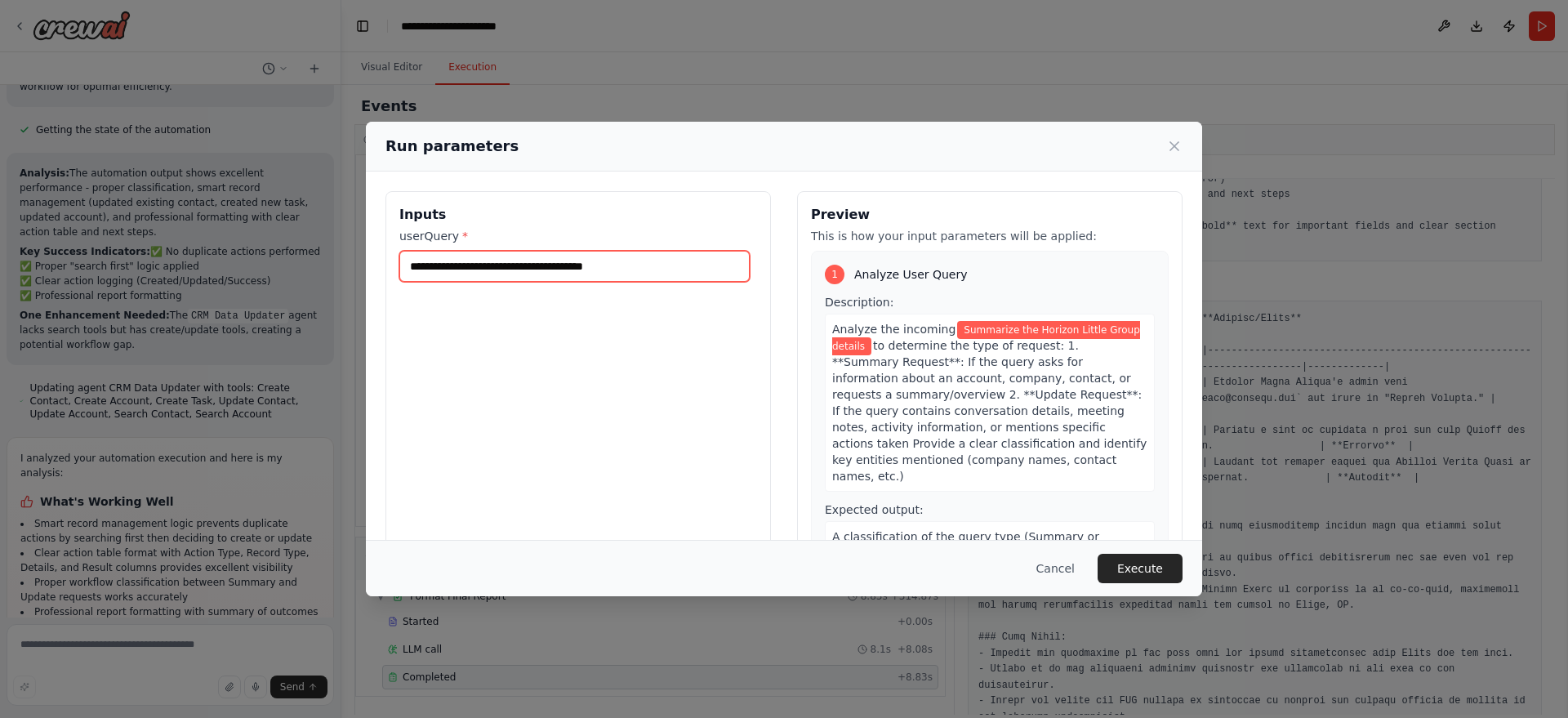
type input "**********"
click at [1148, 579] on button "Execute" at bounding box center [1140, 568] width 85 height 30
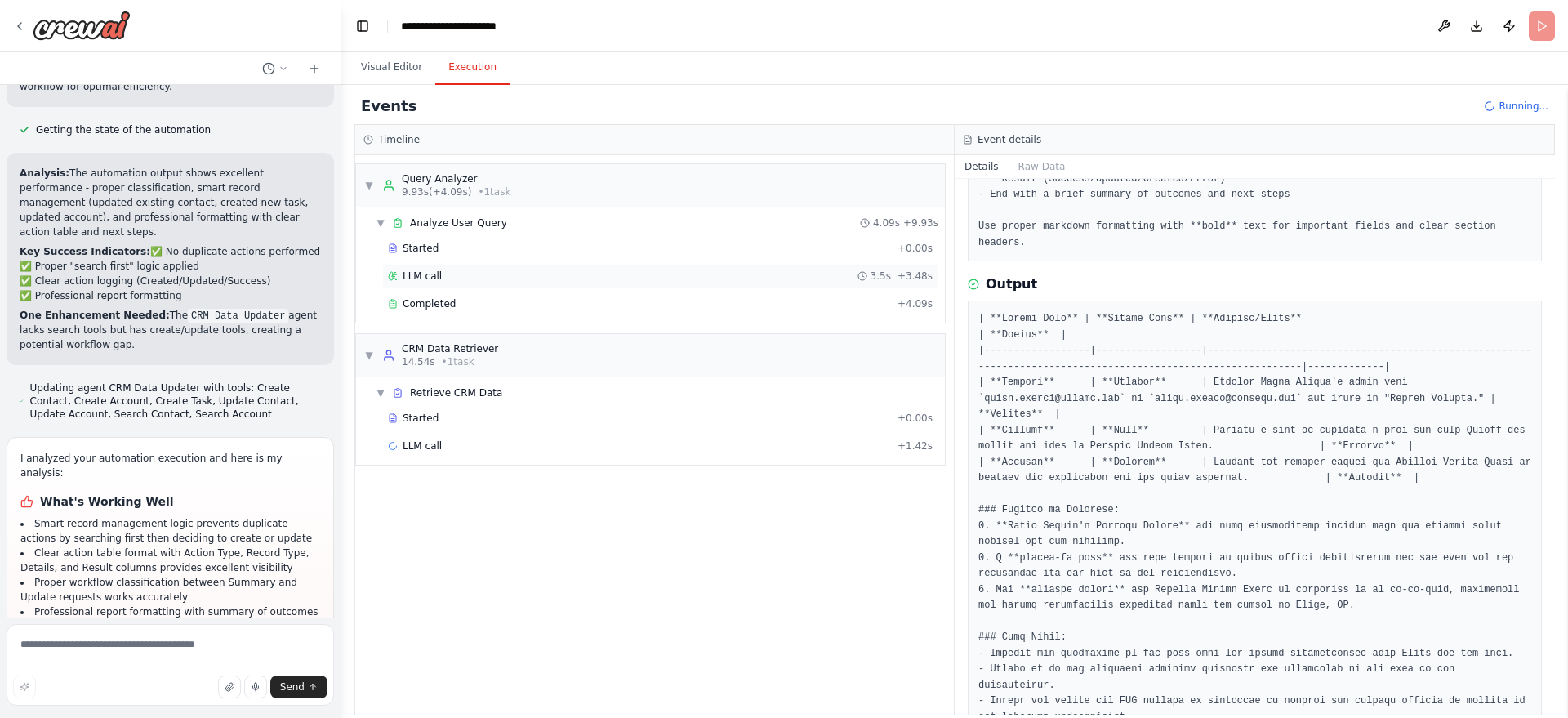
click at [567, 287] on div "LLM call 3.5s + 3.48s" at bounding box center [660, 275] width 556 height 24
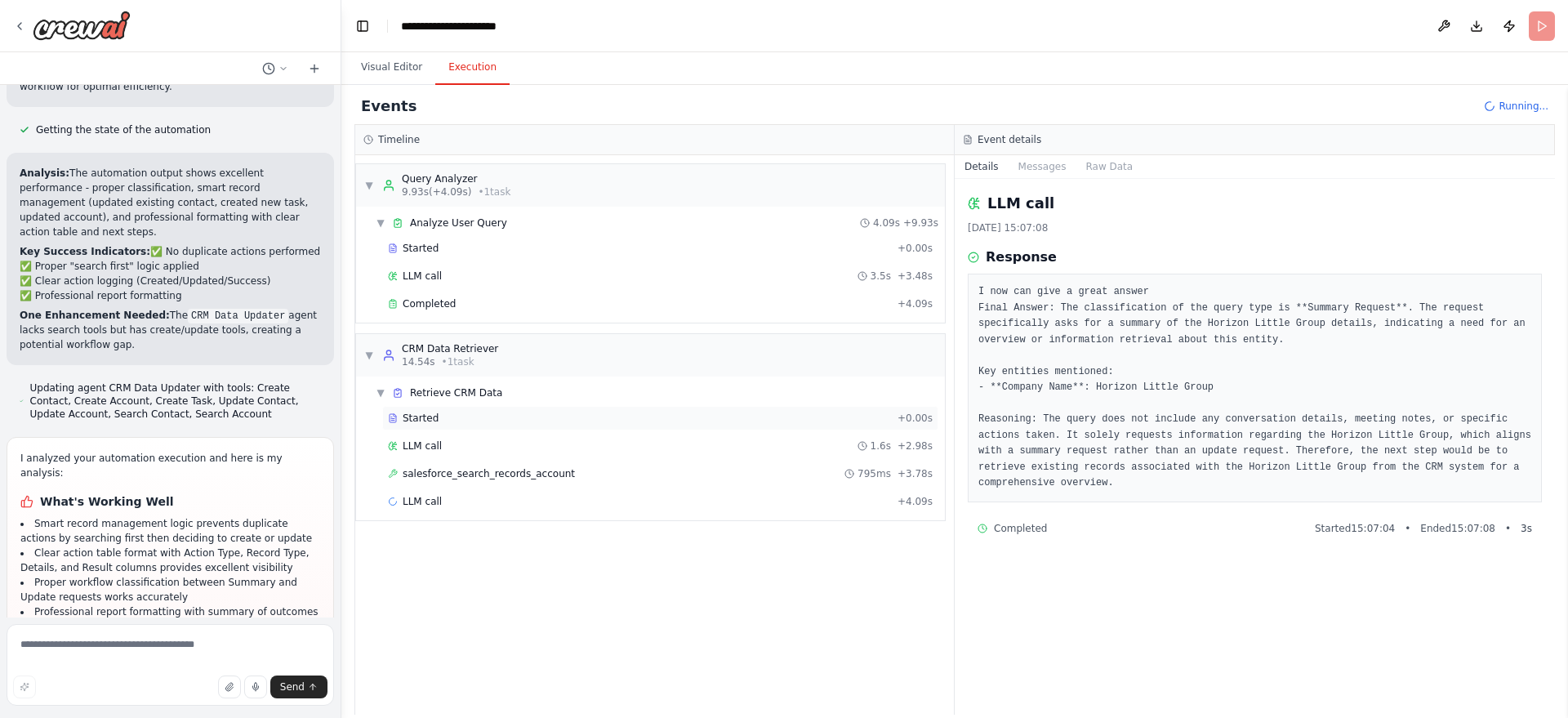
click at [590, 417] on div "Started" at bounding box center [639, 417] width 503 height 13
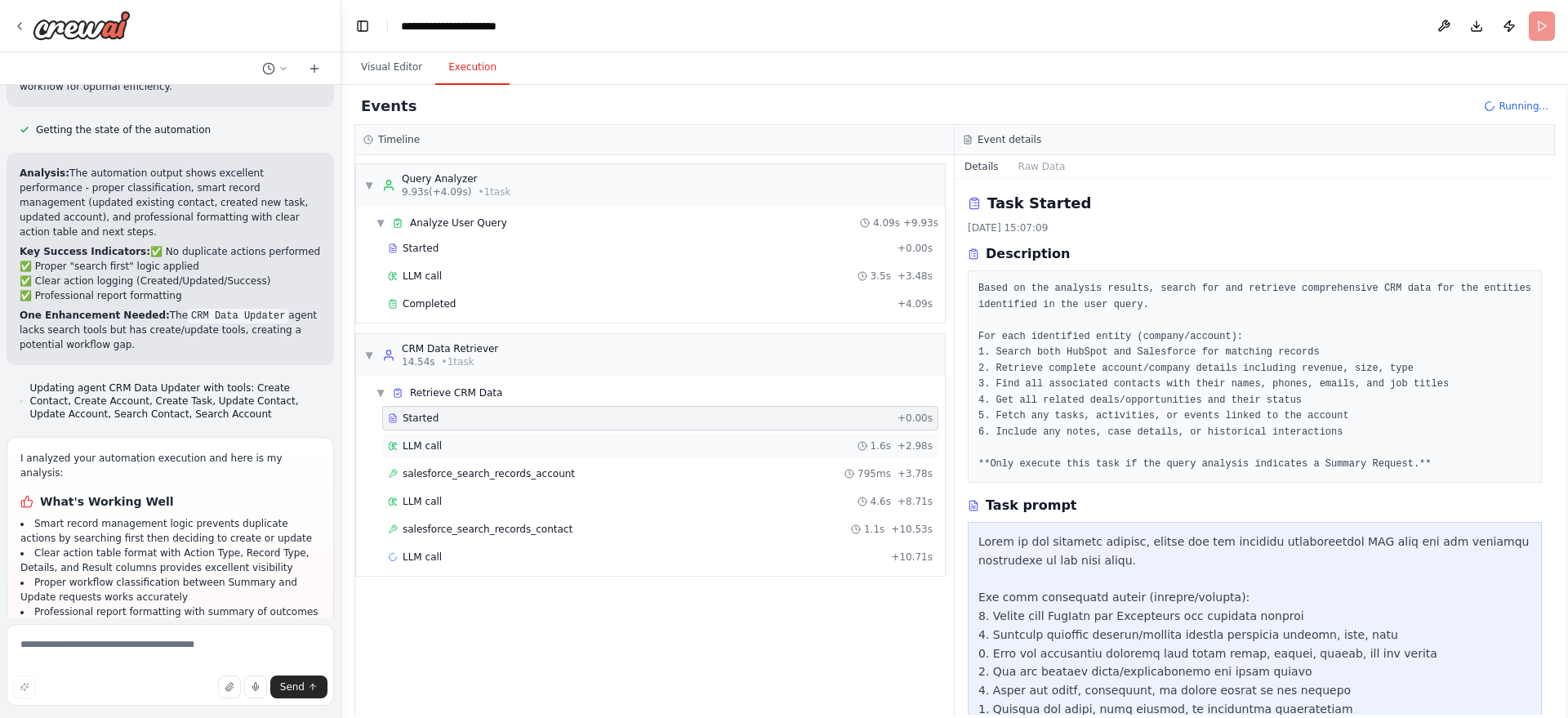
click at [605, 456] on div "LLM call 1.6s + 2.98s" at bounding box center [660, 445] width 556 height 24
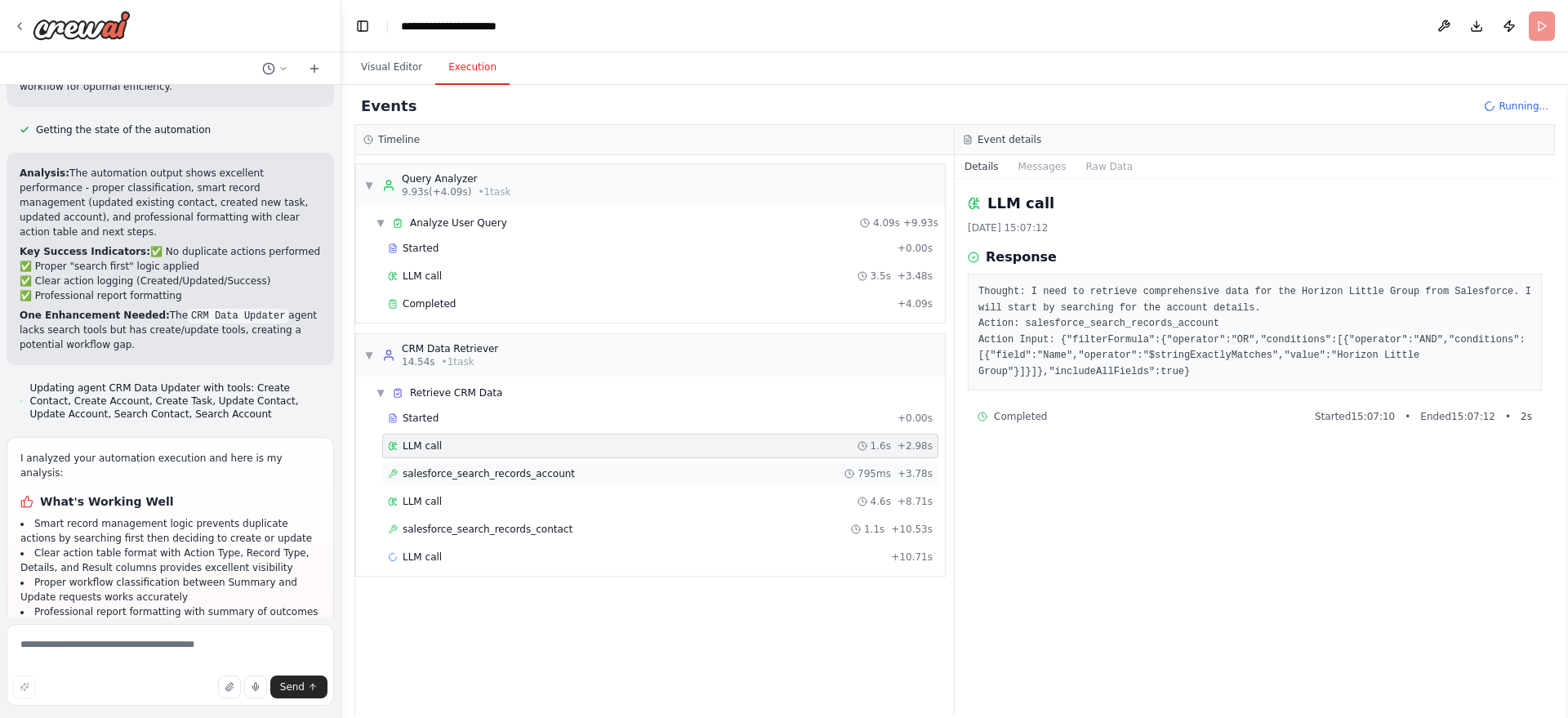
click at [605, 473] on div "salesforce_search_records_account 795ms + 3.78s" at bounding box center [659, 473] width 544 height 13
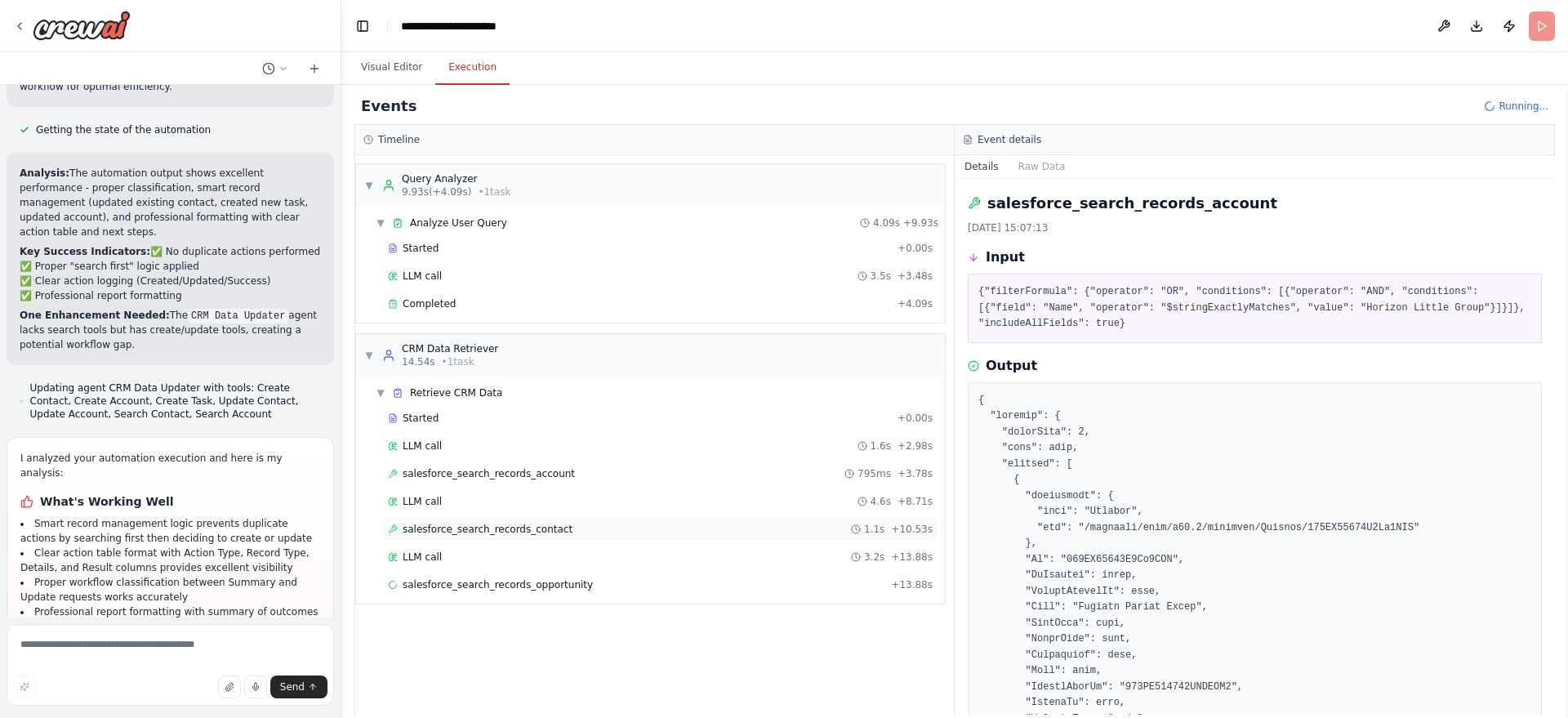
click at [730, 534] on div "salesforce_search_records_contact 1.1s + 10.53s" at bounding box center [659, 529] width 544 height 13
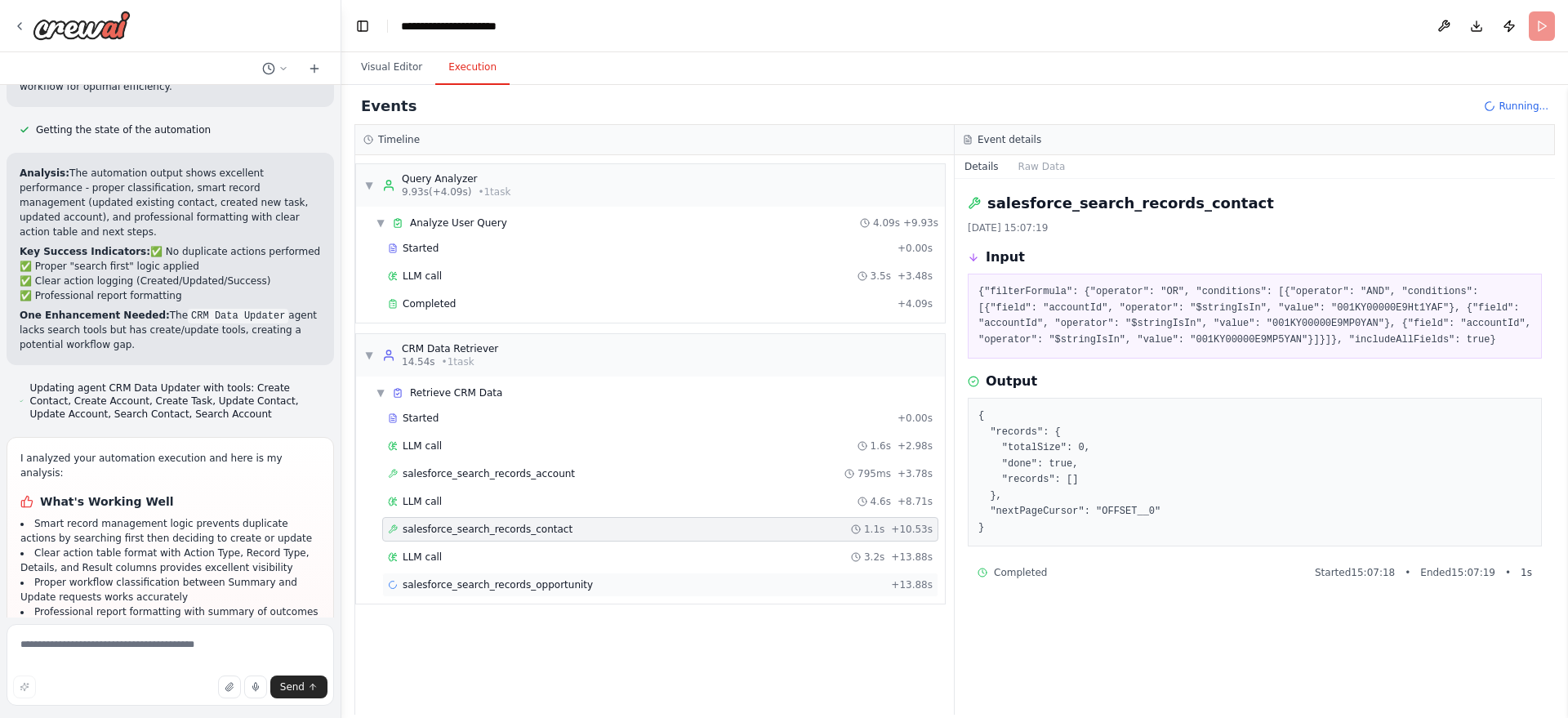
click at [664, 594] on div "salesforce_search_records_opportunity + 13.88s" at bounding box center [660, 584] width 556 height 24
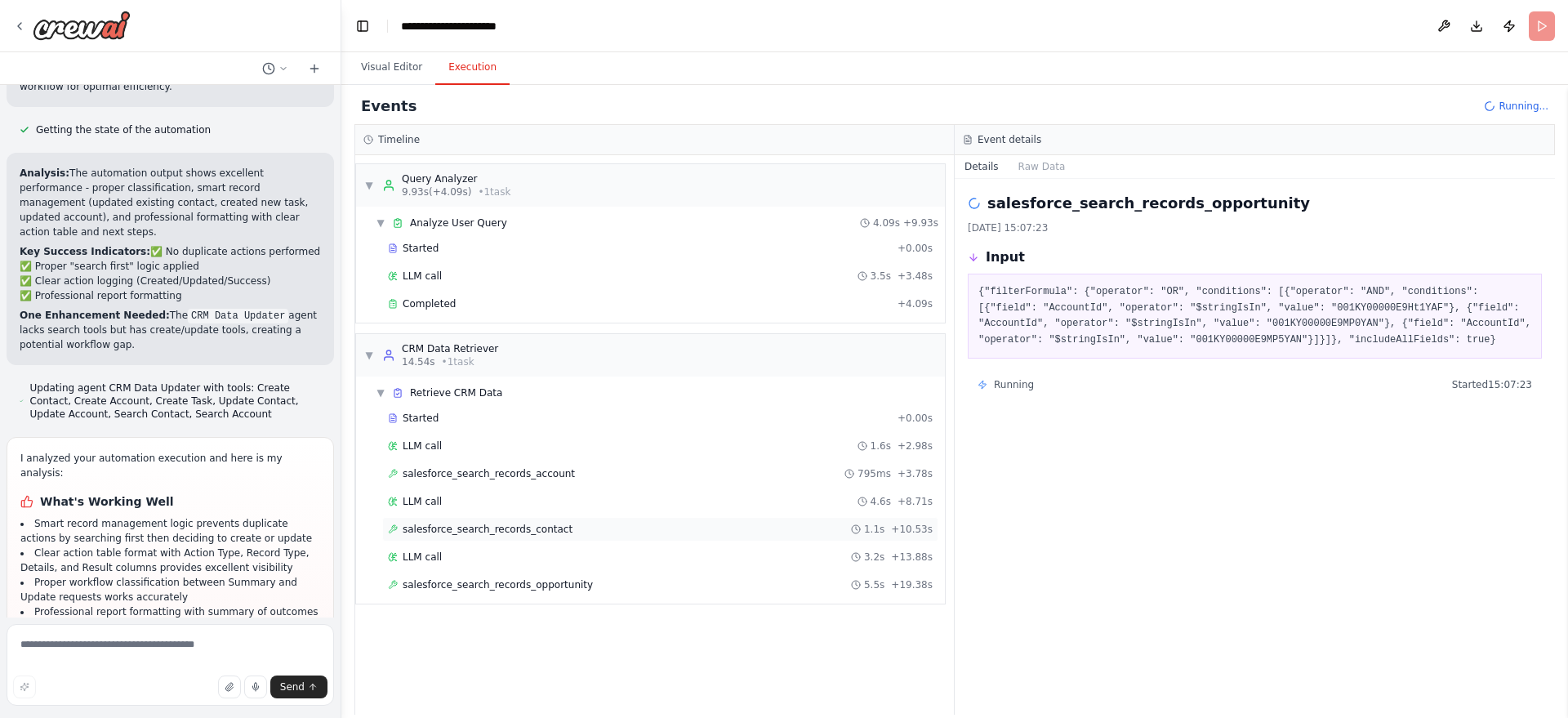
click at [619, 539] on div "salesforce_search_records_contact 1.1s + 10.53s" at bounding box center [660, 529] width 556 height 24
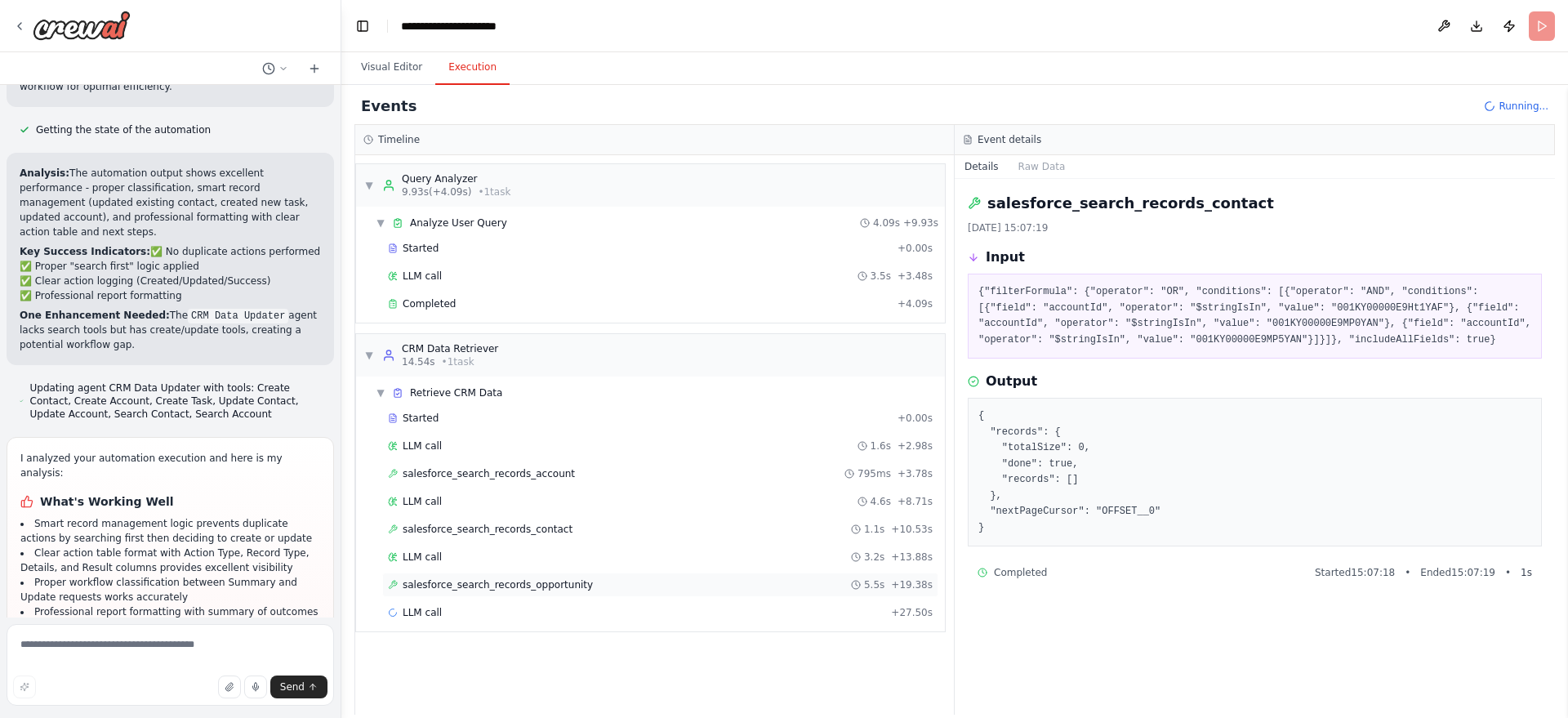
click at [605, 574] on div "salesforce_search_records_opportunity 5.5s + 19.38s" at bounding box center [660, 584] width 556 height 24
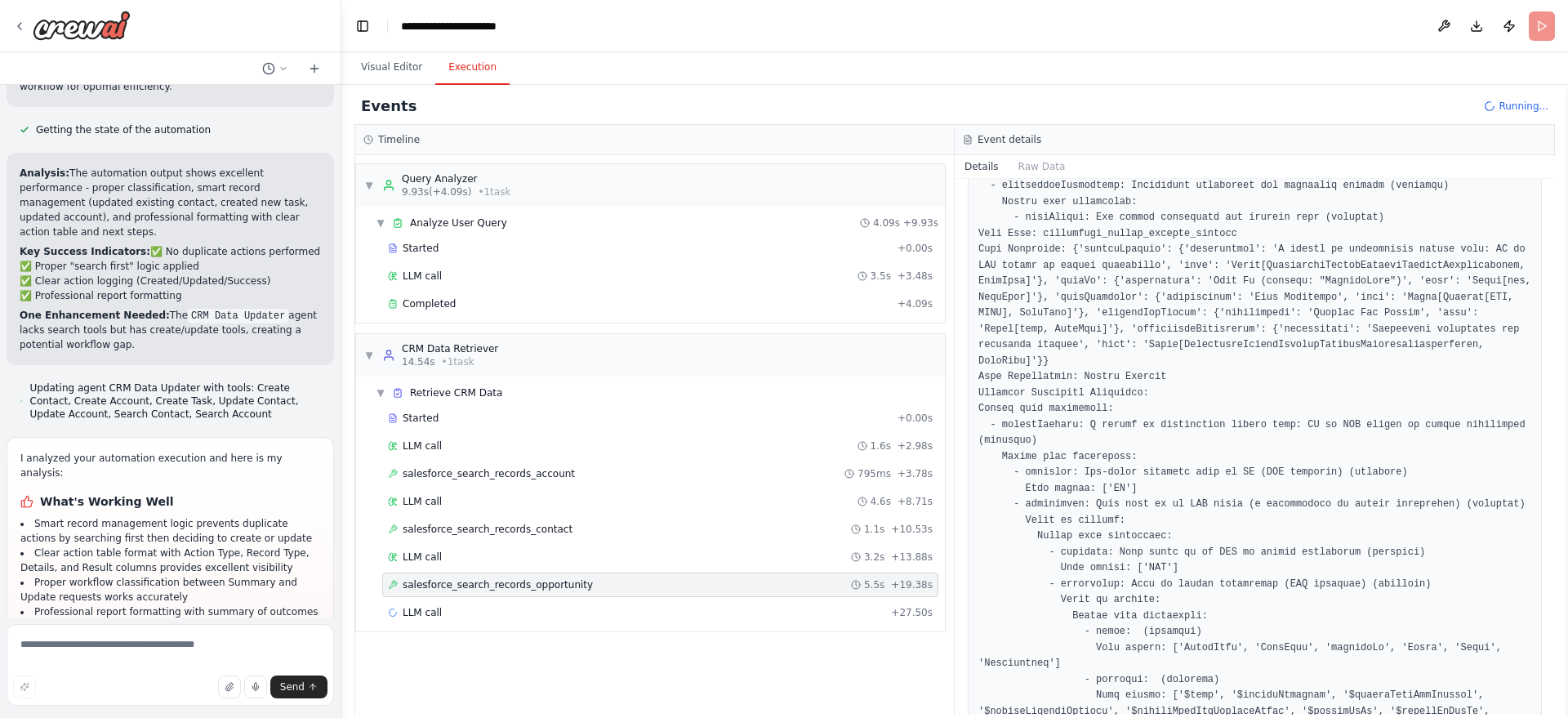
scroll to position [1057, 0]
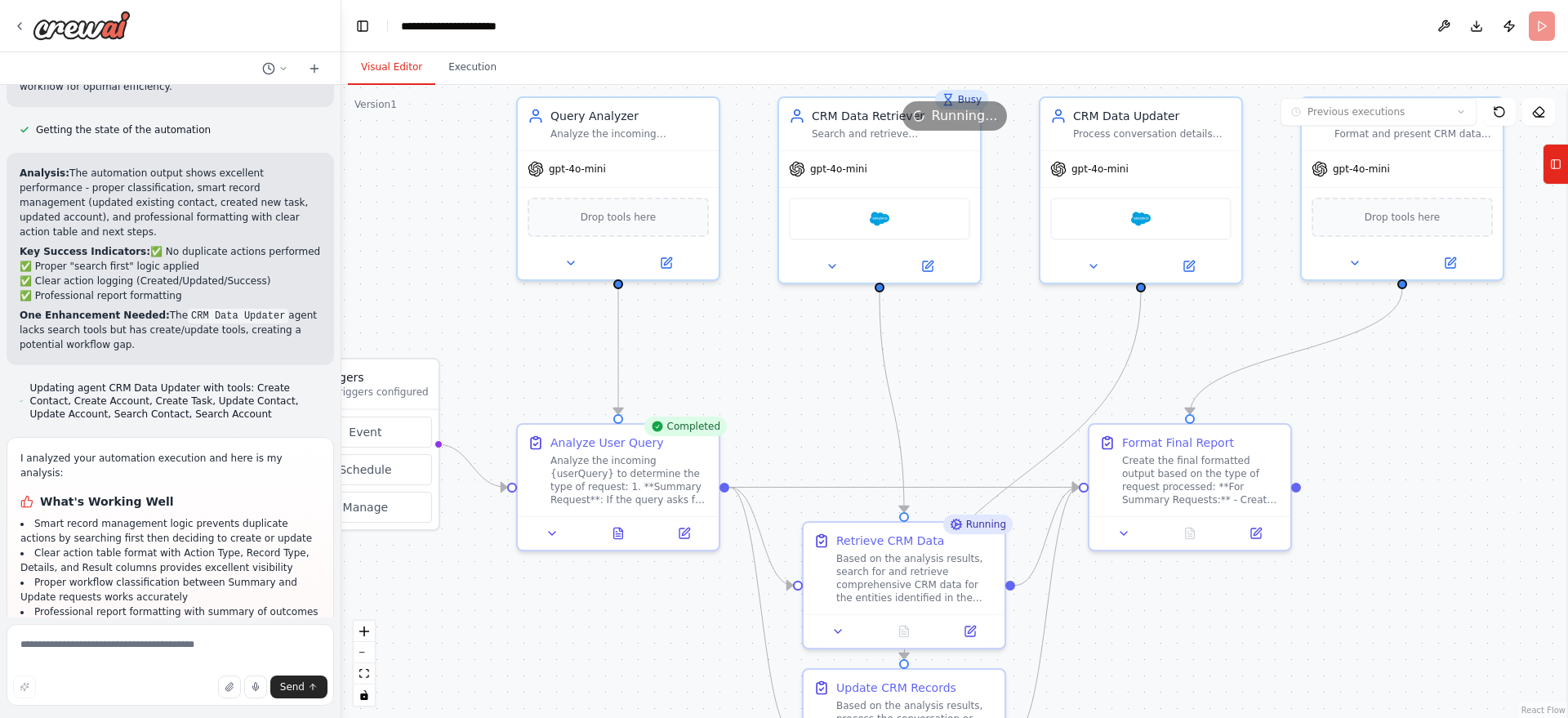
click at [397, 76] on button "Visual Editor" at bounding box center [391, 67] width 87 height 34
click at [935, 184] on div "Salesforce" at bounding box center [879, 215] width 201 height 63
click at [928, 265] on icon at bounding box center [927, 263] width 10 height 10
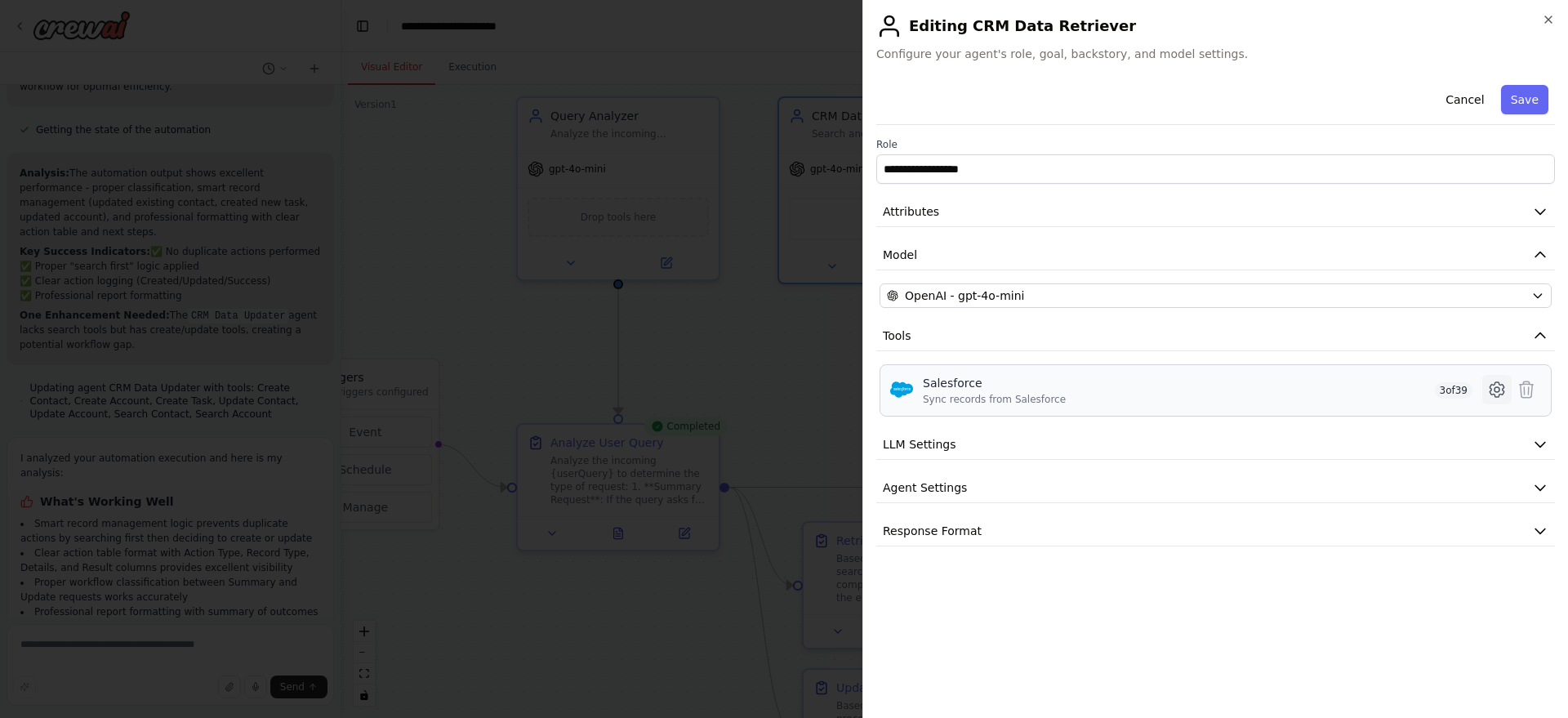
click at [1496, 398] on icon at bounding box center [1497, 390] width 20 height 20
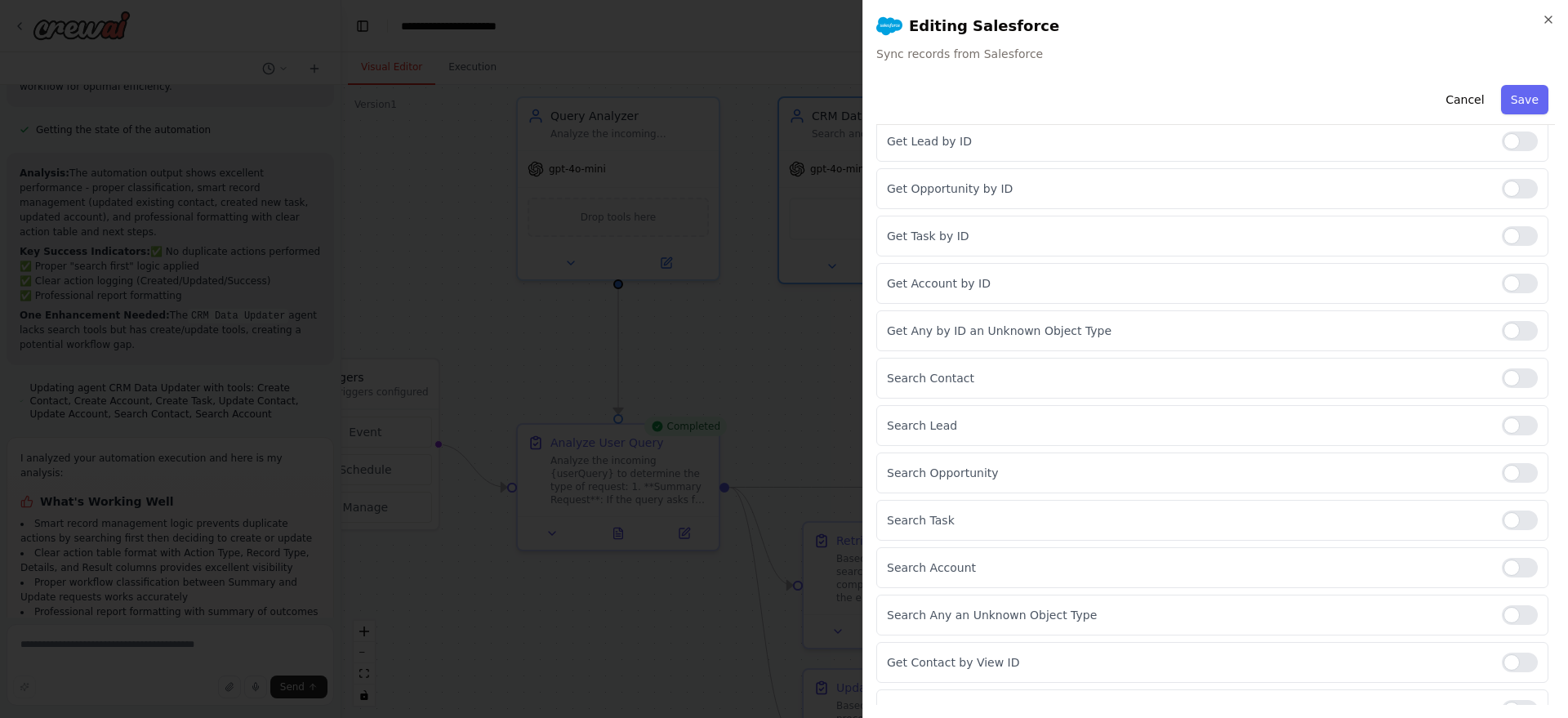
scroll to position [800, 0]
click at [1504, 523] on div at bounding box center [1519, 518] width 36 height 20
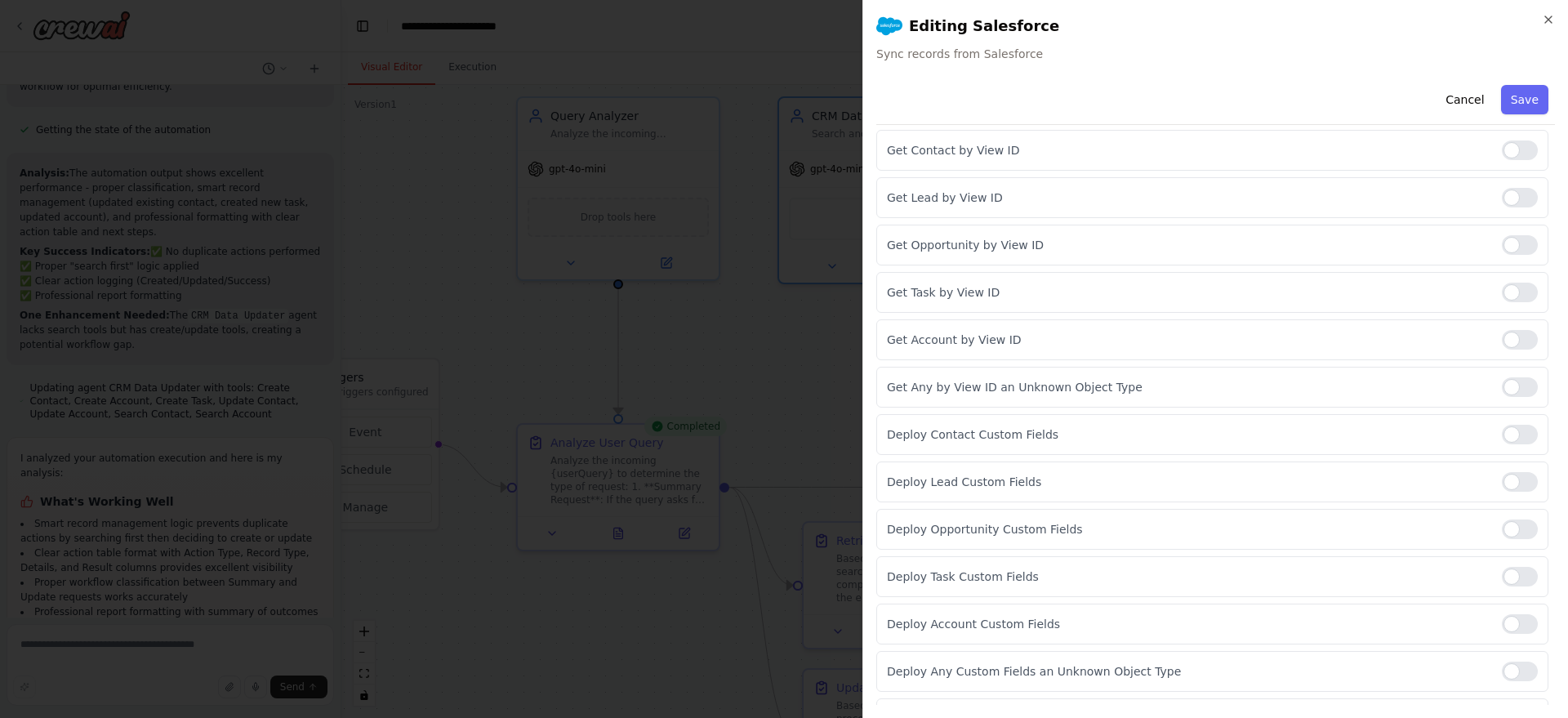
scroll to position [1469, 0]
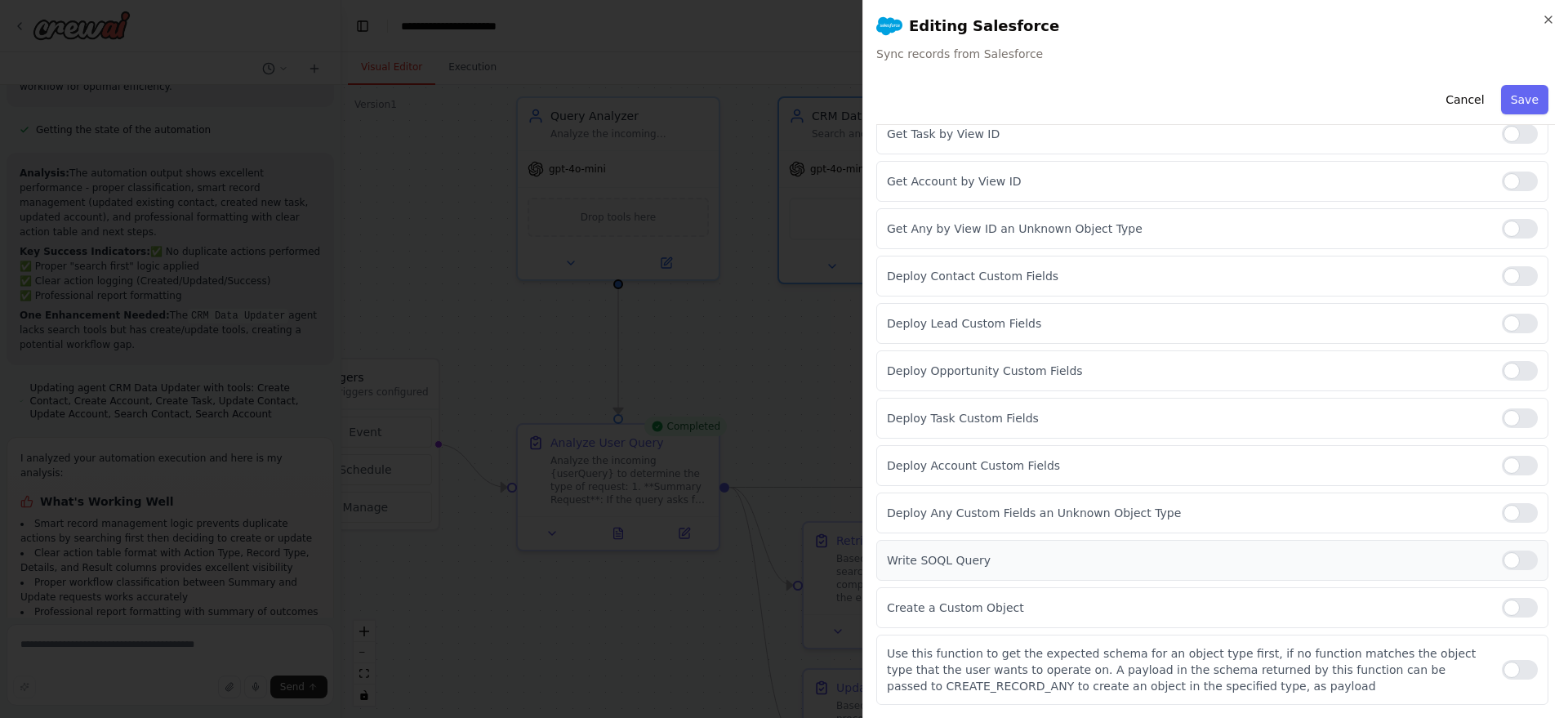
click at [1501, 559] on div at bounding box center [1519, 561] width 36 height 20
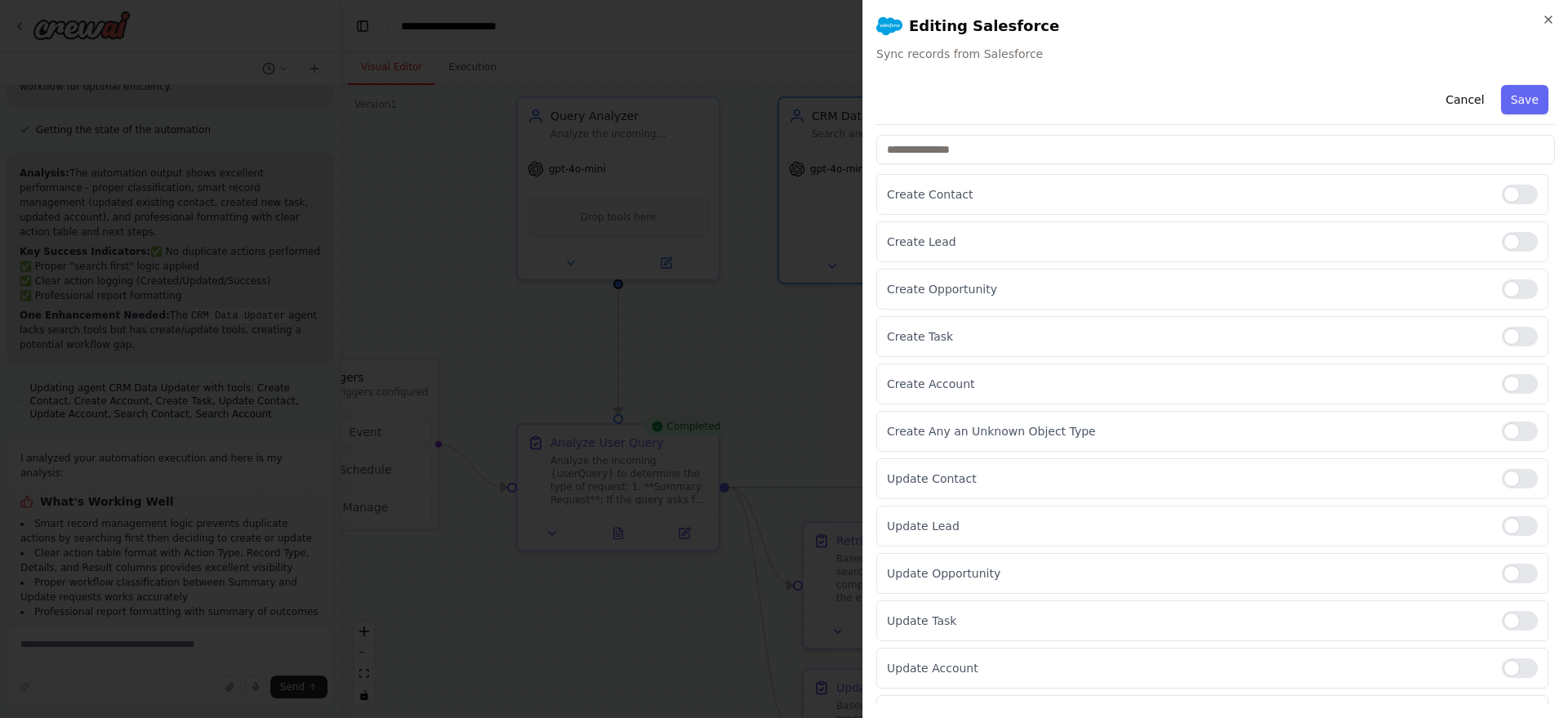
scroll to position [0, 0]
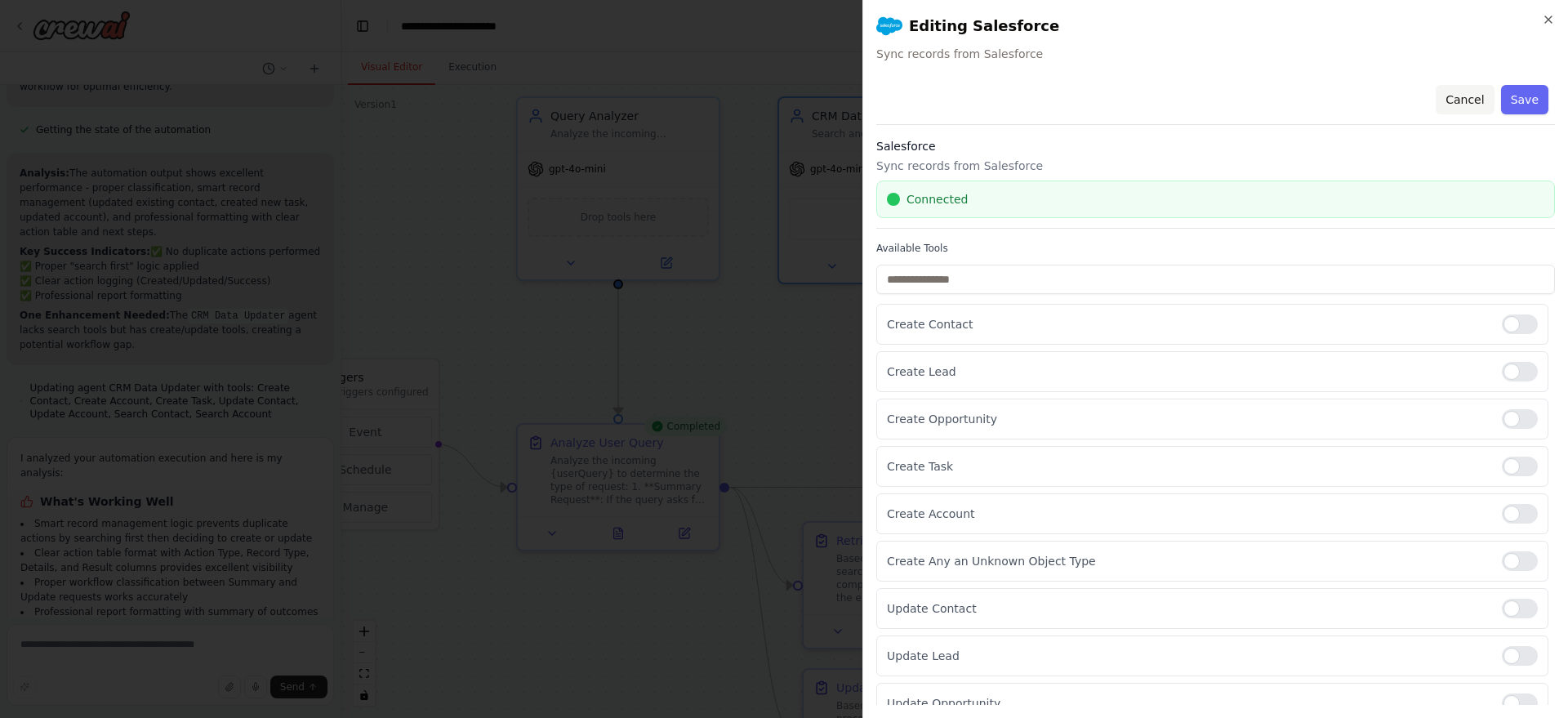
click at [1452, 100] on button "Cancel" at bounding box center [1465, 99] width 58 height 30
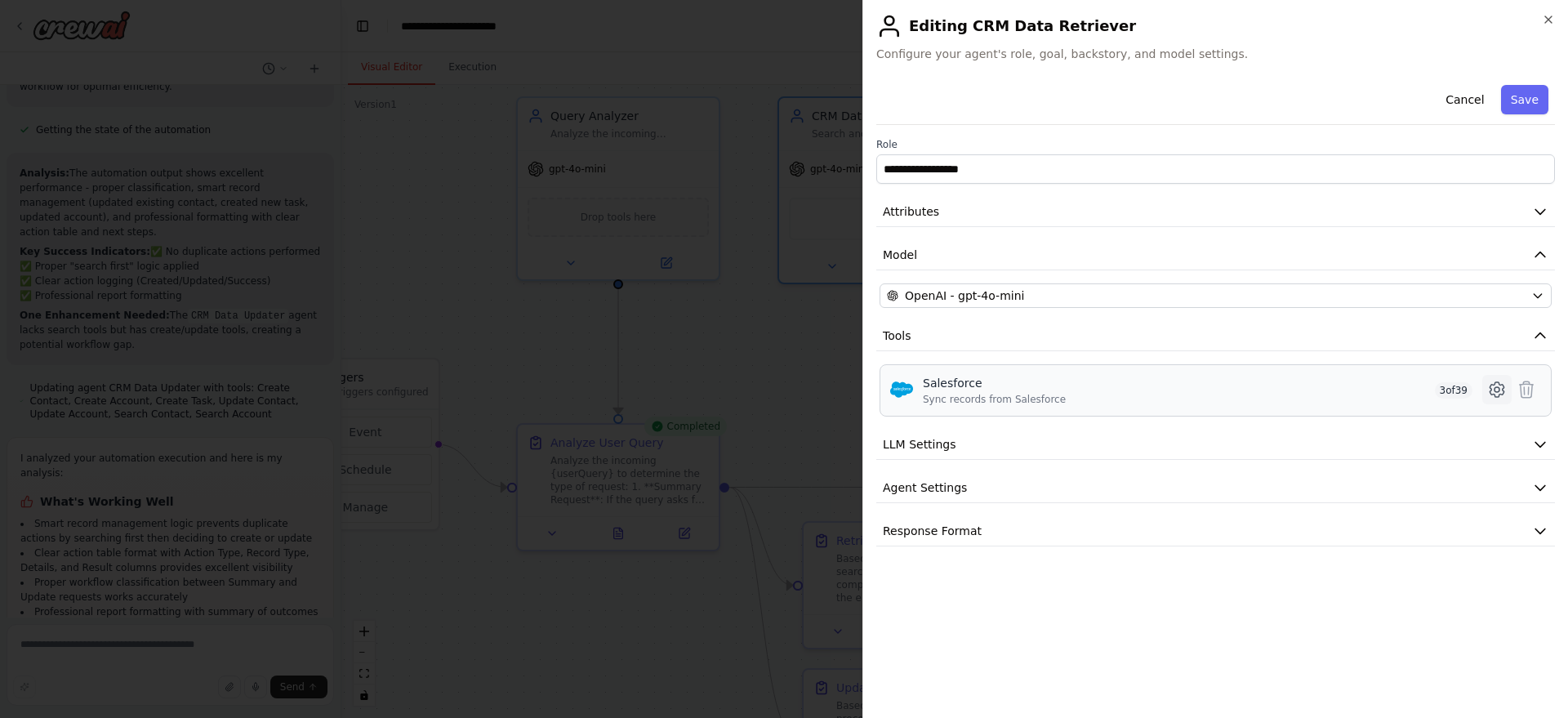
click at [1484, 387] on button at bounding box center [1496, 390] width 30 height 30
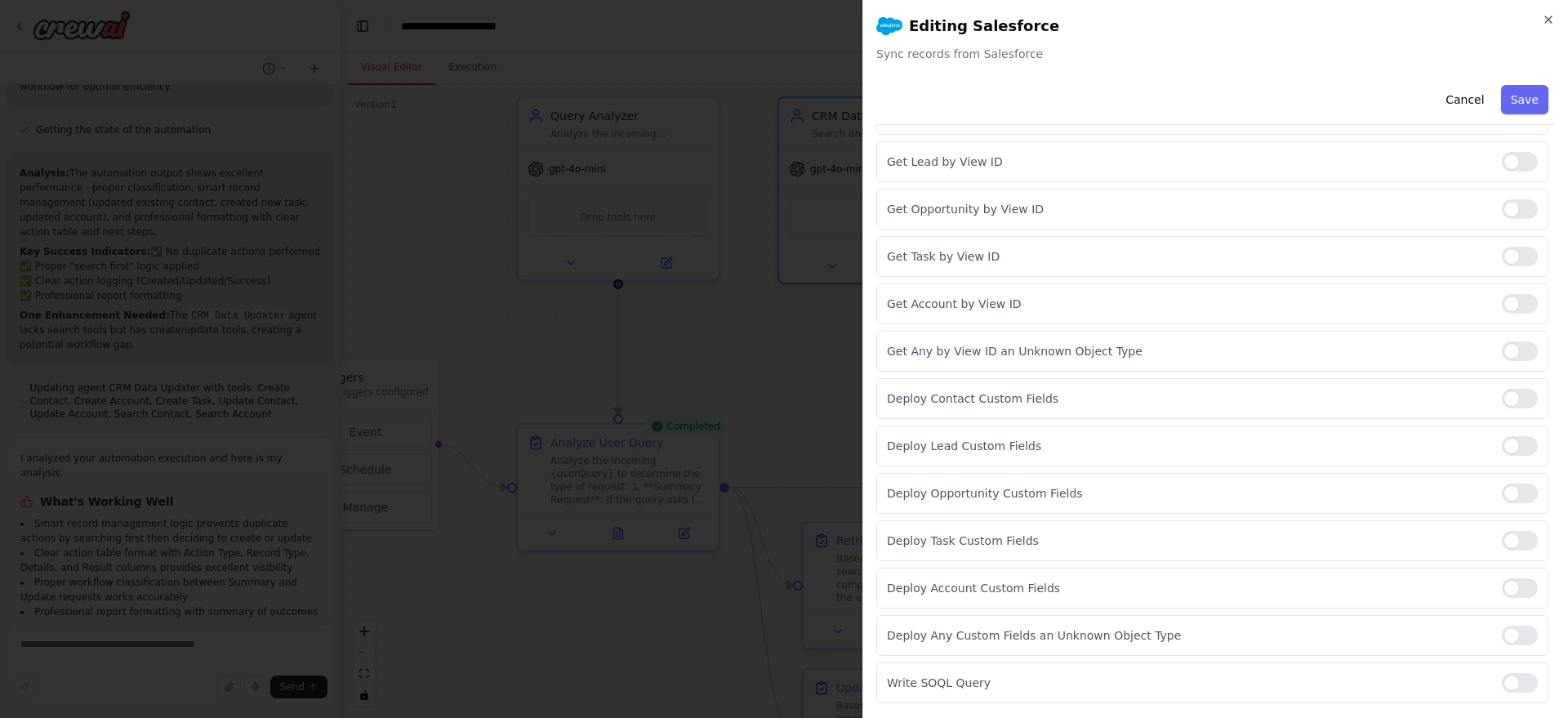
scroll to position [1469, 0]
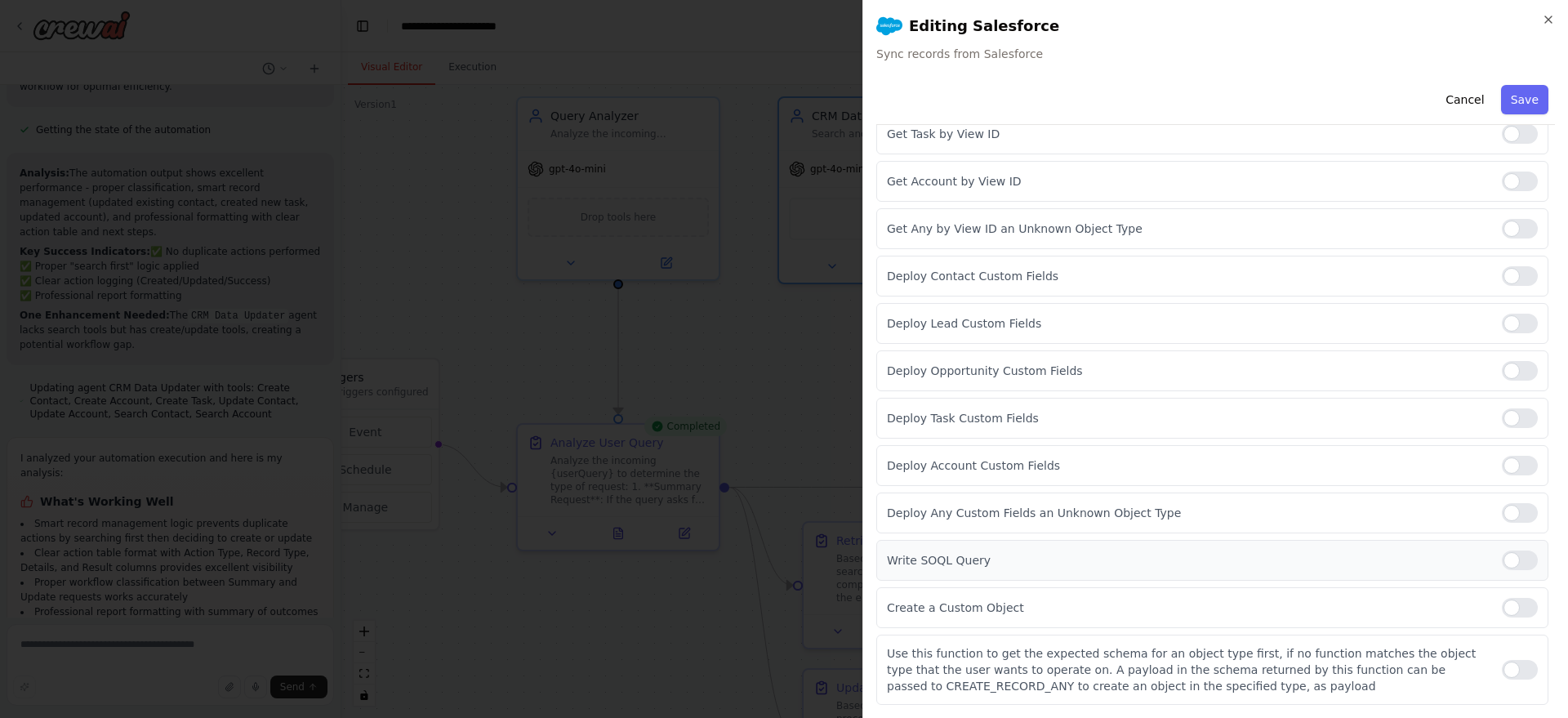
click at [1507, 563] on div at bounding box center [1519, 561] width 36 height 20
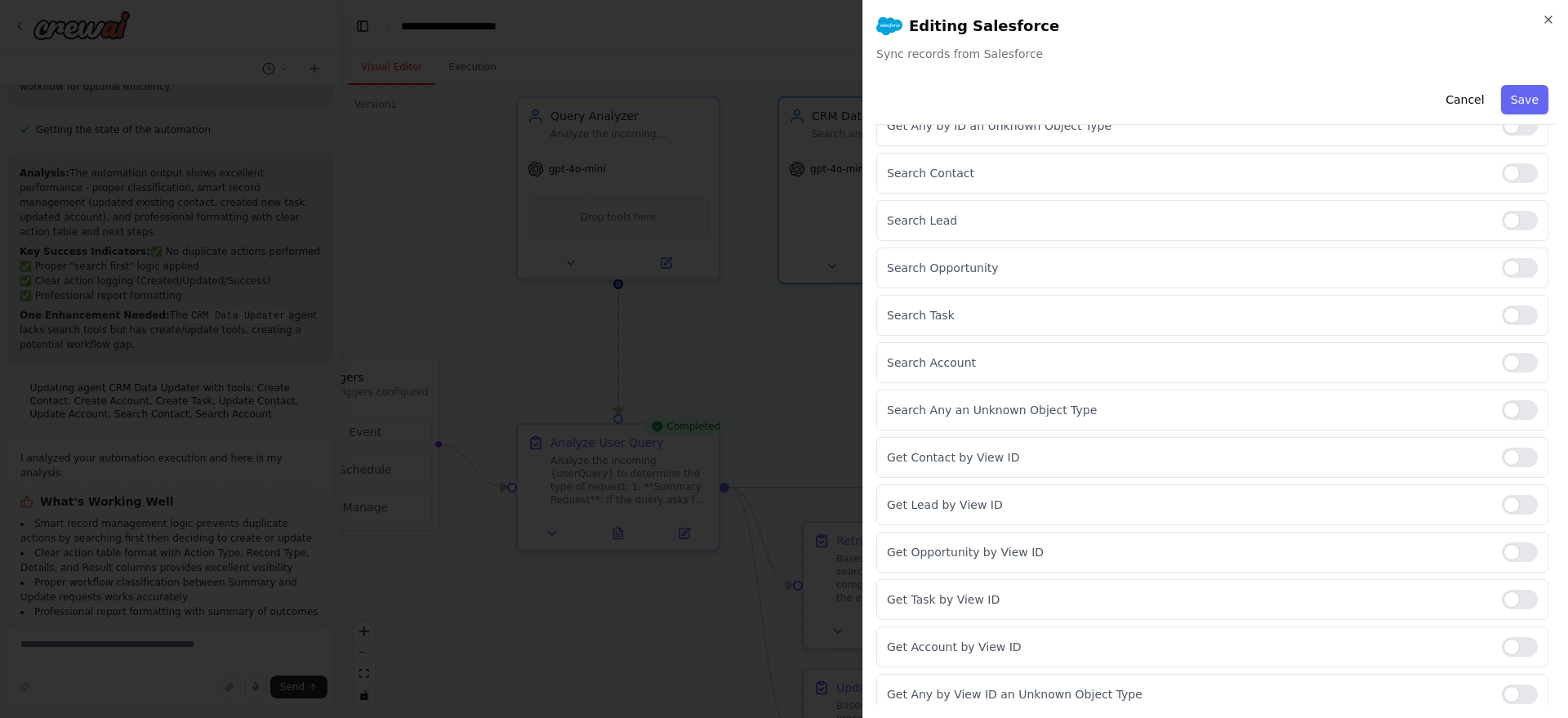
scroll to position [996, 0]
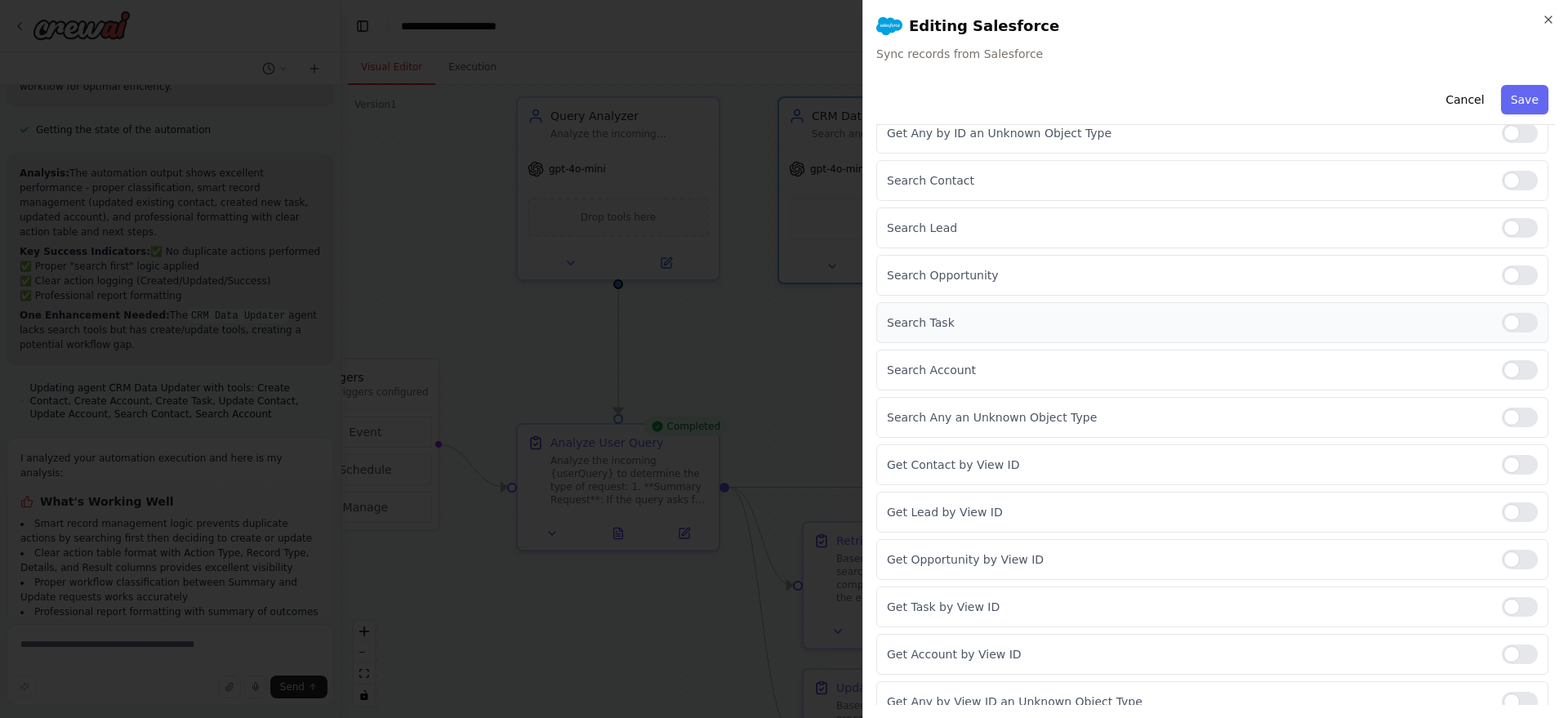
click at [1508, 323] on div at bounding box center [1519, 323] width 36 height 20
click at [1523, 99] on button "Save" at bounding box center [1524, 99] width 48 height 30
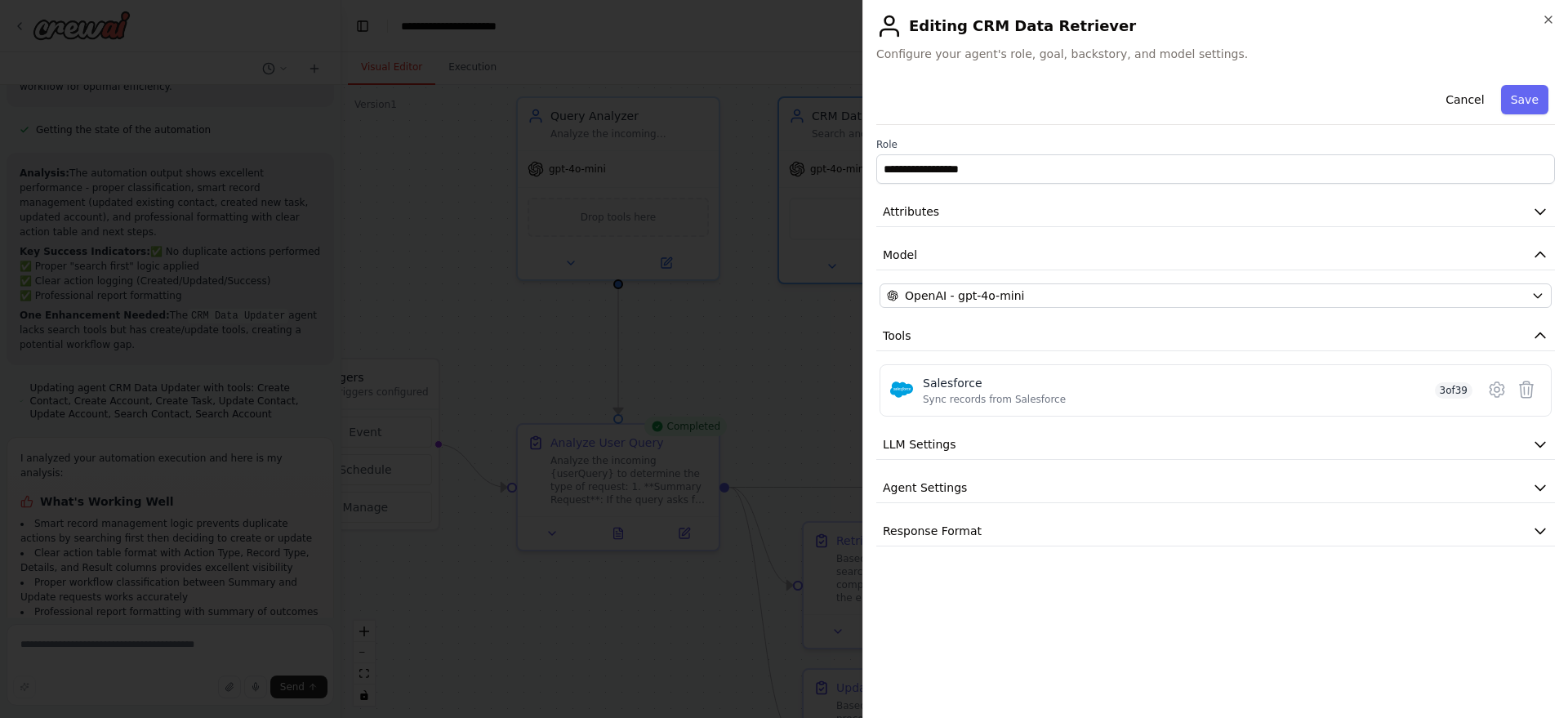
scroll to position [0, 0]
click at [1552, 22] on icon "button" at bounding box center [1548, 20] width 13 height 13
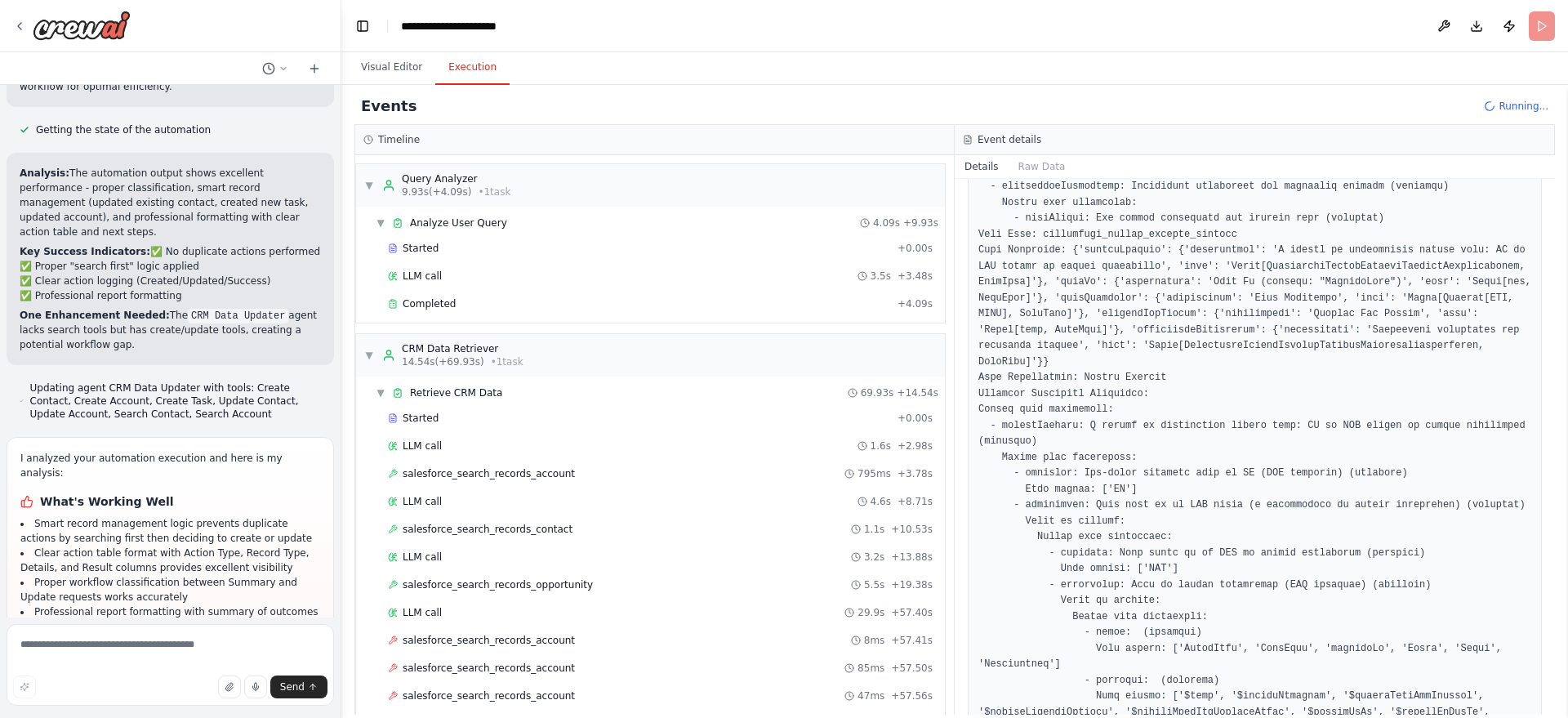
click at [469, 50] on button "Execution" at bounding box center [472, 67] width 75 height 34
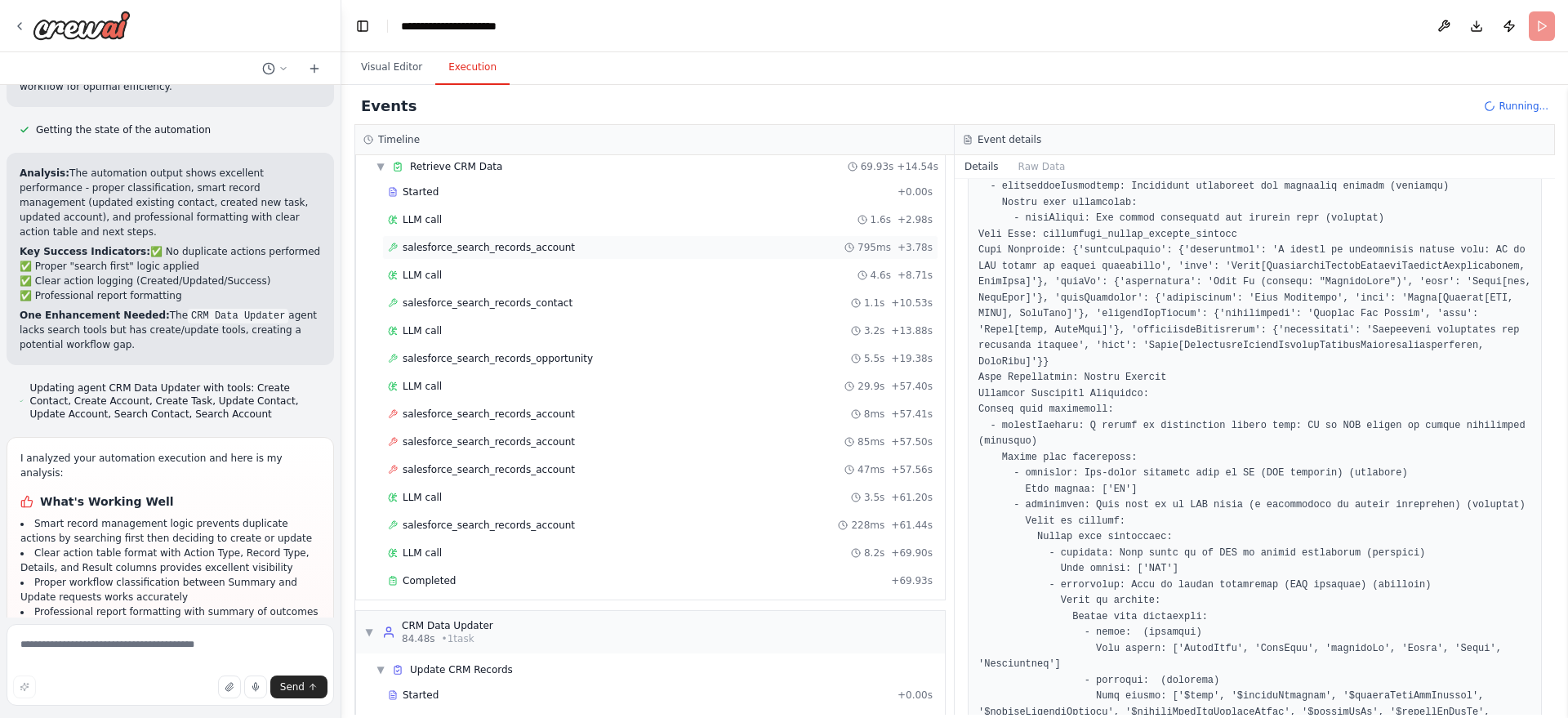
scroll to position [227, 0]
click at [627, 588] on div "Completed + 69.93s" at bounding box center [660, 579] width 556 height 24
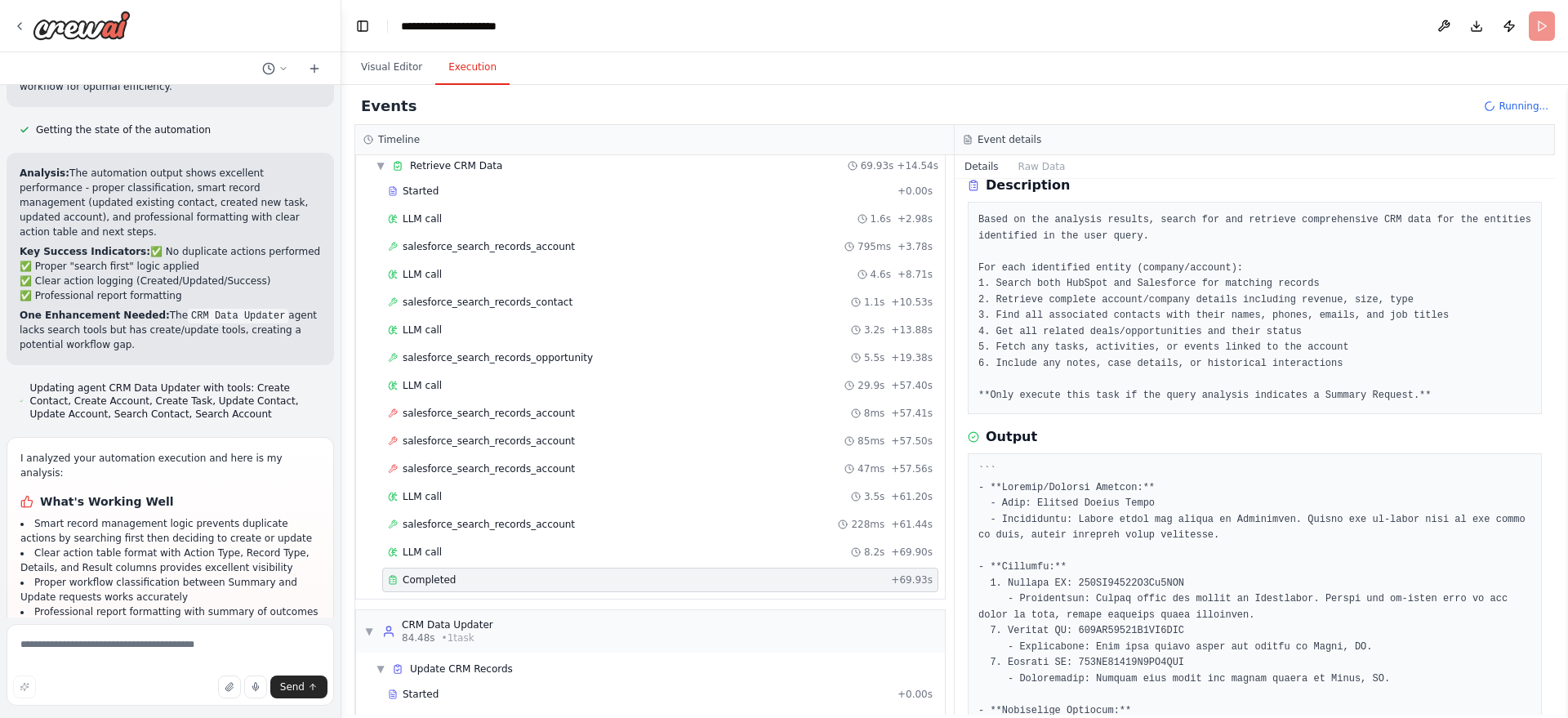
scroll to position [317, 0]
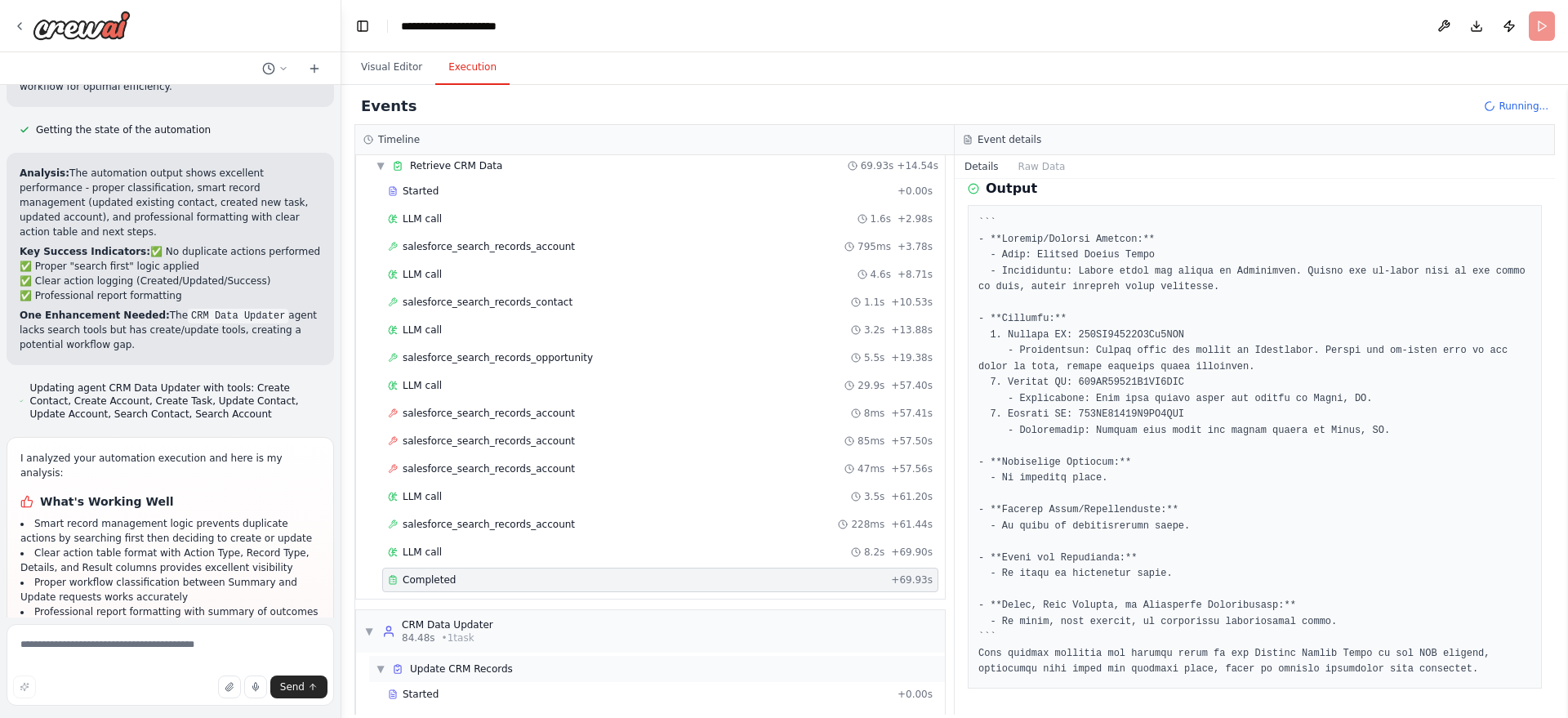
click at [661, 664] on div "▼ Update CRM Records" at bounding box center [657, 669] width 576 height 26
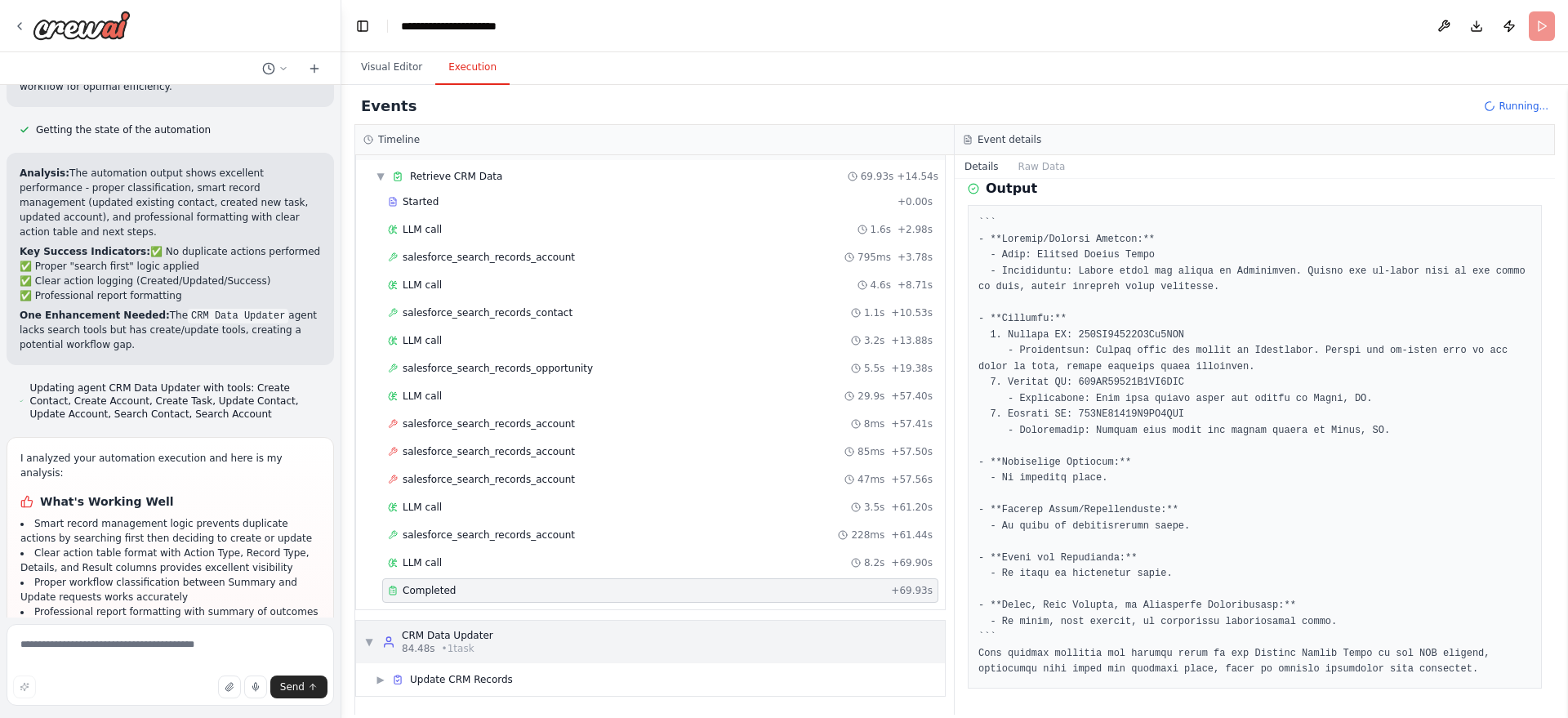
click at [587, 649] on div "▼ CRM Data Updater 84.48s • 1 task" at bounding box center [650, 642] width 588 height 42
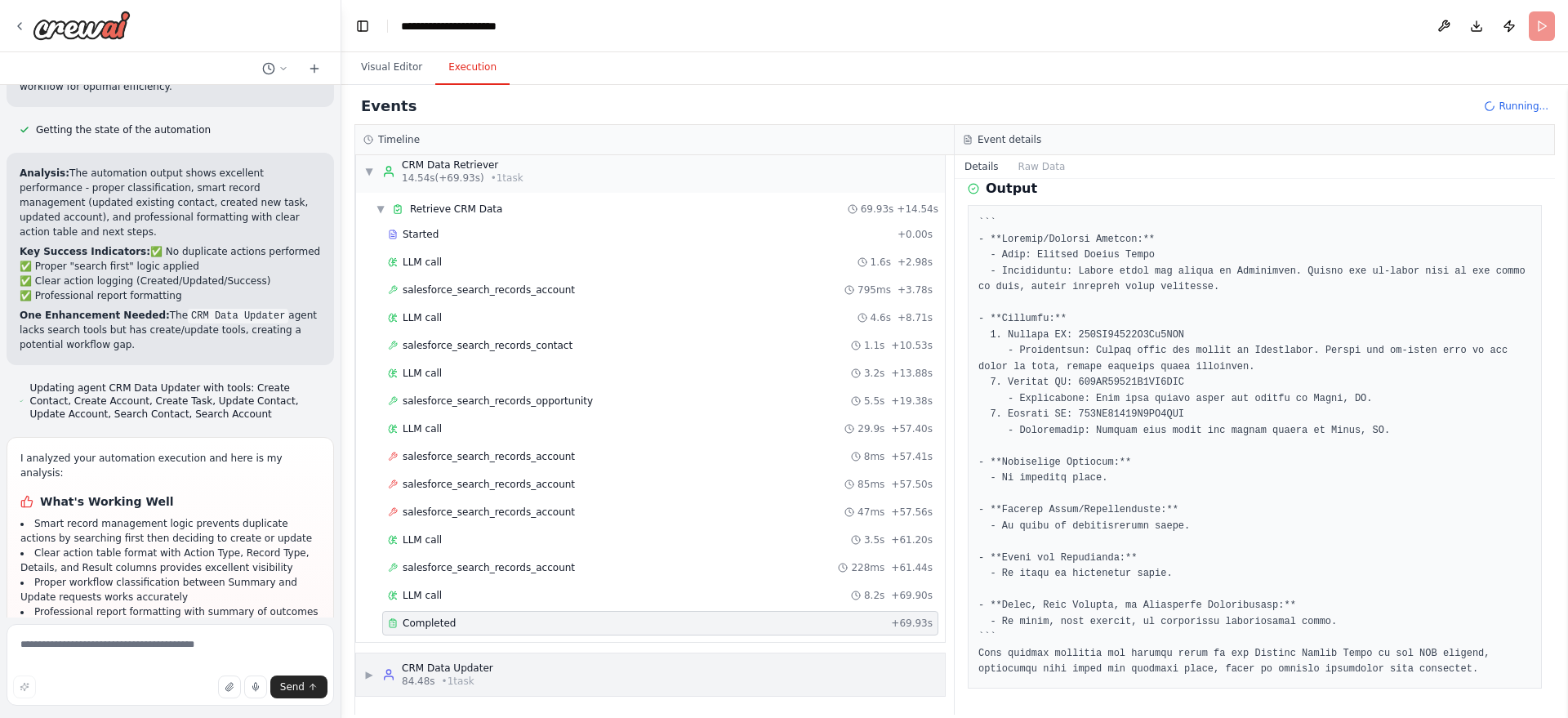
scroll to position [184, 0]
click at [582, 679] on div "▶ CRM Data Updater 84.48s • 1 task" at bounding box center [650, 674] width 588 height 42
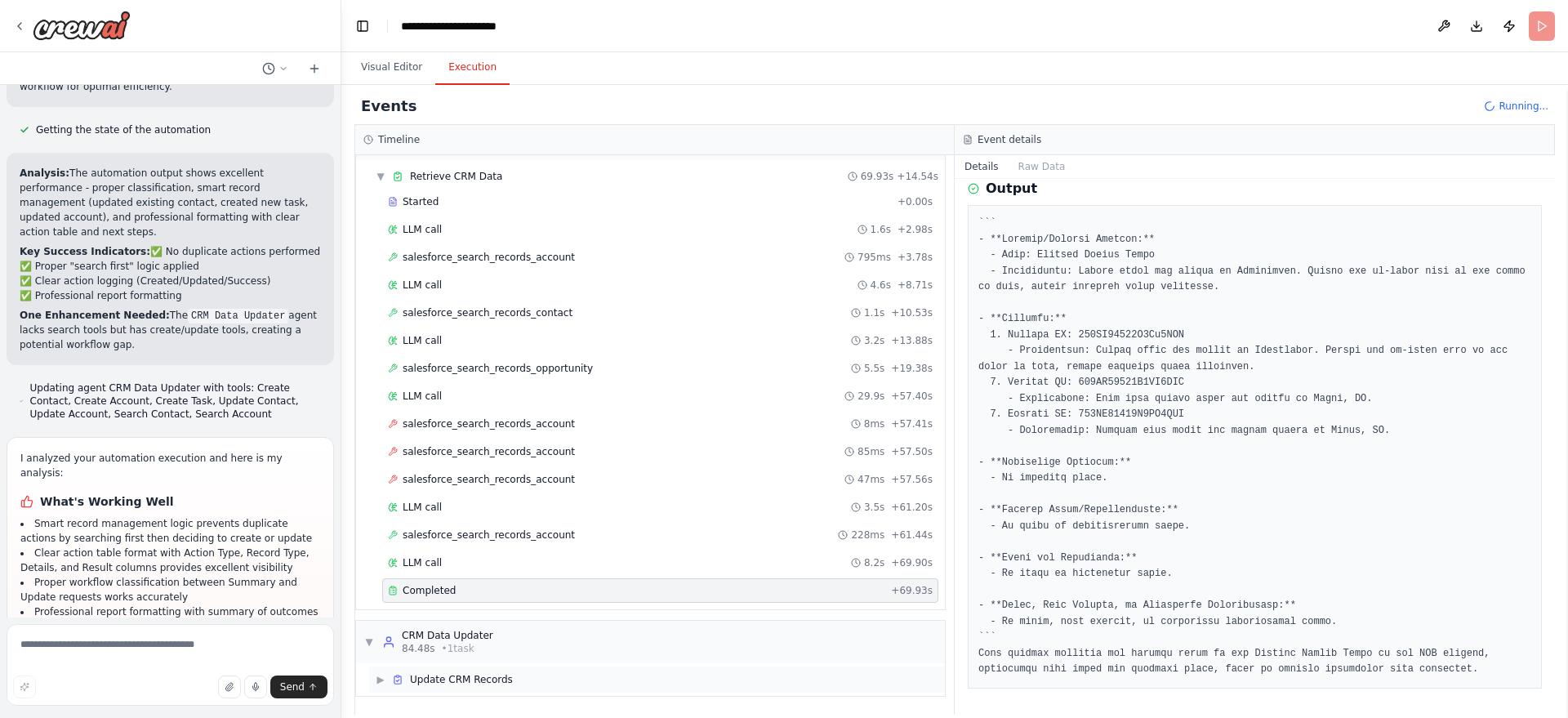
click at [473, 686] on div "▶ Update CRM Records" at bounding box center [657, 679] width 576 height 26
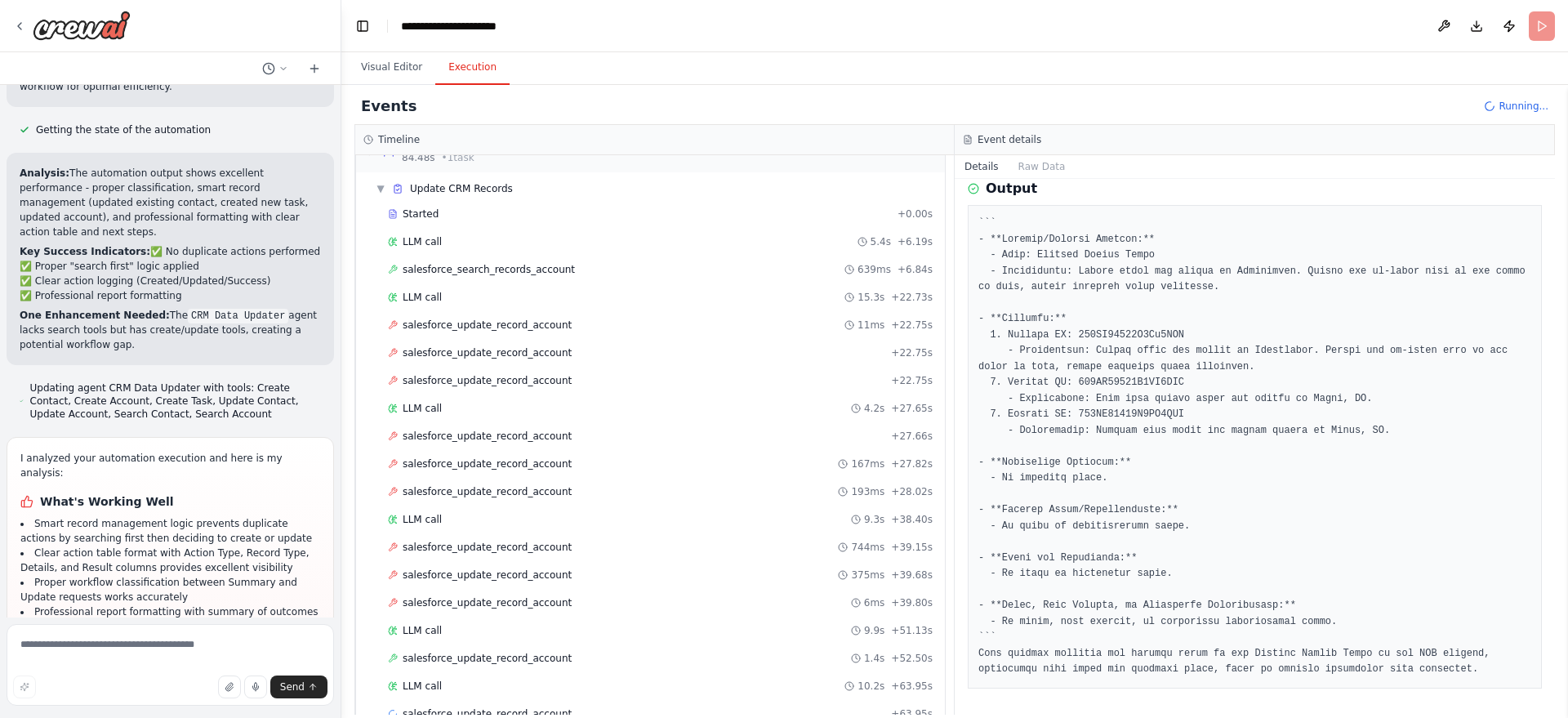
scroll to position [744, 0]
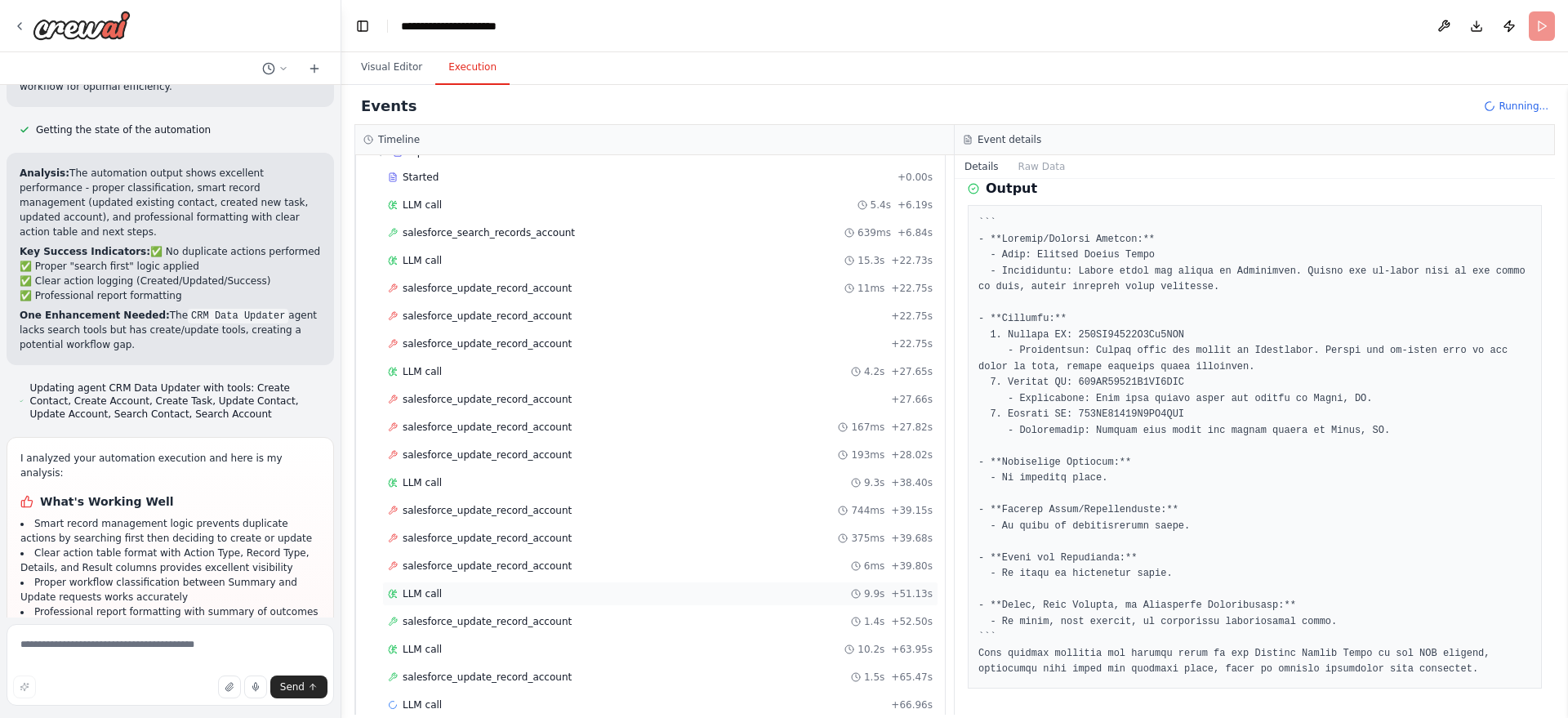
click at [541, 601] on div "LLM call 9.9s + 51.13s" at bounding box center [660, 593] width 556 height 24
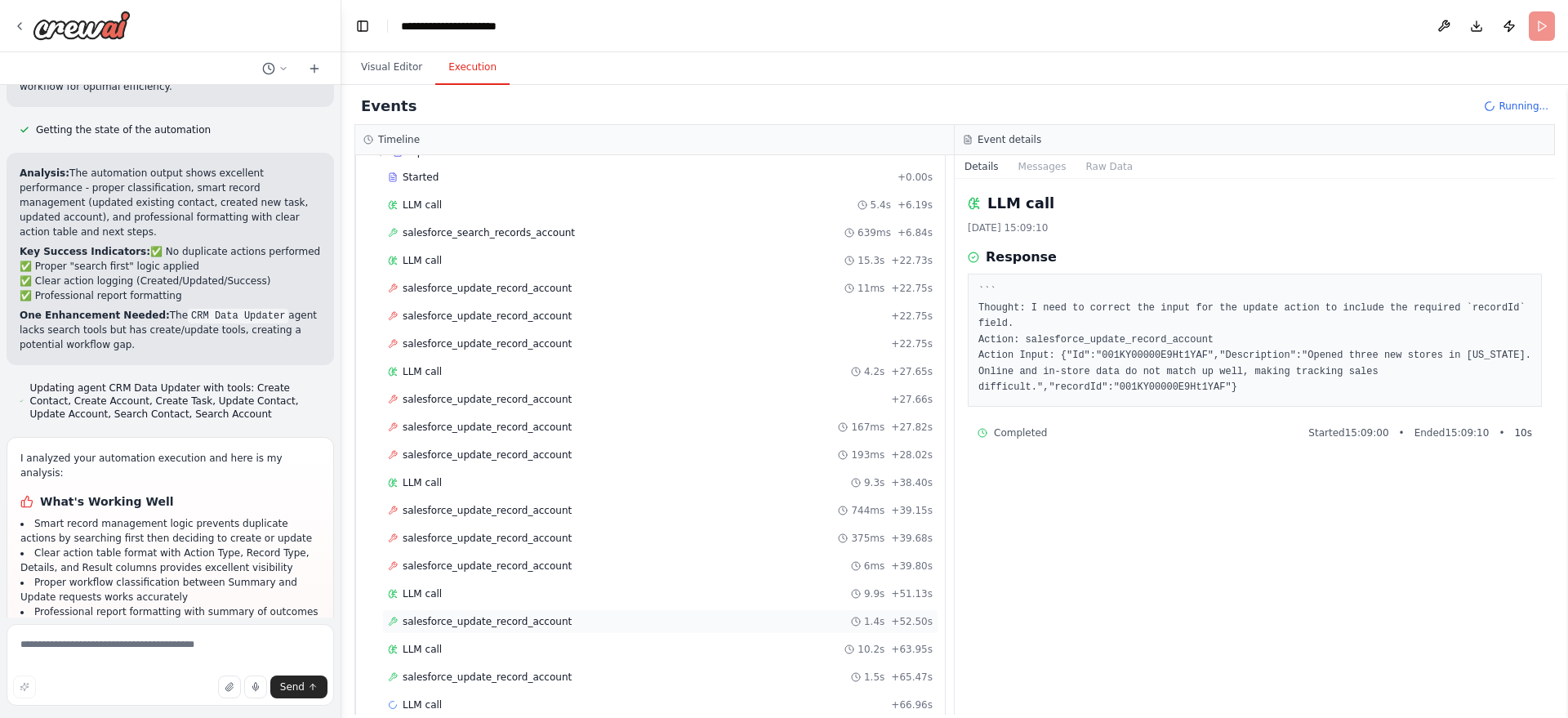
click at [526, 624] on span "salesforce_update_record_account" at bounding box center [487, 621] width 169 height 13
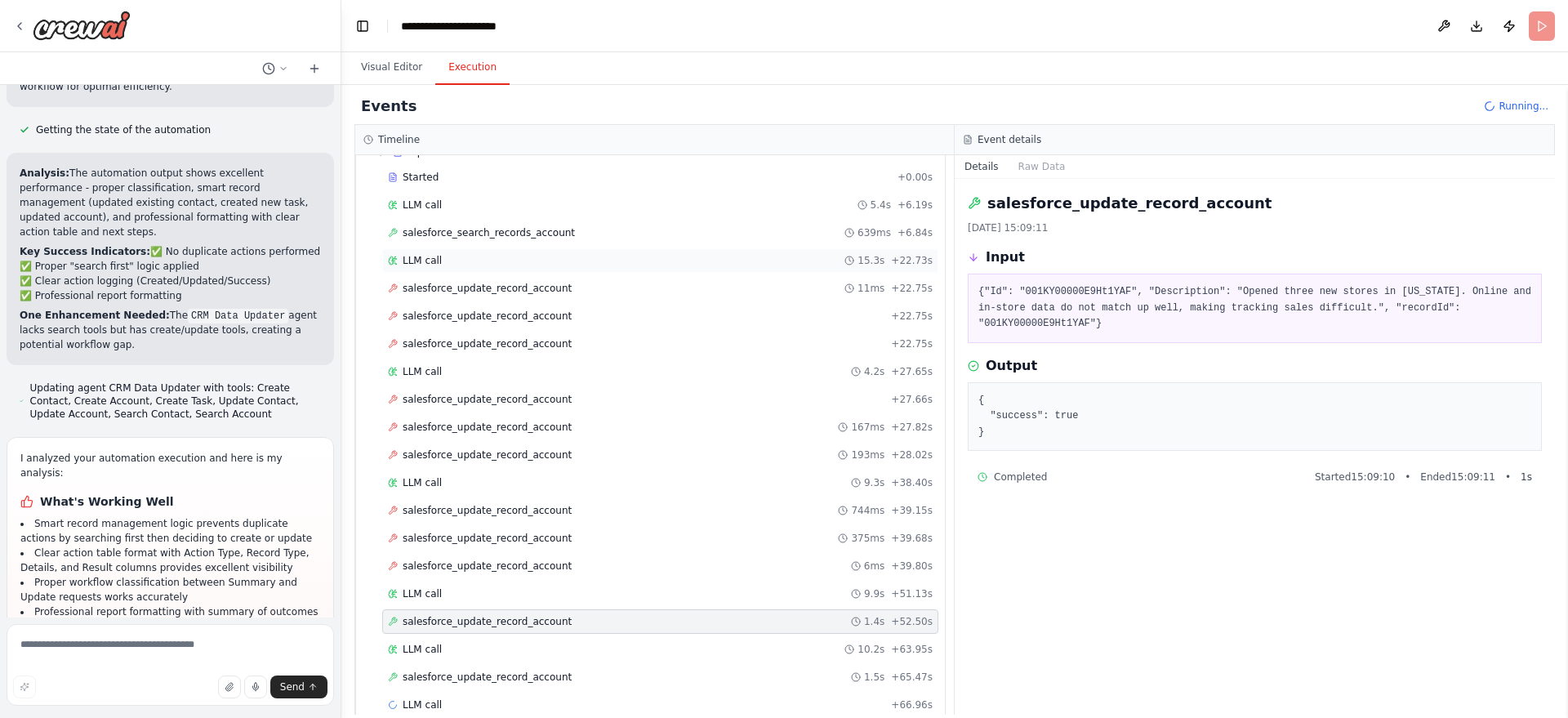
click at [414, 266] on span "LLM call" at bounding box center [422, 260] width 40 height 13
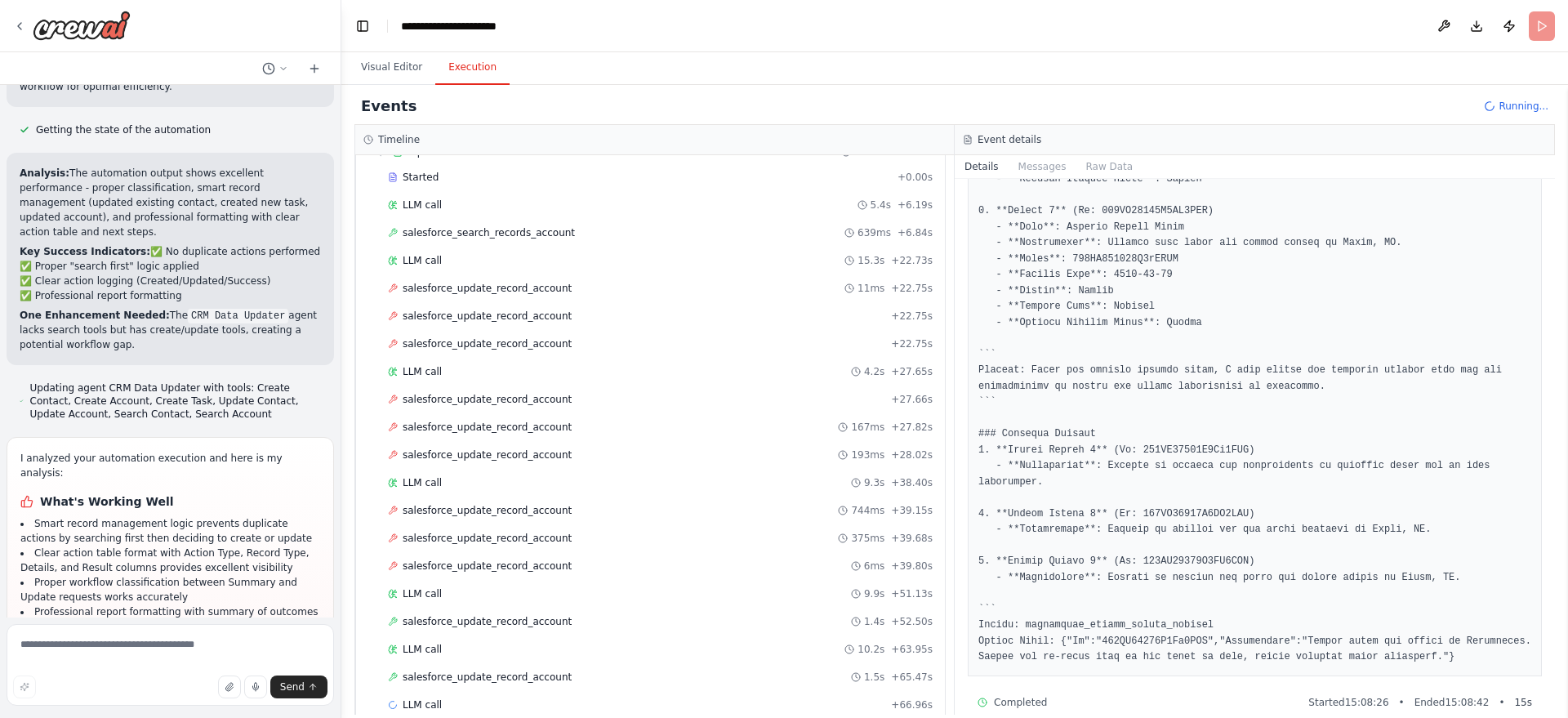
scroll to position [450, 0]
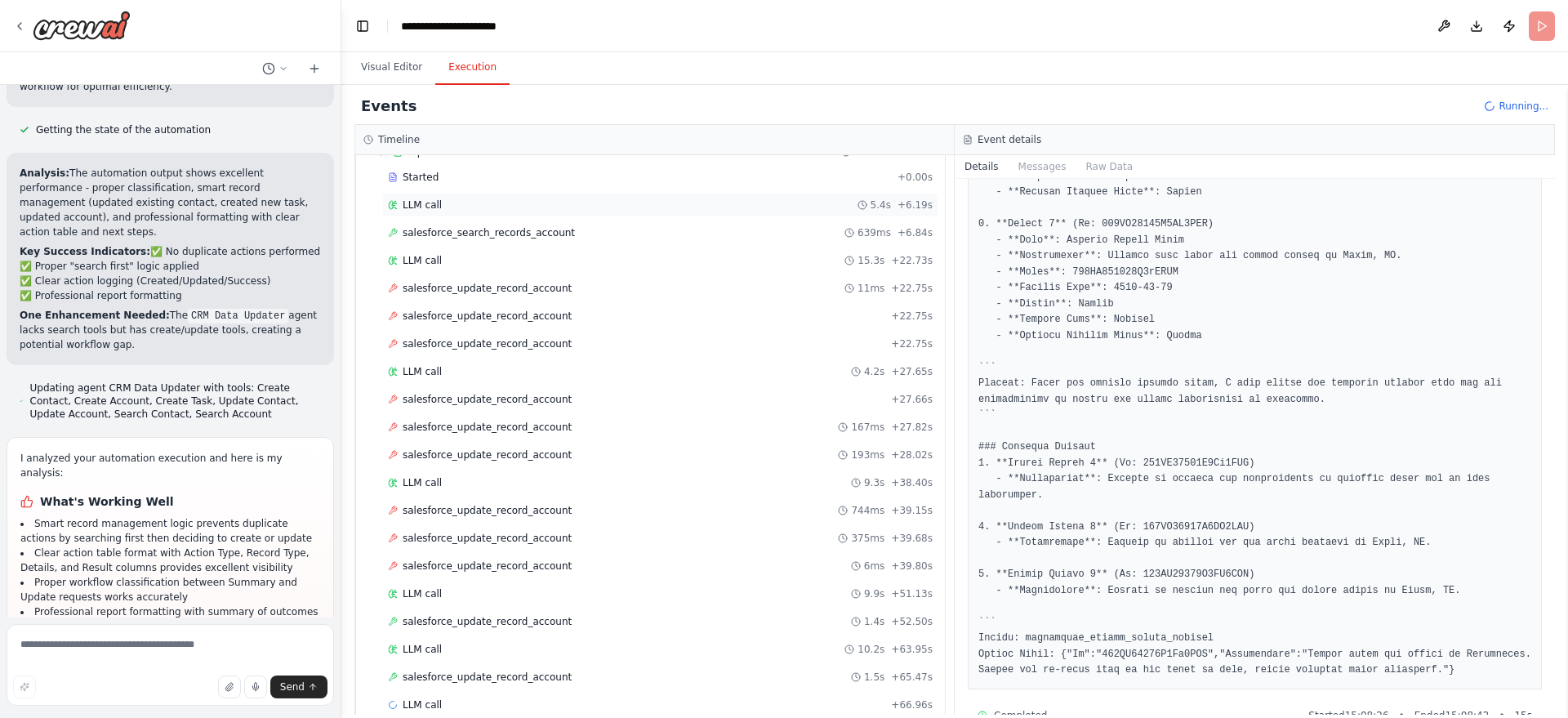
click at [471, 213] on div "LLM call 5.4s + 6.19s" at bounding box center [660, 204] width 556 height 24
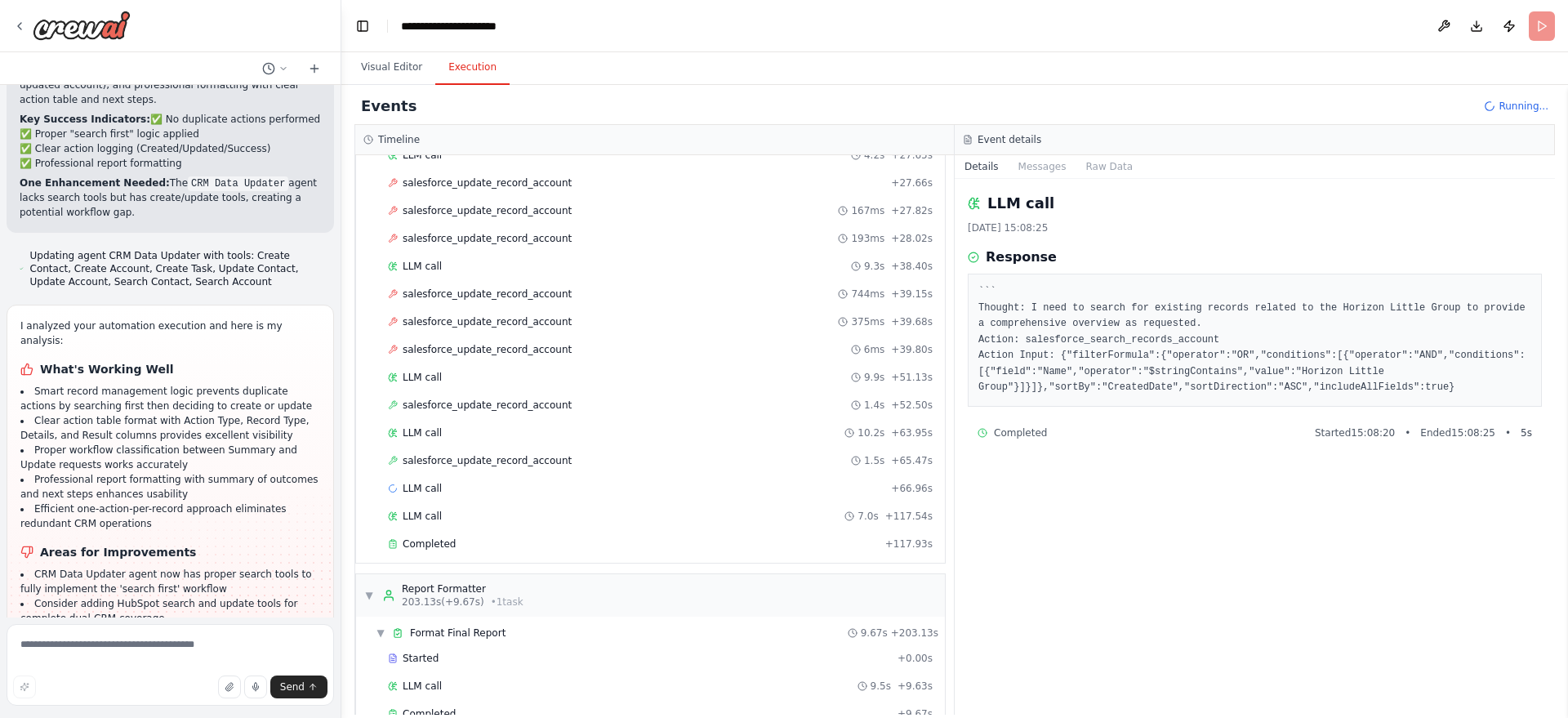
scroll to position [997, 0]
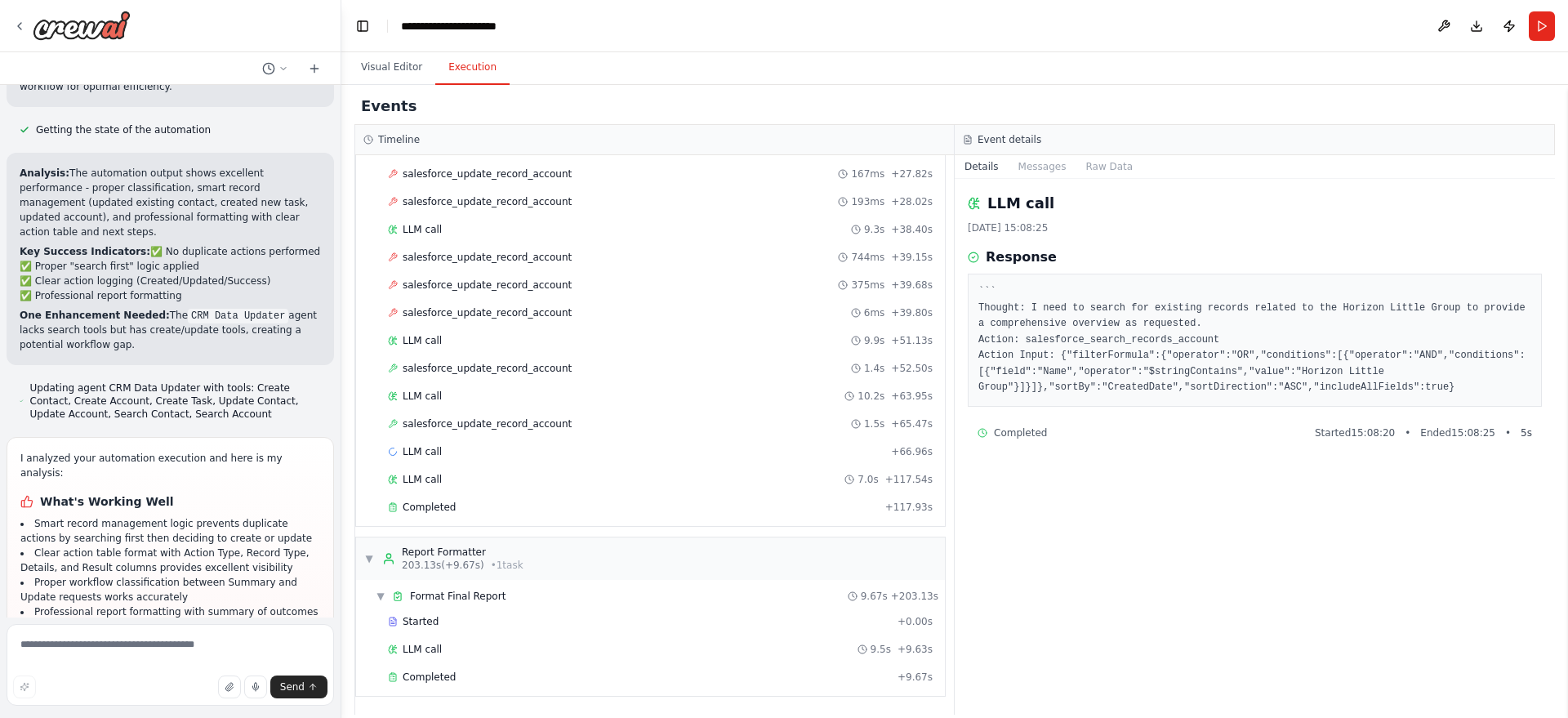
scroll to position [4865, 0]
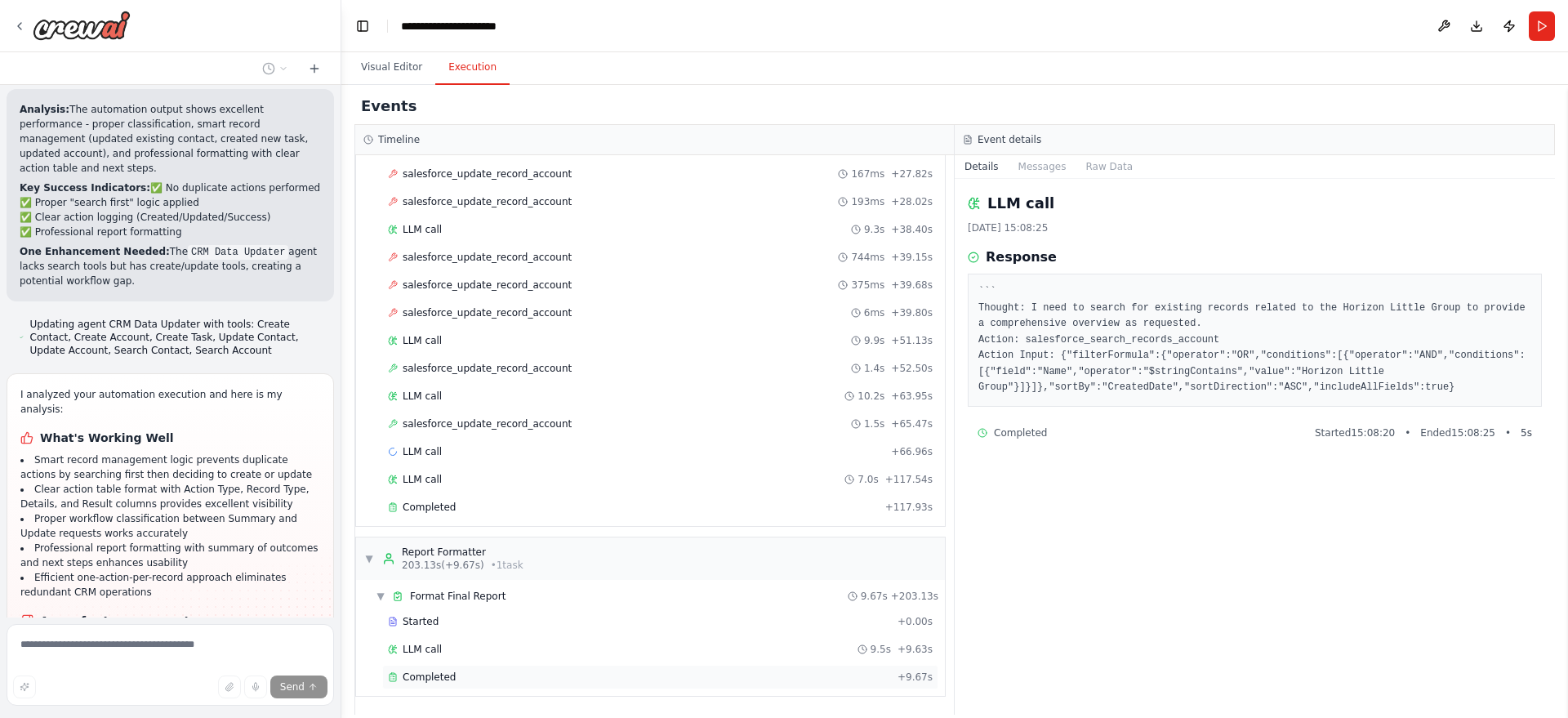
click at [441, 670] on span "Completed" at bounding box center [428, 677] width 53 height 13
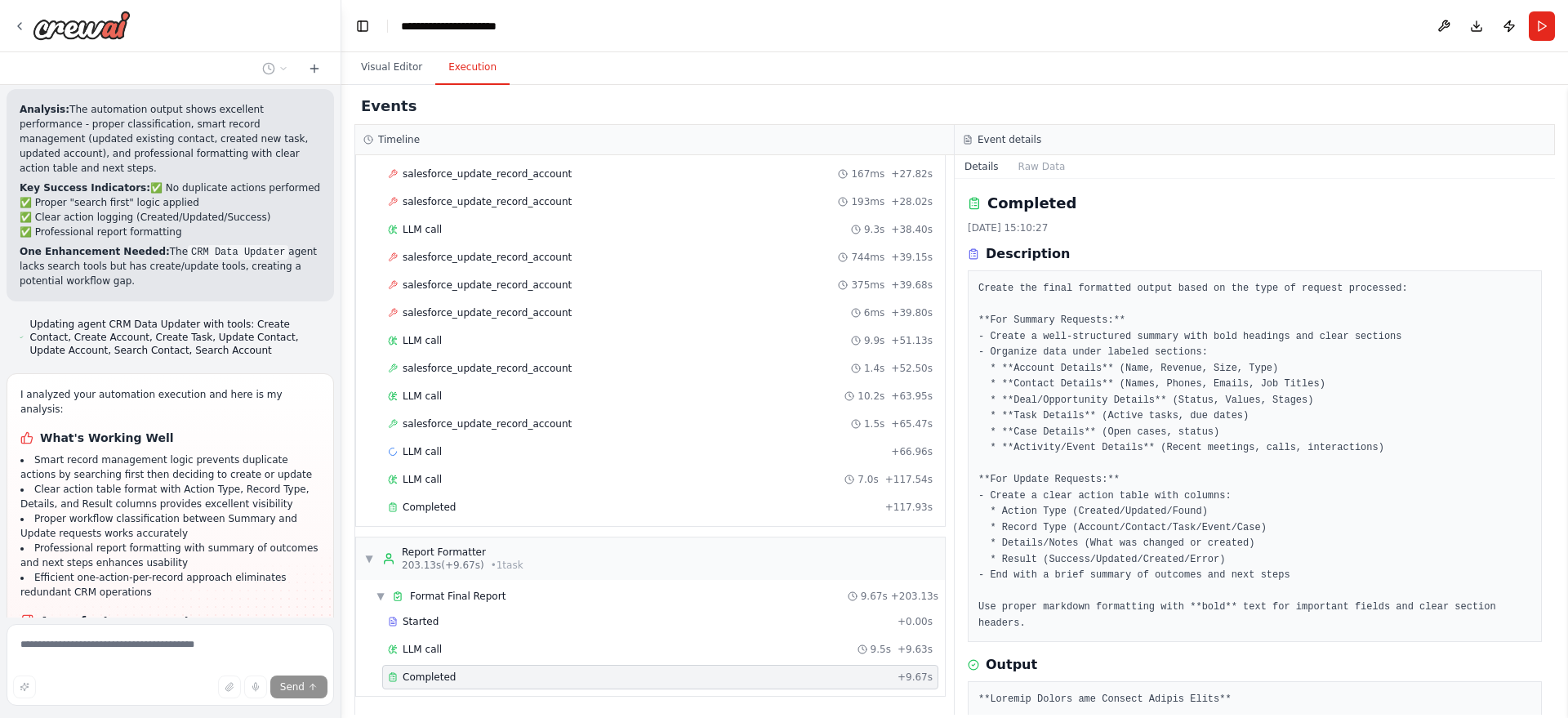
click at [500, 671] on div "Completed" at bounding box center [639, 677] width 503 height 13
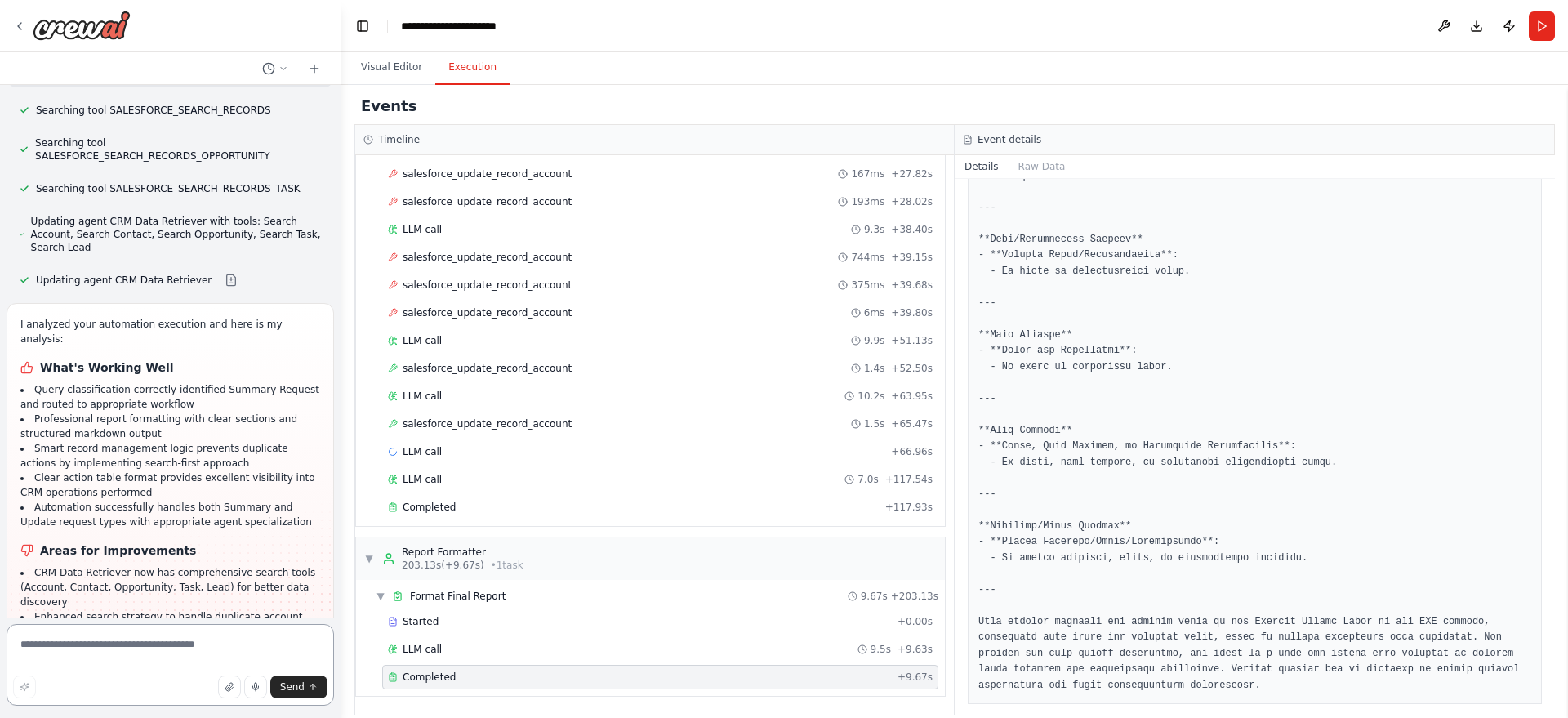
scroll to position [5783, 0]
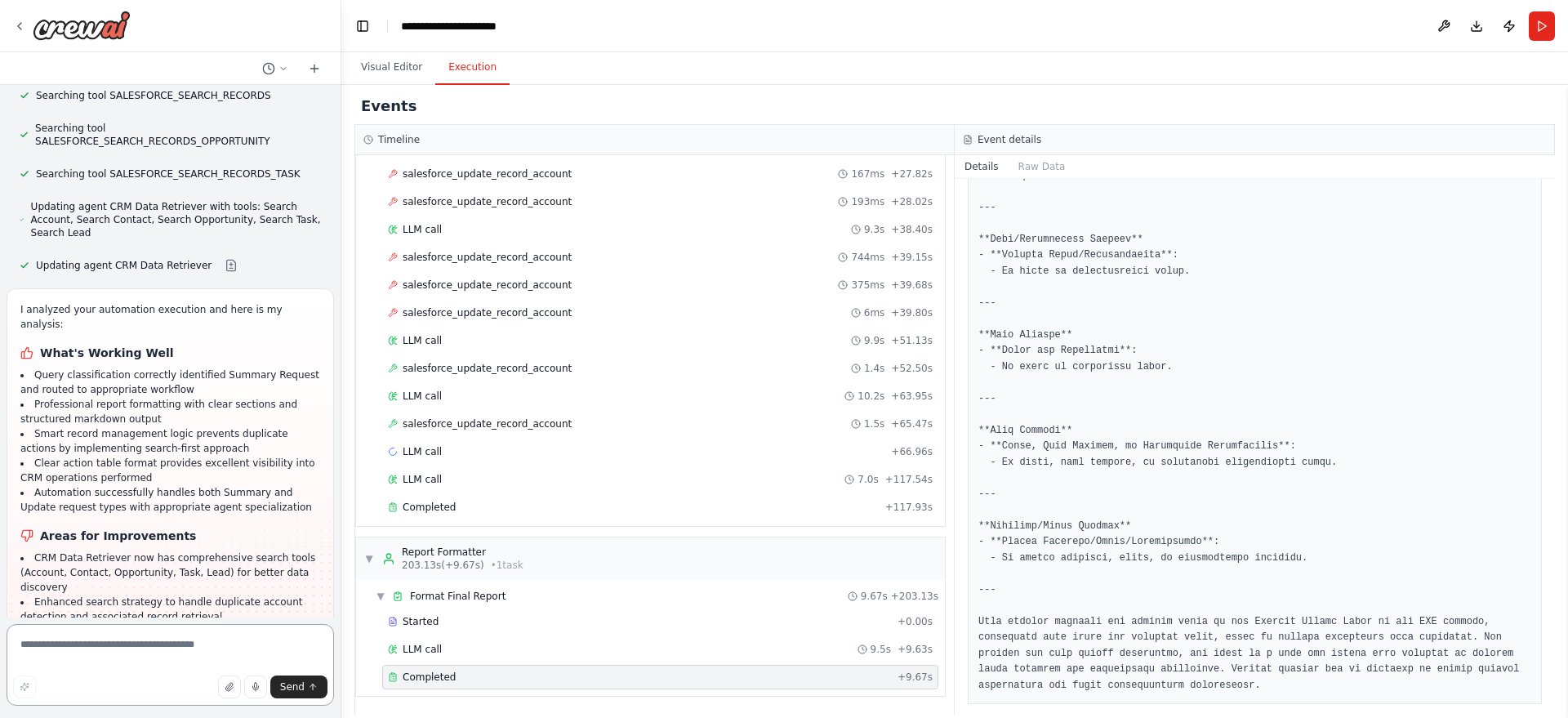
click at [111, 659] on textarea at bounding box center [170, 664] width 327 height 82
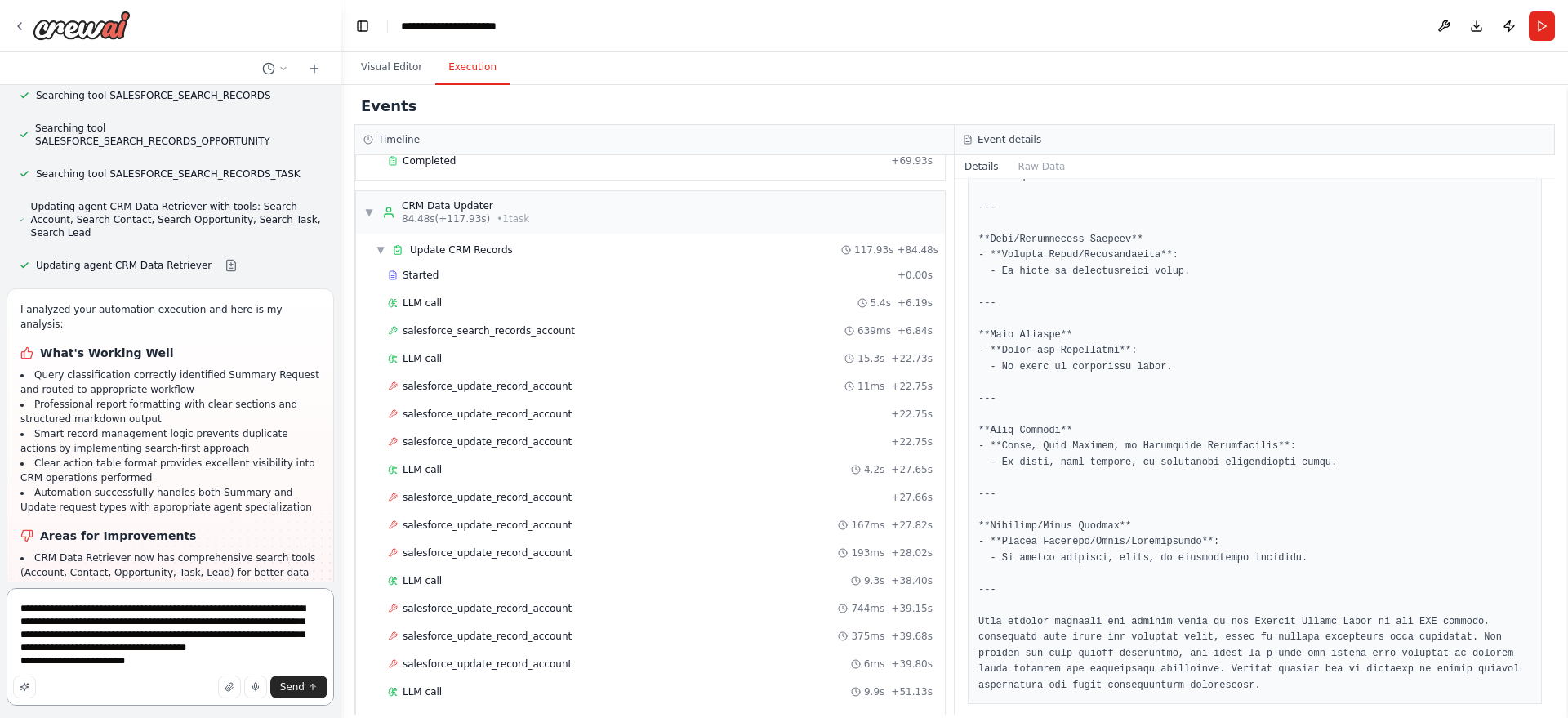
scroll to position [687, 0]
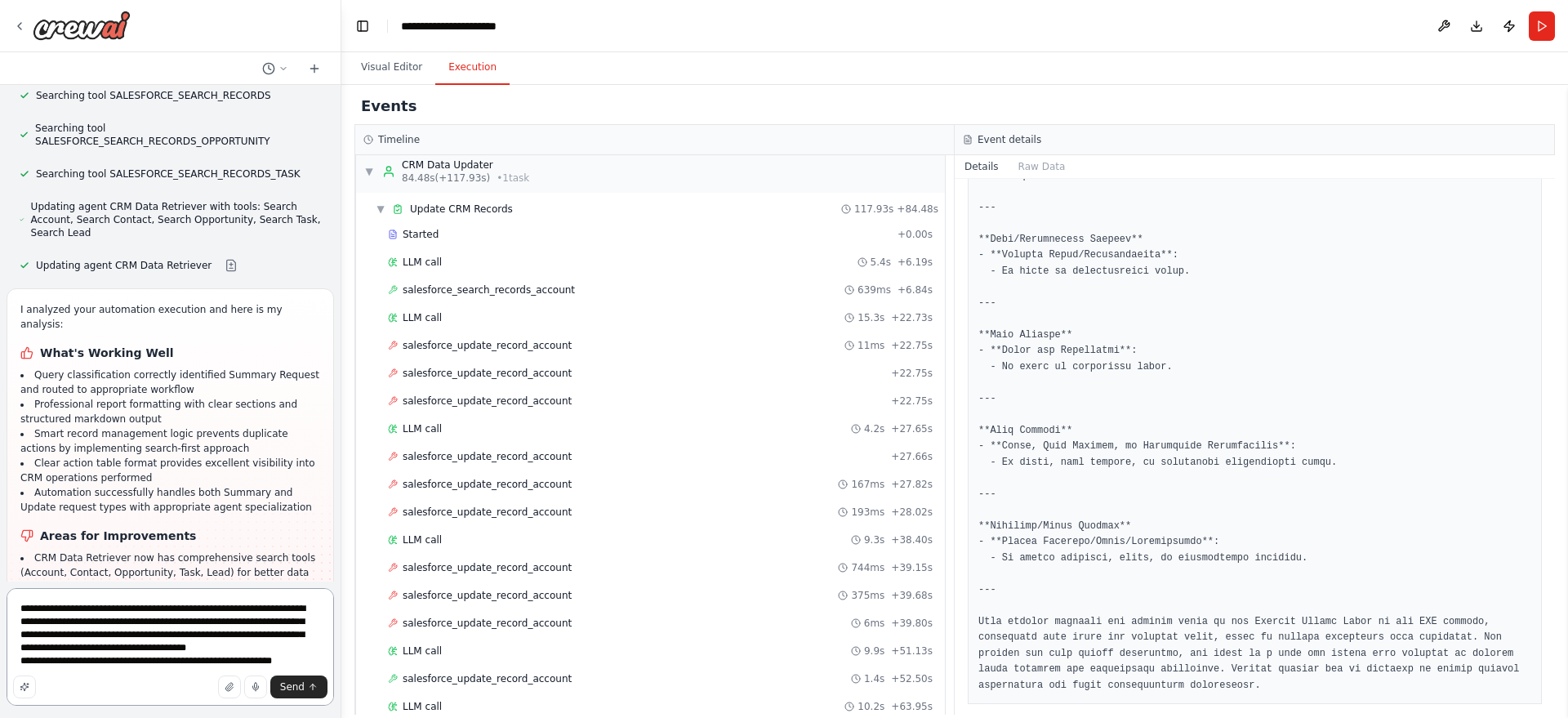
type textarea "**********"
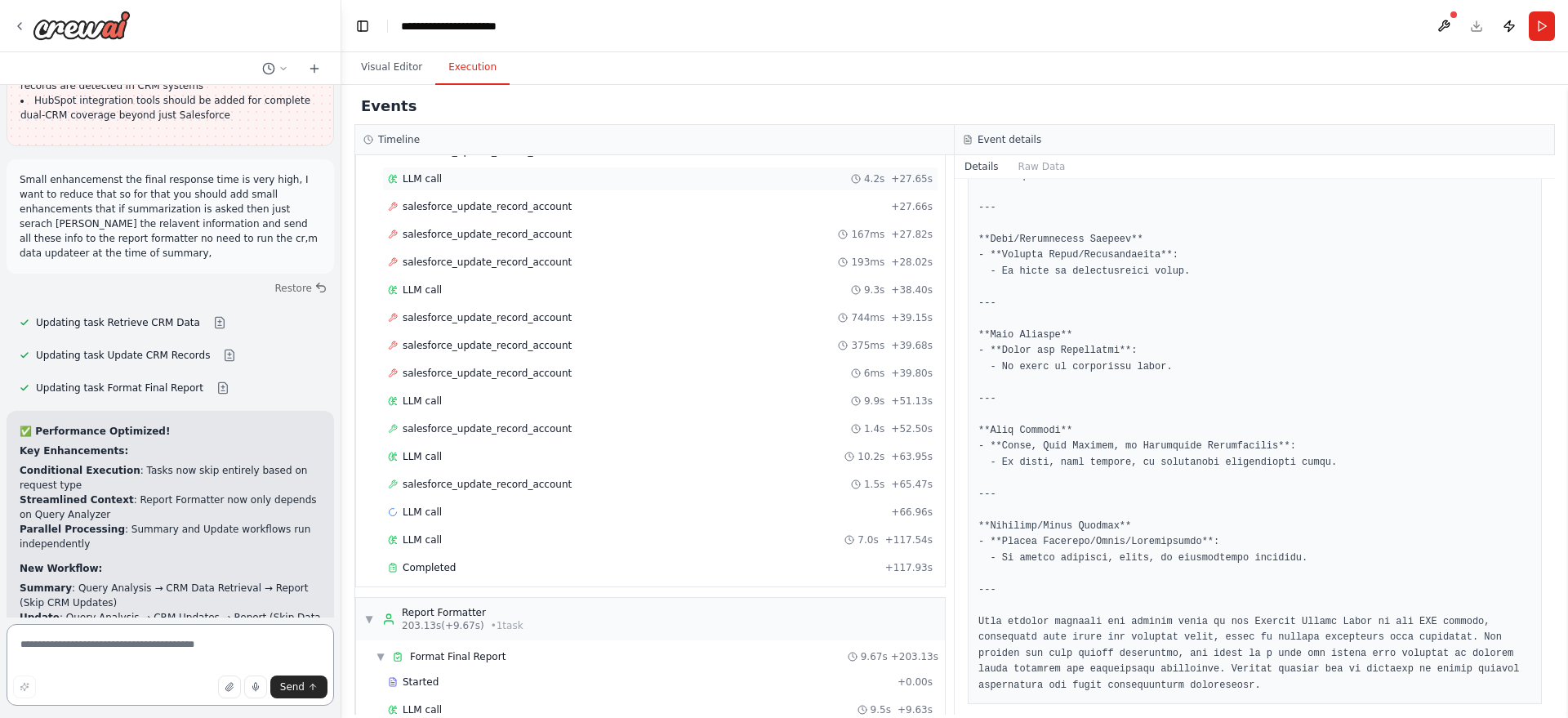
scroll to position [940, 0]
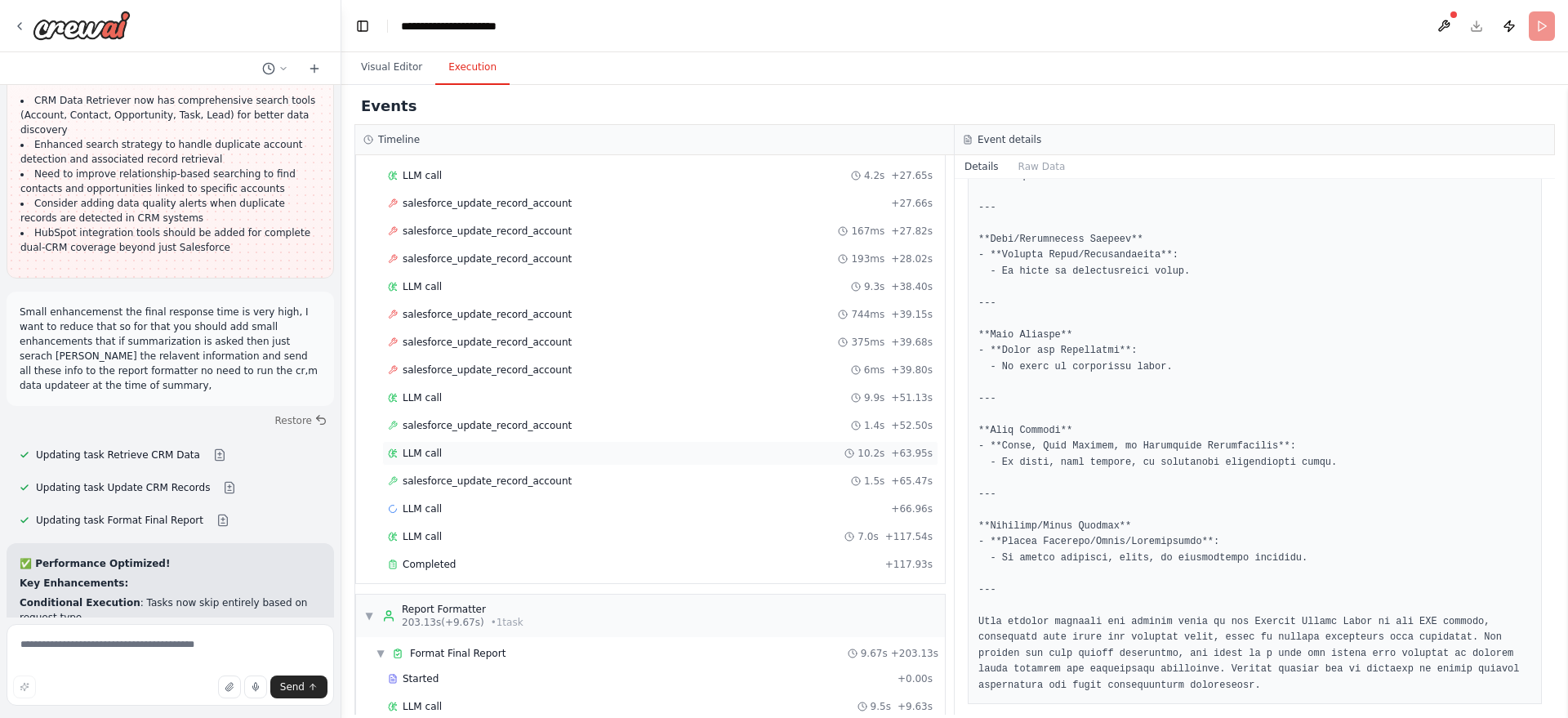
click at [384, 441] on div "LLM call 10.2s + 63.95s" at bounding box center [660, 453] width 556 height 24
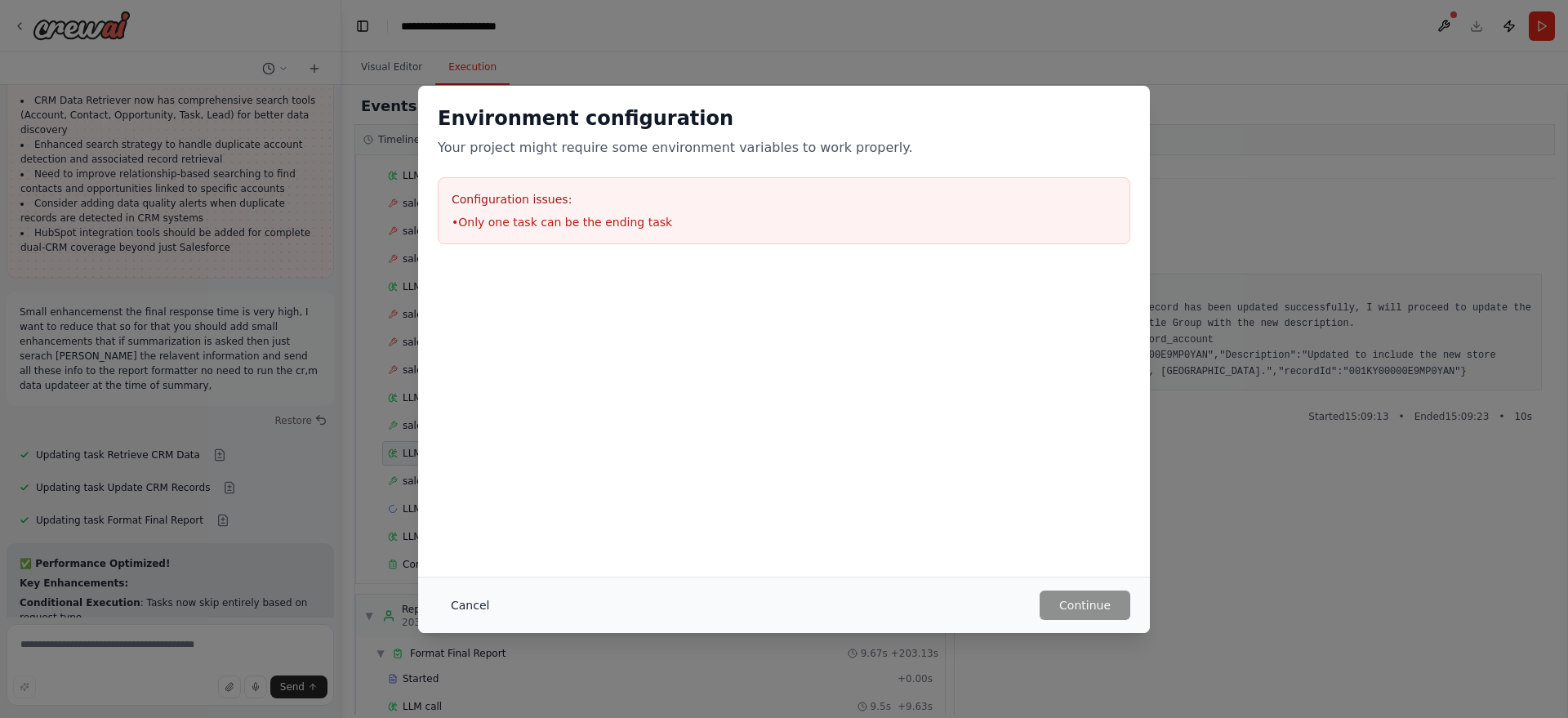
click at [488, 594] on button "Cancel" at bounding box center [470, 605] width 65 height 30
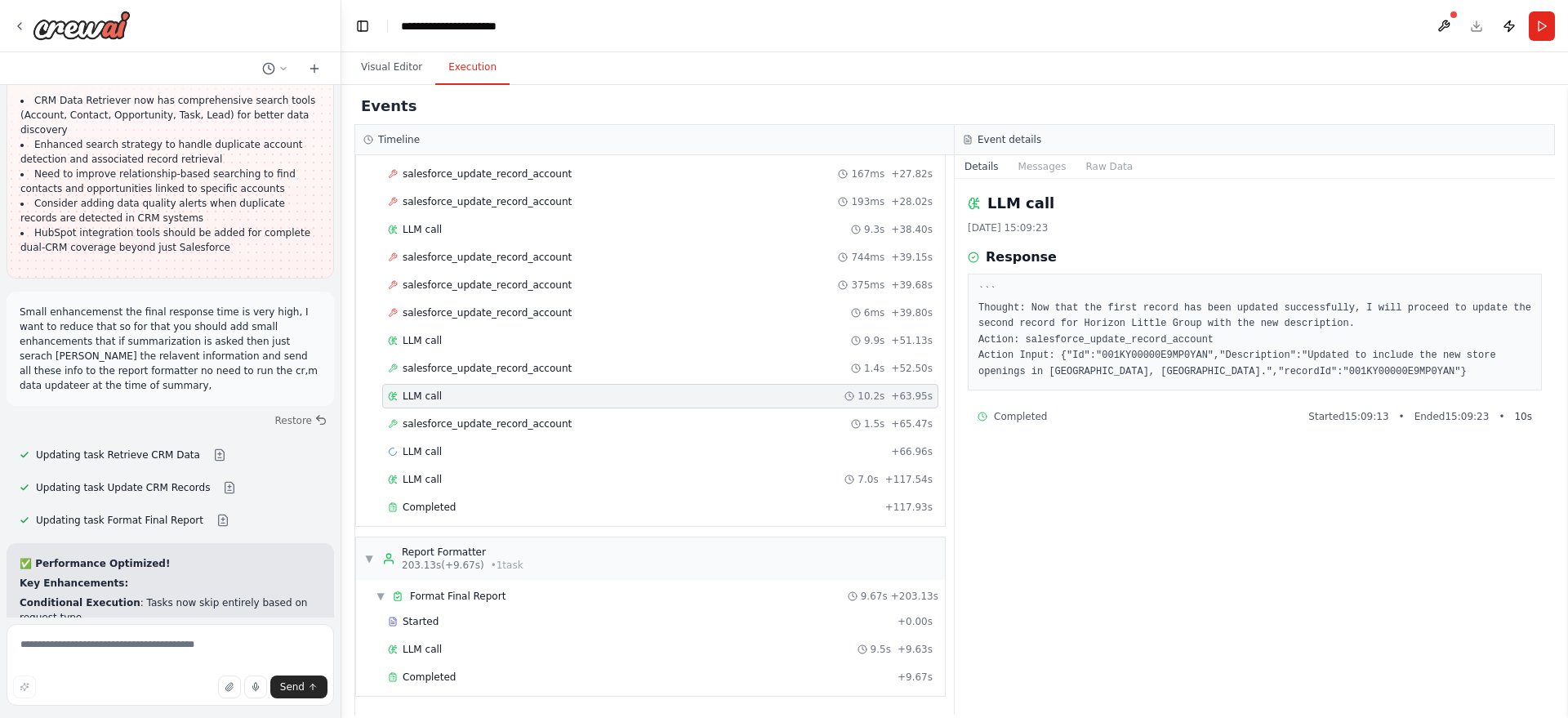
scroll to position [6239, 0]
click at [1437, 22] on button at bounding box center [1443, 26] width 26 height 30
click at [1447, 25] on div at bounding box center [1443, 26] width 26 height 30
click at [1542, 36] on button "Run" at bounding box center [1541, 26] width 26 height 30
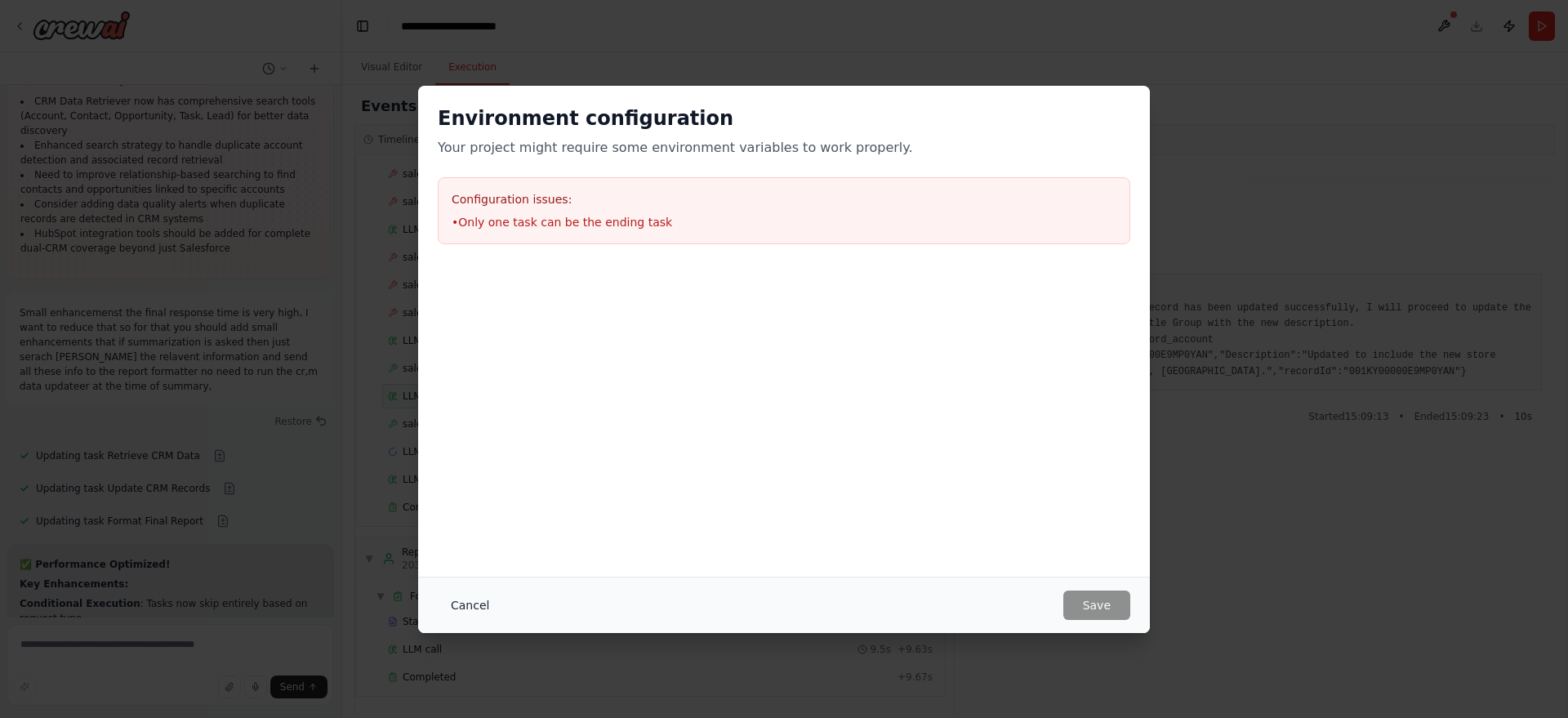
click at [461, 597] on button "Cancel" at bounding box center [470, 605] width 65 height 30
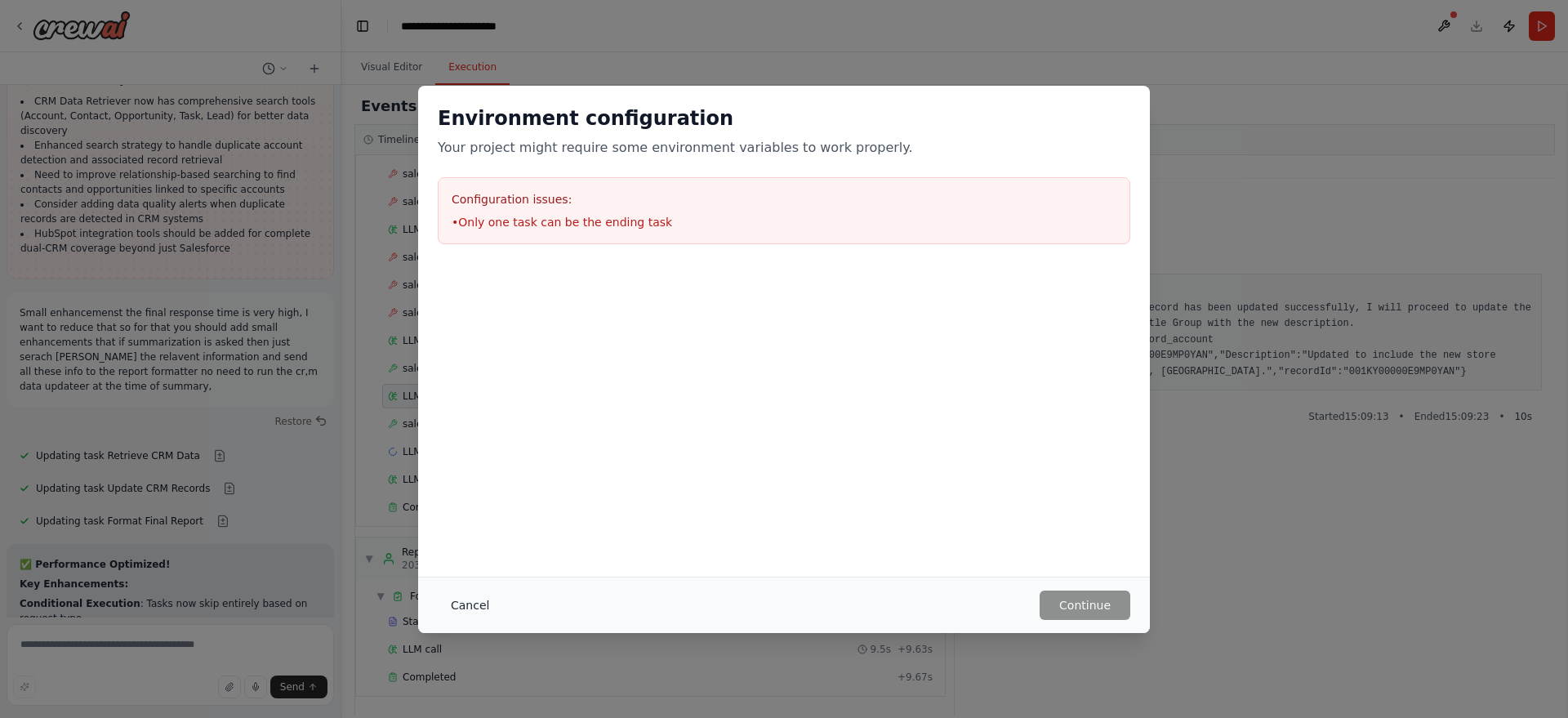
click at [461, 602] on button "Cancel" at bounding box center [470, 605] width 65 height 30
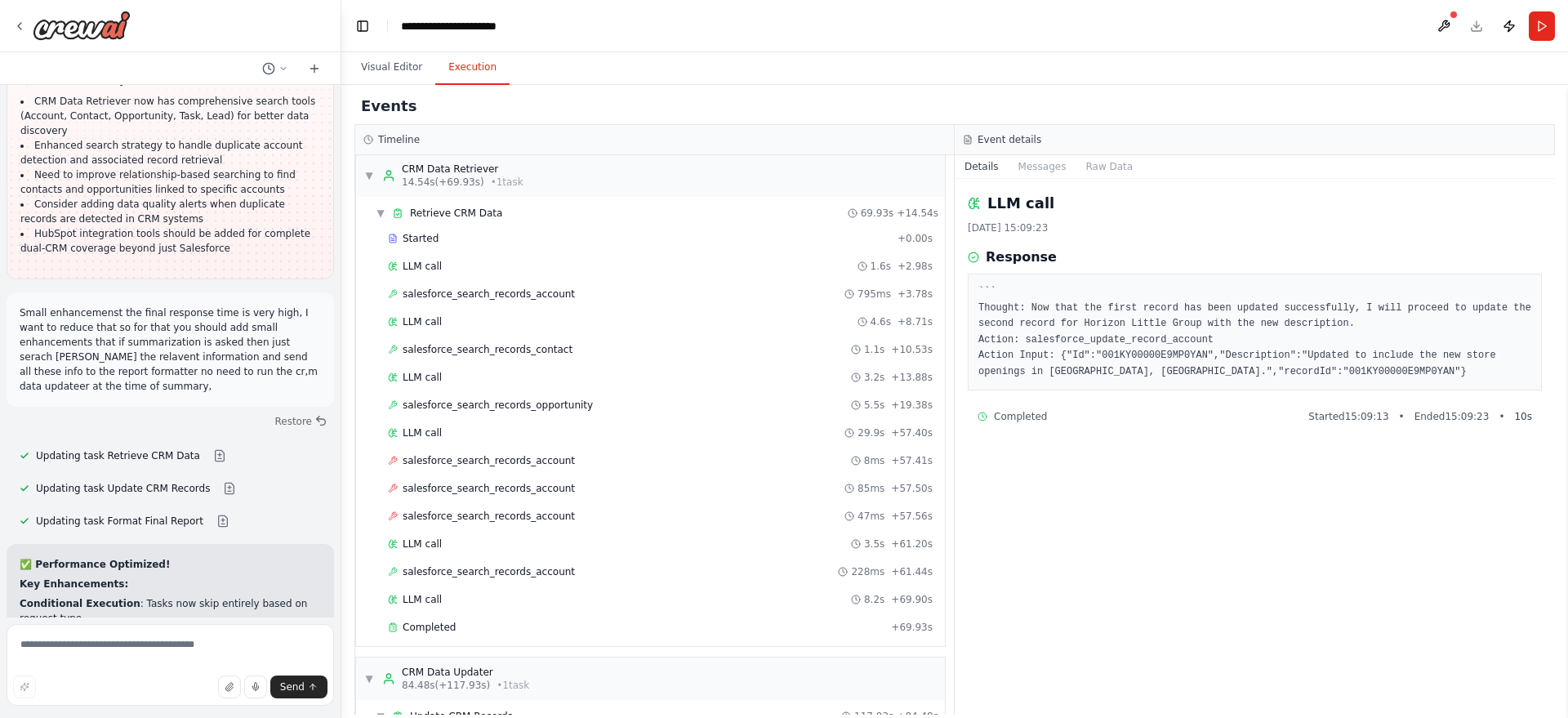
scroll to position [0, 0]
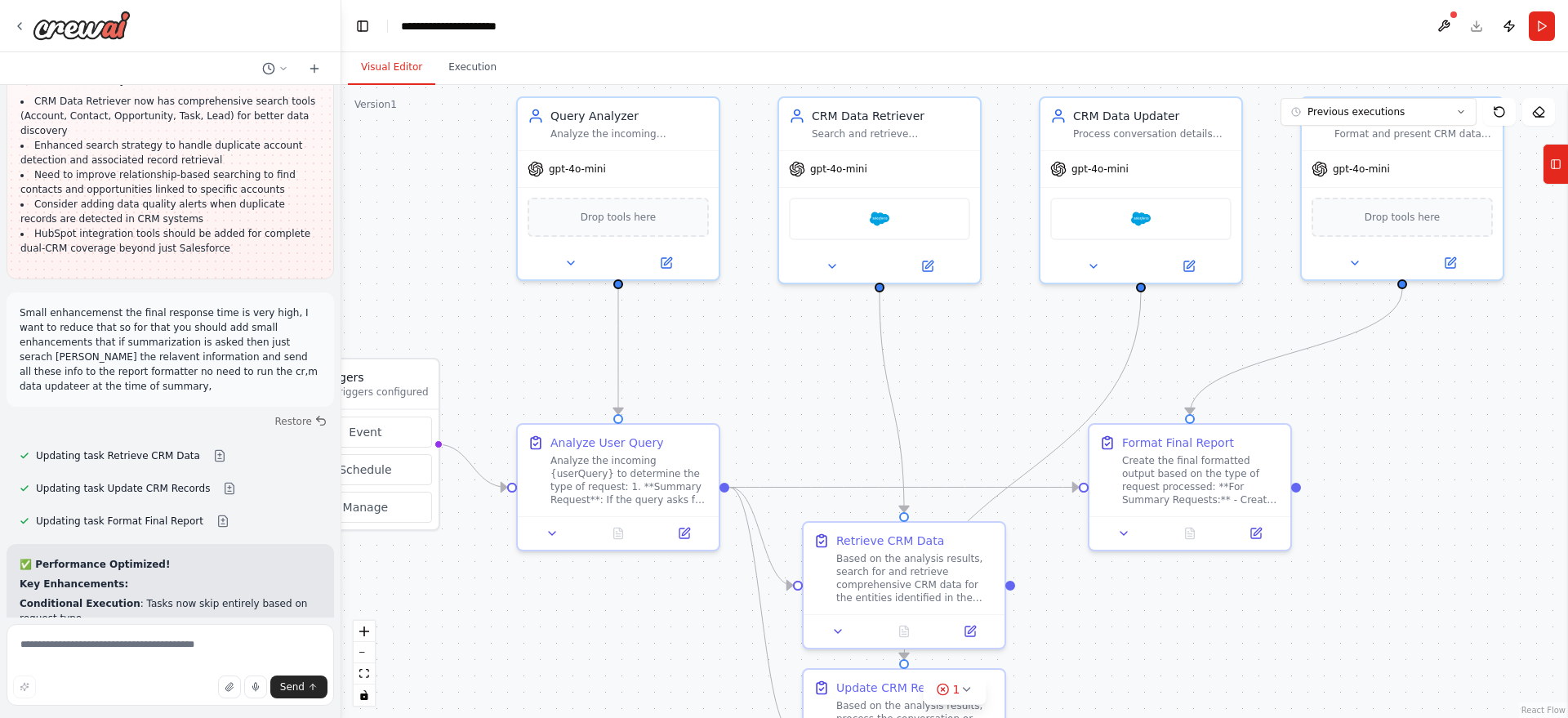
click at [400, 68] on button "Visual Editor" at bounding box center [391, 67] width 87 height 34
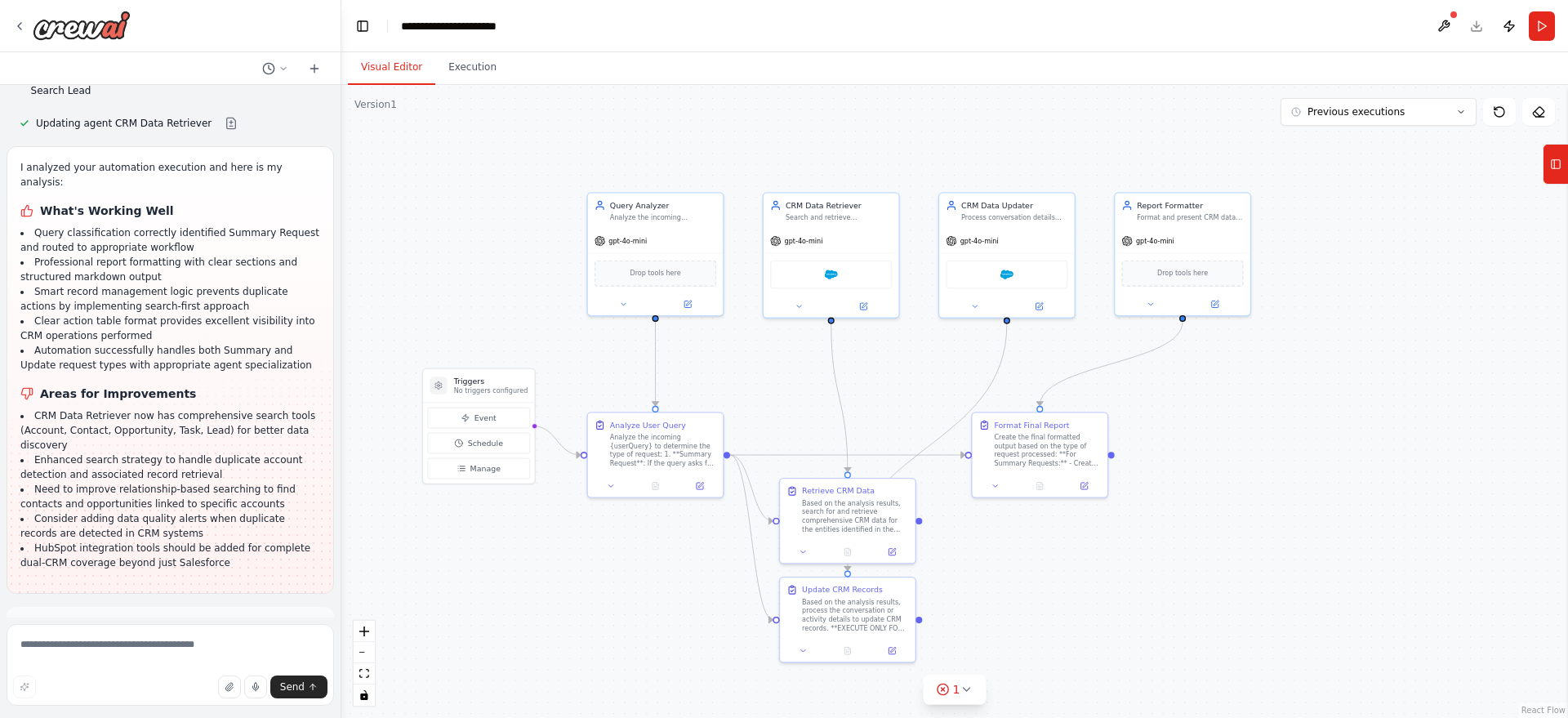
scroll to position [6240, 0]
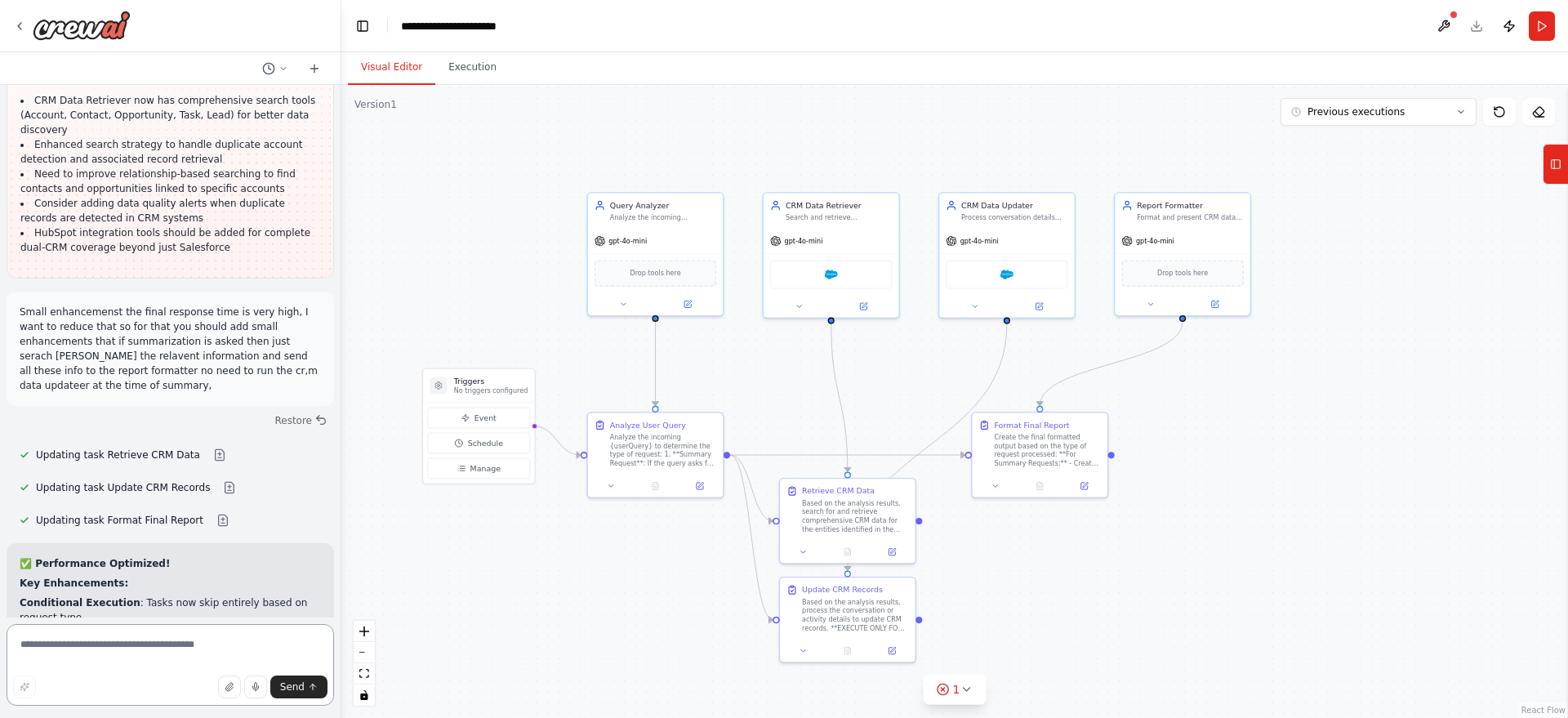
click at [103, 651] on textarea at bounding box center [170, 664] width 327 height 82
click at [1435, 25] on button at bounding box center [1443, 26] width 26 height 30
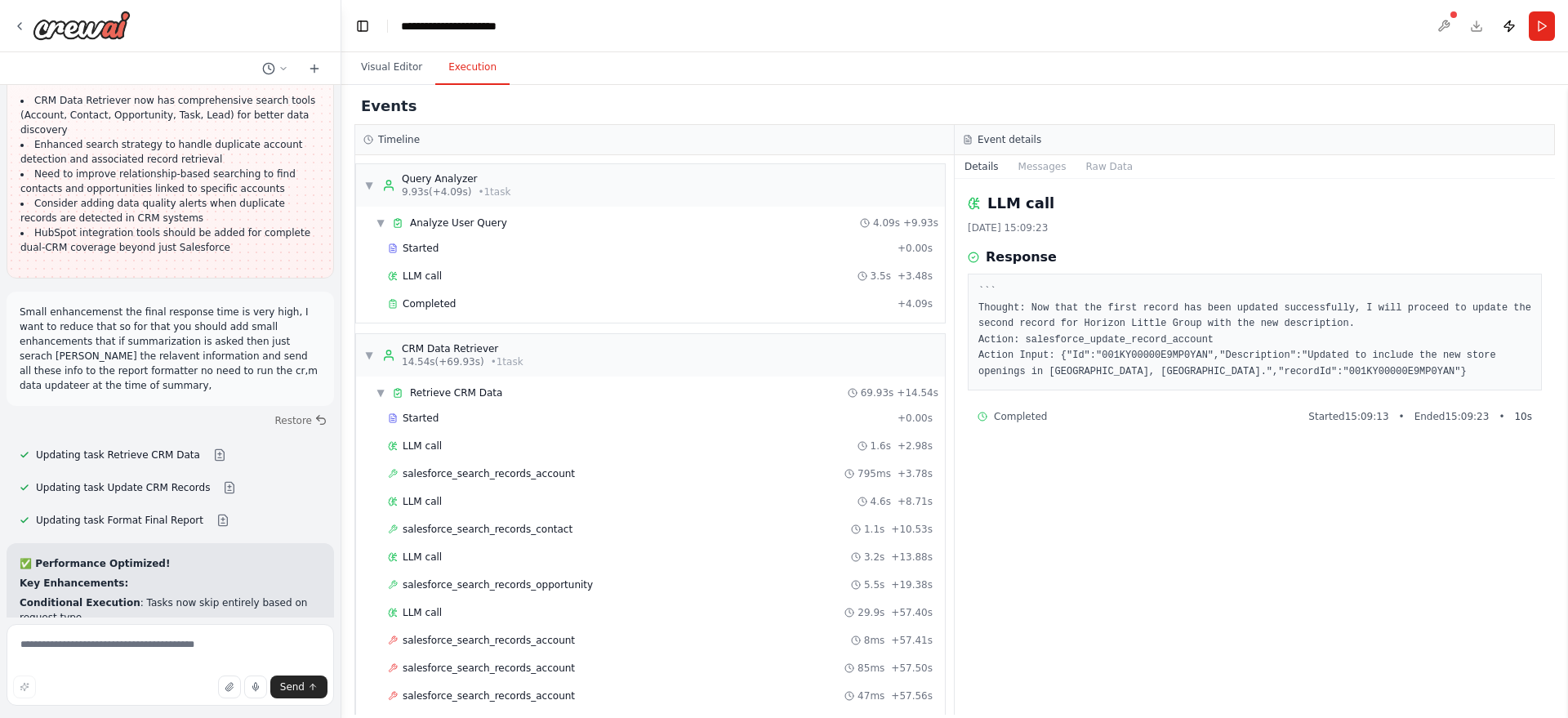
click at [488, 81] on button "Execution" at bounding box center [472, 67] width 75 height 34
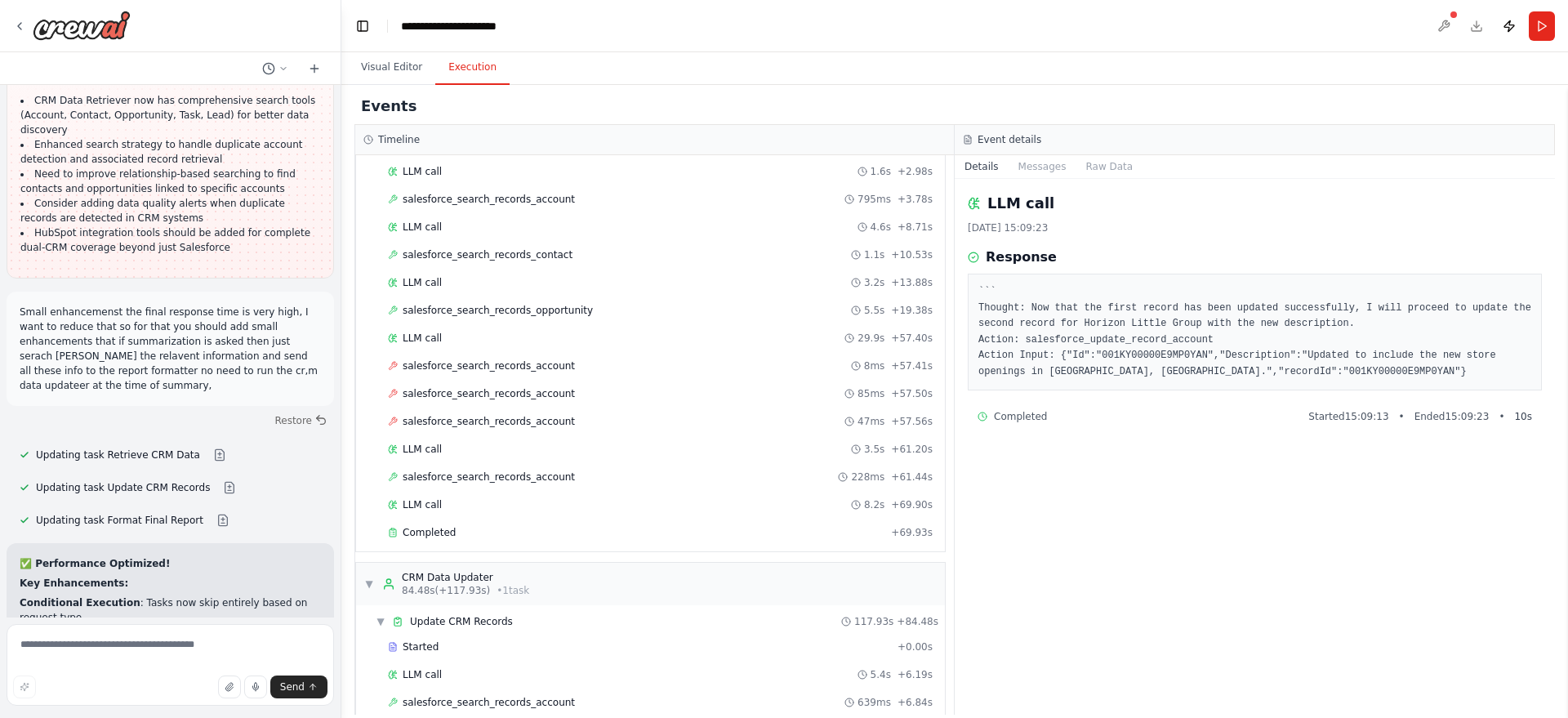
scroll to position [0, 0]
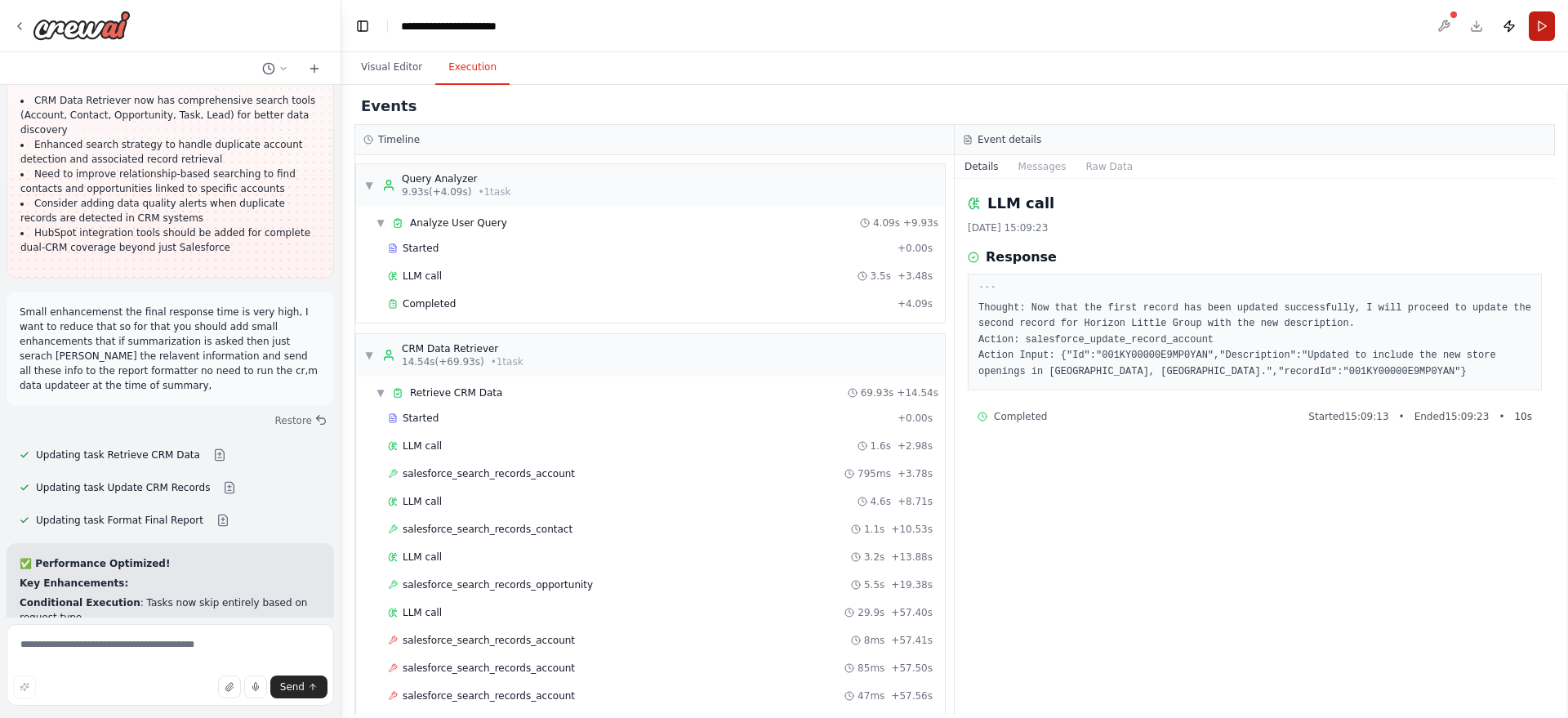
click at [1542, 33] on button "Run" at bounding box center [1541, 26] width 26 height 30
click at [1542, 33] on header "**********" at bounding box center [954, 26] width 1226 height 52
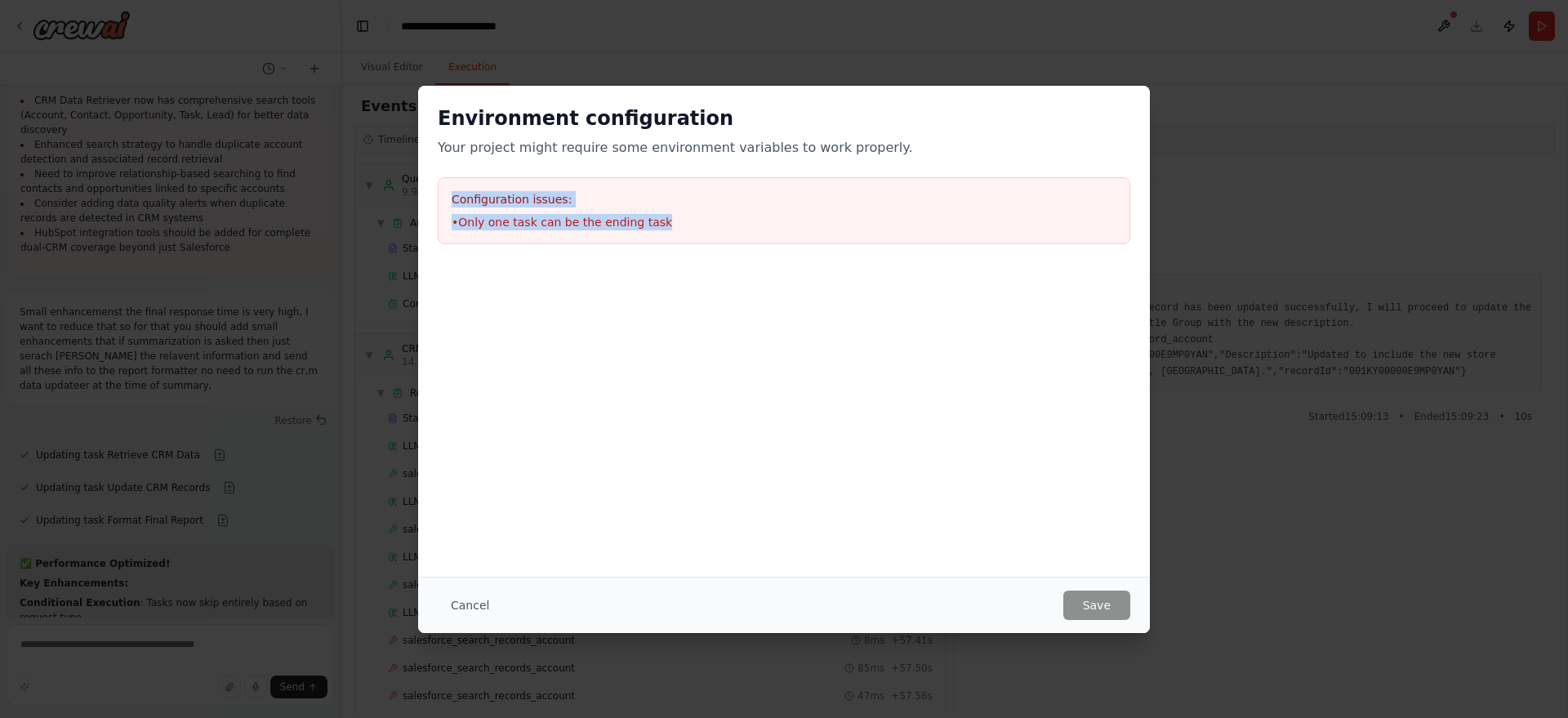
drag, startPoint x: 675, startPoint y: 234, endPoint x: 444, endPoint y: 203, distance: 233.1
click at [444, 203] on div "Configuration issues: • Only one task can be the ending task" at bounding box center [784, 211] width 693 height 67
copy div "Configuration issues: • Only one task can be the ending task"
click at [455, 609] on button "Cancel" at bounding box center [470, 605] width 65 height 30
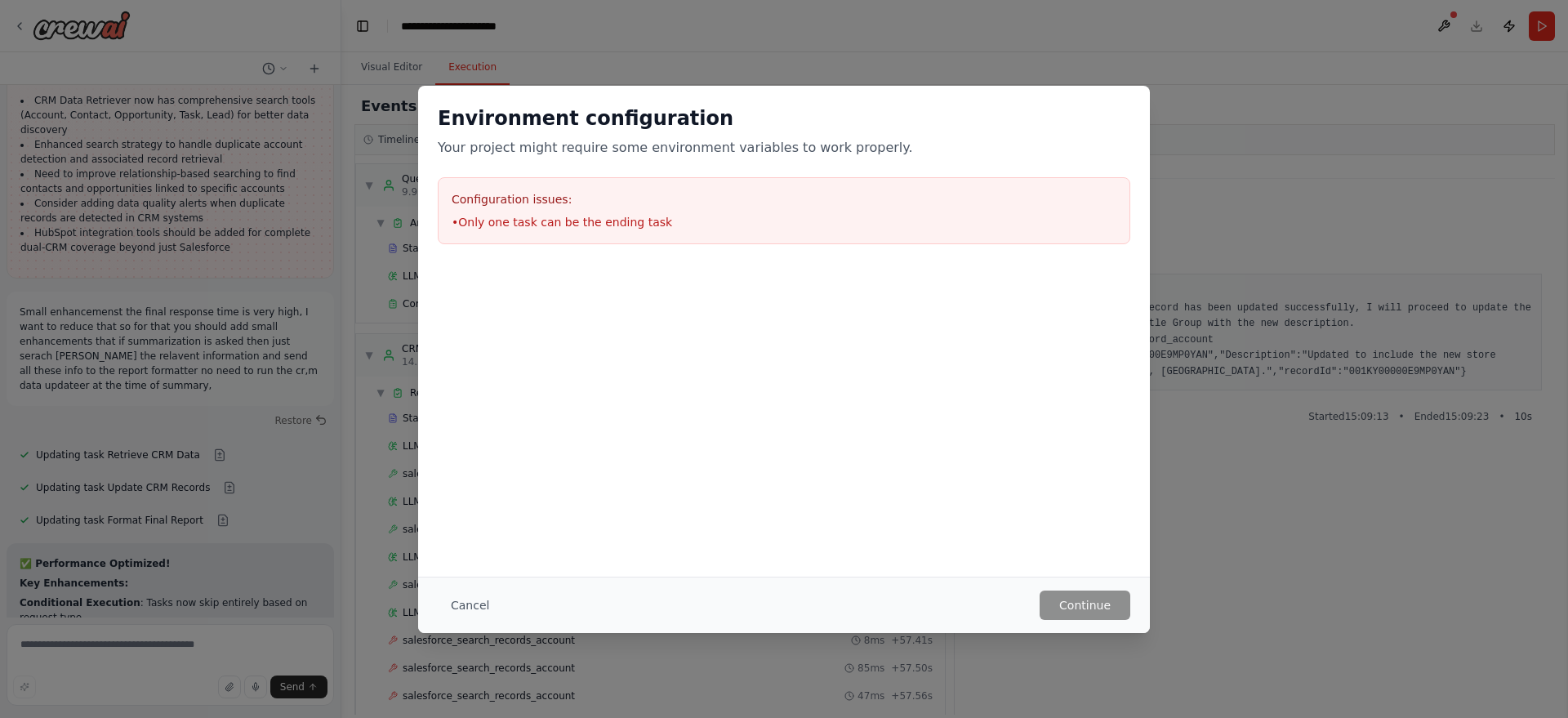
click at [66, 639] on div "Environment configuration Your project might require some environment variables…" at bounding box center [784, 359] width 1568 height 718
click at [466, 609] on button "Cancel" at bounding box center [470, 605] width 65 height 30
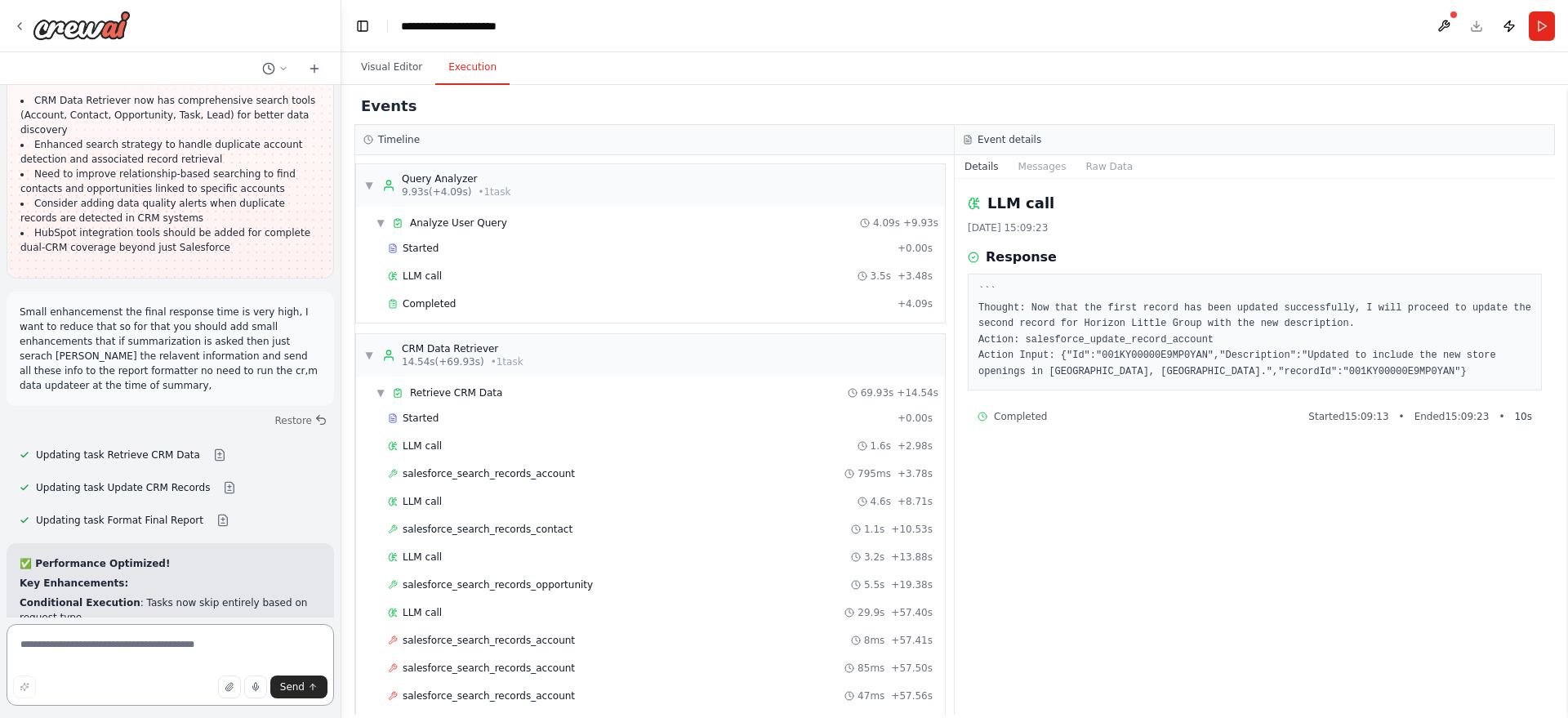
click at [90, 641] on textarea at bounding box center [170, 664] width 327 height 82
paste textarea "**********"
type textarea "**********"
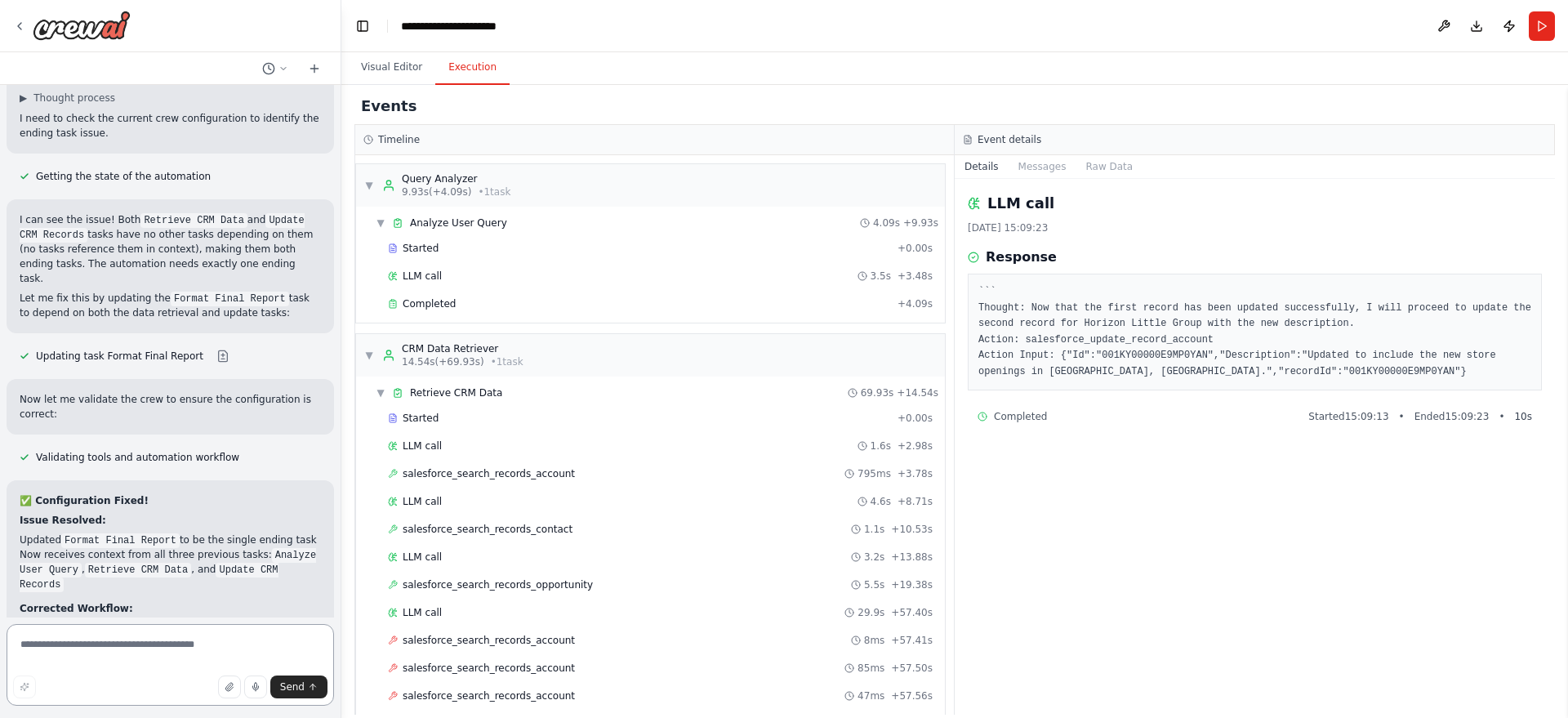
scroll to position [7176, 0]
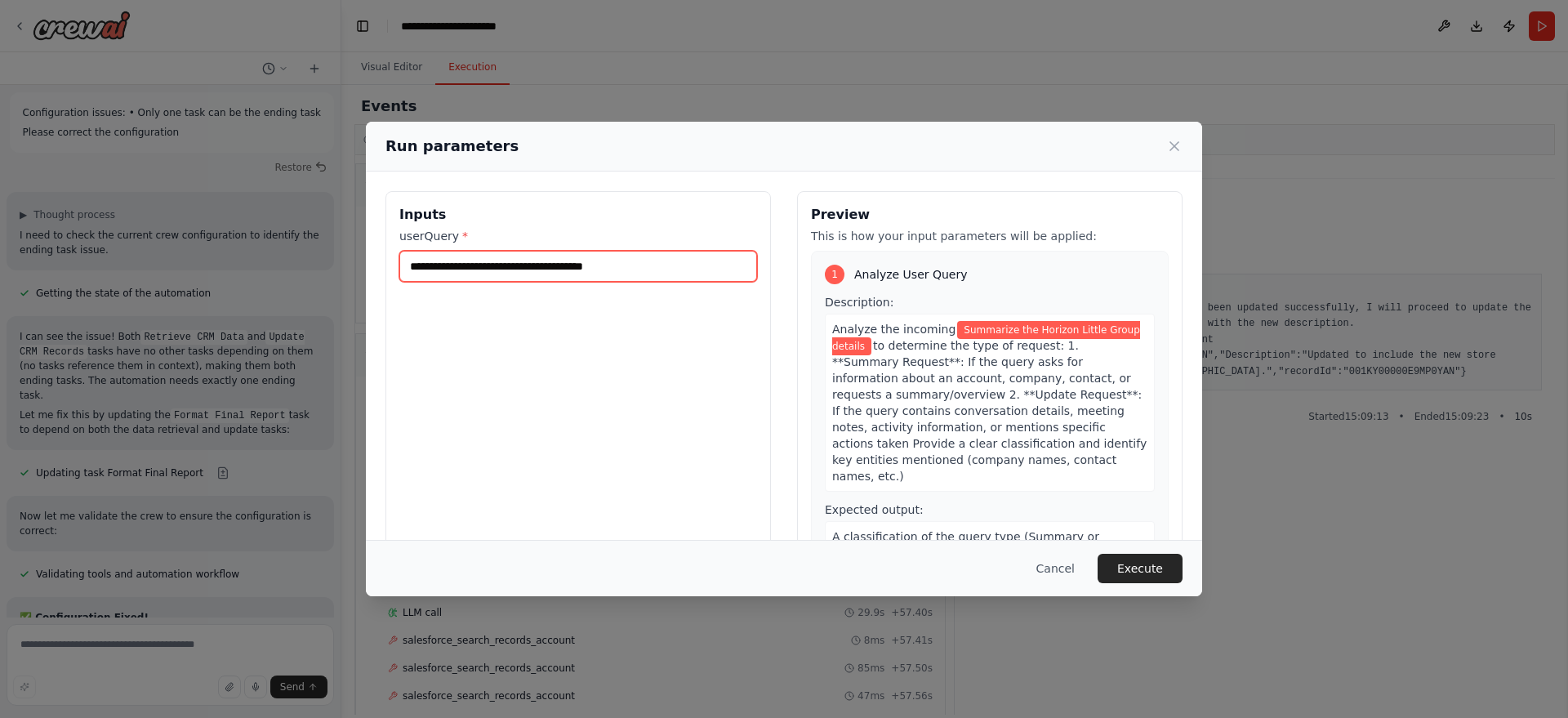
drag, startPoint x: 648, startPoint y: 275, endPoint x: 488, endPoint y: 255, distance: 161.2
click at [488, 255] on input "**********" at bounding box center [578, 266] width 358 height 31
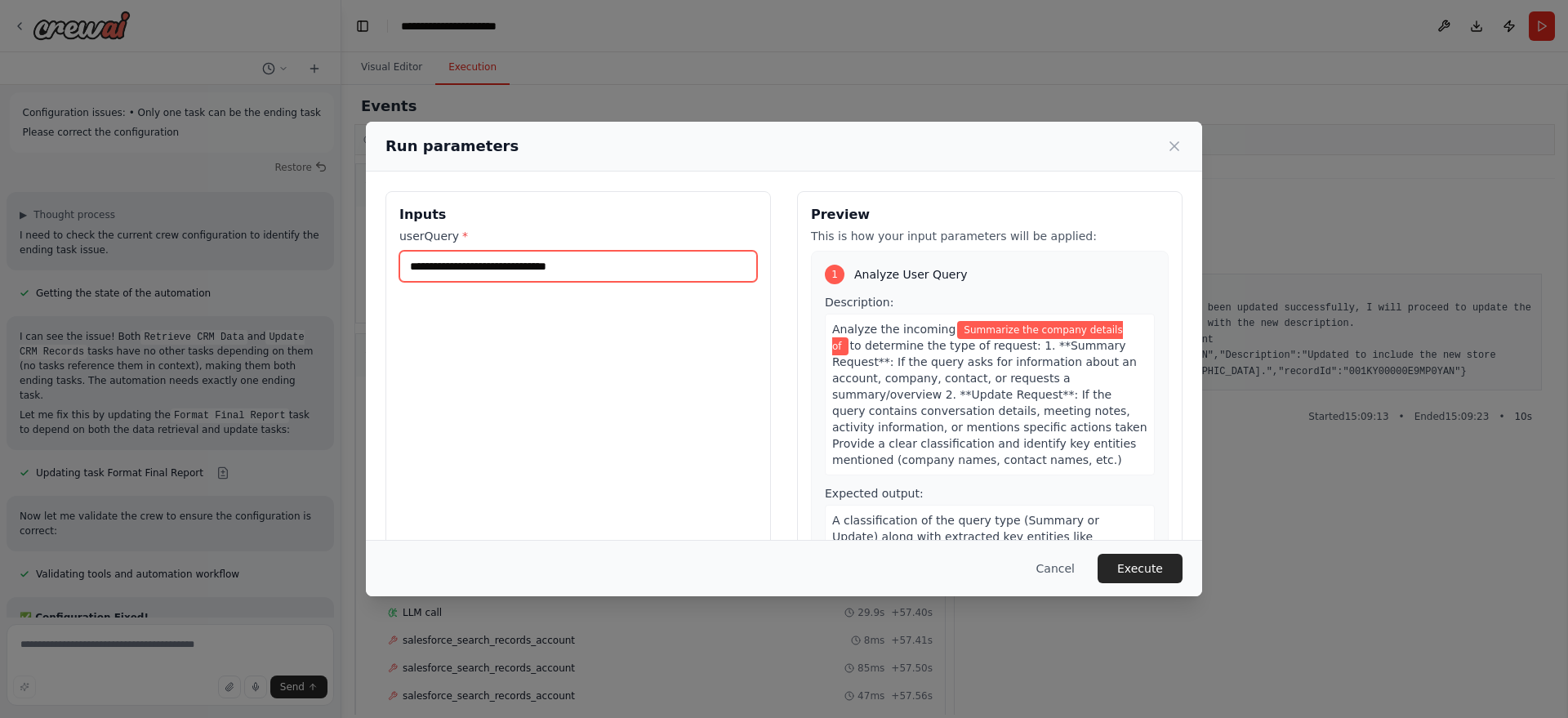
paste input "**********"
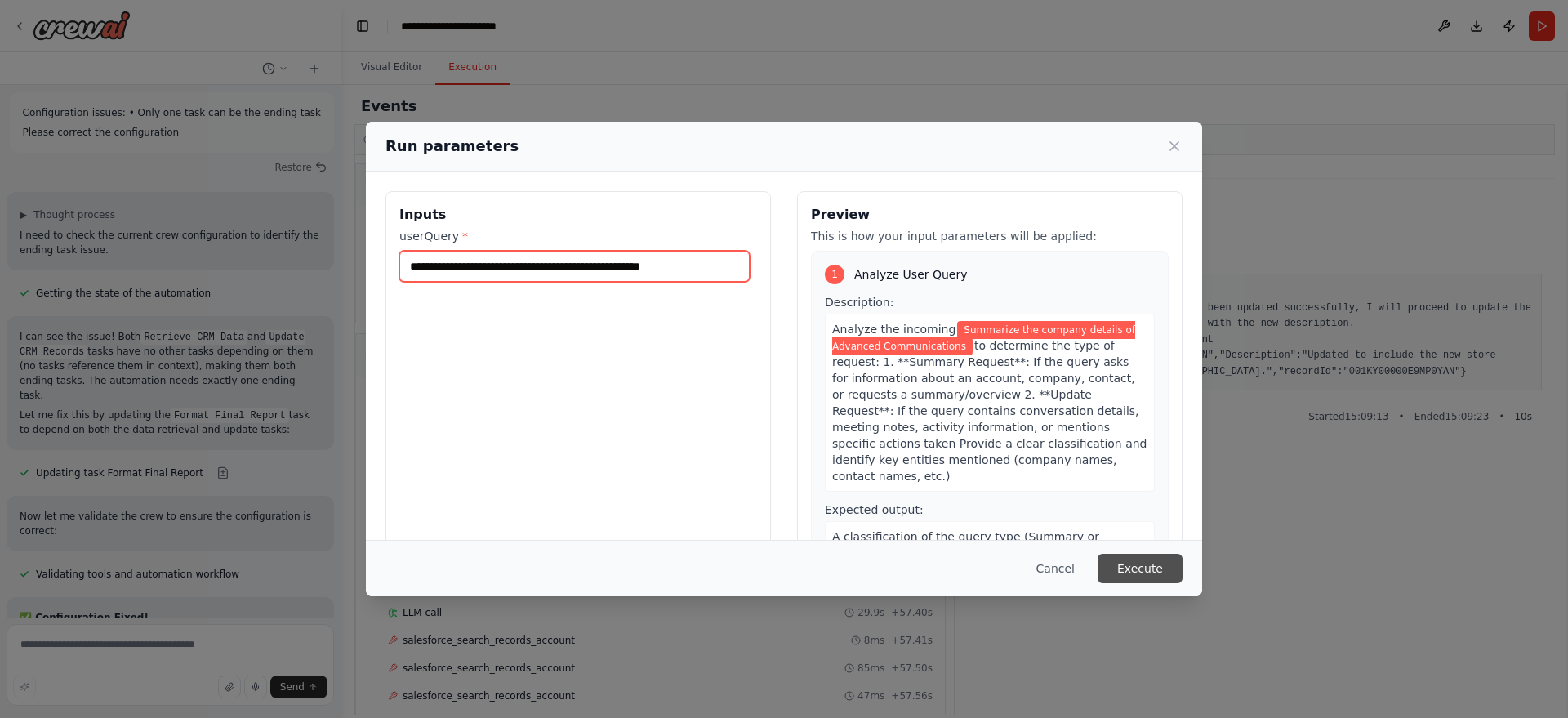
type input "**********"
click at [1142, 564] on button "Execute" at bounding box center [1140, 568] width 85 height 30
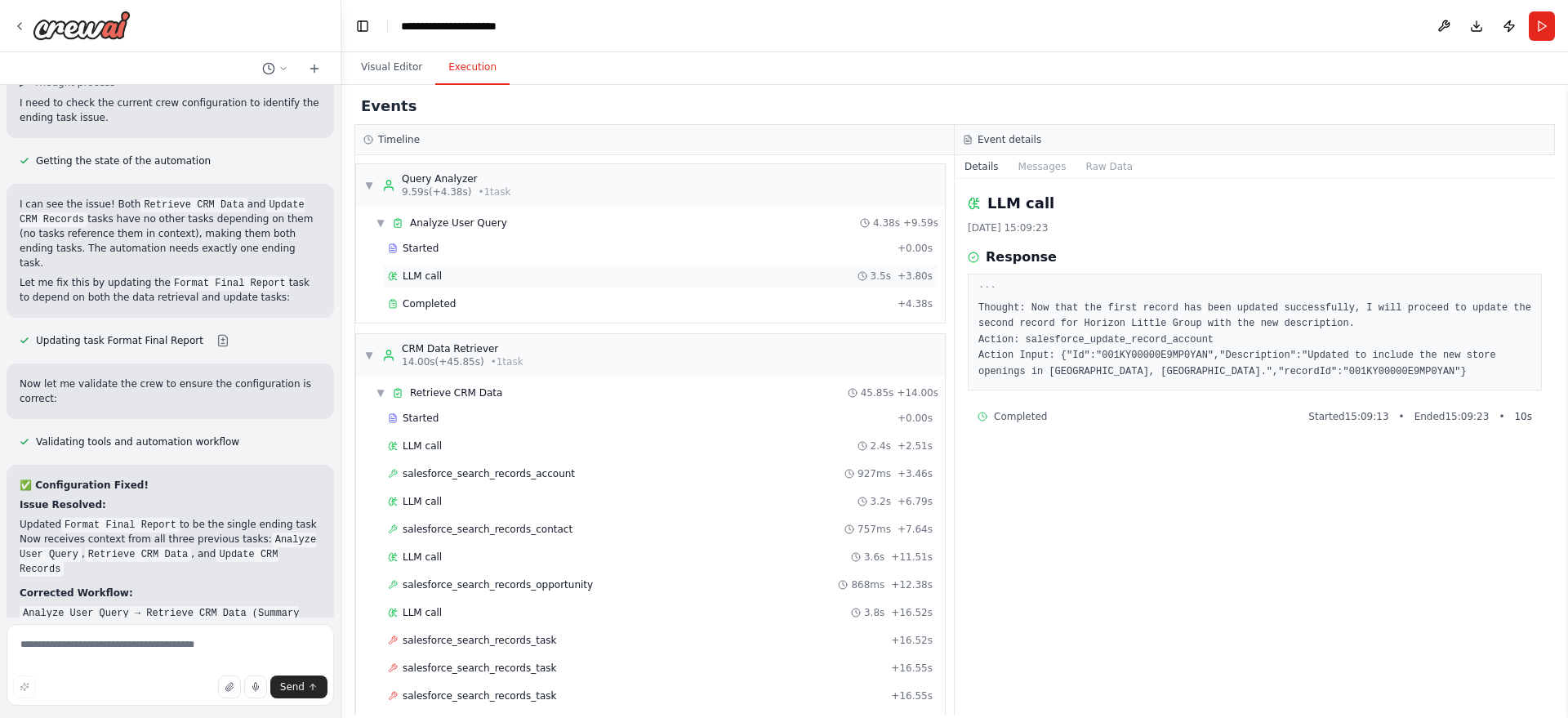
click at [448, 274] on div "LLM call 3.5s + 3.80s" at bounding box center [659, 276] width 544 height 13
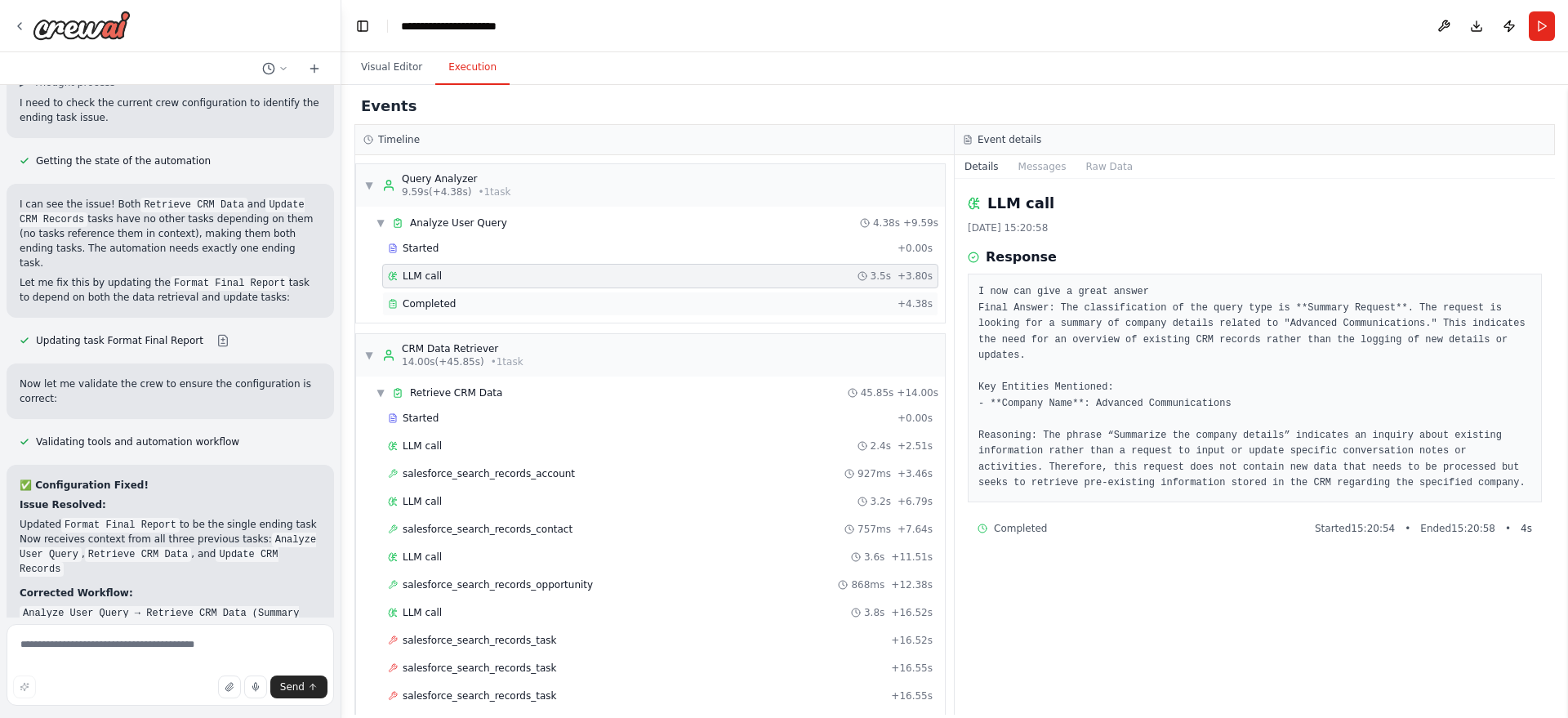
click at [532, 299] on div "Completed" at bounding box center [639, 303] width 503 height 13
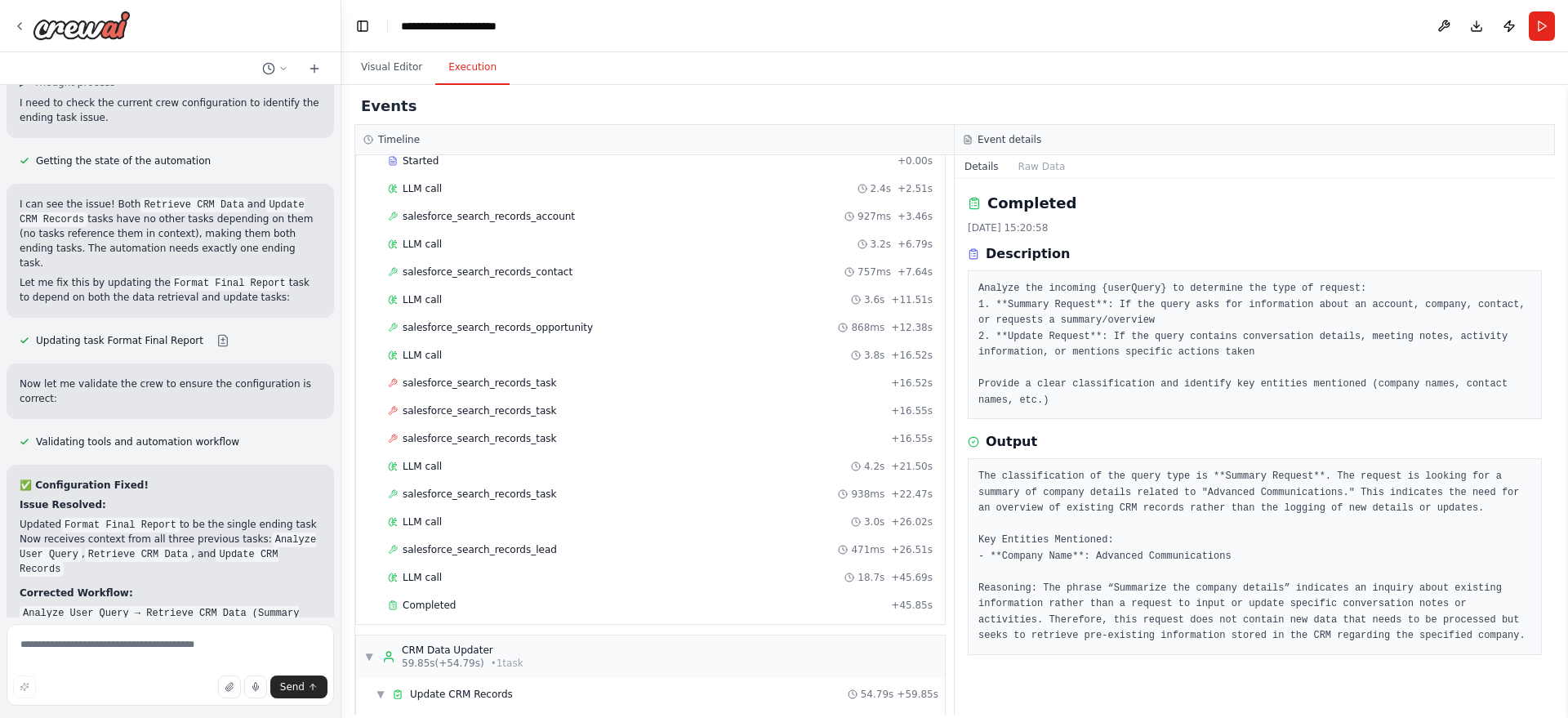
scroll to position [219, 0]
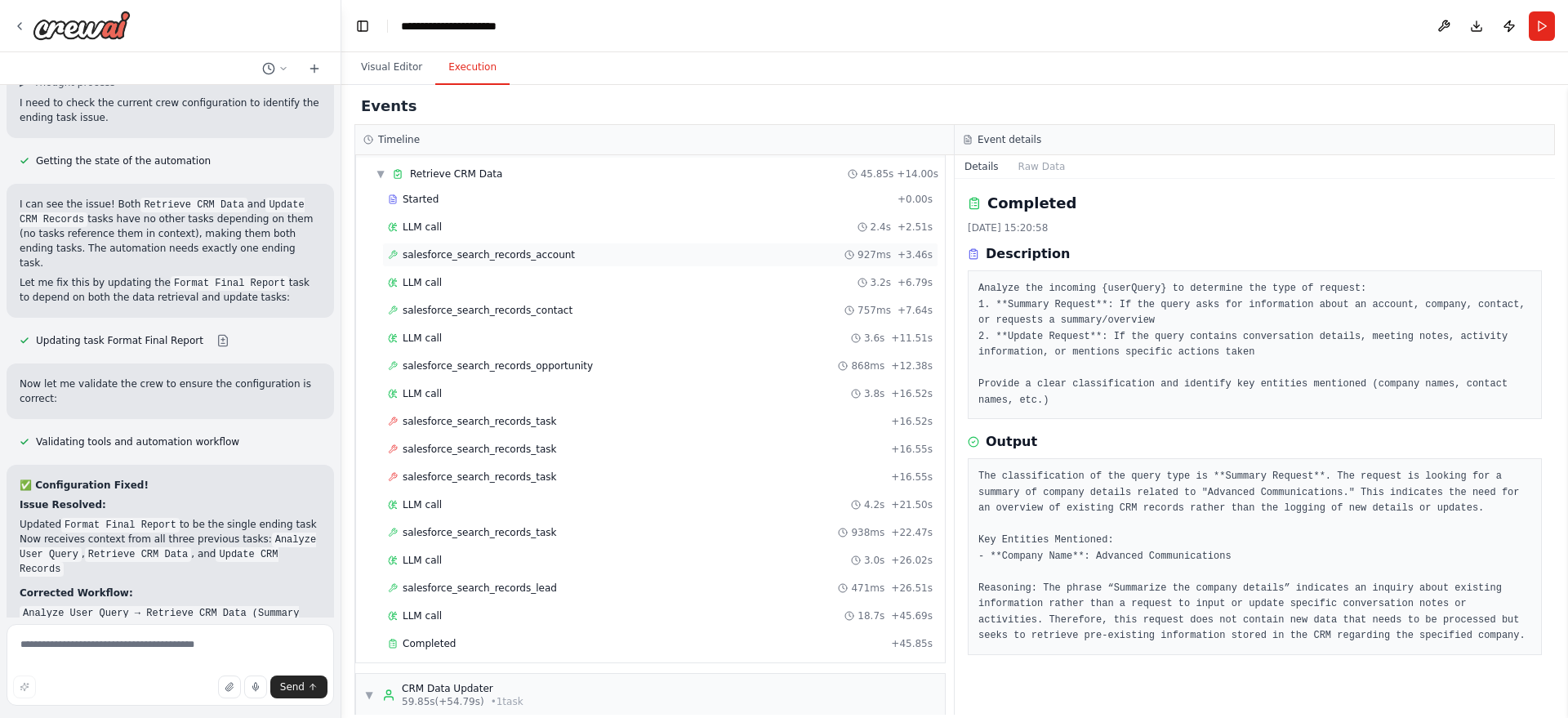
click at [505, 259] on span "salesforce_search_records_account" at bounding box center [488, 255] width 173 height 13
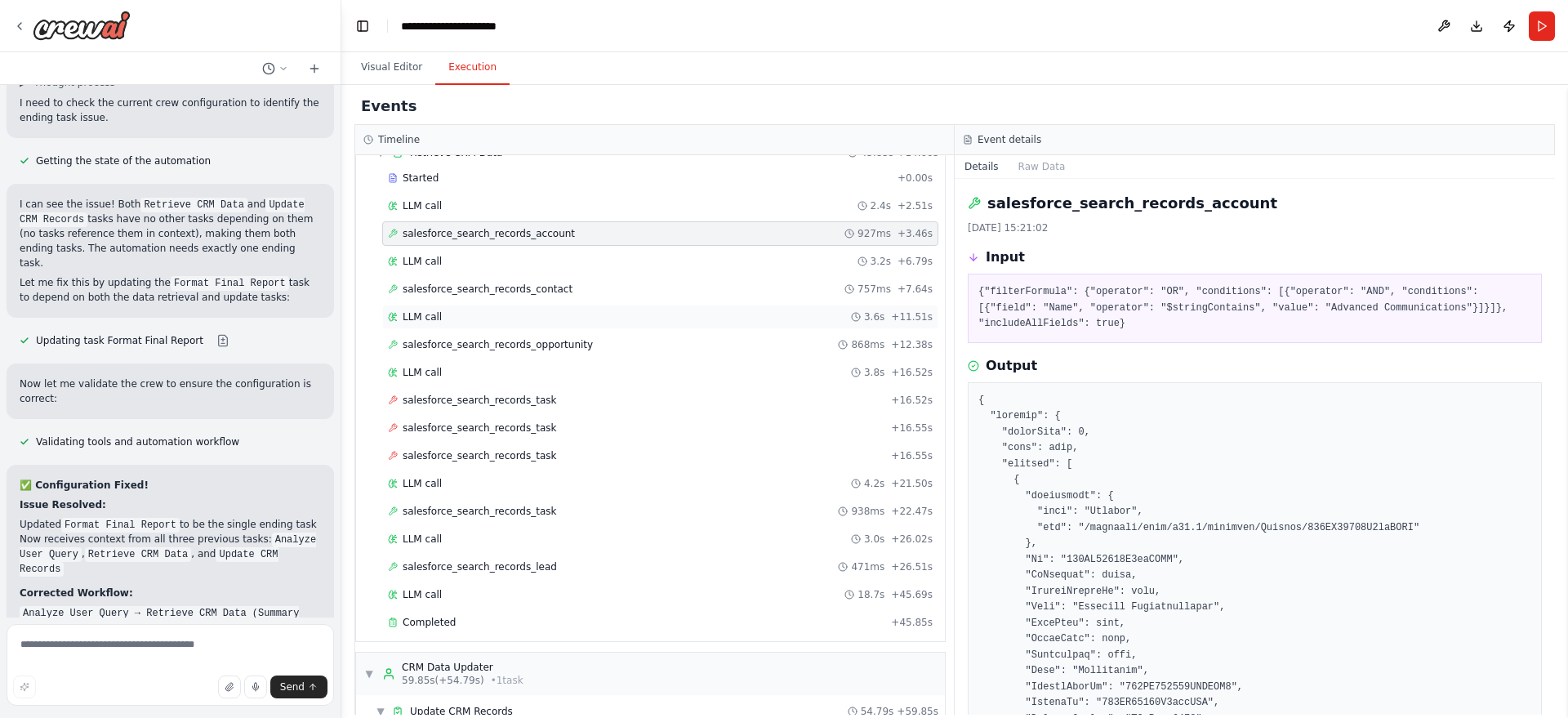
scroll to position [241, 0]
click at [487, 300] on div "salesforce_search_records_contact 757ms + 7.64s" at bounding box center [660, 288] width 556 height 24
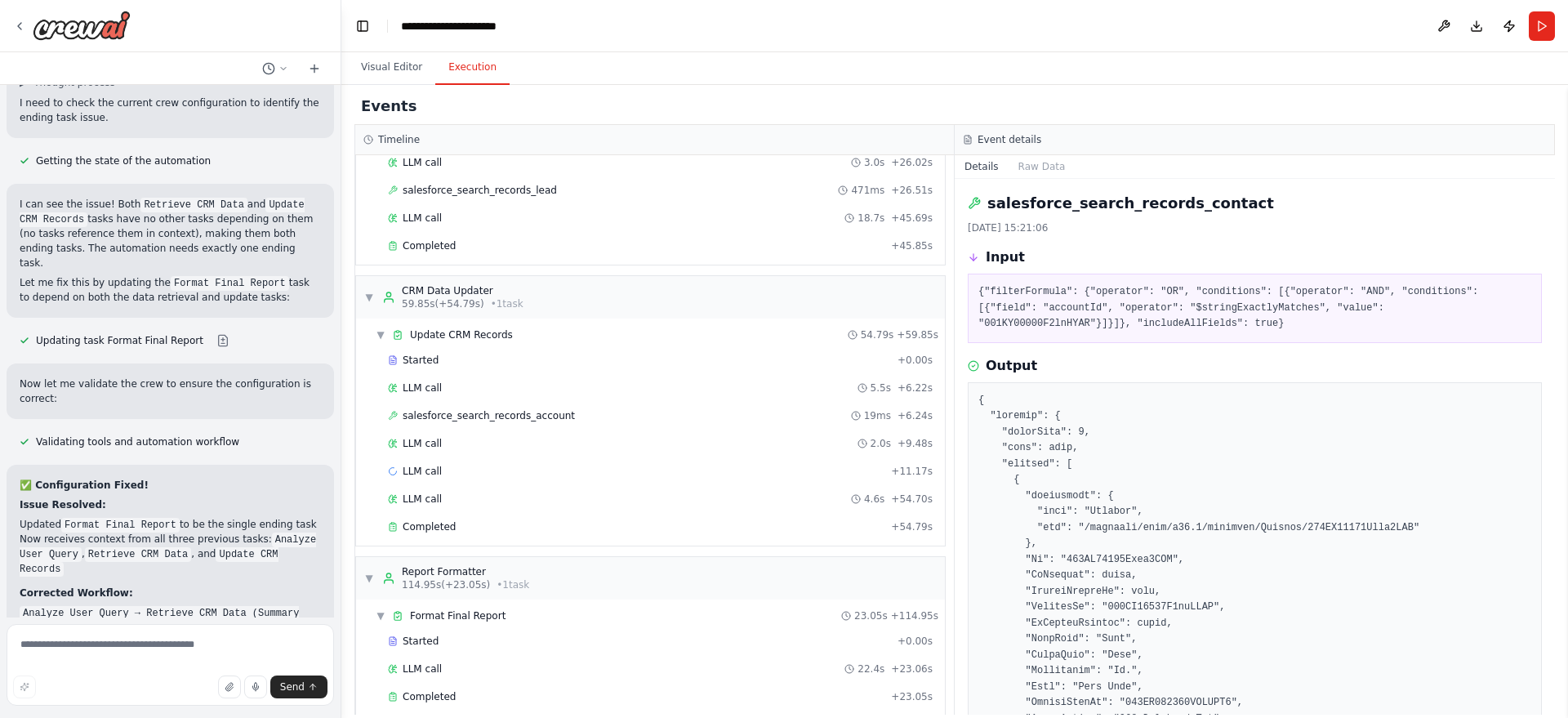
scroll to position [636, 0]
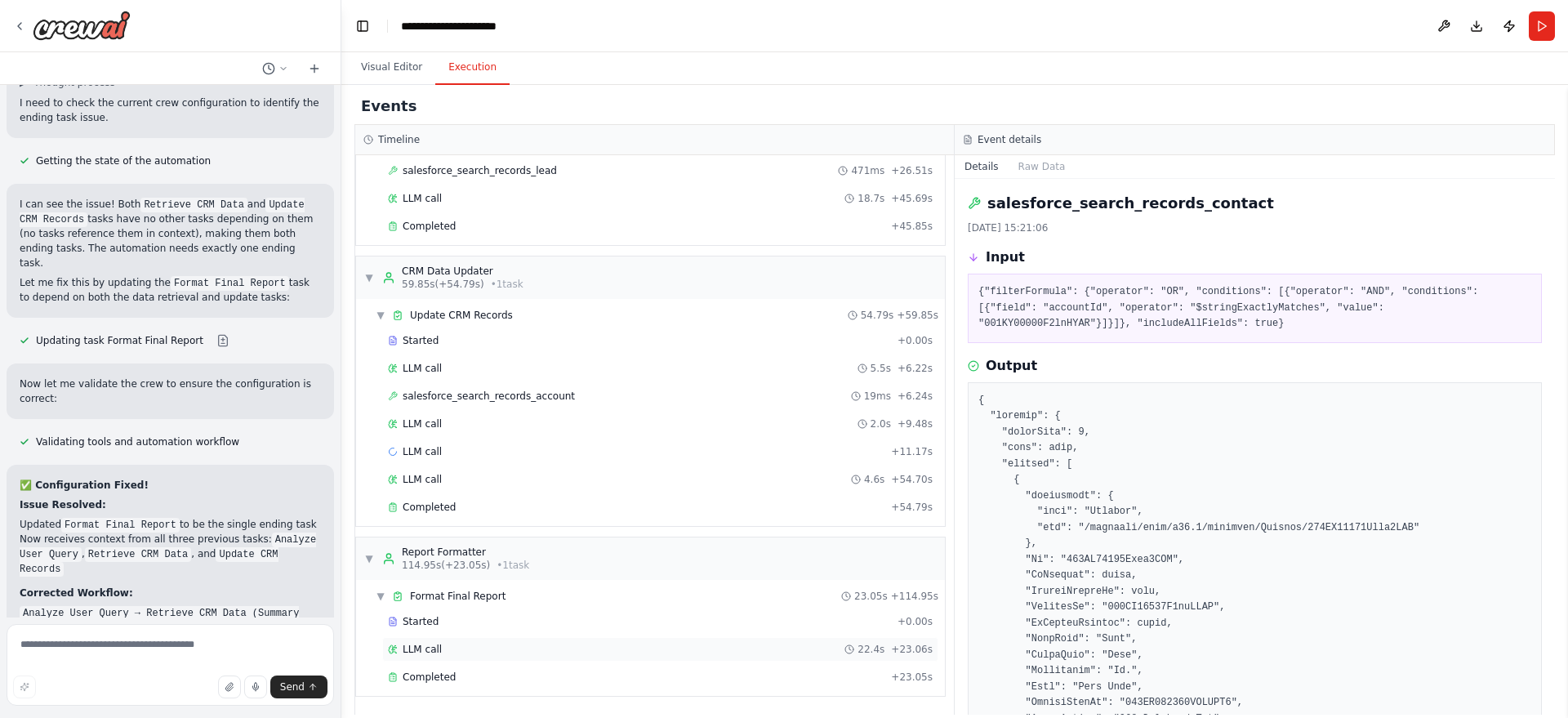
click at [516, 640] on div "LLM call 22.4s + 23.06s" at bounding box center [660, 649] width 556 height 24
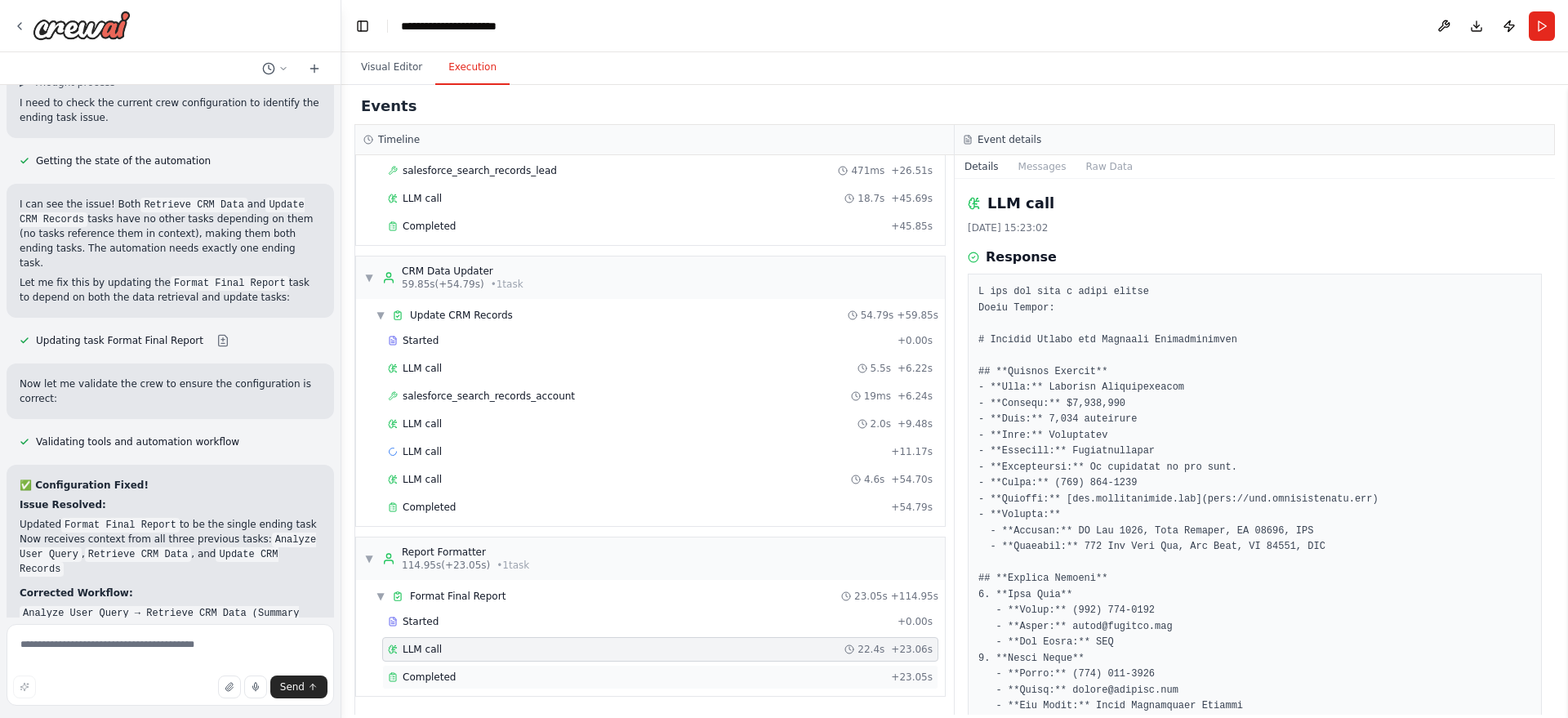
click at [543, 668] on div "Completed + 23.05s" at bounding box center [660, 677] width 556 height 24
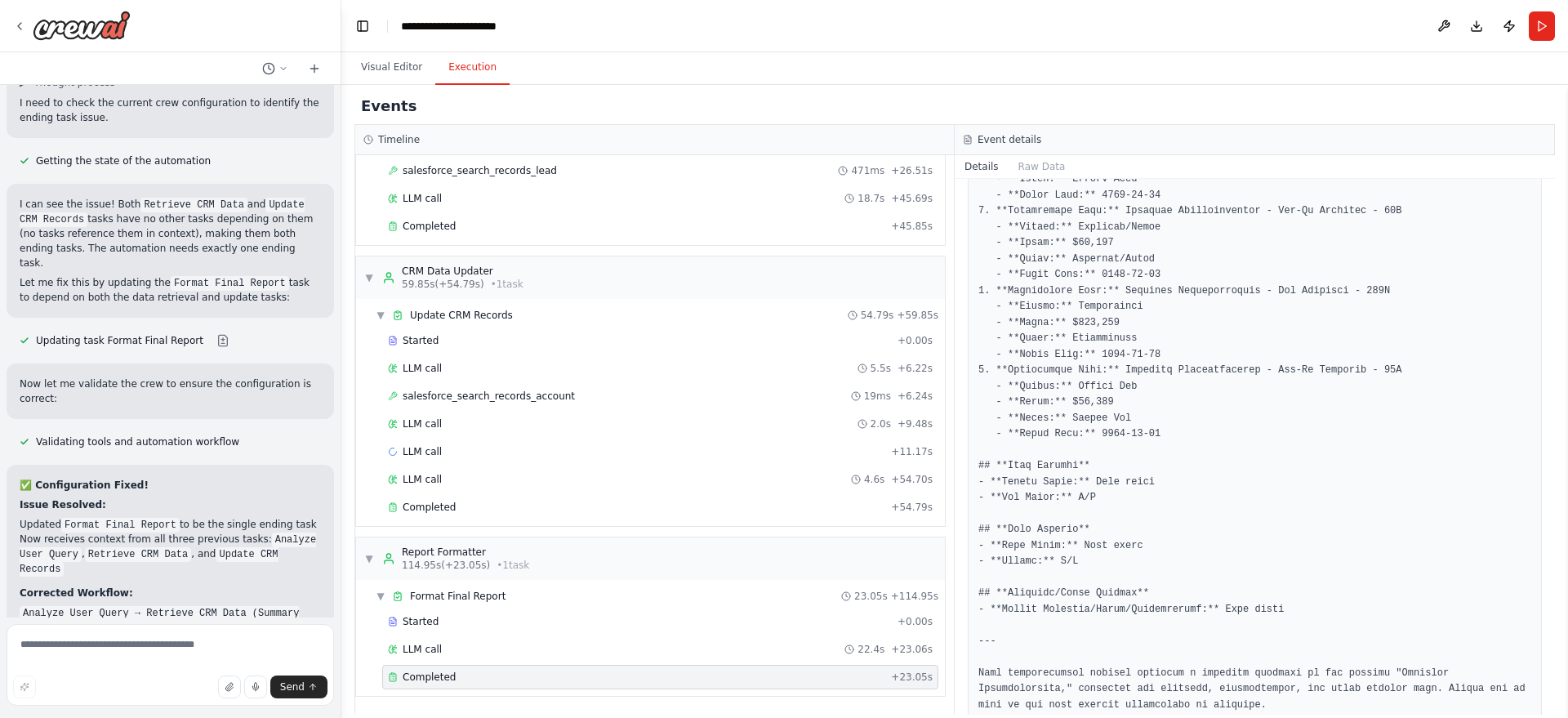
scroll to position [1527, 0]
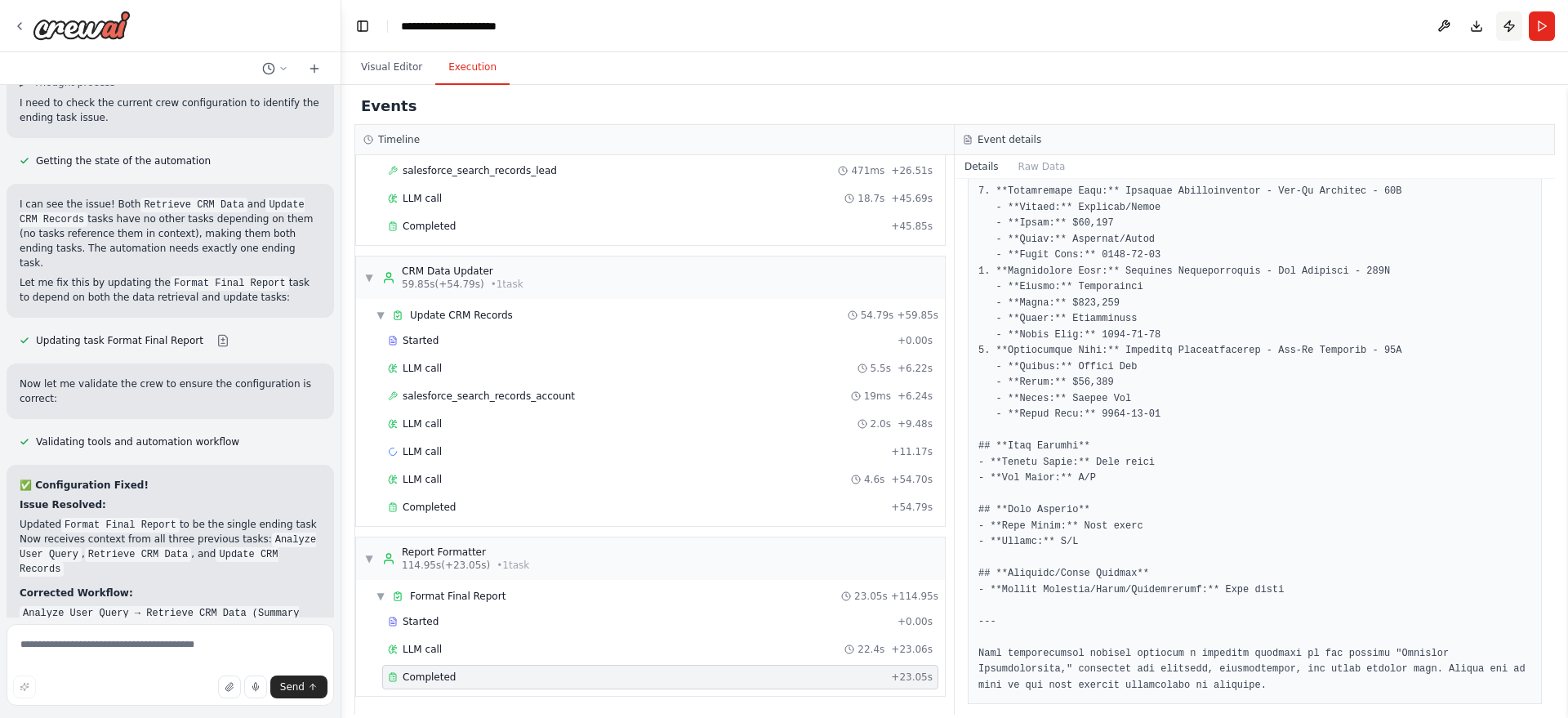
click at [1515, 22] on button "Publish" at bounding box center [1509, 26] width 26 height 30
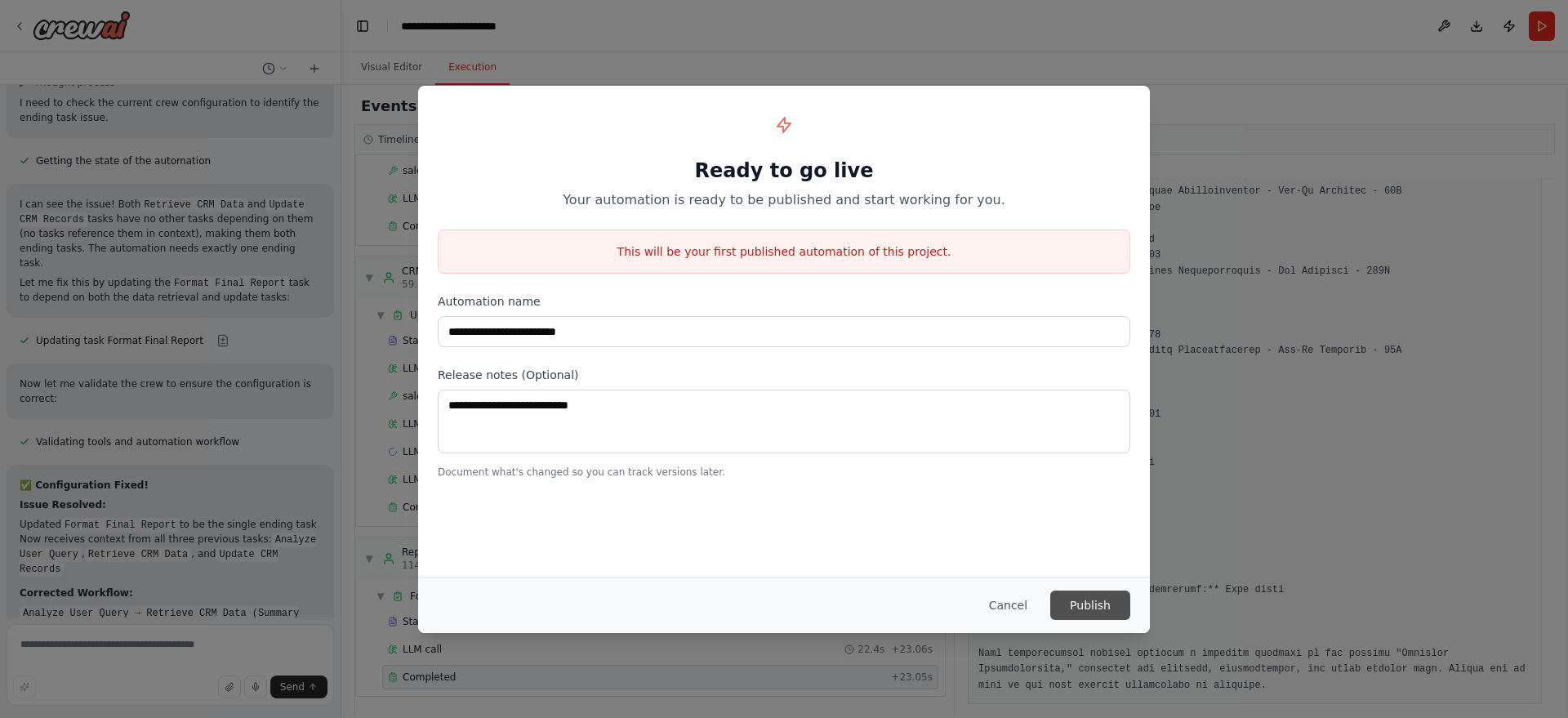
click at [1077, 610] on button "Publish" at bounding box center [1089, 605] width 80 height 30
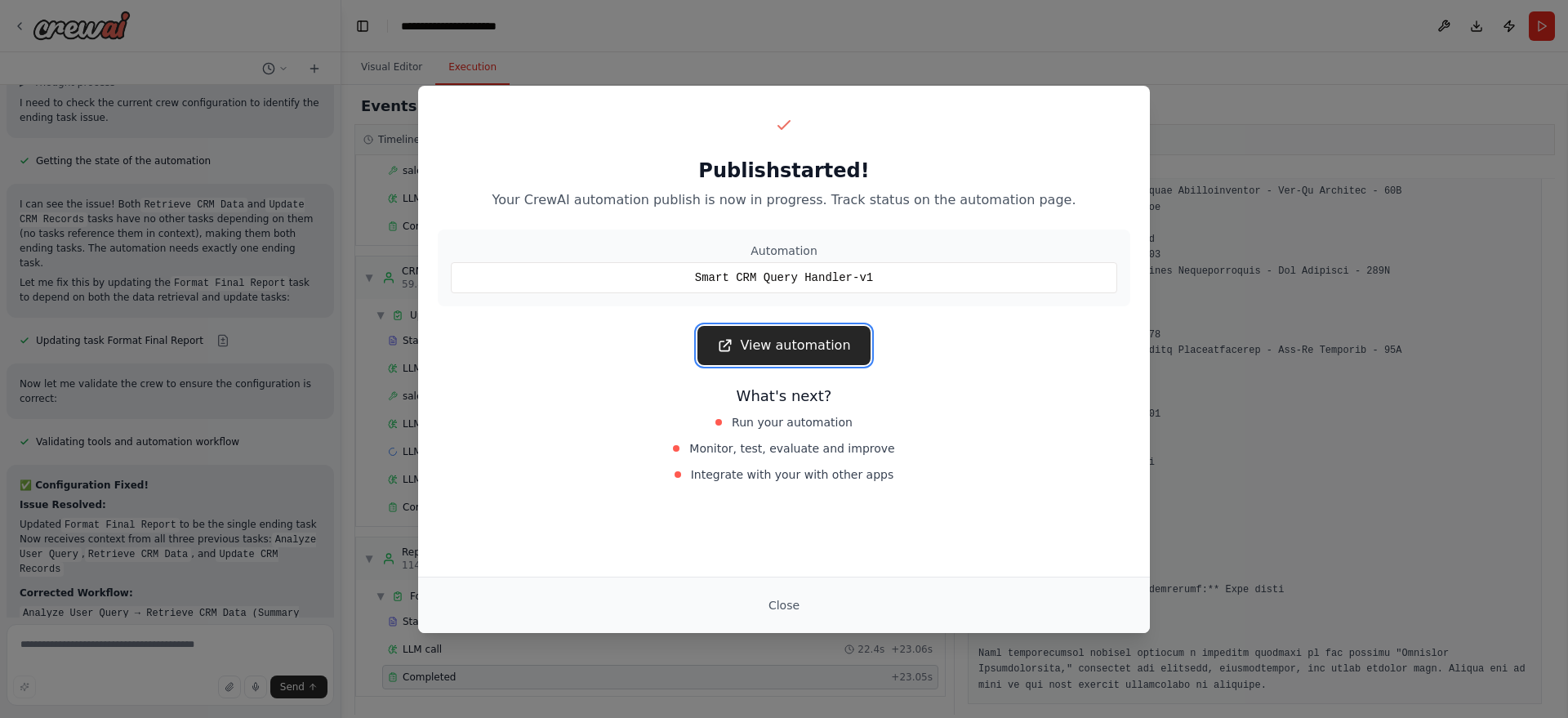
click at [772, 358] on link "View automation" at bounding box center [784, 346] width 173 height 40
click at [769, 597] on button "Close" at bounding box center [784, 605] width 58 height 30
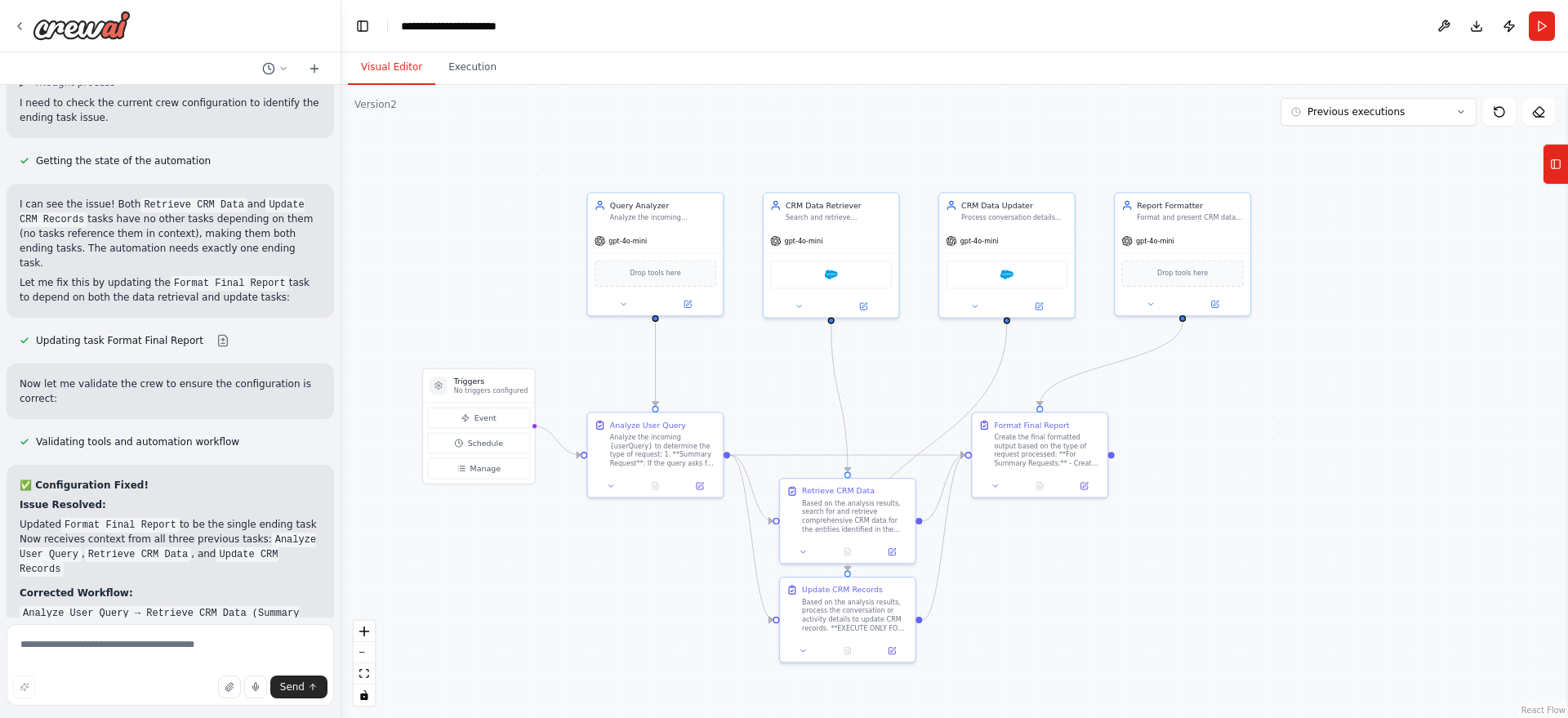
click at [389, 67] on button "Visual Editor" at bounding box center [391, 67] width 87 height 34
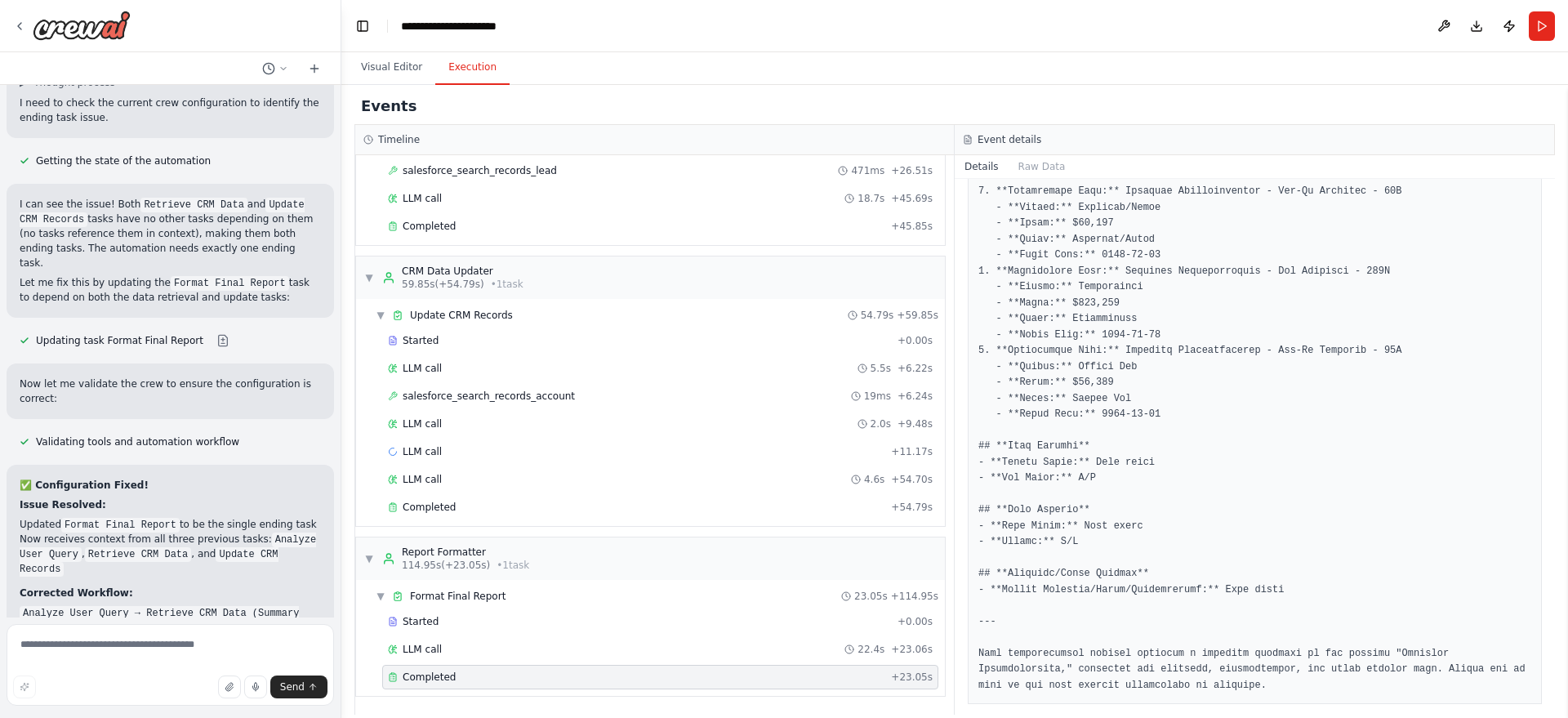
click at [464, 67] on button "Execution" at bounding box center [472, 67] width 75 height 34
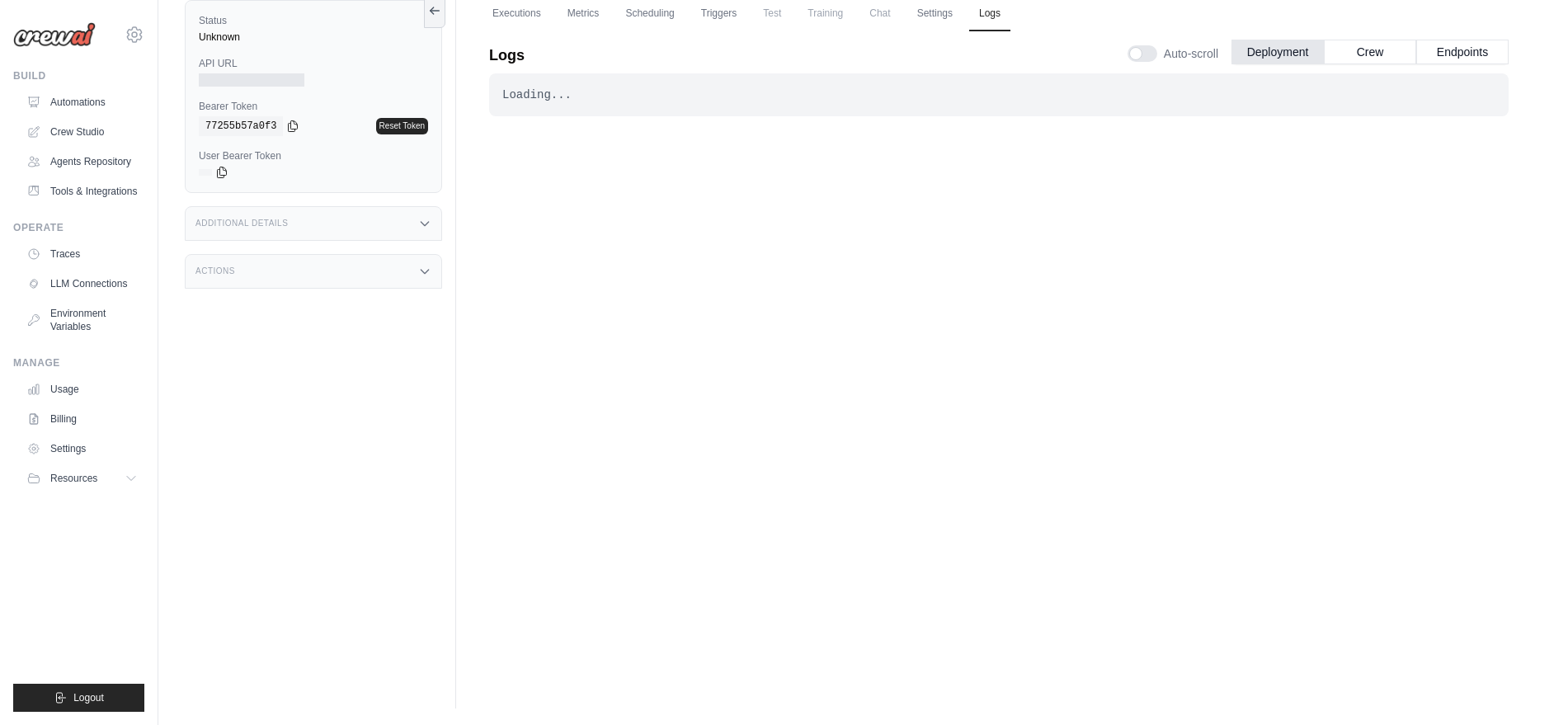
click at [731, 371] on div "Loading... . . ." at bounding box center [999, 352] width 1020 height 557
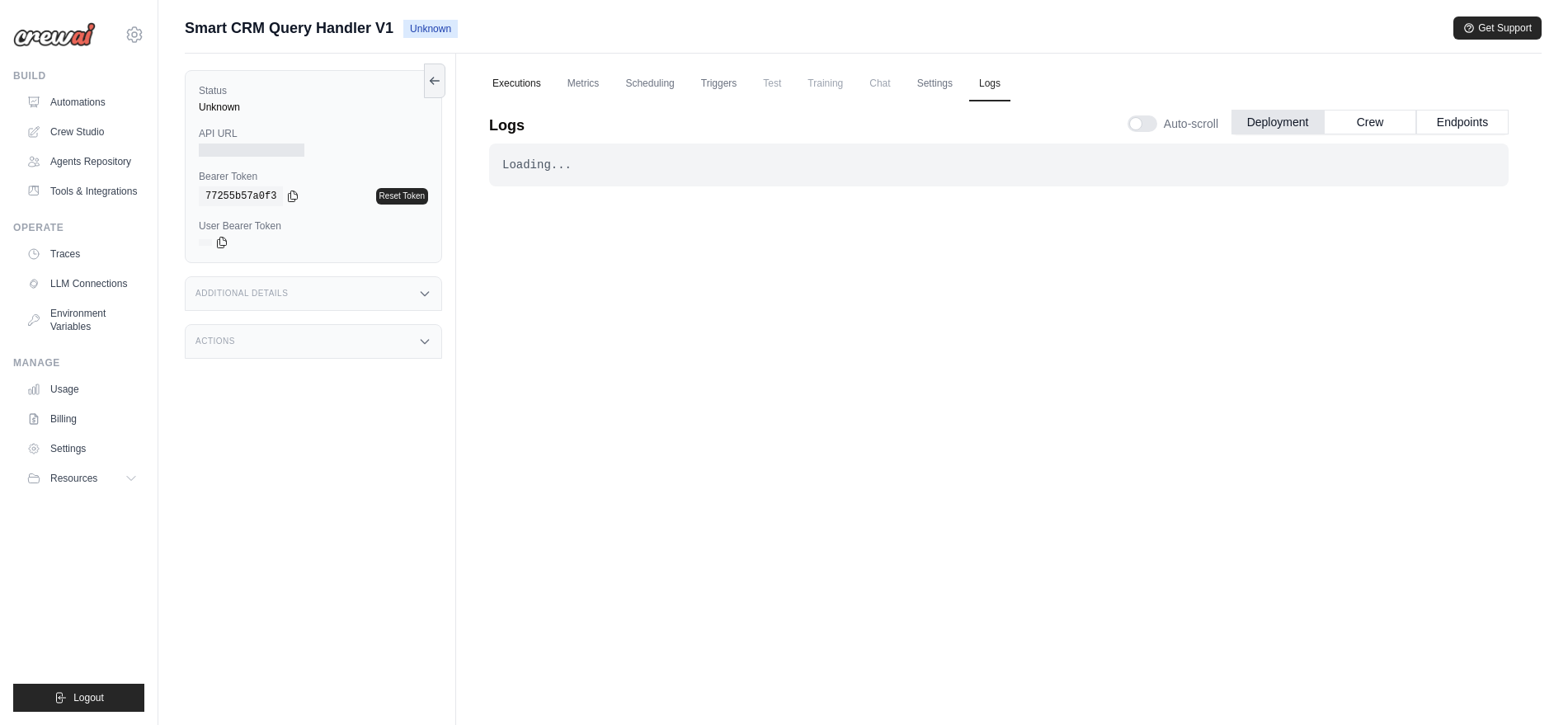
click at [491, 84] on link "Executions" at bounding box center [516, 84] width 68 height 35
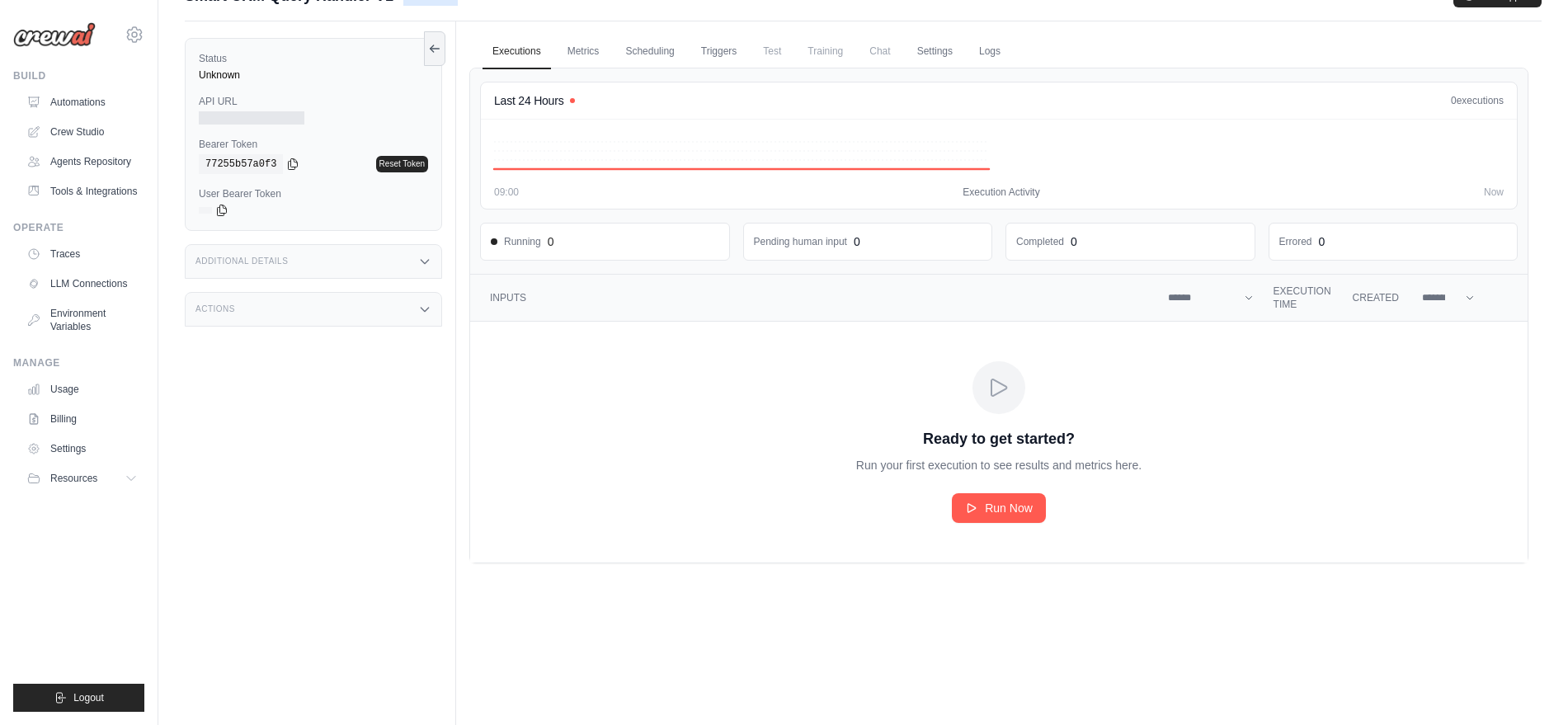
scroll to position [70, 0]
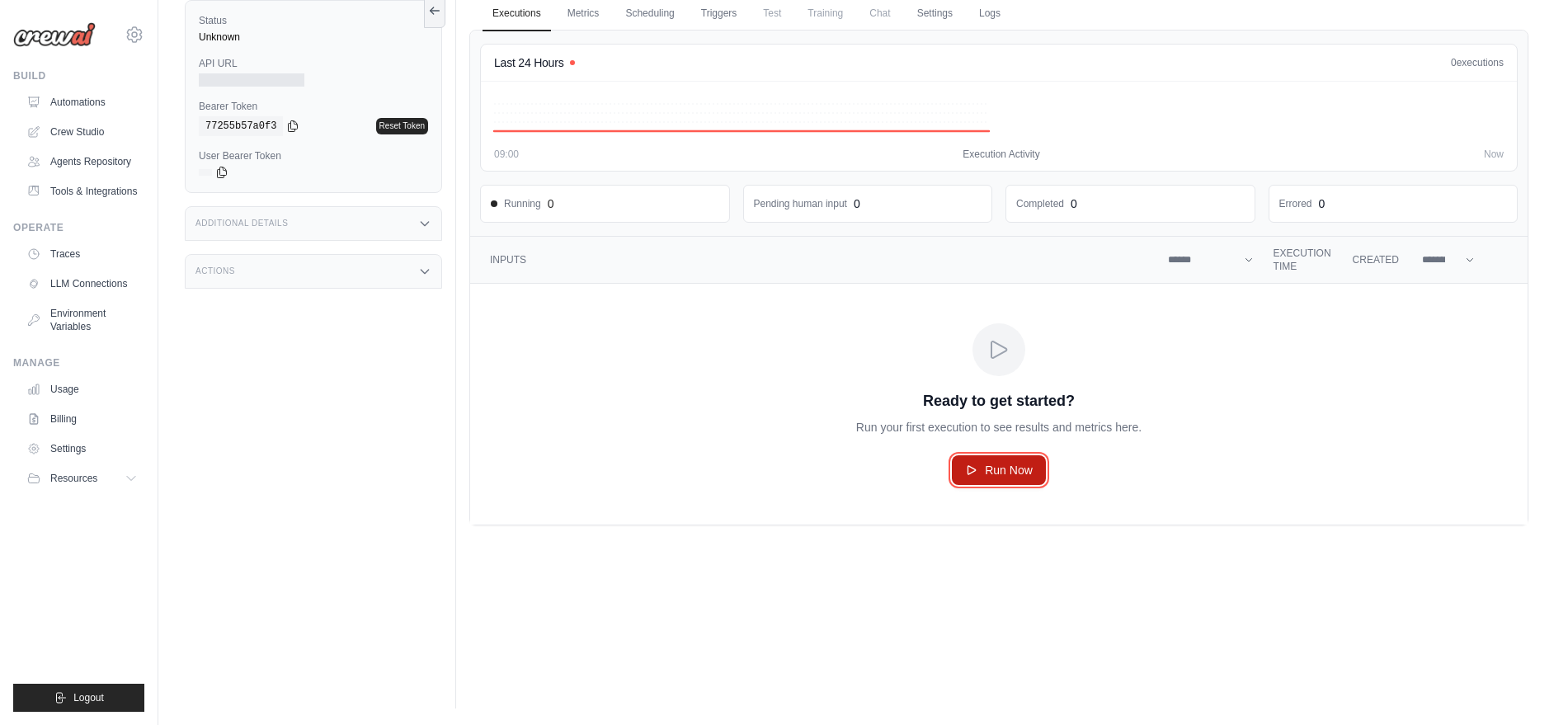
click at [988, 479] on link "Run Now" at bounding box center [998, 470] width 94 height 30
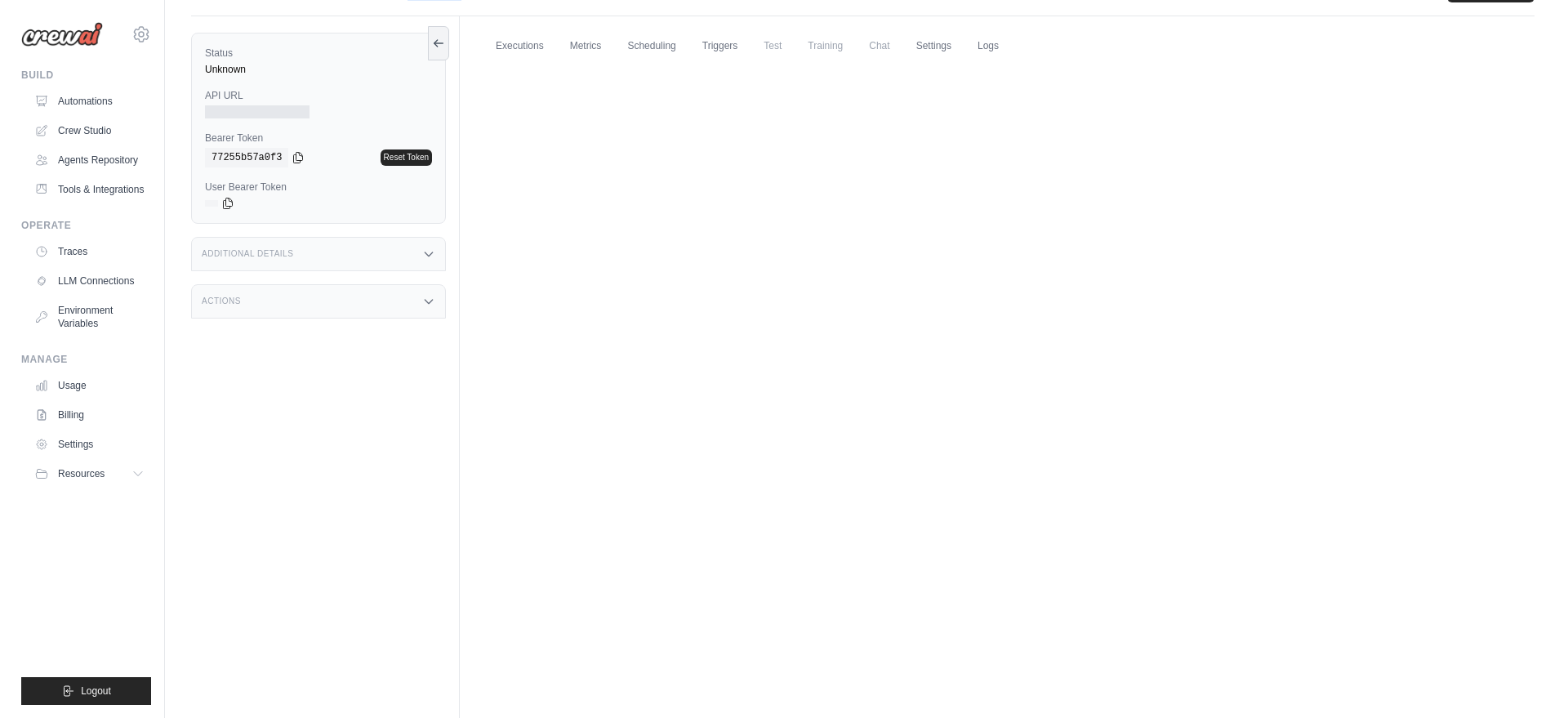
scroll to position [0, 0]
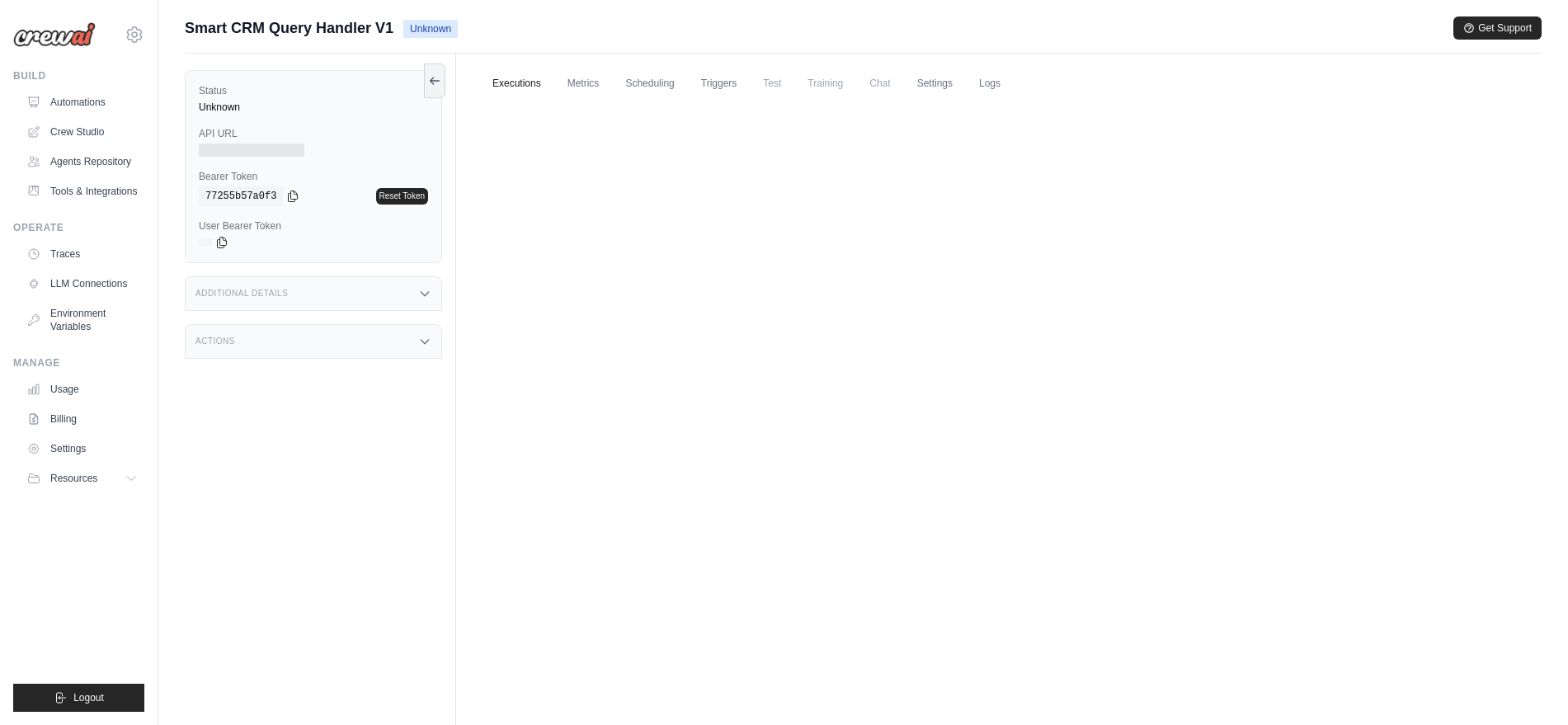
click at [514, 83] on link "Executions" at bounding box center [516, 84] width 68 height 35
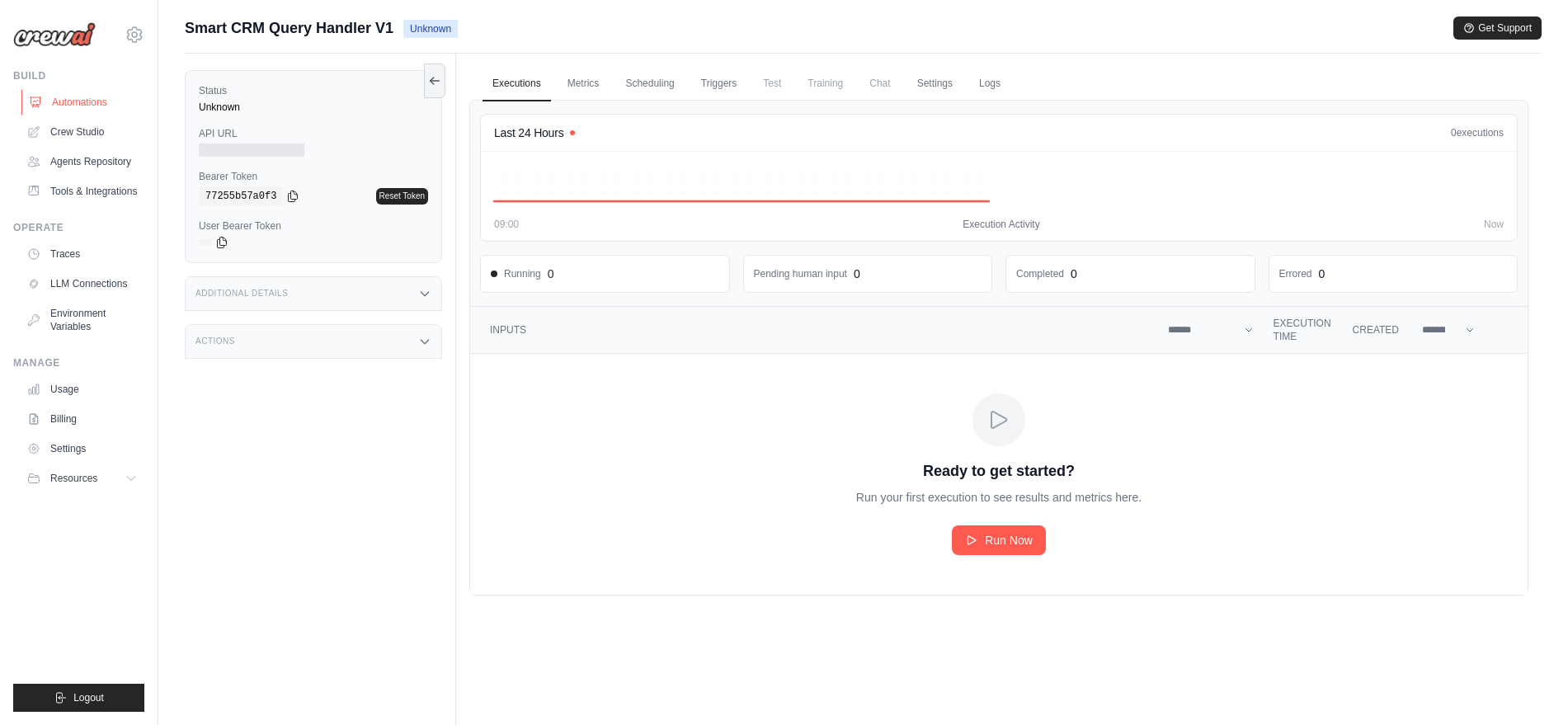
click at [77, 112] on link "Automations" at bounding box center [84, 102] width 125 height 26
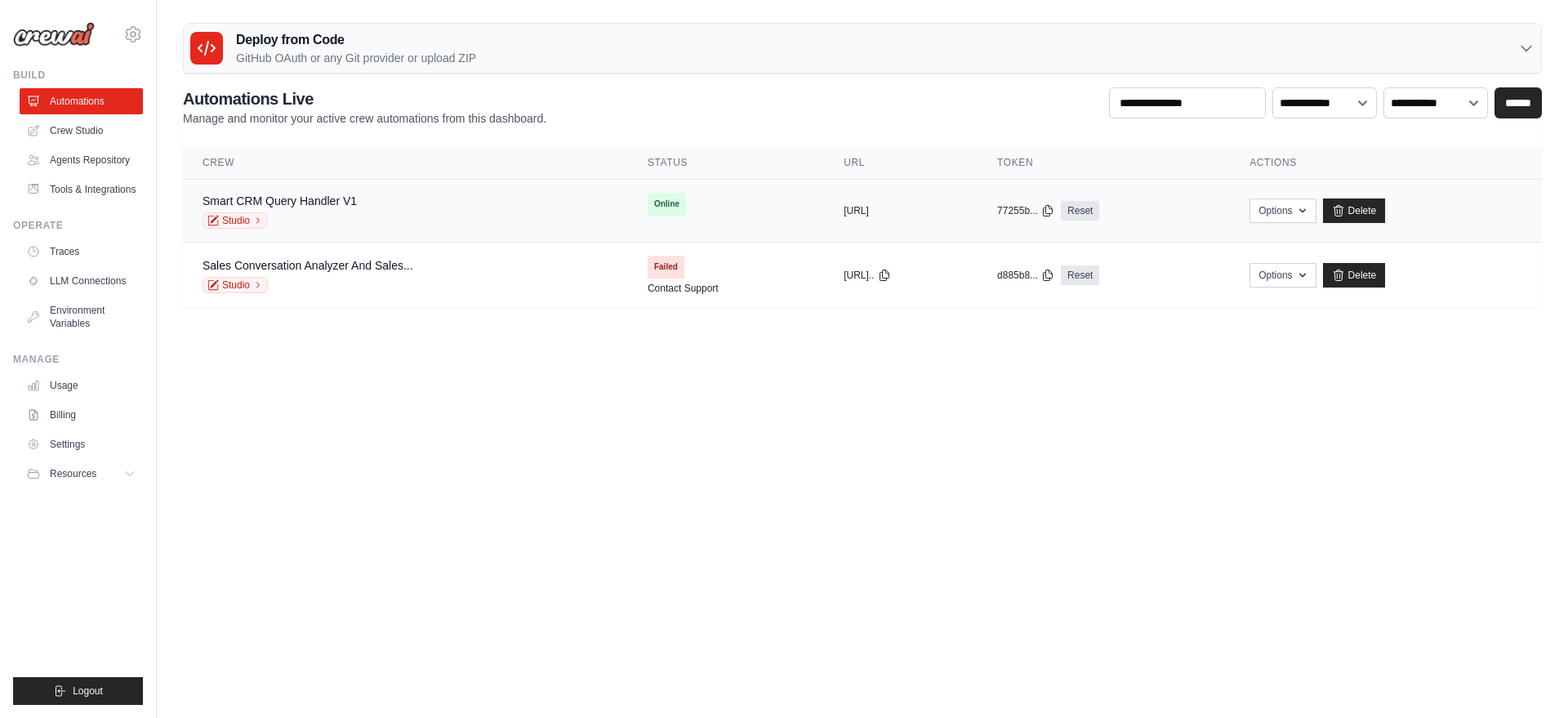
click at [287, 213] on div "Studio" at bounding box center [280, 220] width 155 height 16
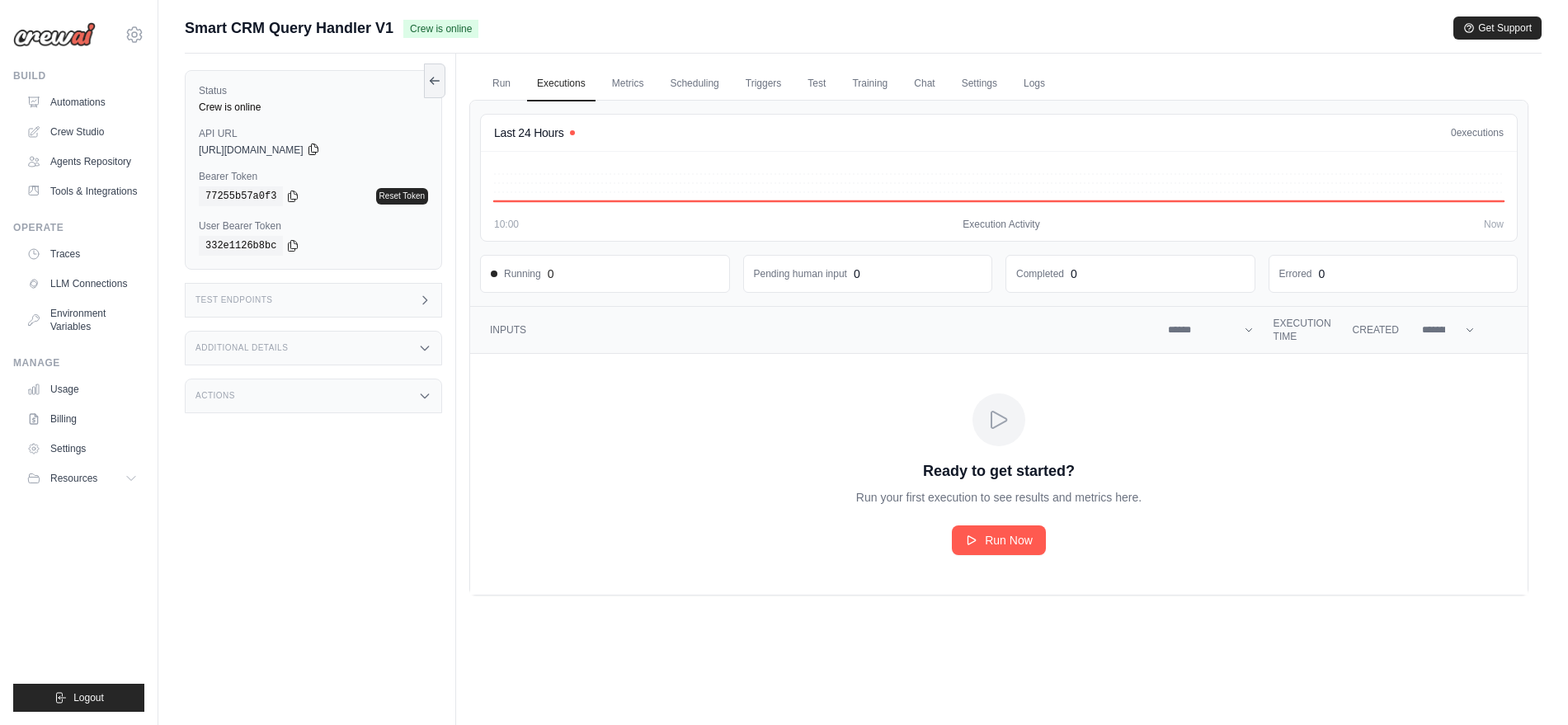
click at [317, 148] on icon at bounding box center [313, 150] width 9 height 11
click at [510, 76] on link "Run" at bounding box center [502, 84] width 38 height 35
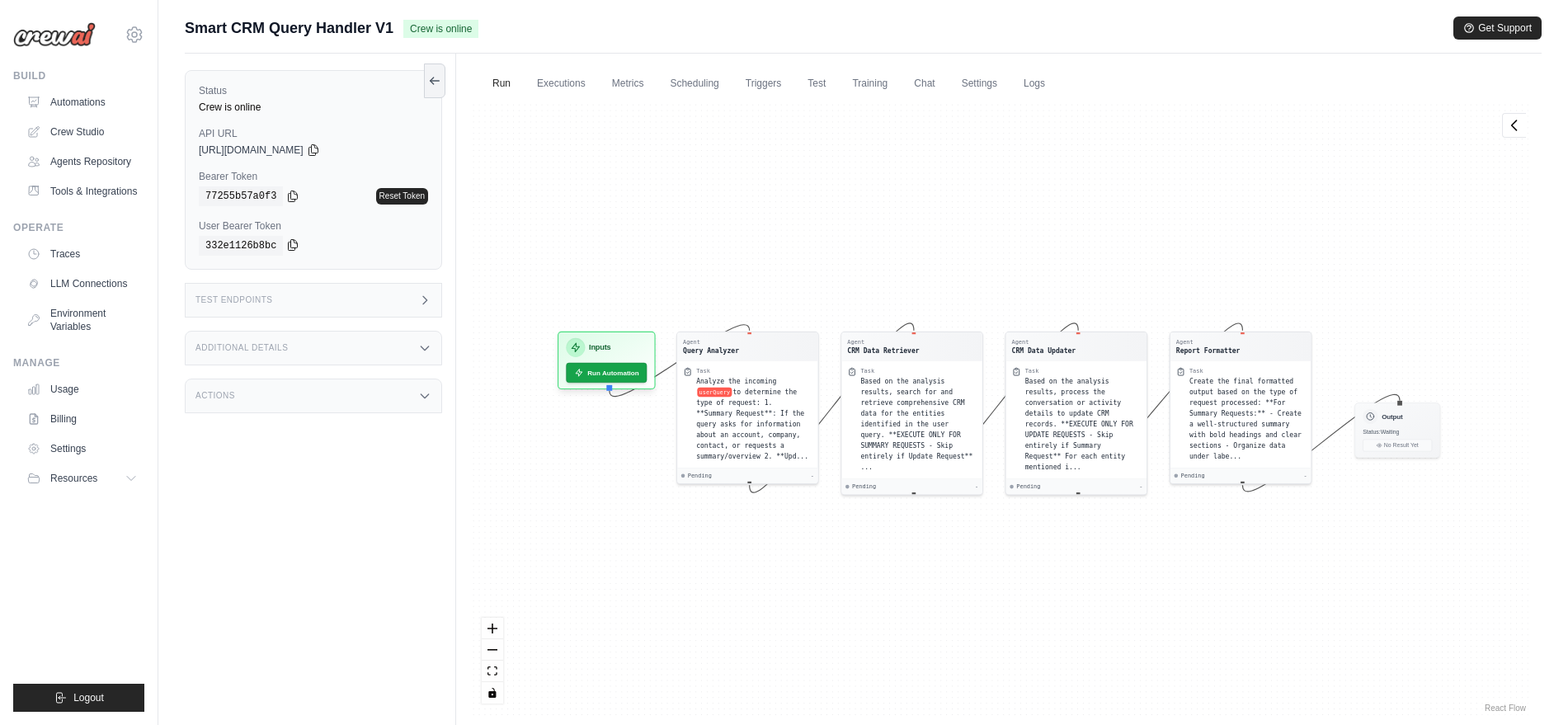
click at [286, 242] on icon at bounding box center [293, 244] width 14 height 14
click at [291, 239] on icon at bounding box center [293, 244] width 14 height 14
click at [388, 299] on div "Test Endpoints" at bounding box center [313, 300] width 257 height 35
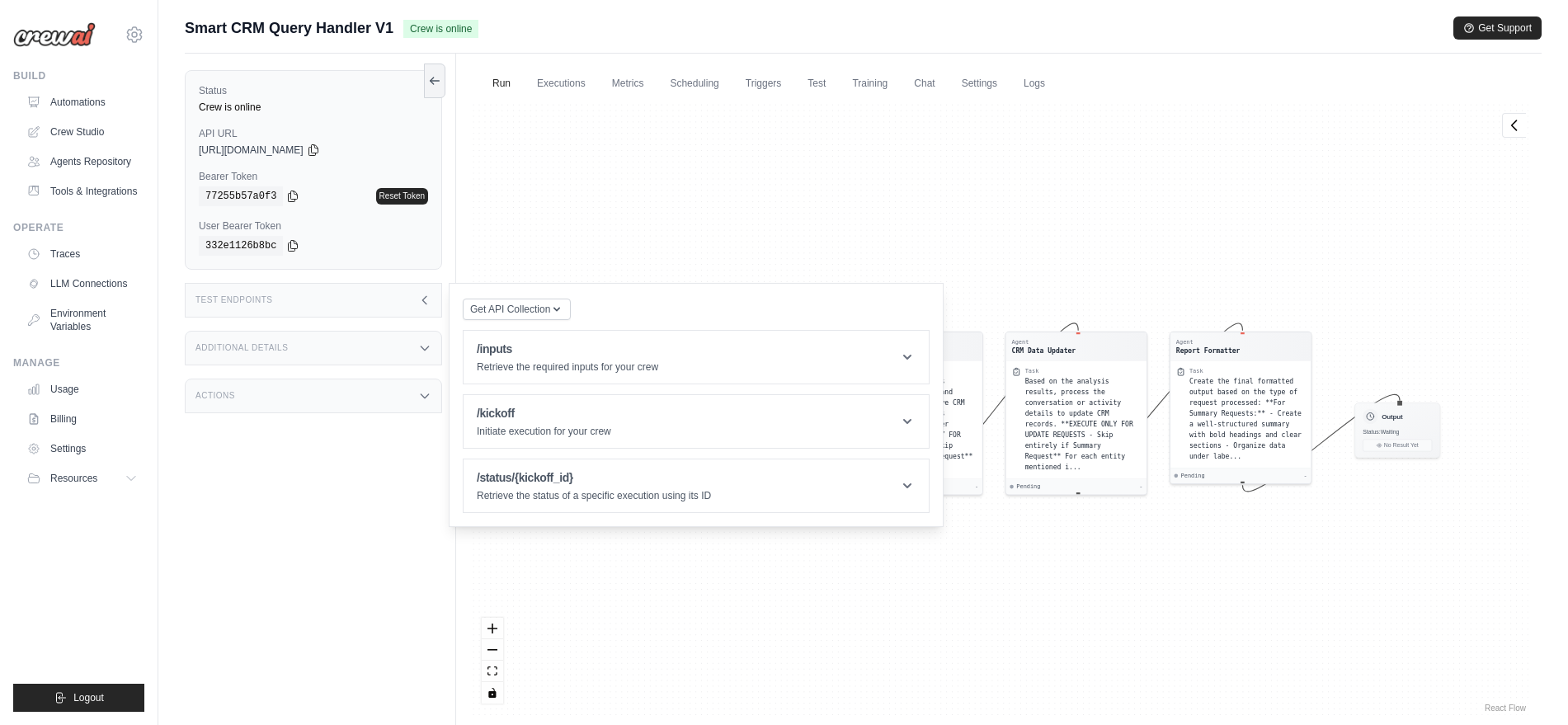
click at [394, 338] on div "Additional Details" at bounding box center [313, 348] width 257 height 35
click at [371, 491] on div "Actions" at bounding box center [313, 493] width 257 height 35
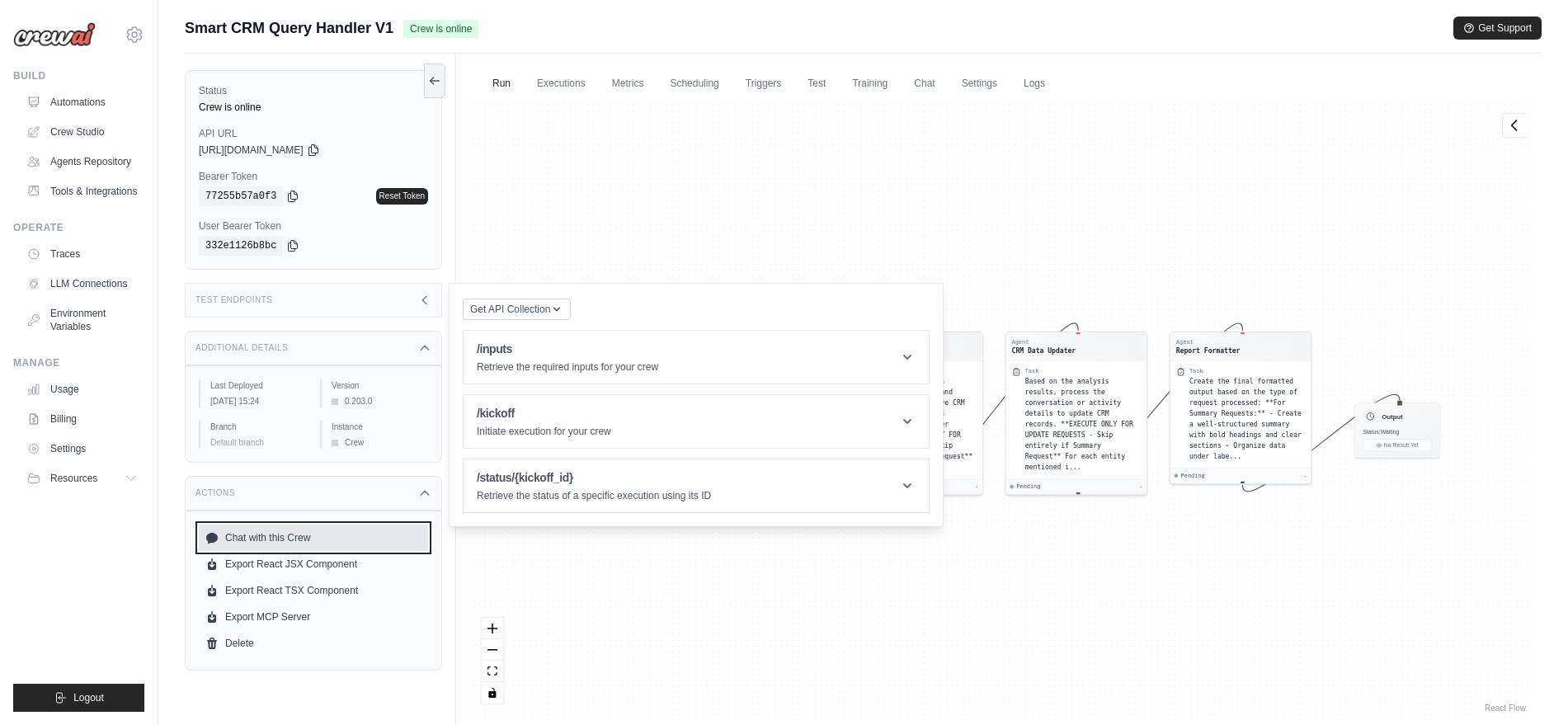
click at [233, 541] on link "Chat with this Crew" at bounding box center [314, 537] width 229 height 26
click at [515, 77] on link "Run" at bounding box center [502, 84] width 38 height 35
click at [548, 93] on link "Executions" at bounding box center [561, 84] width 68 height 35
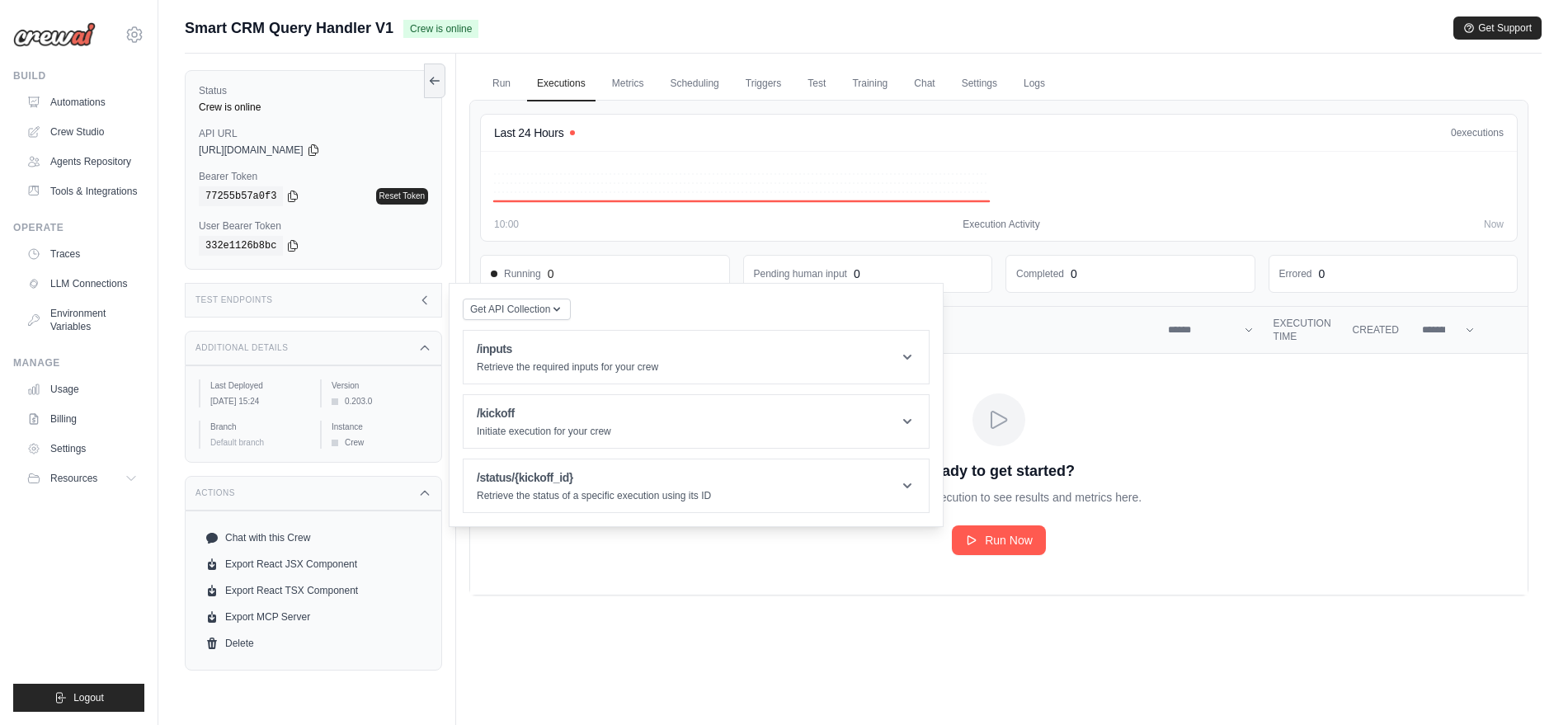
click at [724, 665] on div "Run Executions Metrics Scheduling Triggers Test Training Chat Settings Logs Las…" at bounding box center [999, 416] width 1085 height 725
click at [1079, 453] on div "Ready to get started? Run your first execution to see results and metrics here.…" at bounding box center [999, 474] width 370 height 162
click at [755, 595] on div "Run Executions Metrics Scheduling Triggers Test Training Chat Settings Logs Las…" at bounding box center [999, 416] width 1085 height 725
drag, startPoint x: 755, startPoint y: 595, endPoint x: 1112, endPoint y: 579, distance: 357.4
click at [1112, 579] on div "Run Executions Metrics Scheduling Triggers Test Training Chat Settings Logs Las…" at bounding box center [999, 416] width 1085 height 725
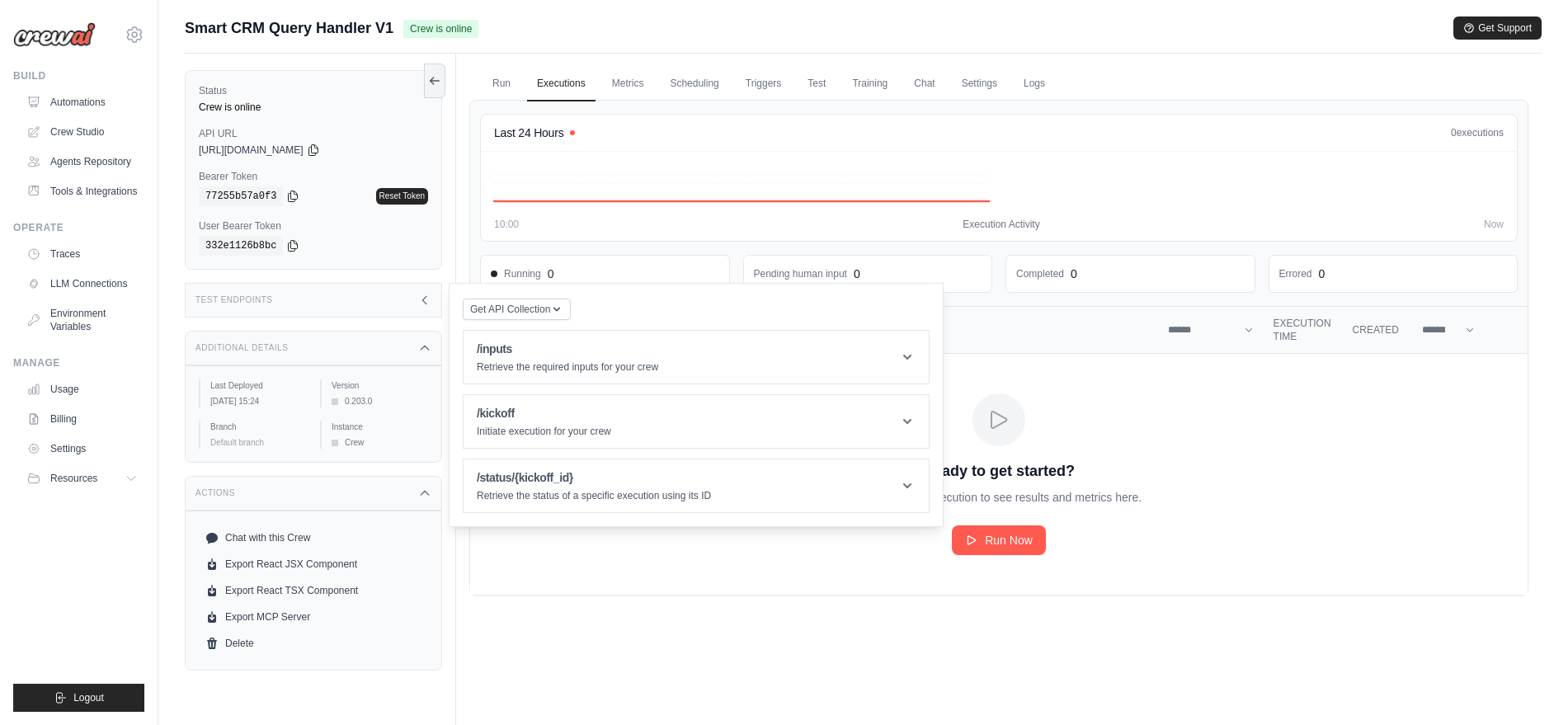
click at [1112, 579] on td "Ready to get started? Run your first execution to see results and metrics here.…" at bounding box center [999, 473] width 1058 height 241
click at [1012, 550] on link "Run Now" at bounding box center [998, 540] width 94 height 30
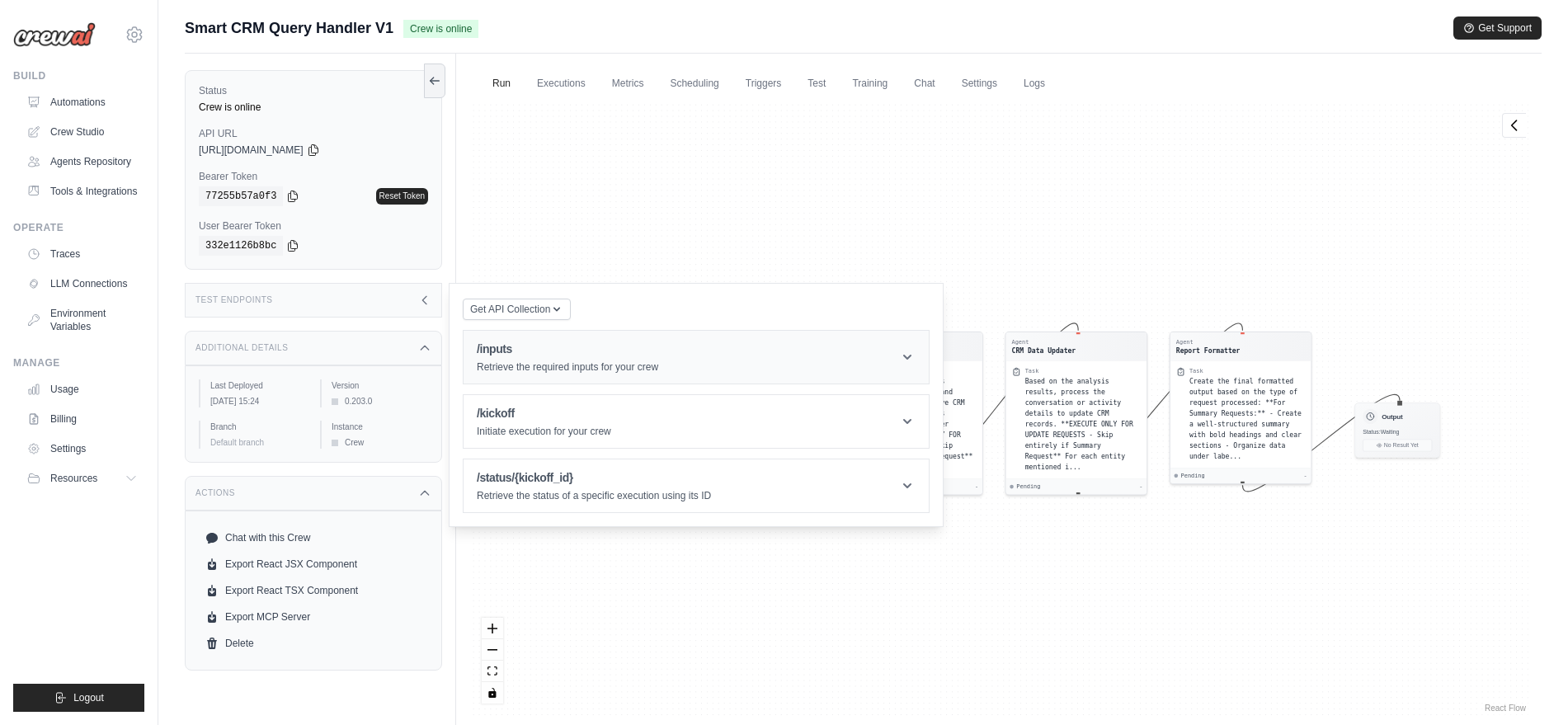
click at [868, 359] on header "/inputs Retrieve the required inputs for your crew" at bounding box center [696, 357] width 465 height 53
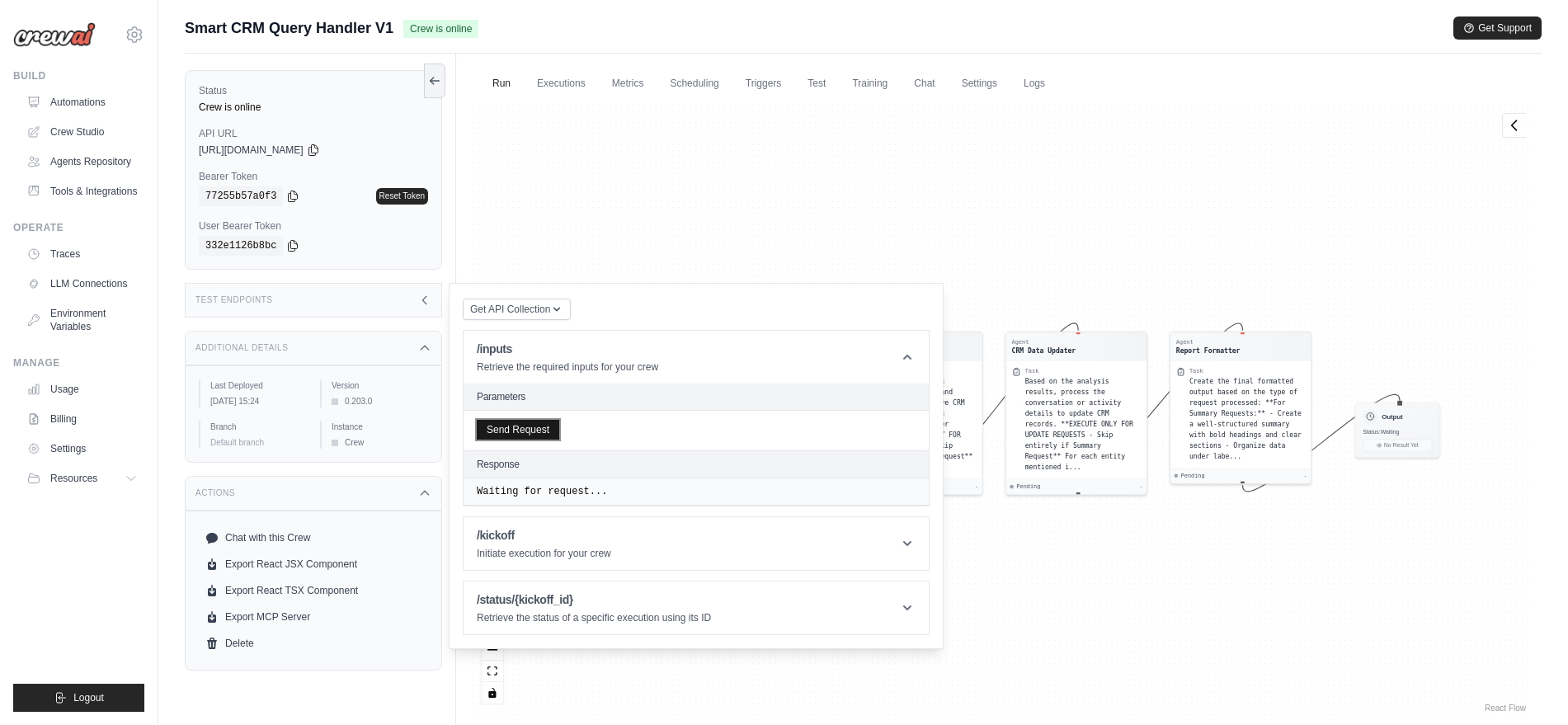
click at [551, 427] on button "Send Request" at bounding box center [518, 430] width 83 height 20
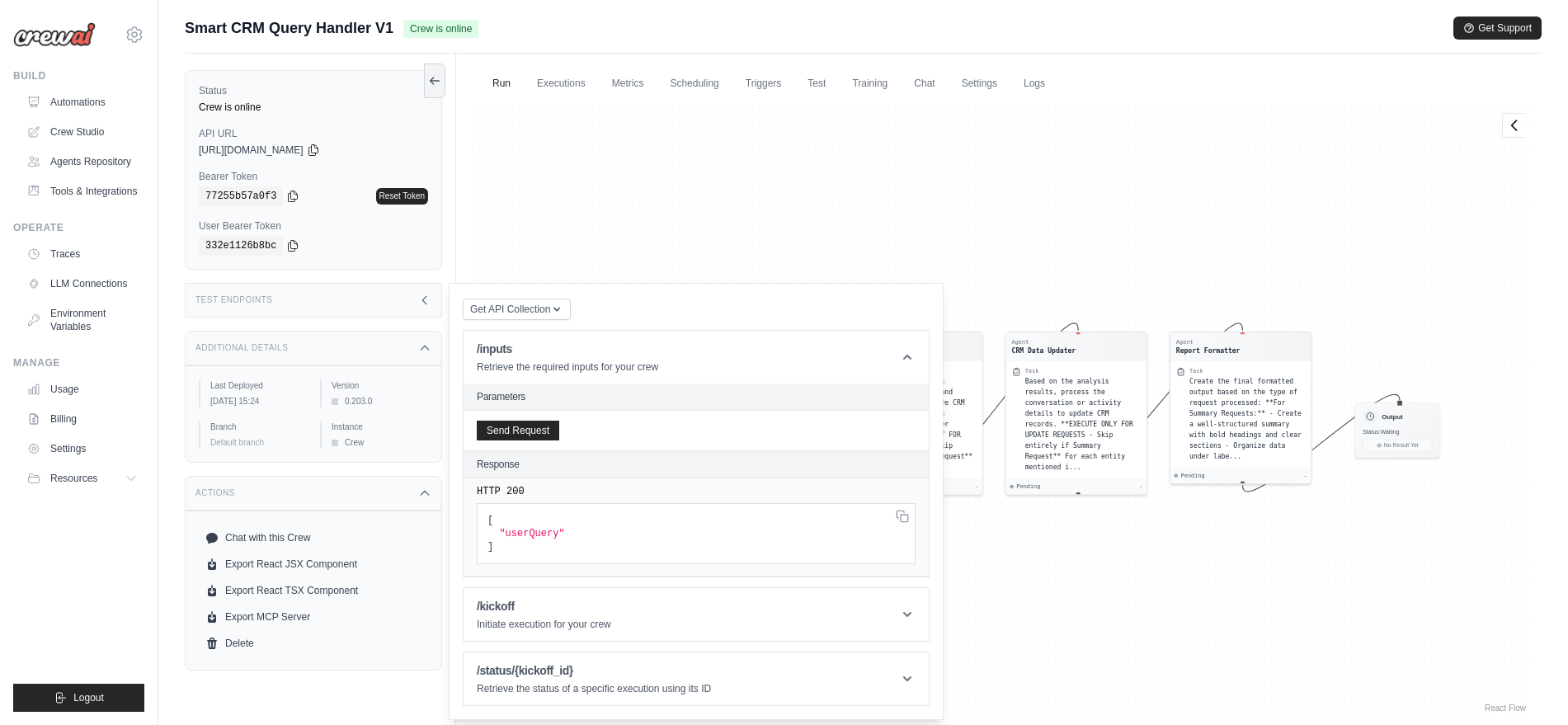
click at [522, 531] on span ""userQuery"" at bounding box center [532, 533] width 65 height 12
copy span "userQuery"
click at [555, 97] on link "Executions" at bounding box center [561, 84] width 68 height 35
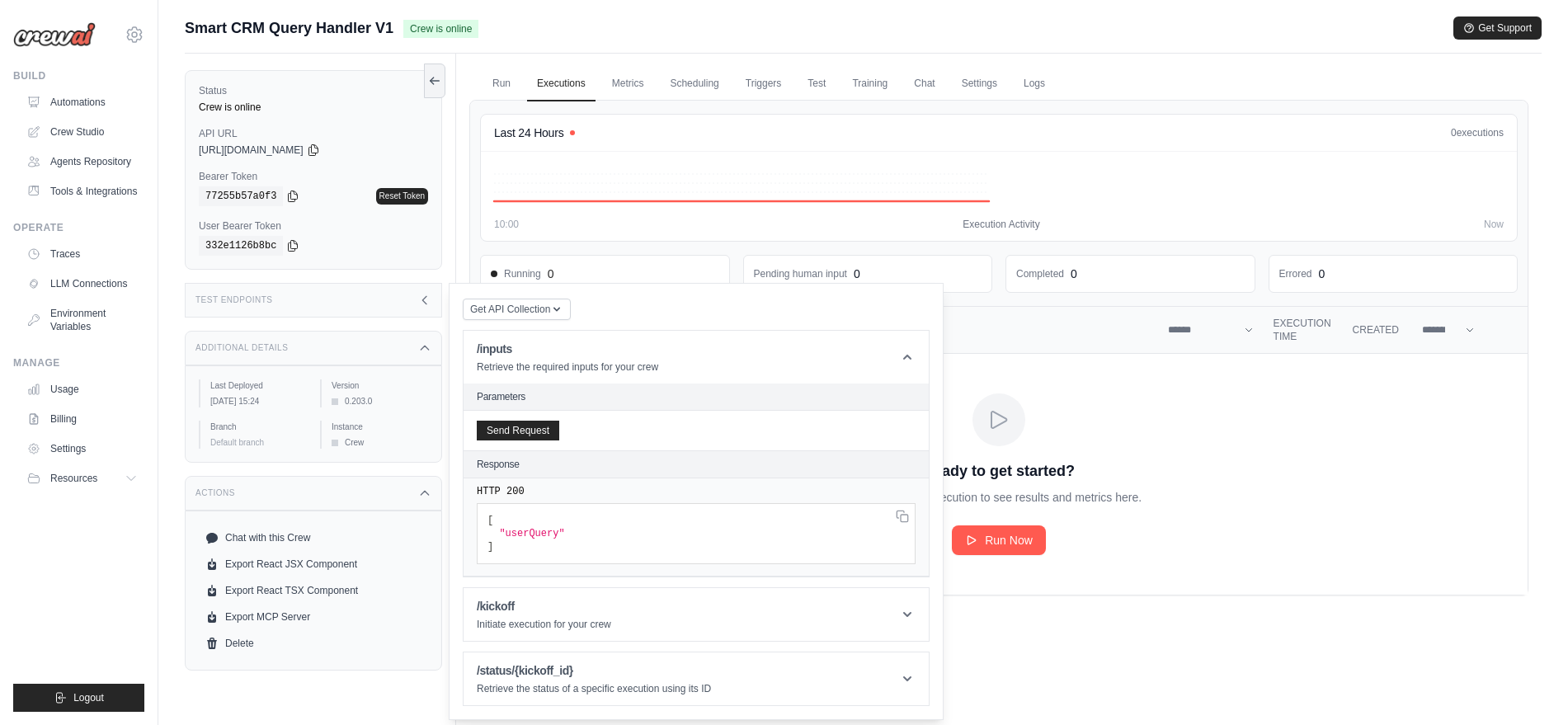
click at [1165, 638] on div "Run Executions Metrics Scheduling Triggers Test Training Chat Settings Logs Las…" at bounding box center [999, 416] width 1085 height 725
click at [429, 298] on icon at bounding box center [424, 300] width 14 height 14
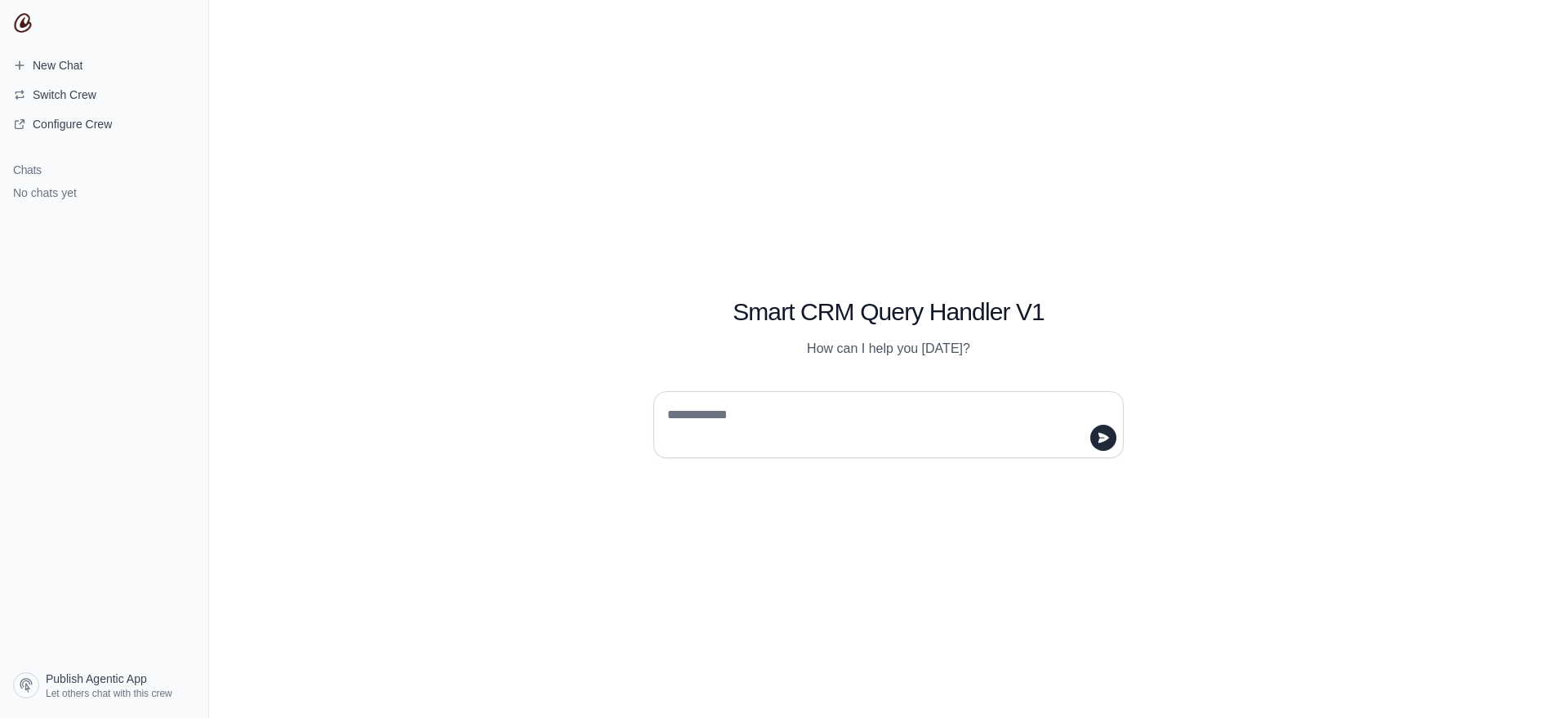
click at [738, 408] on textarea at bounding box center [883, 425] width 439 height 46
type textarea "**********"
click at [783, 416] on textarea at bounding box center [883, 425] width 439 height 46
click at [810, 320] on h1 "Smart CRM Query Handler V1" at bounding box center [888, 311] width 470 height 30
click at [722, 394] on div at bounding box center [888, 425] width 470 height 67
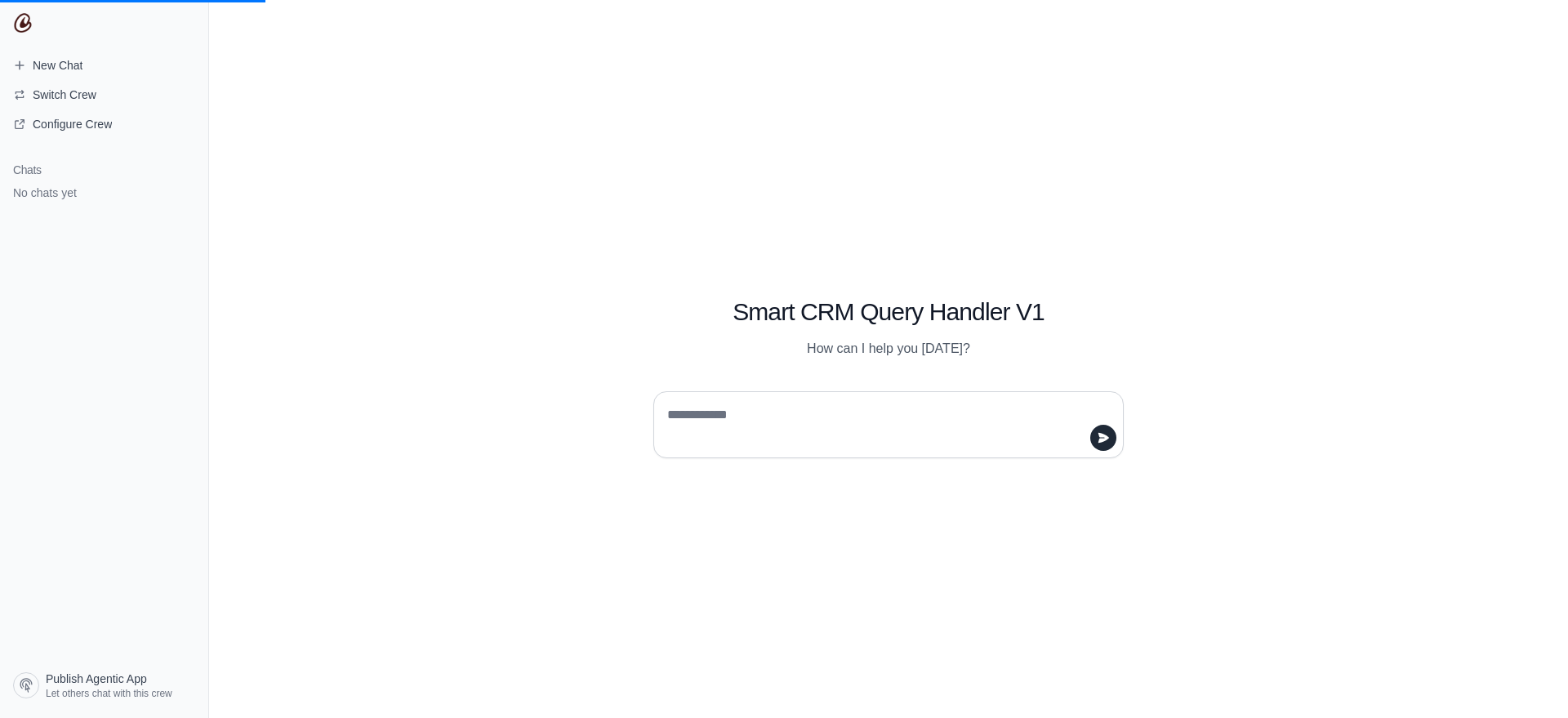
click at [704, 408] on textarea at bounding box center [883, 425] width 439 height 46
paste textarea "**********"
type textarea "**********"
click at [1101, 438] on icon "submit" at bounding box center [1104, 437] width 11 height 10
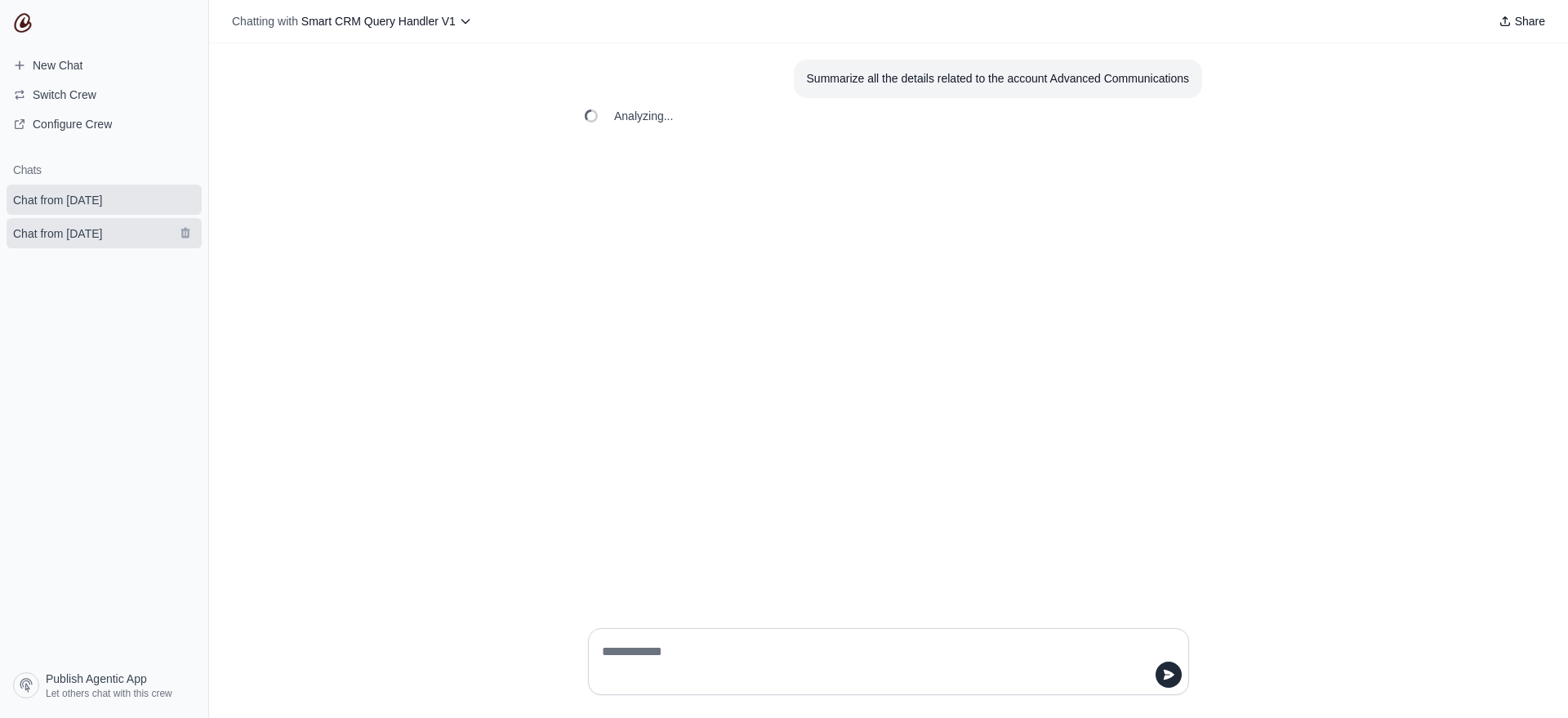
click at [91, 239] on span "Chat from [DATE]" at bounding box center [58, 234] width 89 height 16
click at [135, 213] on link "Chat from [DATE]" at bounding box center [103, 200] width 195 height 31
click at [164, 222] on link "Chat from [DATE]" at bounding box center [103, 233] width 195 height 31
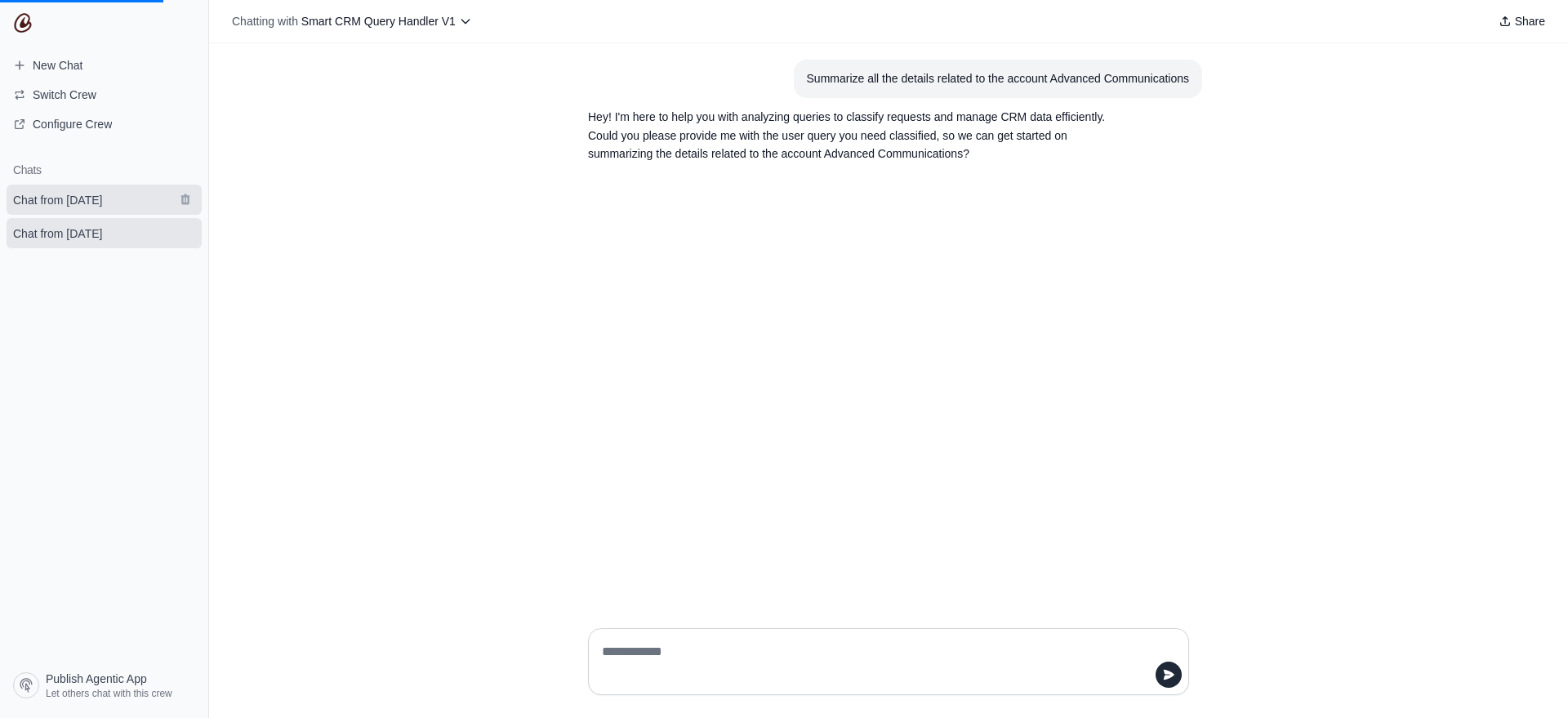
click at [115, 193] on span "Chat from [DATE]" at bounding box center [58, 200] width 115 height 16
click at [684, 645] on textarea at bounding box center [883, 661] width 570 height 46
type textarea "***"
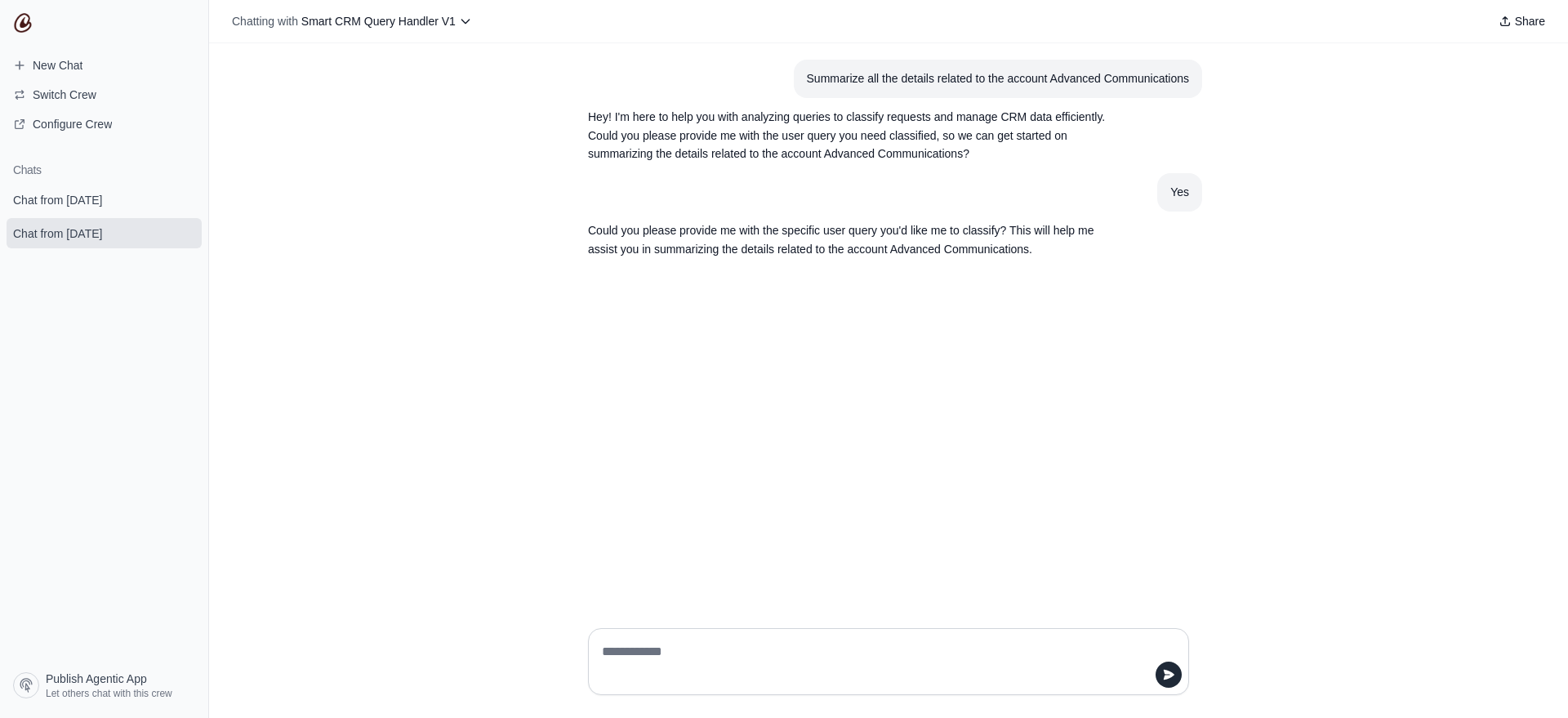
click at [676, 647] on textarea at bounding box center [883, 661] width 570 height 46
type textarea "**********"
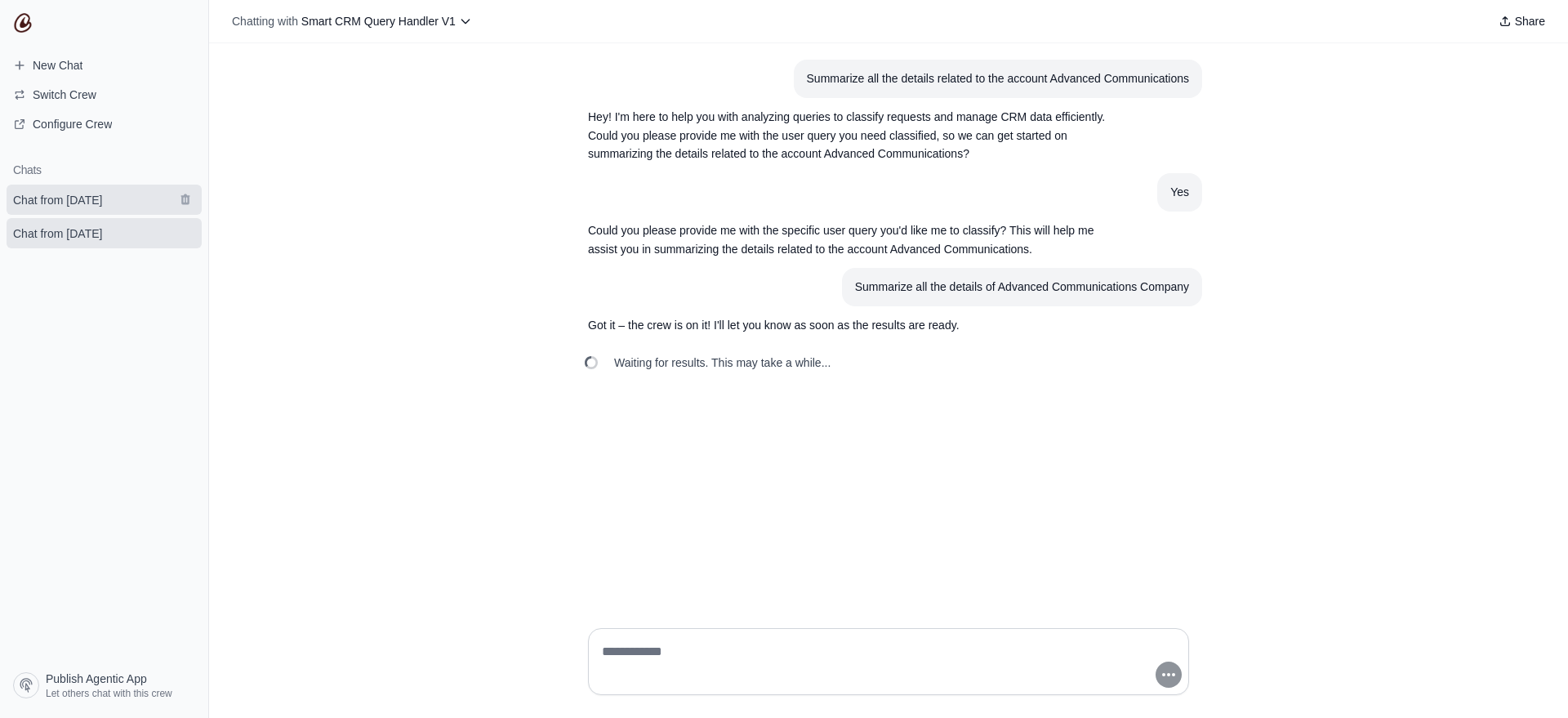
click at [53, 209] on link "Chat from [DATE]" at bounding box center [103, 200] width 195 height 31
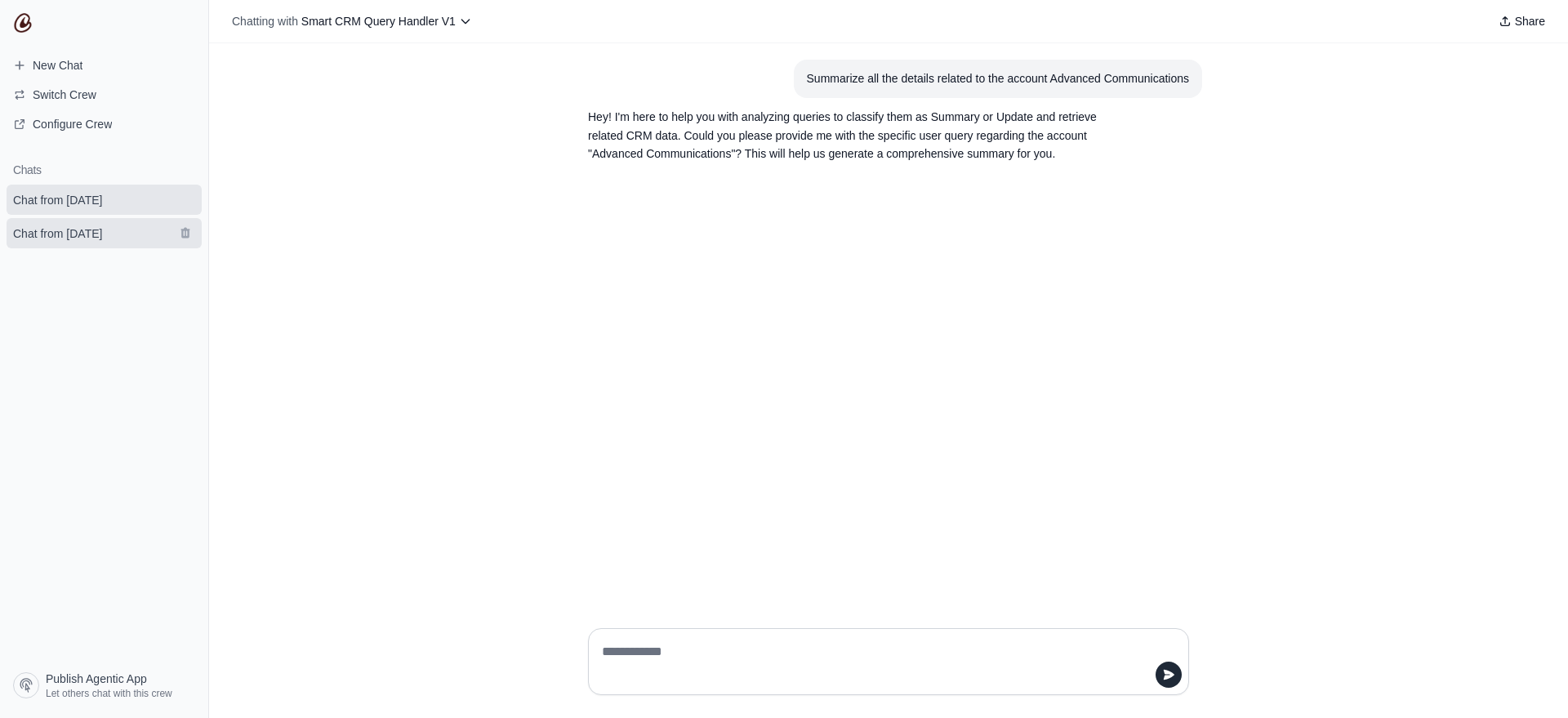
click at [102, 239] on span "Chat from [DATE]" at bounding box center [58, 234] width 89 height 16
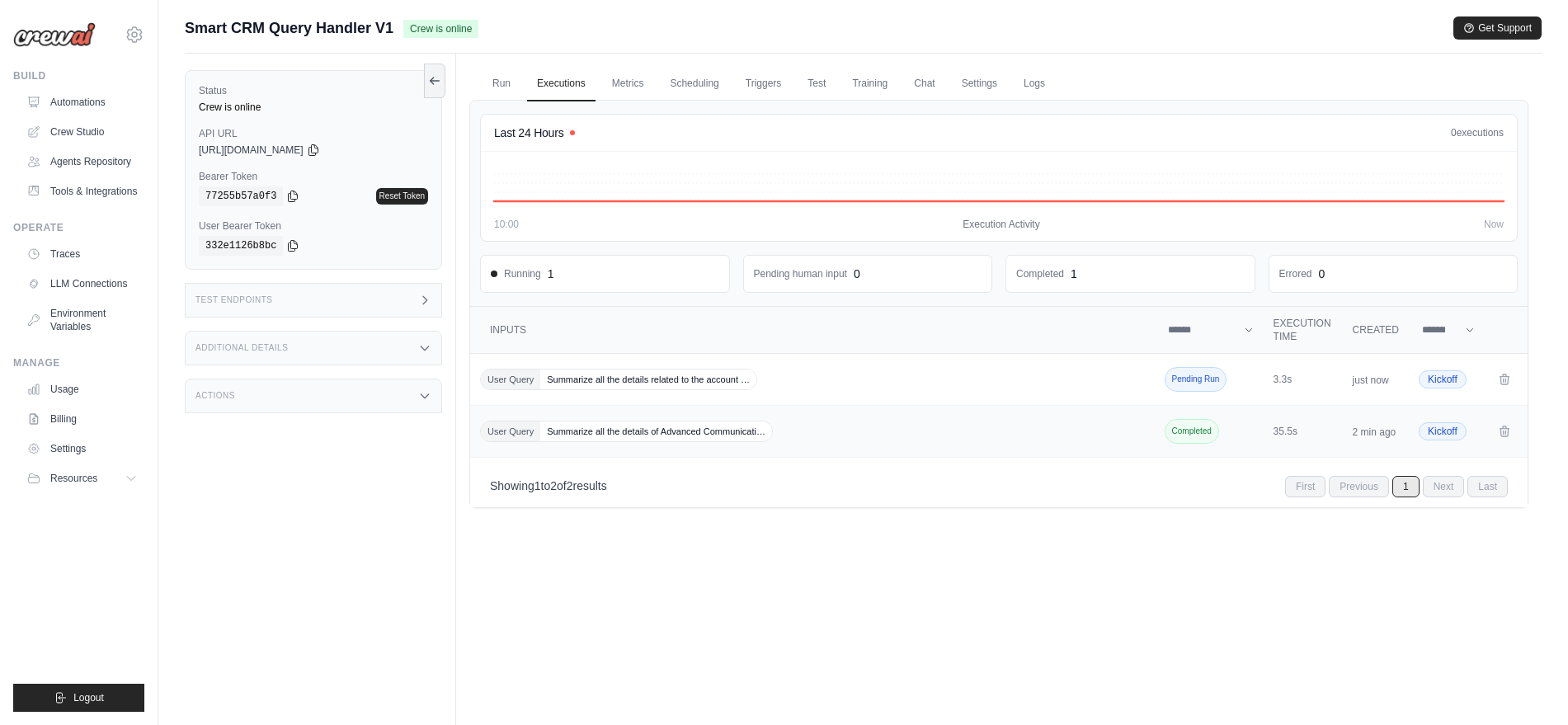
click at [666, 422] on span "Summarize all the details of Advanced Communicati…" at bounding box center [655, 432] width 232 height 20
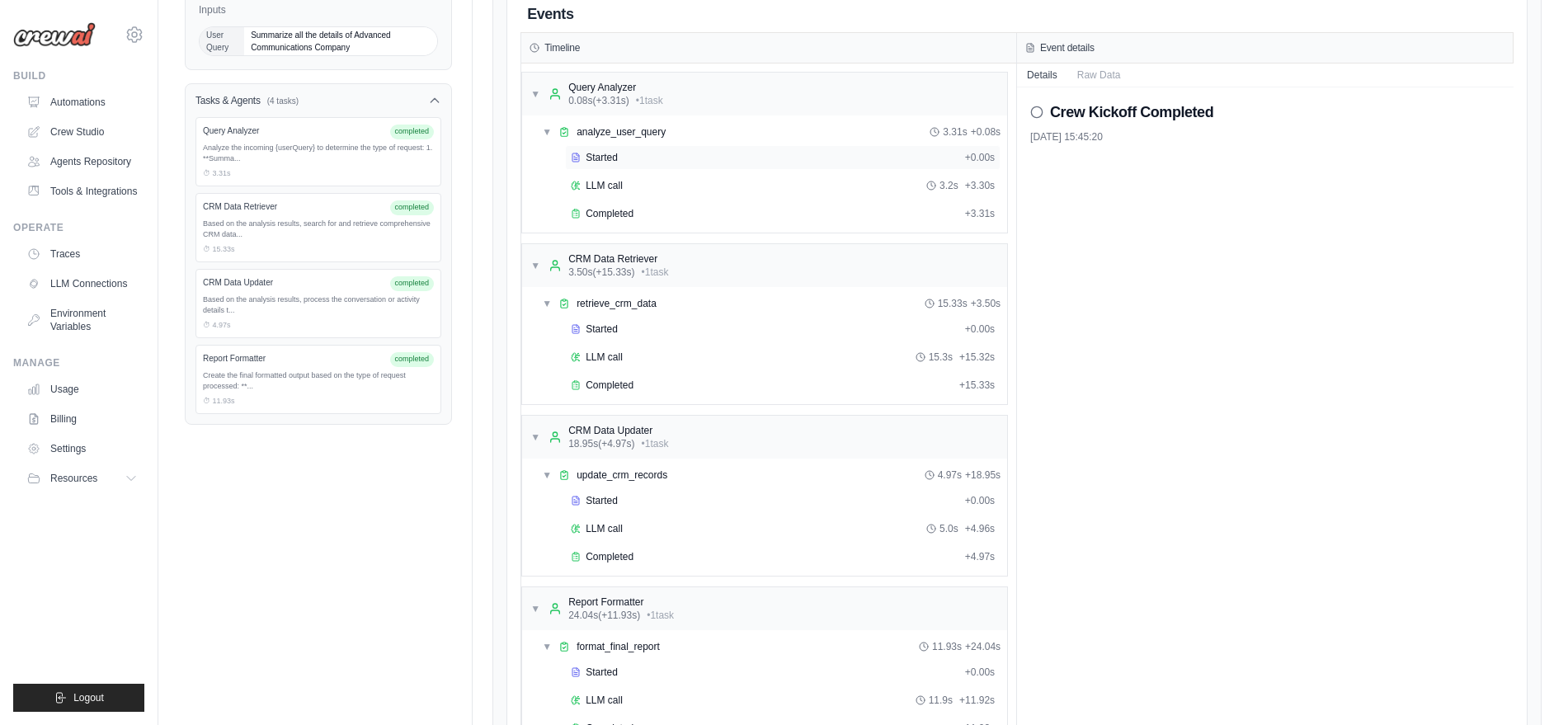
scroll to position [233, 0]
click at [296, 382] on div "Create the final formatted output based on the type of request processed: **..." at bounding box center [318, 384] width 231 height 23
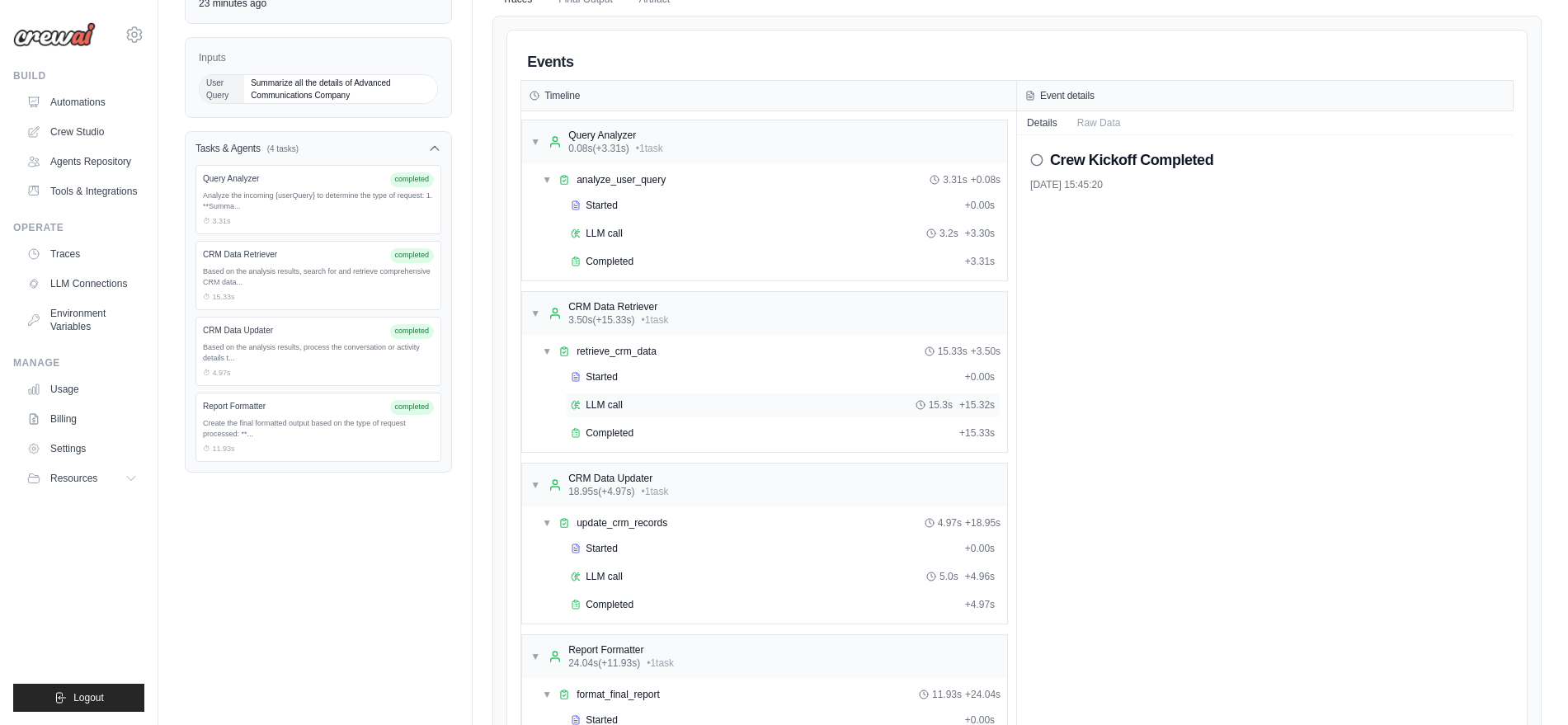
scroll to position [0, 0]
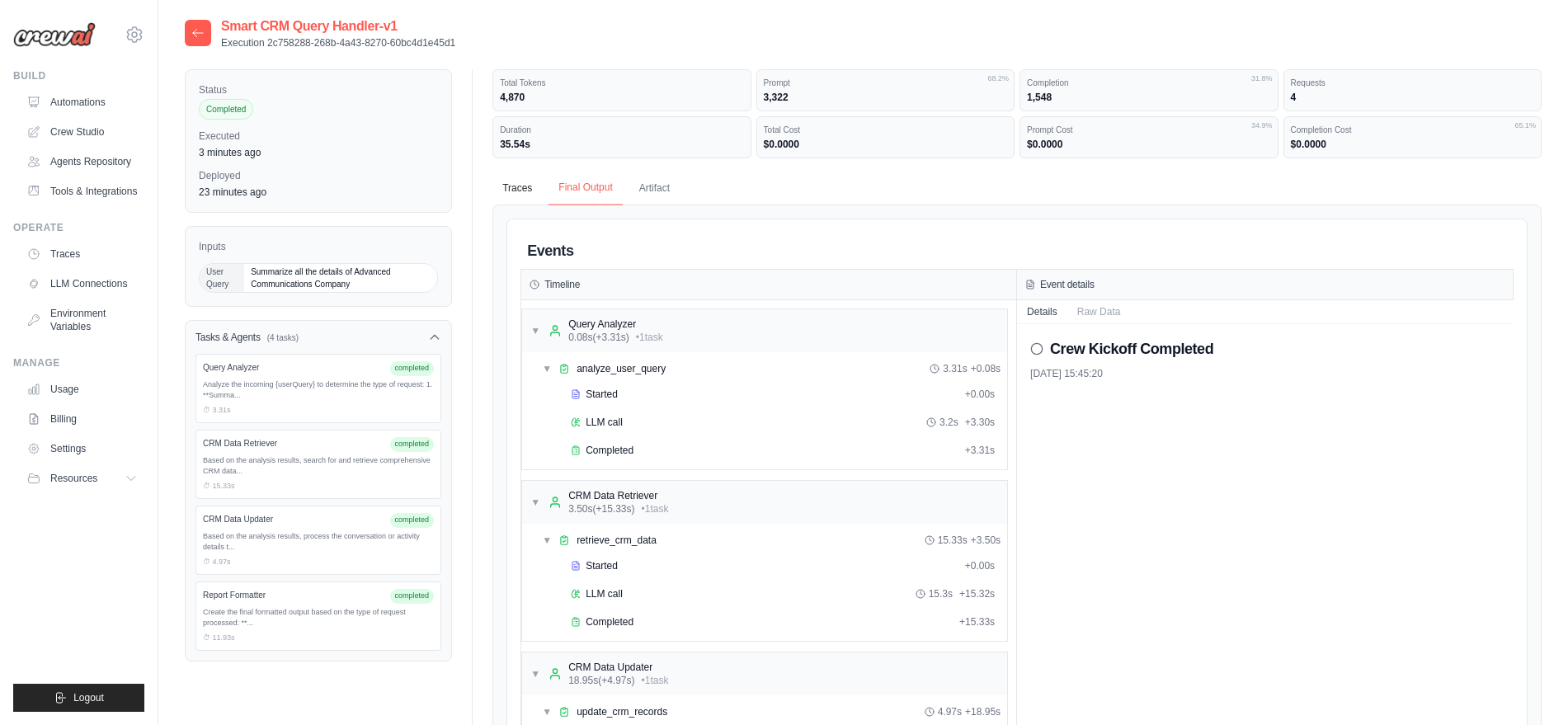
click at [601, 192] on button "Final Output" at bounding box center [585, 188] width 74 height 35
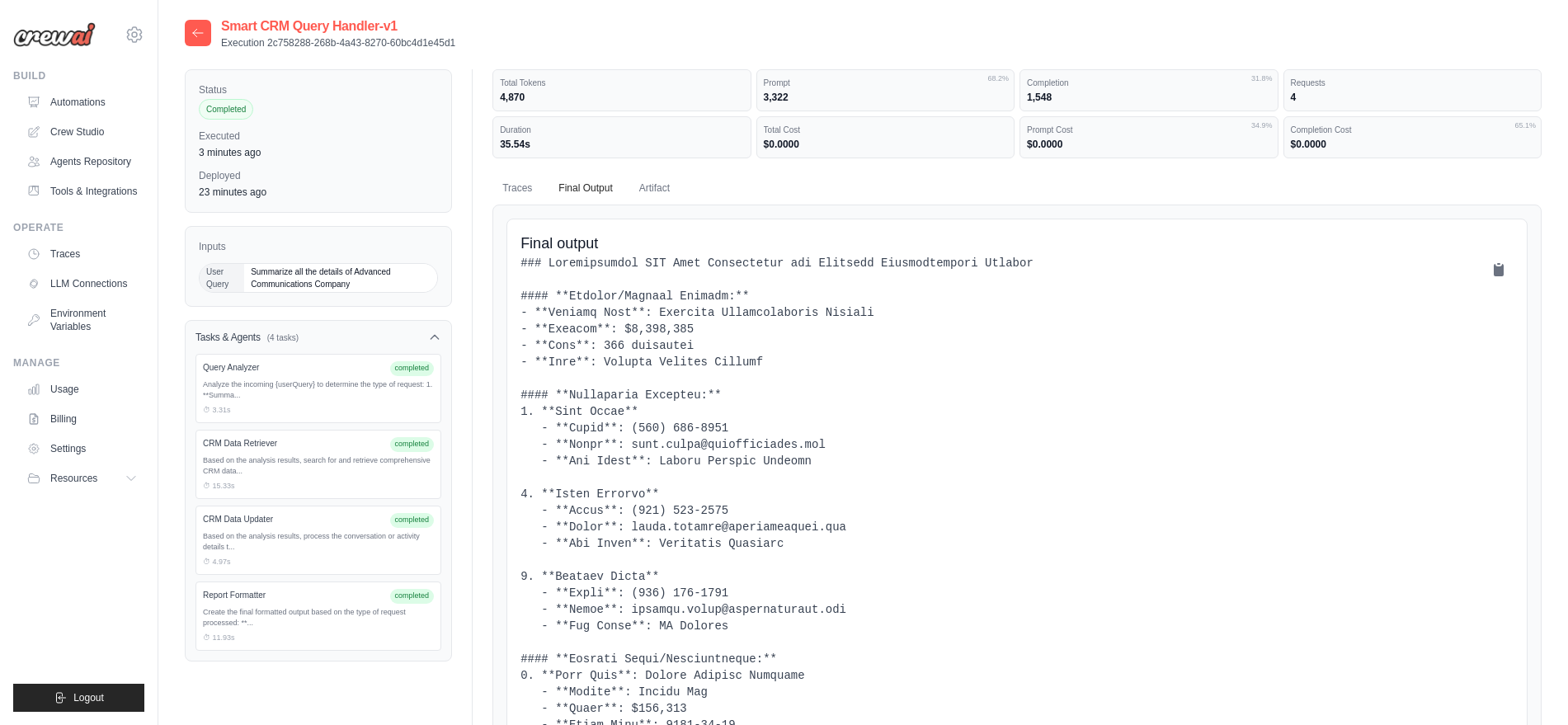
click at [200, 34] on icon at bounding box center [198, 33] width 14 height 14
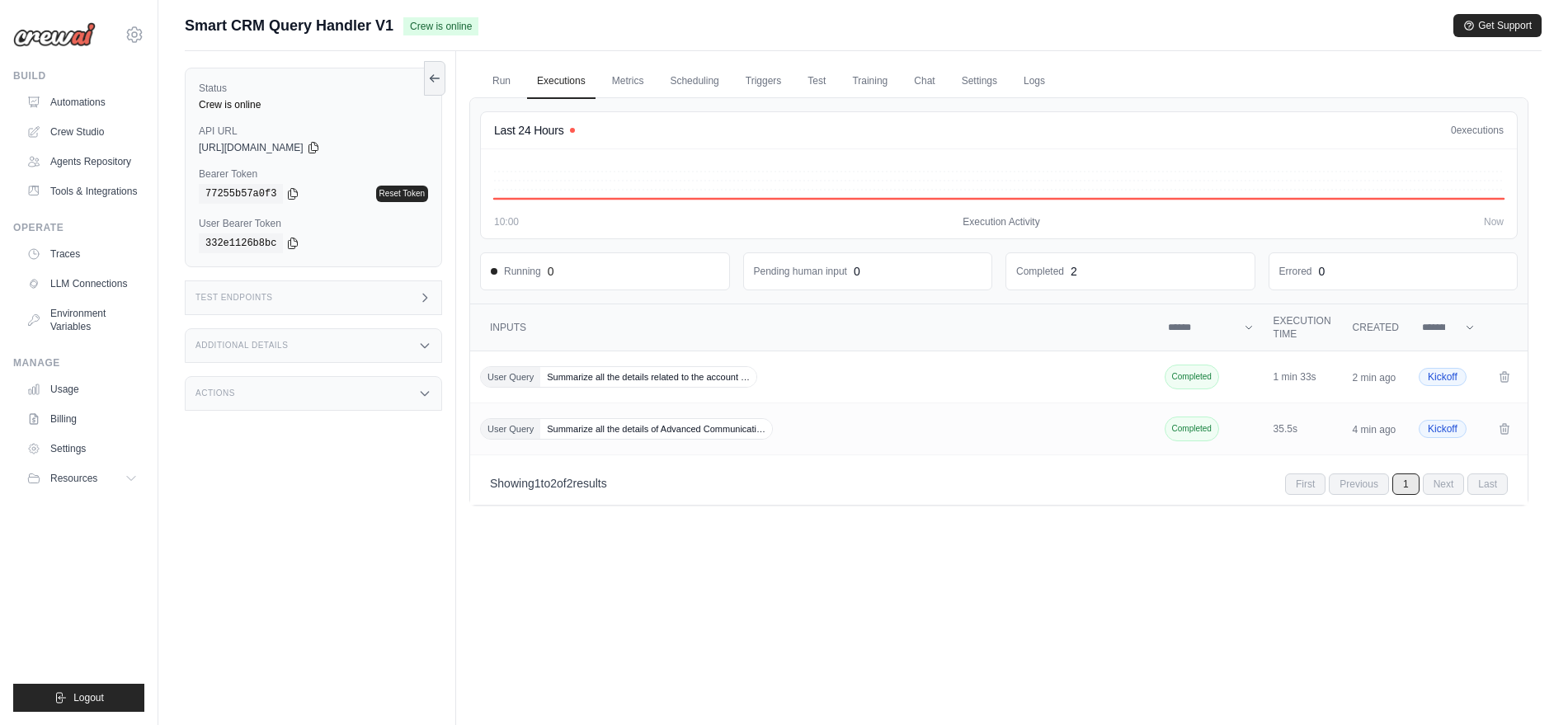
scroll to position [70, 0]
